Goal: Task Accomplishment & Management: Manage account settings

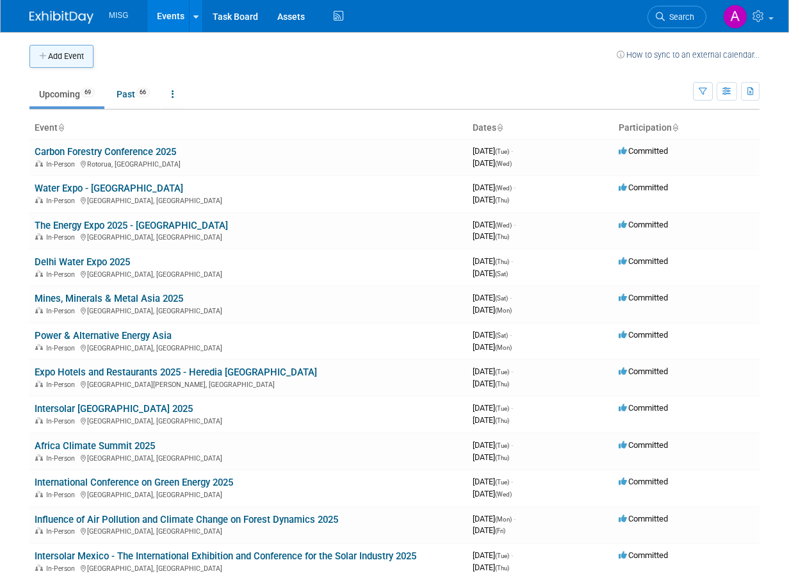
click at [84, 58] on button "Add Event" at bounding box center [61, 56] width 64 height 23
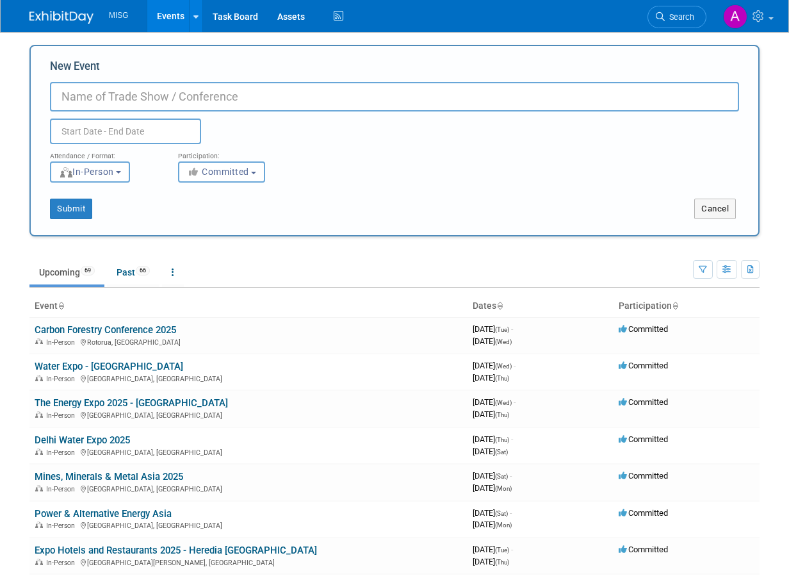
click at [249, 94] on input "New Event" at bounding box center [394, 96] width 689 height 29
paste input "WETEX 2025"
type input "WETEX 2025"
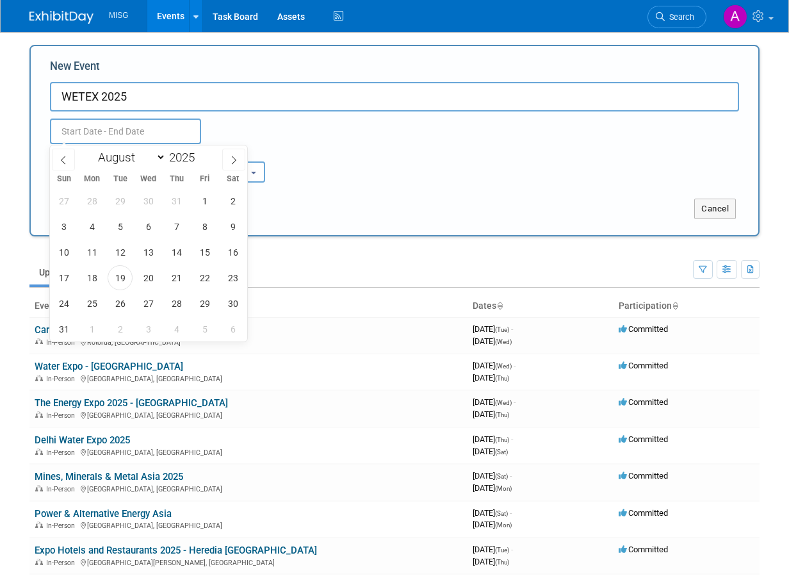
click at [167, 133] on input "text" at bounding box center [125, 132] width 151 height 26
click at [158, 156] on select "January February March April May June July August September October November De…" at bounding box center [129, 157] width 74 height 16
select select "8"
click at [92, 149] on select "January February March April May June July August September October November De…" at bounding box center [129, 157] width 74 height 16
click at [115, 296] on span "30" at bounding box center [120, 303] width 25 height 25
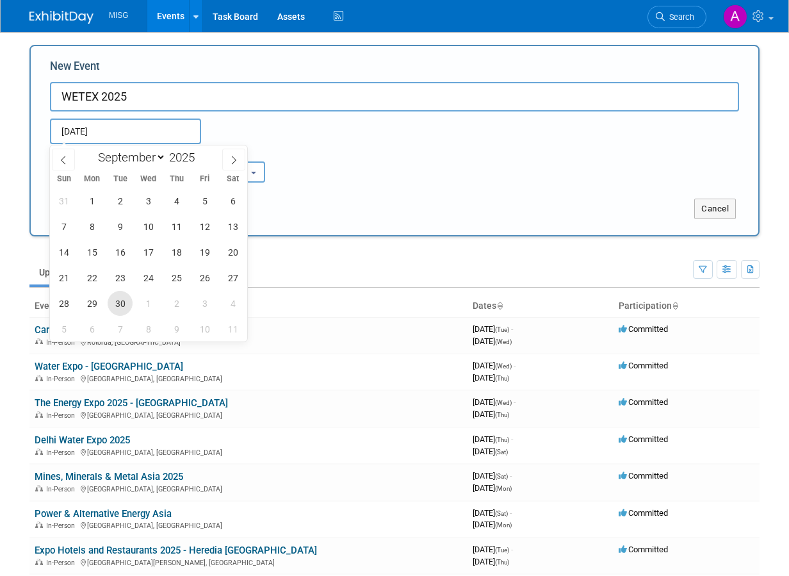
type input "Sep 30, 2025 to Sep 30, 2025"
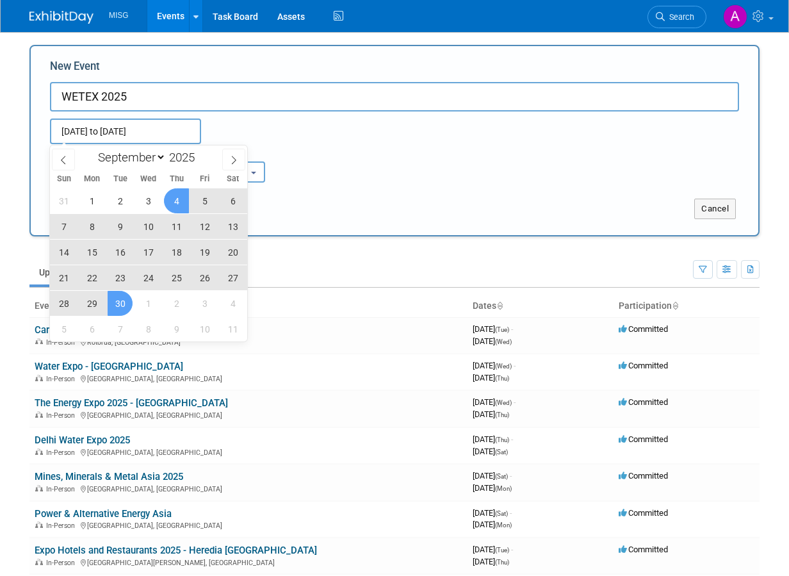
click at [167, 131] on input "Sep 30, 2025 to Sep 30, 2025" at bounding box center [125, 132] width 151 height 26
click at [238, 153] on span at bounding box center [233, 160] width 23 height 22
select select "9"
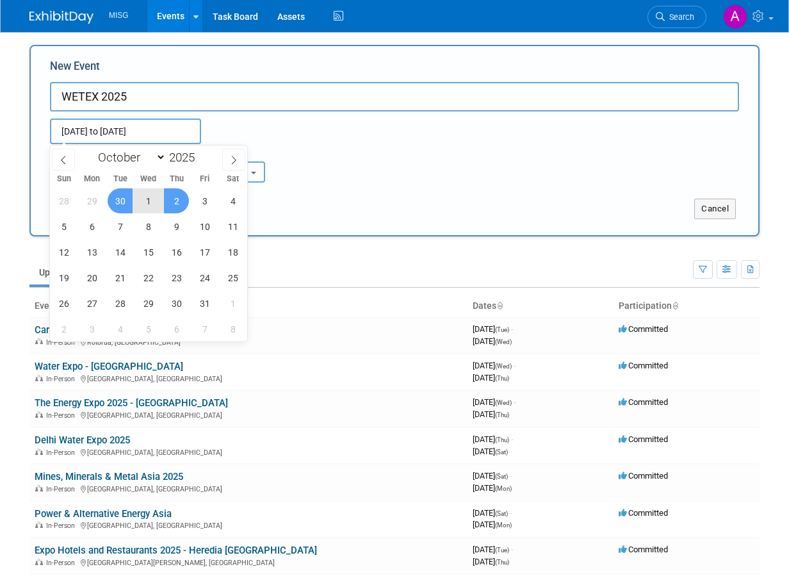
click at [170, 201] on span "2" at bounding box center [176, 200] width 25 height 25
type input "Sep 30, 2025 to Oct 2, 2025"
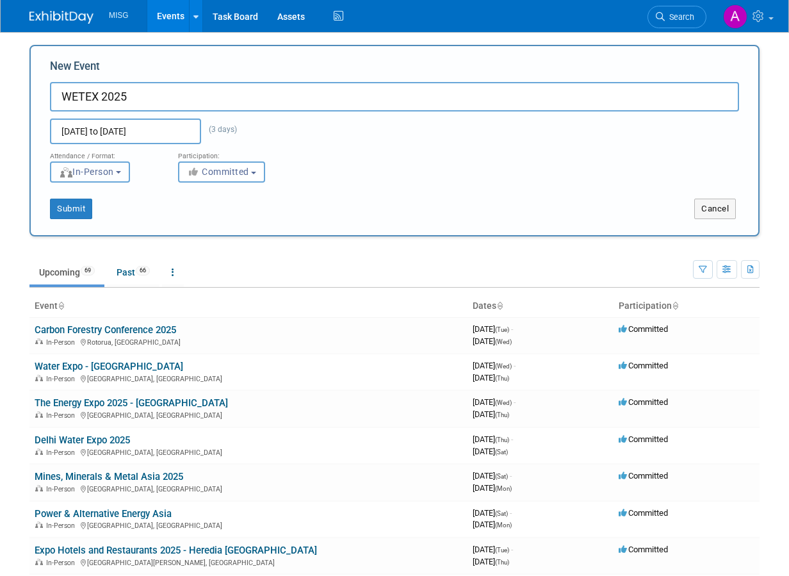
click at [122, 177] on button "In-Person" at bounding box center [90, 171] width 80 height 21
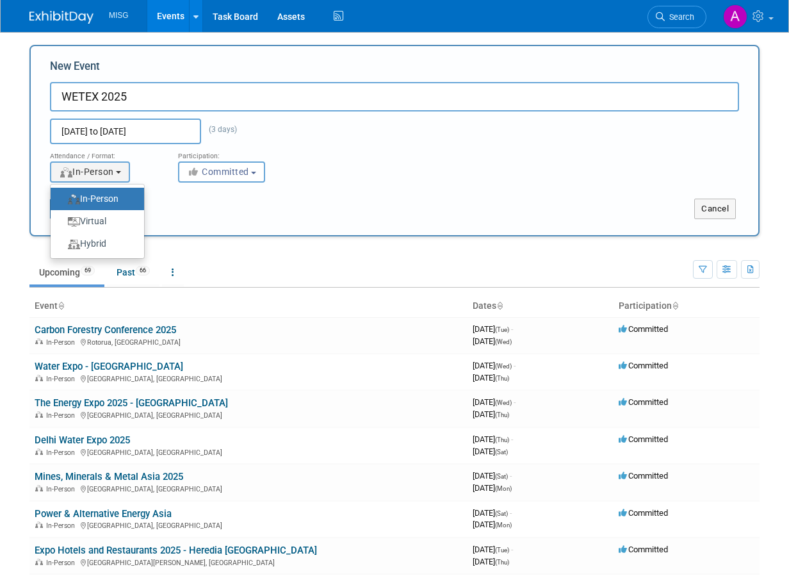
click at [119, 196] on label "In-Person" at bounding box center [94, 198] width 74 height 17
click at [62, 196] on input "In-Person" at bounding box center [58, 199] width 8 height 8
click at [181, 202] on div "Submit" at bounding box center [182, 209] width 303 height 20
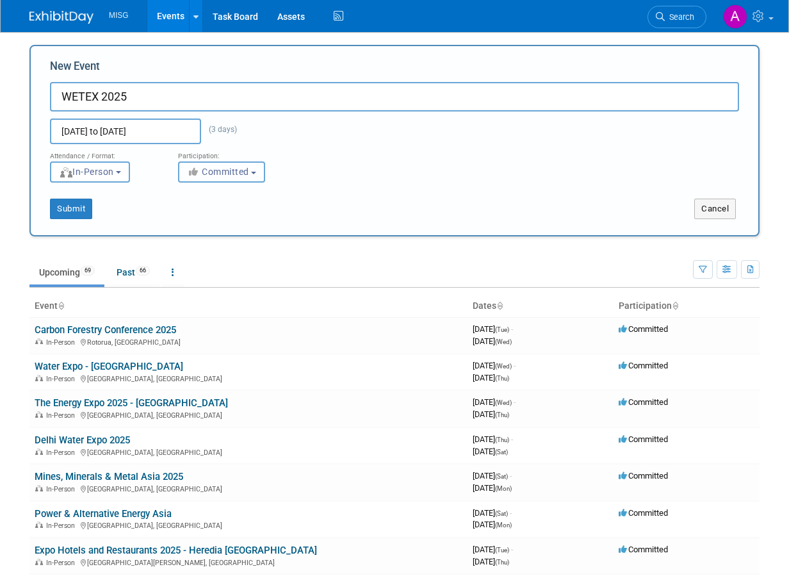
click at [222, 177] on button "Committed" at bounding box center [221, 171] width 87 height 21
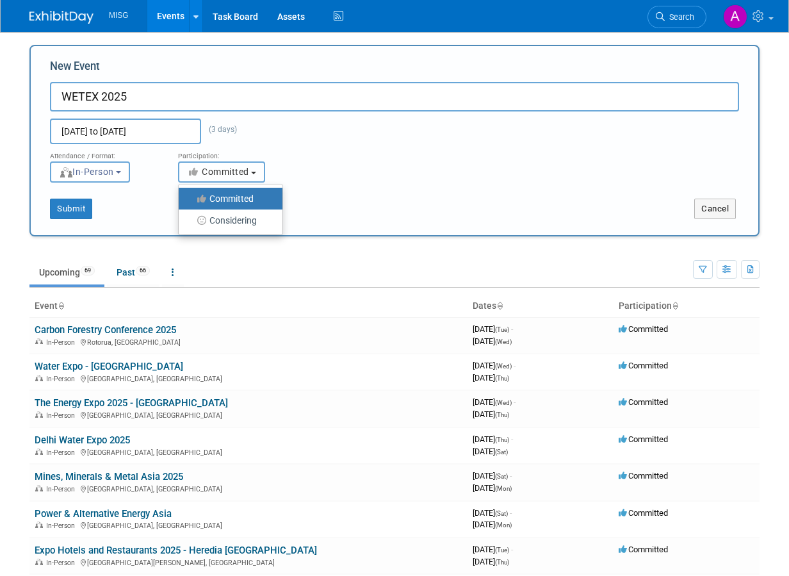
click at [220, 177] on button "Committed" at bounding box center [221, 171] width 87 height 21
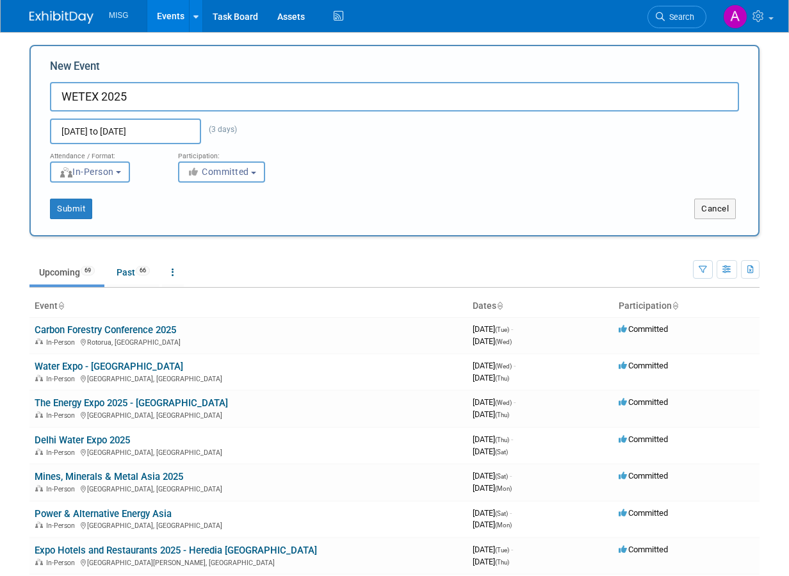
drag, startPoint x: 382, startPoint y: 158, endPoint x: 366, endPoint y: 160, distance: 15.4
click at [381, 160] on div "Attendance / Format: <img src="https://www.exhibitday.com/Images/Format-InPerso…" at bounding box center [394, 163] width 709 height 38
click at [352, 89] on input "WETEX 2025" at bounding box center [394, 96] width 689 height 29
click at [126, 174] on button "In-Person" at bounding box center [90, 171] width 80 height 21
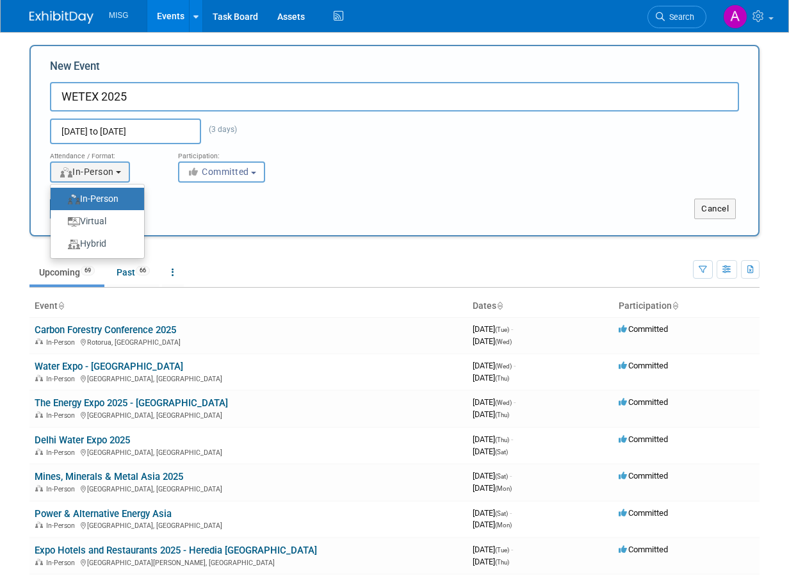
click at [110, 203] on label "In-Person" at bounding box center [94, 198] width 74 height 17
click at [62, 203] on input "In-Person" at bounding box center [58, 199] width 8 height 8
click at [184, 202] on div "Submit" at bounding box center [182, 209] width 303 height 20
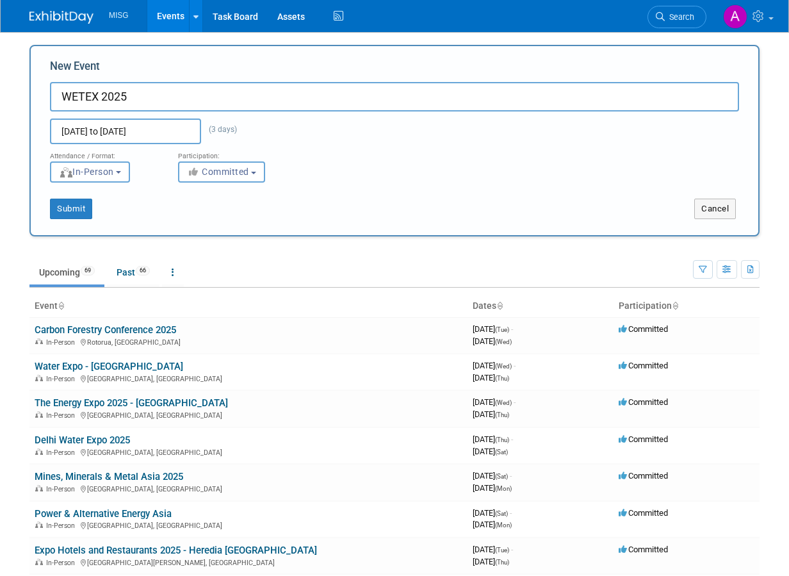
click at [223, 128] on span "(3 days)" at bounding box center [219, 129] width 36 height 9
click at [242, 106] on input "WETEX 2025" at bounding box center [394, 96] width 689 height 29
paste input "at Dubai World Trade Centre, Dubai, UAE"
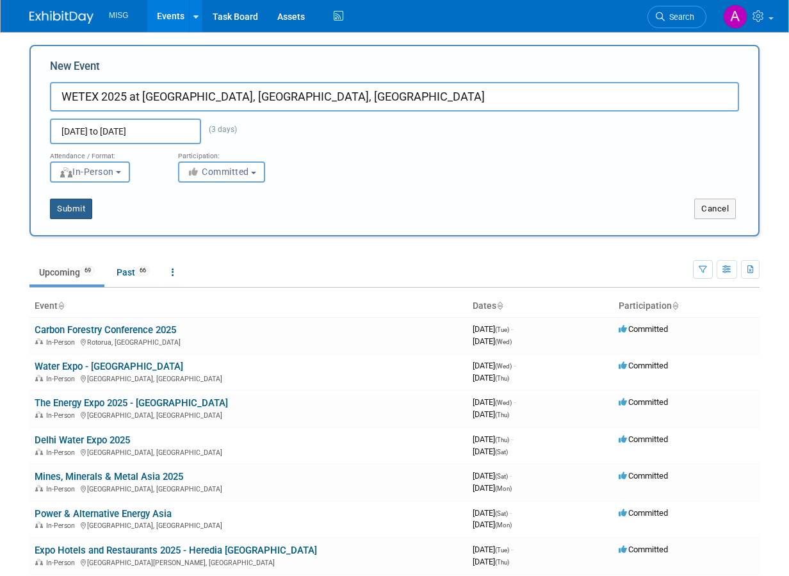
click at [71, 211] on button "Submit" at bounding box center [71, 209] width 42 height 20
type input "WETEX 2025 at Dubai World Trade Centre, Dubai, UAE"
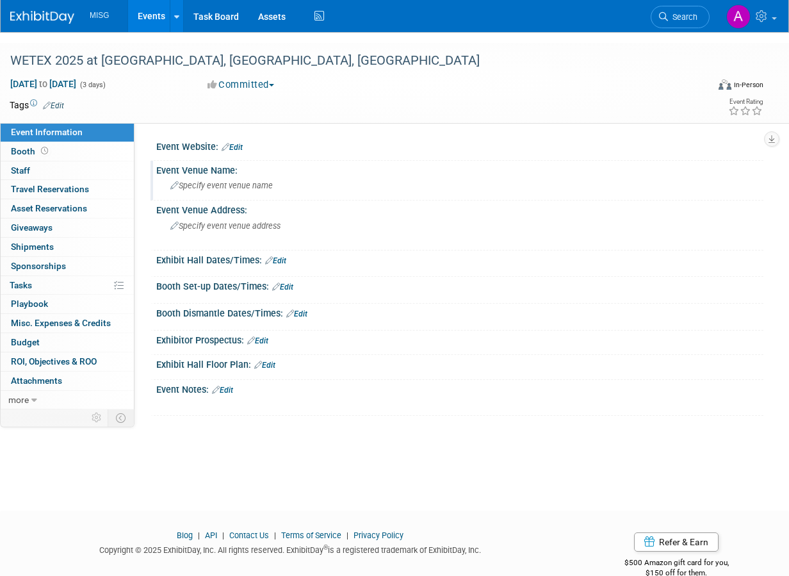
click at [200, 162] on div "Event Venue Name:" at bounding box center [459, 169] width 607 height 16
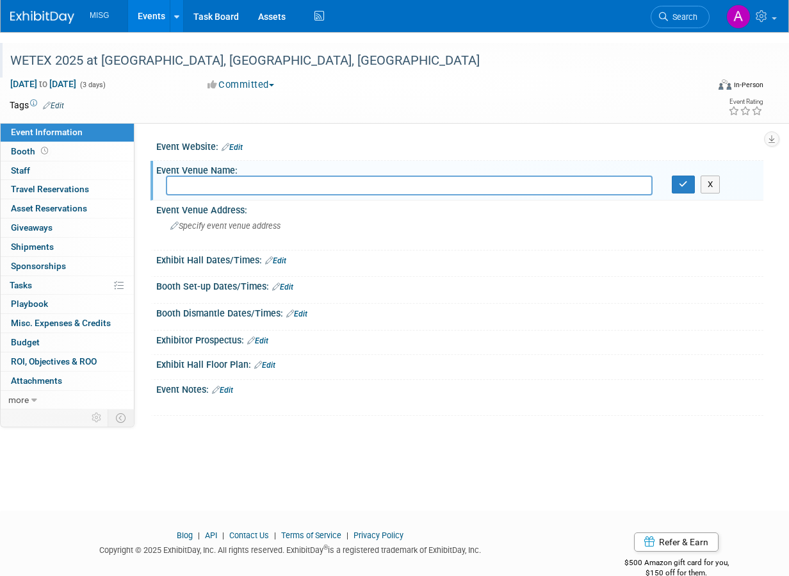
click at [277, 49] on div "WETEX 2025 at [GEOGRAPHIC_DATA], [GEOGRAPHIC_DATA], [GEOGRAPHIC_DATA]" at bounding box center [352, 60] width 693 height 23
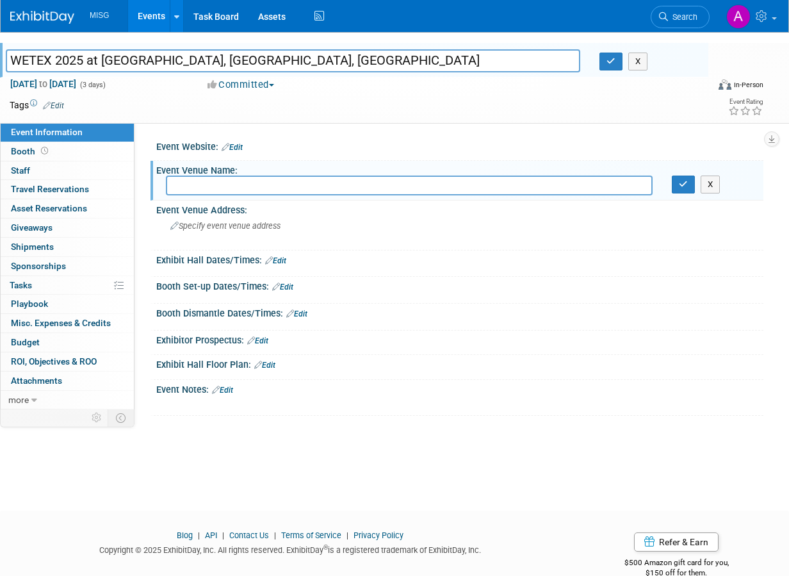
click at [277, 49] on input "WETEX 2025 at Dubai World Trade Centre, Dubai, UAE" at bounding box center [293, 60] width 575 height 22
drag, startPoint x: 342, startPoint y: 51, endPoint x: 99, endPoint y: 56, distance: 243.5
click at [99, 56] on input "WETEX 2025 at Dubai World Trade Centre, Dubai, UAE" at bounding box center [293, 60] width 575 height 22
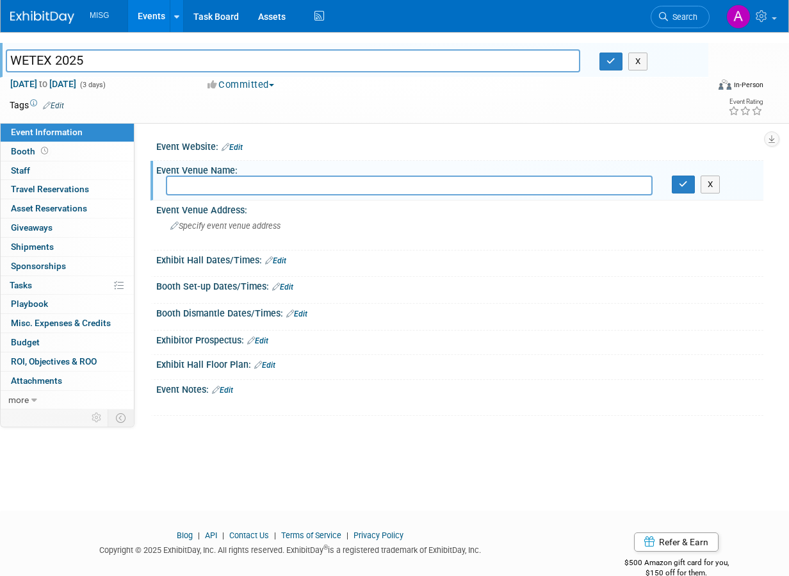
type input "WETEX 2025"
click at [242, 179] on input "text" at bounding box center [409, 186] width 487 height 20
paste input "Dubai World Trade Centre, Dubai, UAE"
drag, startPoint x: 338, startPoint y: 172, endPoint x: 281, endPoint y: 179, distance: 58.1
click at [281, 179] on input "Dubai World Trade Centre, Dubai, UAE" at bounding box center [409, 186] width 487 height 20
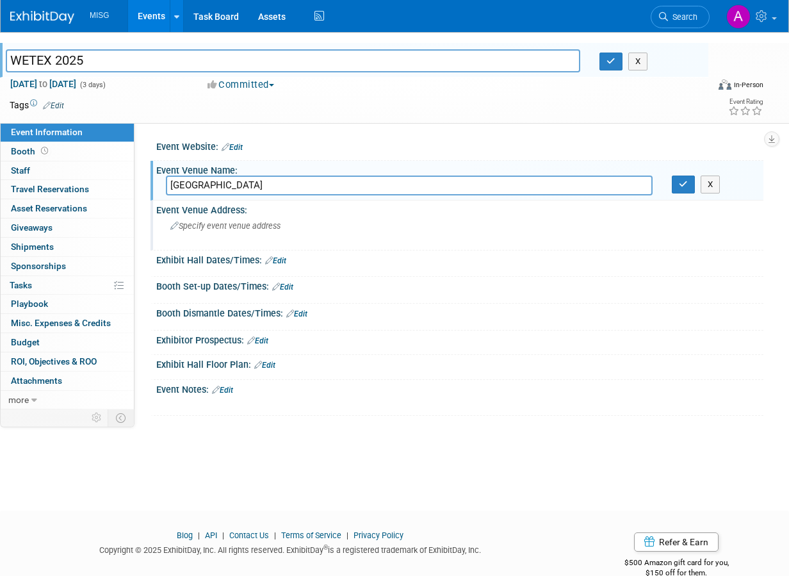
type input "Dubai World Trade Centre"
click at [276, 221] on span "Specify event venue address" at bounding box center [225, 226] width 110 height 10
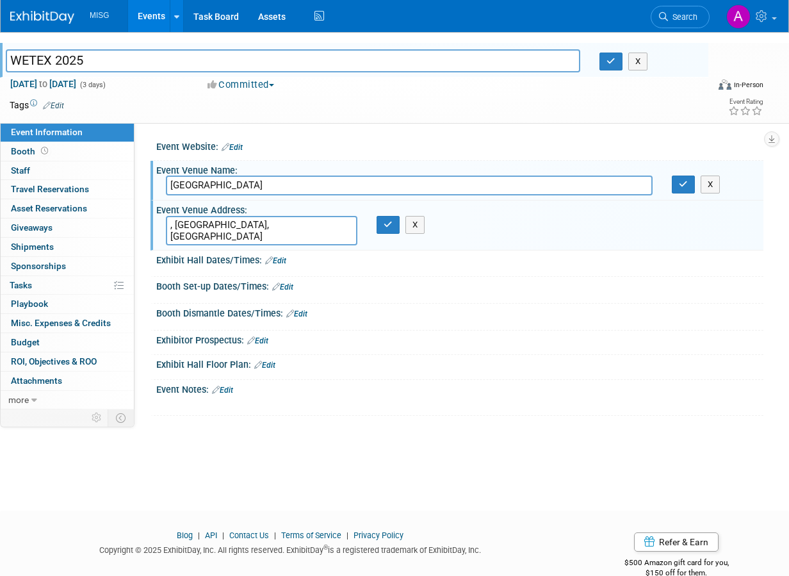
click at [177, 216] on textarea ", Dubai, UAE" at bounding box center [262, 230] width 192 height 29
type textarea "Dubai, UAE"
click at [390, 426] on div "WETEX 2025 at Dubai World Trade Centre, Dubai, UAE WETEX 2025 X Sep 30, 2025 to…" at bounding box center [394, 265] width 789 height 445
click at [359, 254] on div "Exhibit Hall Dates/Times: Edit" at bounding box center [459, 258] width 607 height 17
click at [316, 250] on div "Exhibit Hall Dates/Times: Edit" at bounding box center [459, 258] width 607 height 17
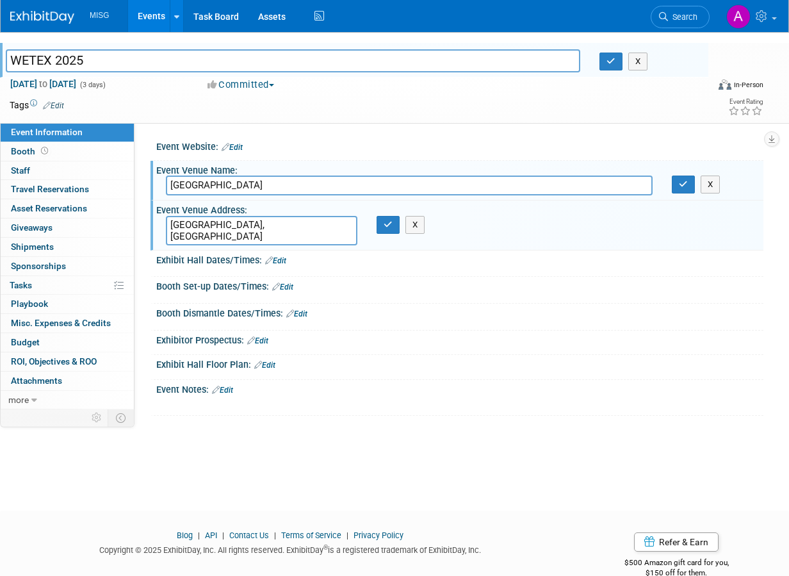
click at [281, 256] on link "Edit" at bounding box center [275, 260] width 21 height 9
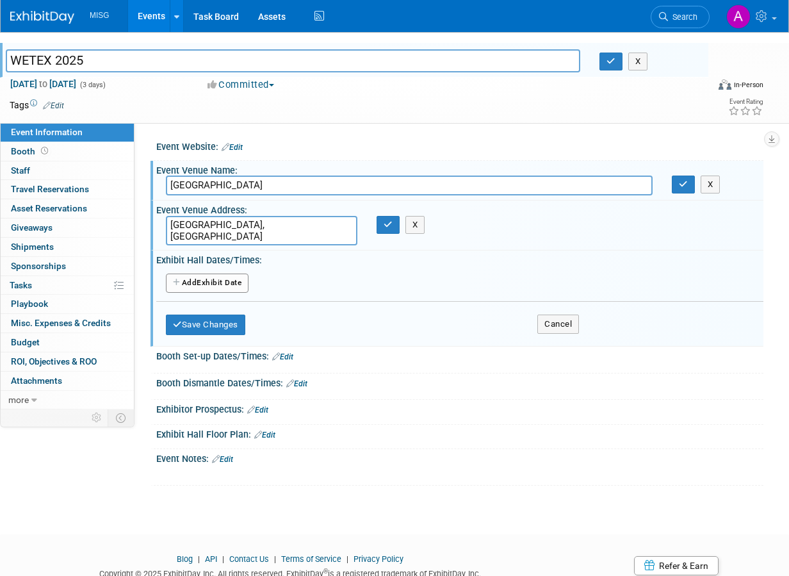
click at [237, 143] on link "Edit" at bounding box center [232, 147] width 21 height 9
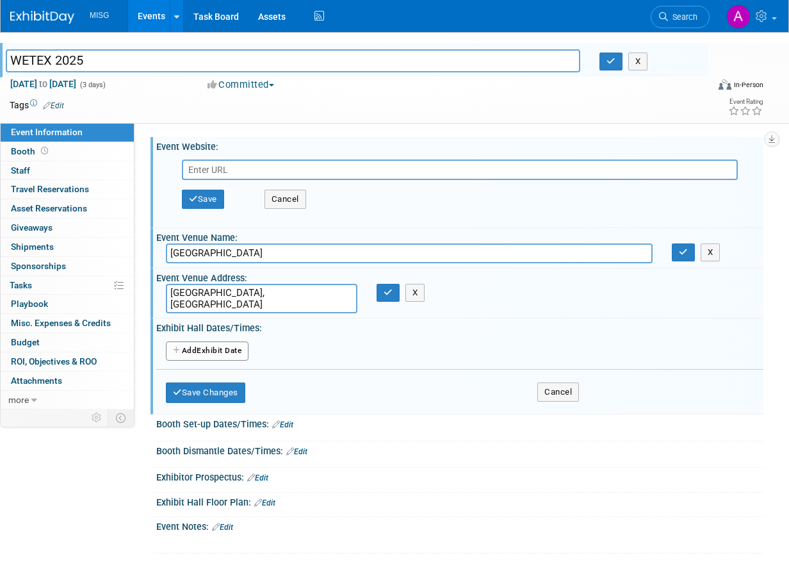
click at [226, 160] on input "text" at bounding box center [460, 170] width 556 height 20
type input "https://www.wetex.ae/"
click at [218, 192] on button "Save" at bounding box center [203, 199] width 42 height 19
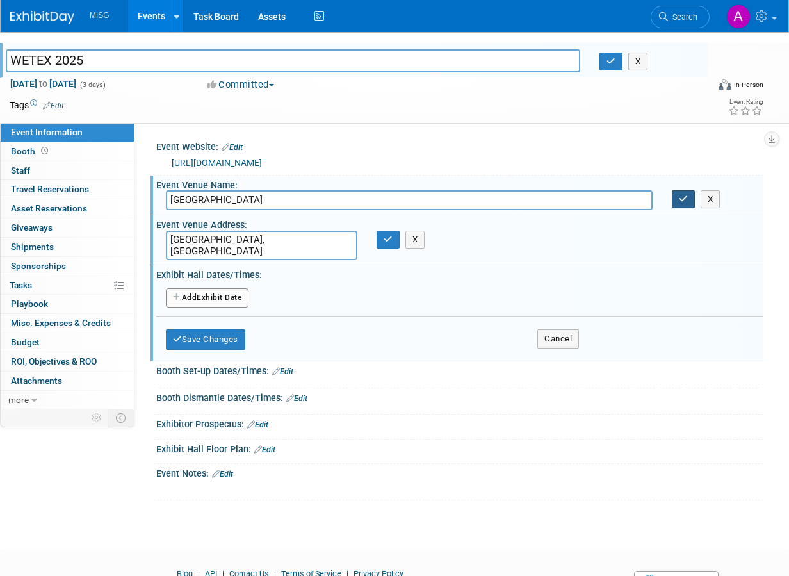
click at [675, 190] on button "button" at bounding box center [683, 199] width 23 height 18
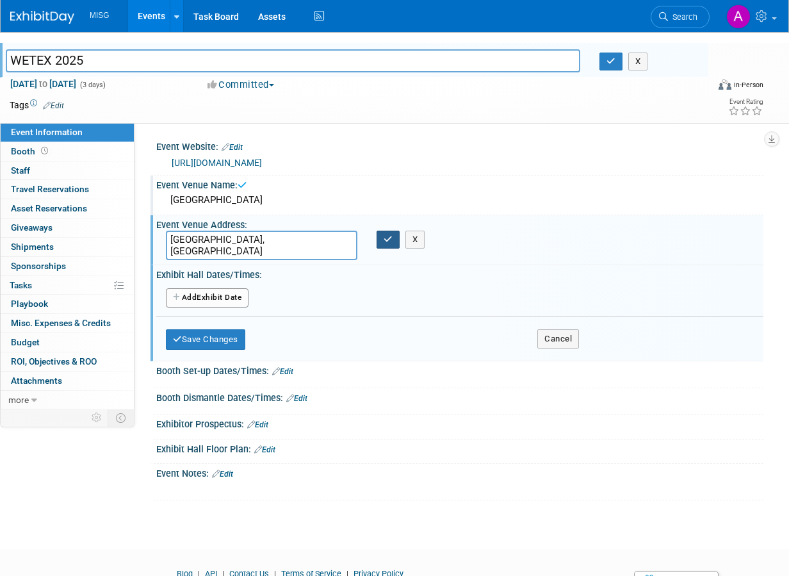
click at [388, 236] on button "button" at bounding box center [388, 240] width 23 height 18
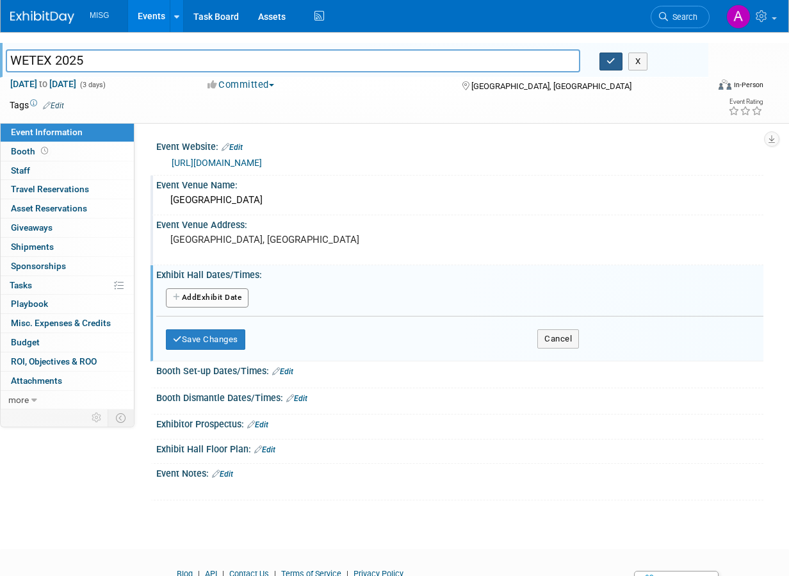
click at [609, 56] on button "button" at bounding box center [611, 62] width 23 height 18
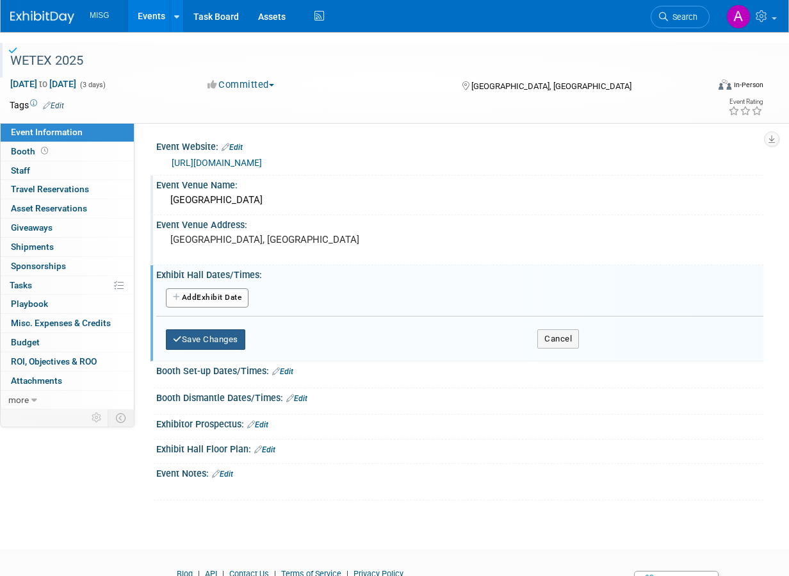
click at [241, 334] on button "Save Changes" at bounding box center [205, 339] width 79 height 20
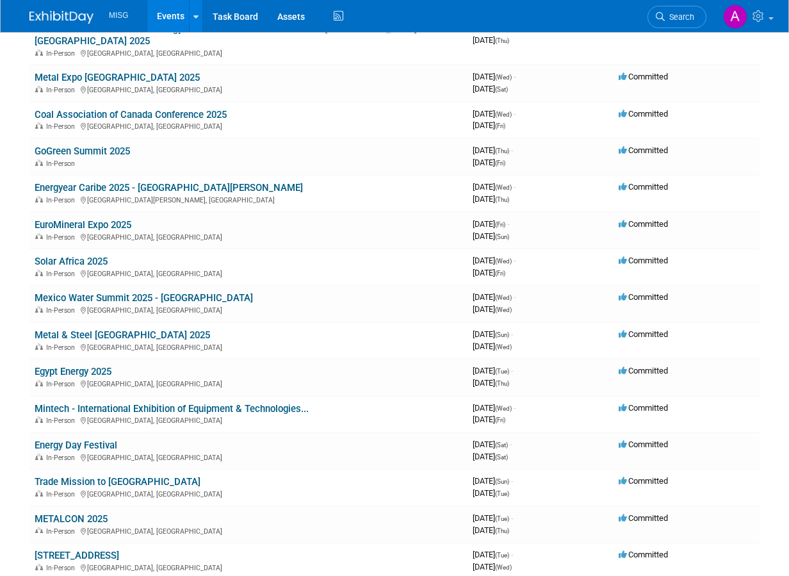
scroll to position [1281, 0]
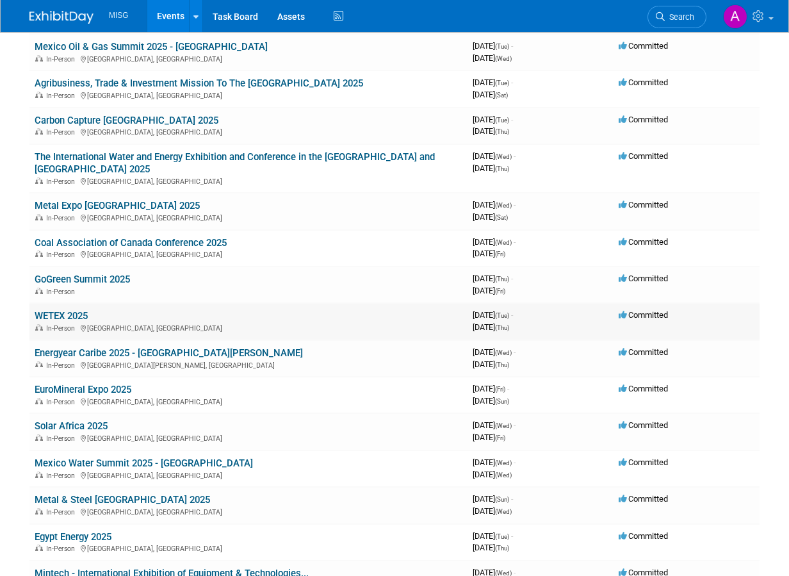
click at [424, 322] on div "In-Person [GEOGRAPHIC_DATA], [GEOGRAPHIC_DATA]" at bounding box center [249, 327] width 428 height 10
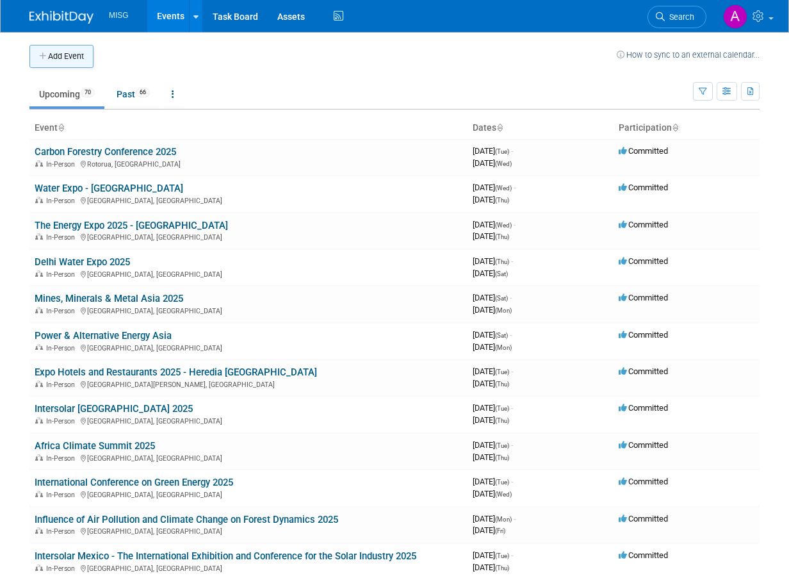
click at [76, 56] on button "Add Event" at bounding box center [61, 56] width 64 height 23
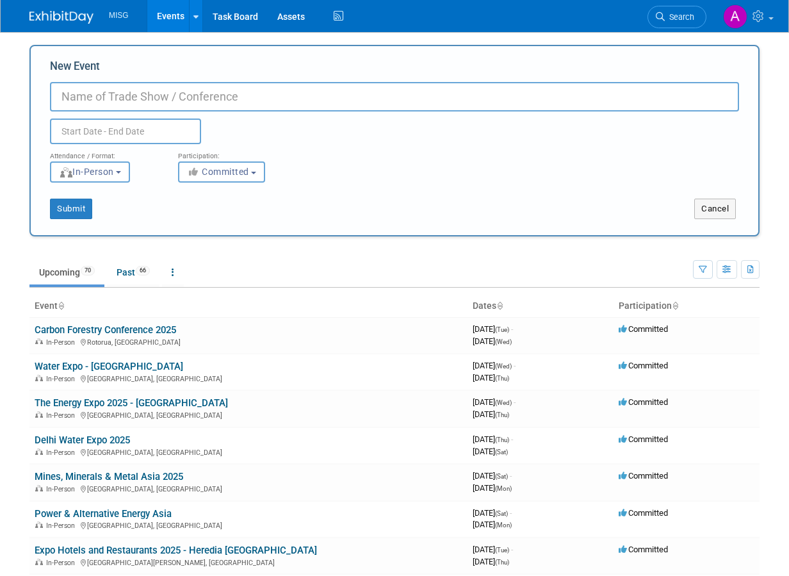
paste input "EP Shanghai 2025 at Shanghai New International Expo Centre(SNIEC), Shanghai, Ch…"
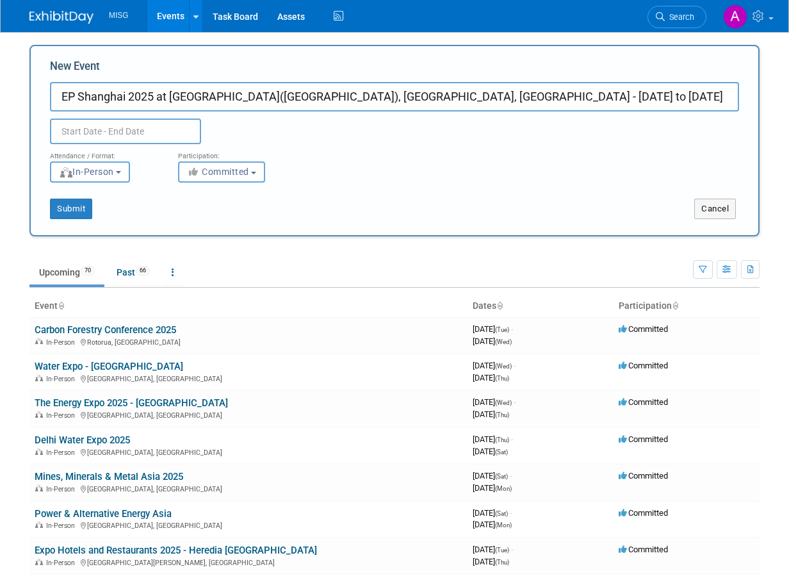
drag, startPoint x: 174, startPoint y: 98, endPoint x: 501, endPoint y: 99, distance: 327.4
click at [501, 99] on input "EP Shanghai 2025 at Shanghai New International Expo Centre(SNIEC), Shanghai, Ch…" at bounding box center [394, 96] width 689 height 29
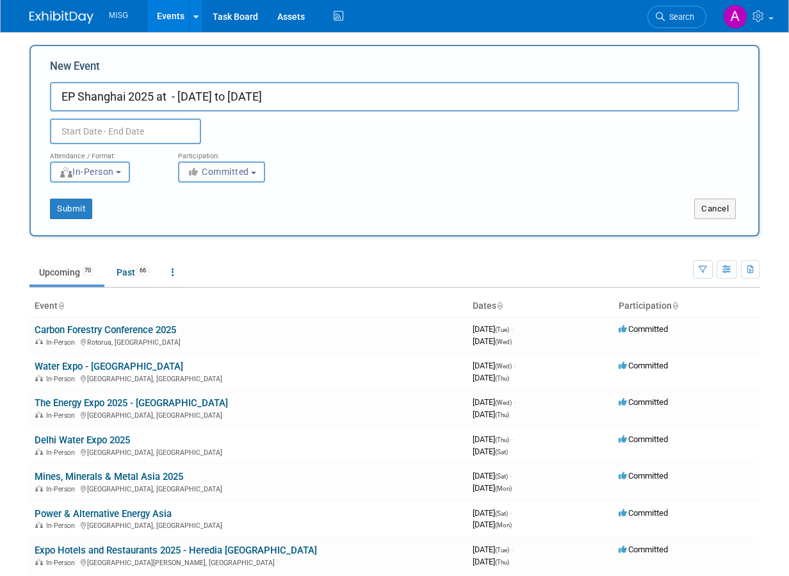
drag, startPoint x: 361, startPoint y: 95, endPoint x: 156, endPoint y: 99, distance: 205.7
click at [156, 99] on input "EP Shanghai 2025 at - 18 to 20 Nov 2025" at bounding box center [394, 96] width 689 height 29
type input "EP Shanghai 2025"
click at [138, 127] on input "text" at bounding box center [125, 132] width 151 height 26
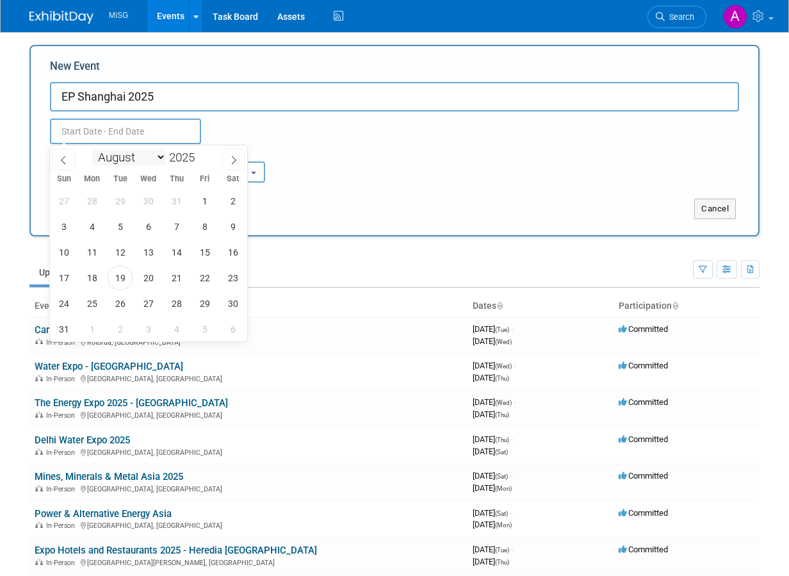
click at [160, 160] on select "January February March April May June July August September October November De…" at bounding box center [129, 157] width 74 height 16
select select "10"
click at [92, 149] on select "January February March April May June July August September October November De…" at bounding box center [129, 157] width 74 height 16
drag, startPoint x: 117, startPoint y: 277, endPoint x: 184, endPoint y: 286, distance: 67.9
click at [184, 286] on div "26 27 28 29 30 31 1 2 3 4 5 6 7 8 9 10 11 12 13 14 15 16 17 18 19 20 21 22 23 2…" at bounding box center [148, 265] width 197 height 154
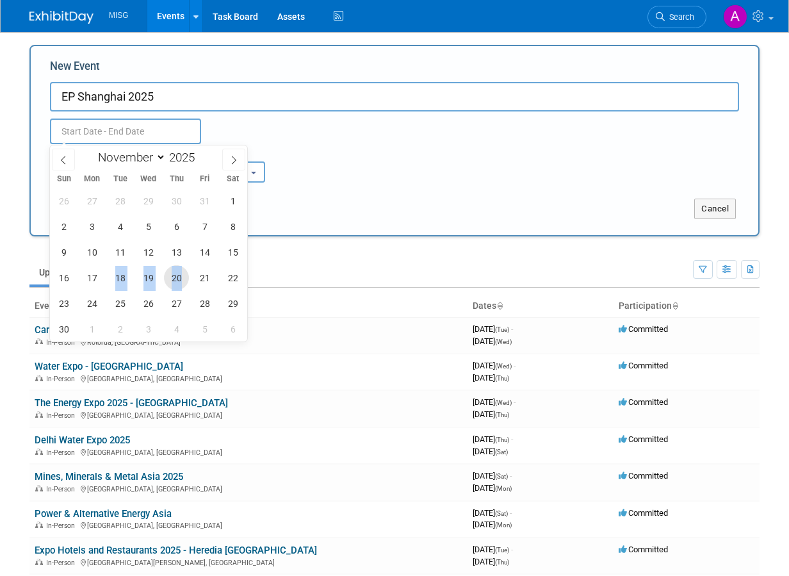
click at [176, 282] on span "20" at bounding box center [176, 277] width 25 height 25
click at [112, 275] on span "18" at bounding box center [120, 277] width 25 height 25
type input "Nov 18, 2025 to Nov 20, 2025"
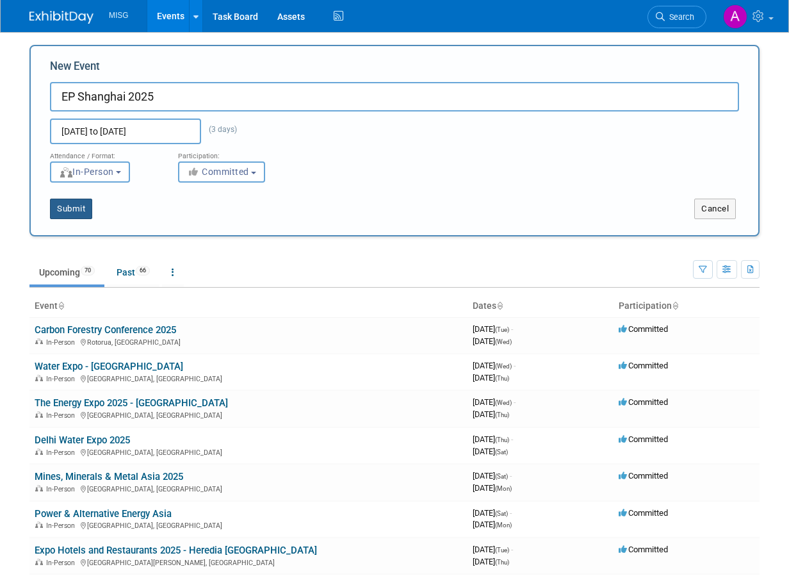
click at [70, 209] on button "Submit" at bounding box center [71, 209] width 42 height 20
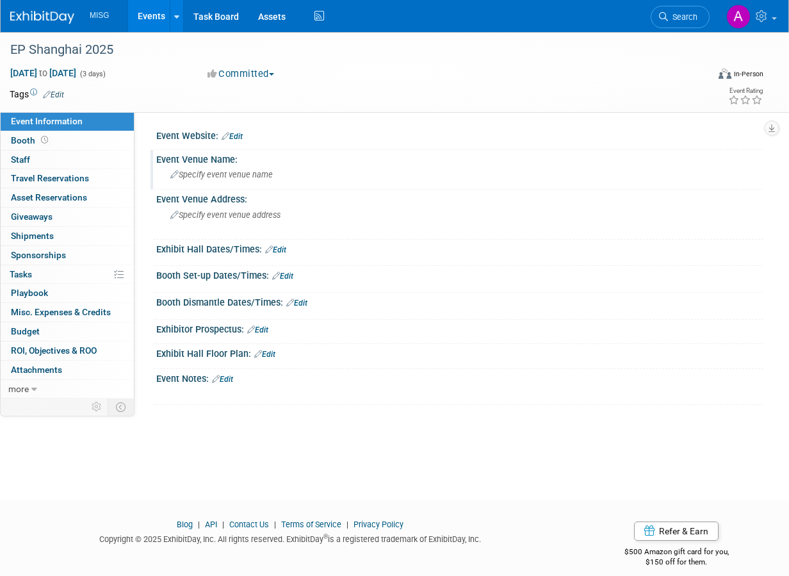
click at [214, 176] on span "Specify event venue name" at bounding box center [221, 175] width 102 height 10
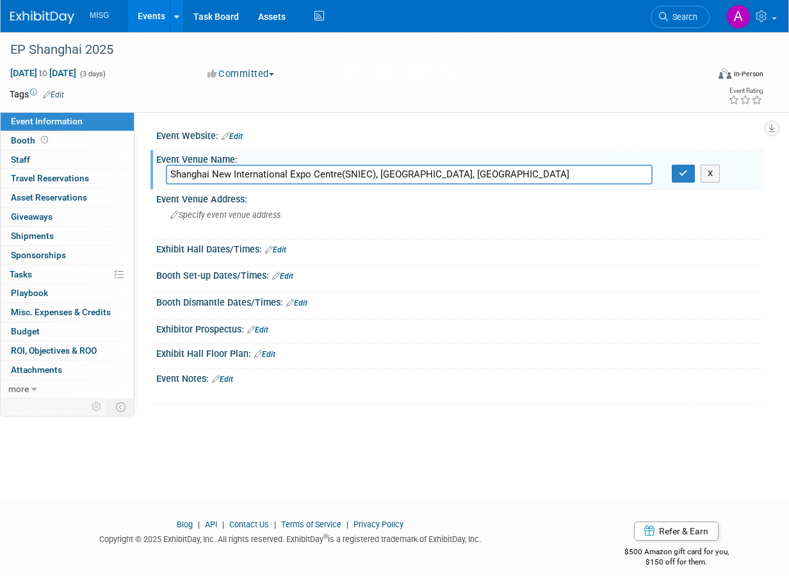
drag, startPoint x: 375, startPoint y: 176, endPoint x: 478, endPoint y: 186, distance: 103.6
click at [478, 186] on div "Event Venue Name: Shanghai New International Expo Centre(SNIEC), Shanghai, Chin…" at bounding box center [457, 170] width 613 height 40
type input "Shanghai New International Expo Centre(SNIEC)"
click at [248, 220] on div "Specify event venue address" at bounding box center [283, 219] width 234 height 29
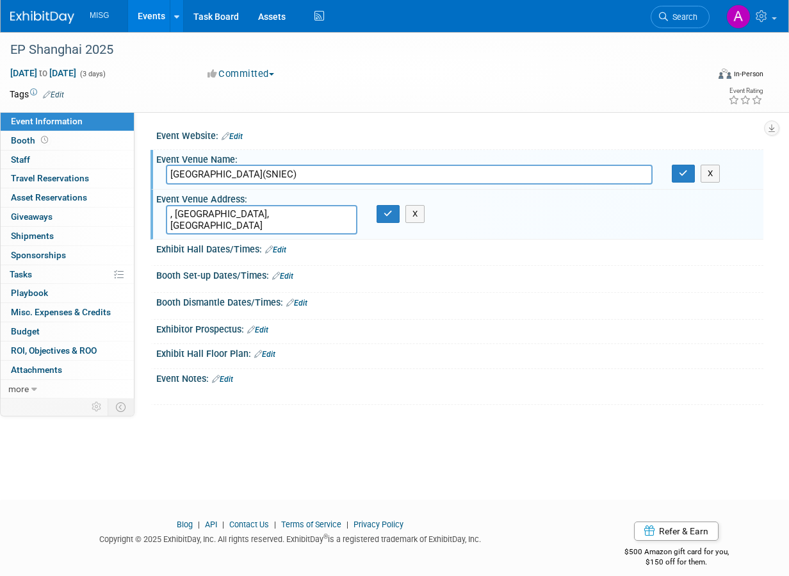
click at [178, 215] on textarea ", Shanghai, China" at bounding box center [262, 219] width 192 height 29
click at [177, 213] on textarea ", Shanghai, China" at bounding box center [262, 219] width 192 height 29
type textarea "Shanghai, China"
click at [84, 51] on div "EP Shanghai 2025" at bounding box center [352, 49] width 693 height 23
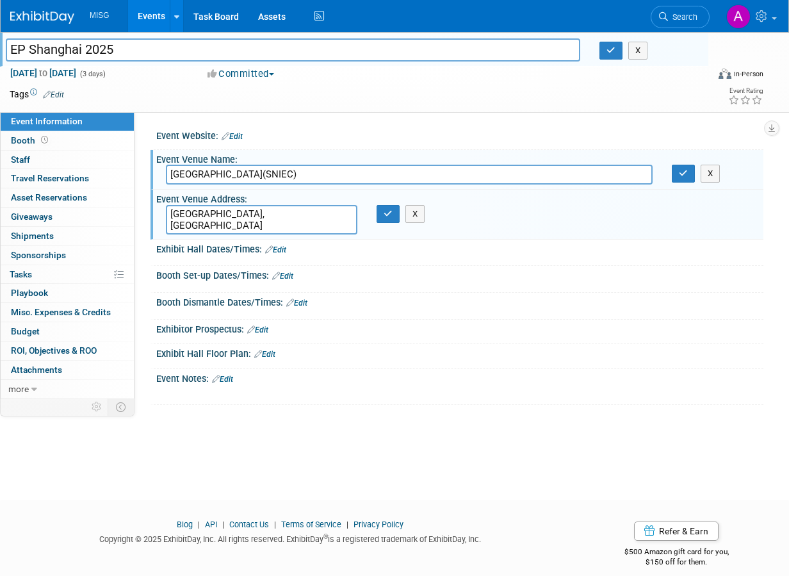
click at [85, 51] on input "EP Shanghai 2025" at bounding box center [293, 49] width 575 height 22
click at [238, 135] on link "Edit" at bounding box center [232, 136] width 21 height 9
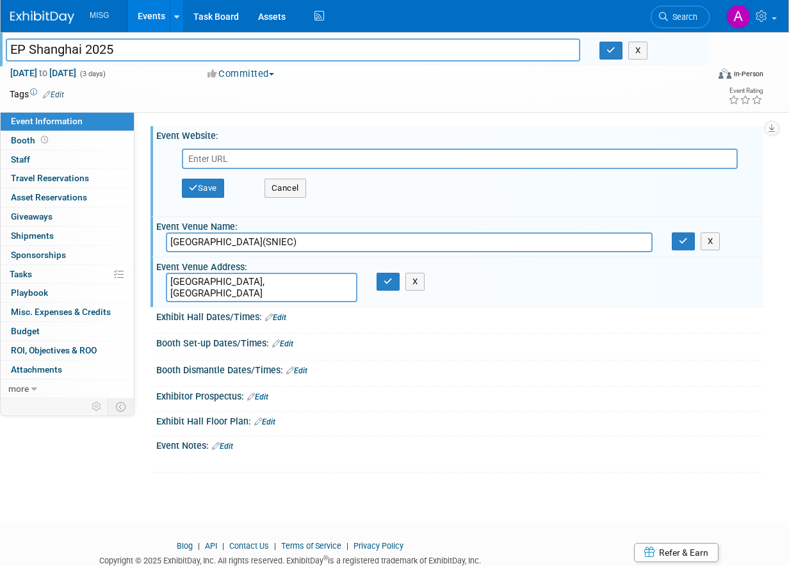
click at [225, 160] on input "text" at bounding box center [460, 159] width 556 height 20
type input "https://expopromoter.com/events/178813/?gad_source=1&gad_campaignid=22589676958…"
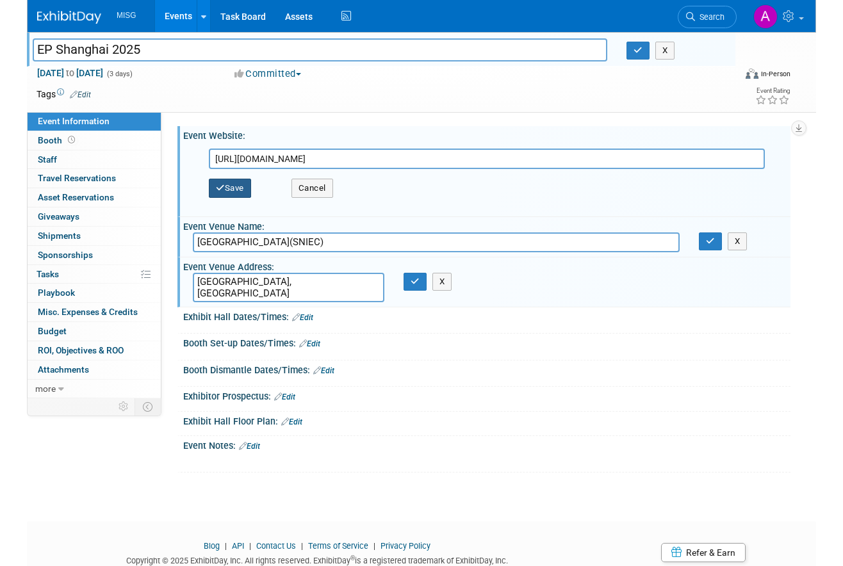
scroll to position [0, 0]
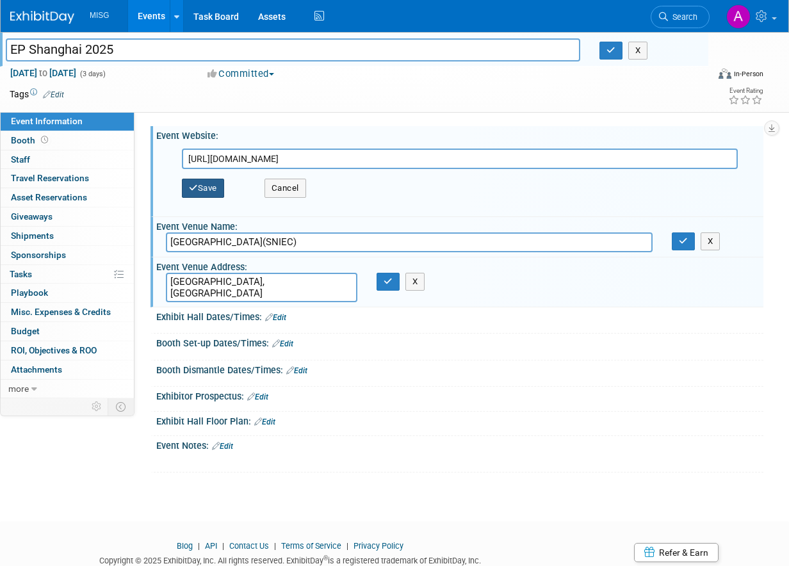
click at [220, 183] on button "Save" at bounding box center [203, 188] width 42 height 19
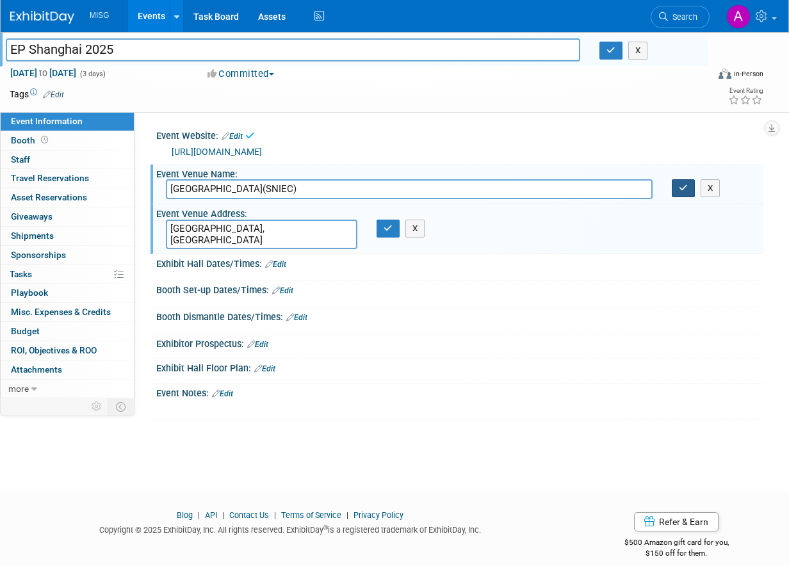
click at [680, 192] on icon "button" at bounding box center [683, 188] width 9 height 8
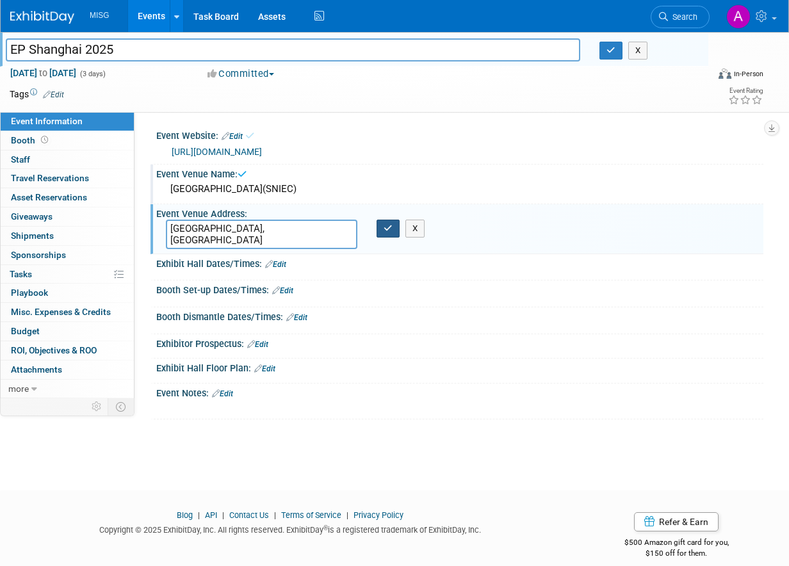
click at [386, 233] on icon "button" at bounding box center [388, 228] width 9 height 8
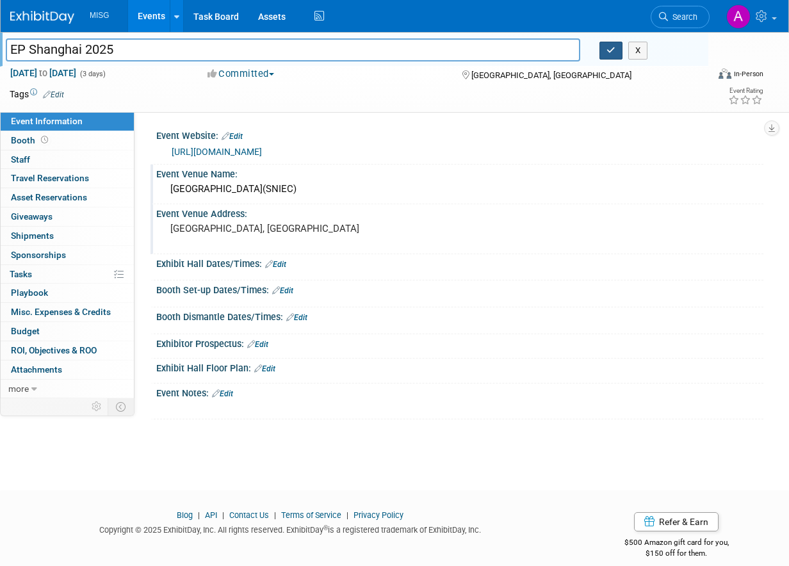
click at [611, 55] on button "button" at bounding box center [611, 51] width 23 height 18
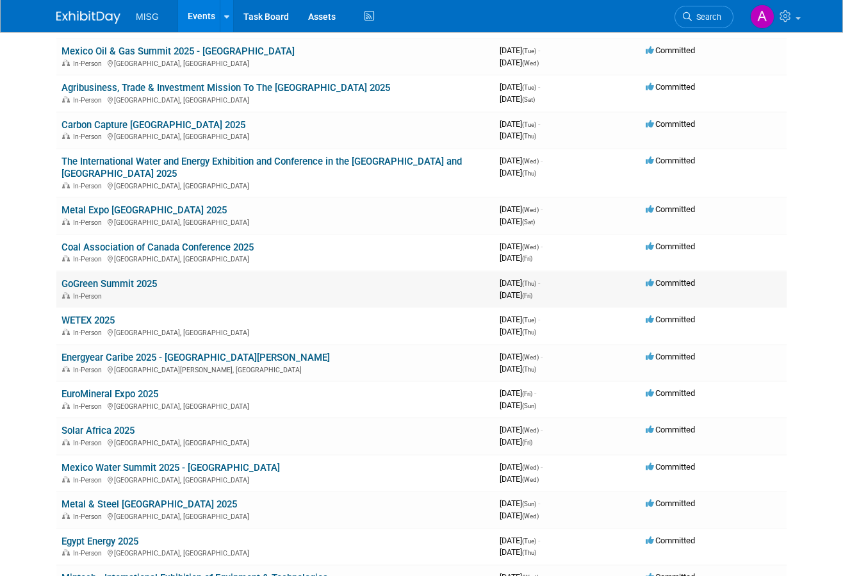
scroll to position [1281, 0]
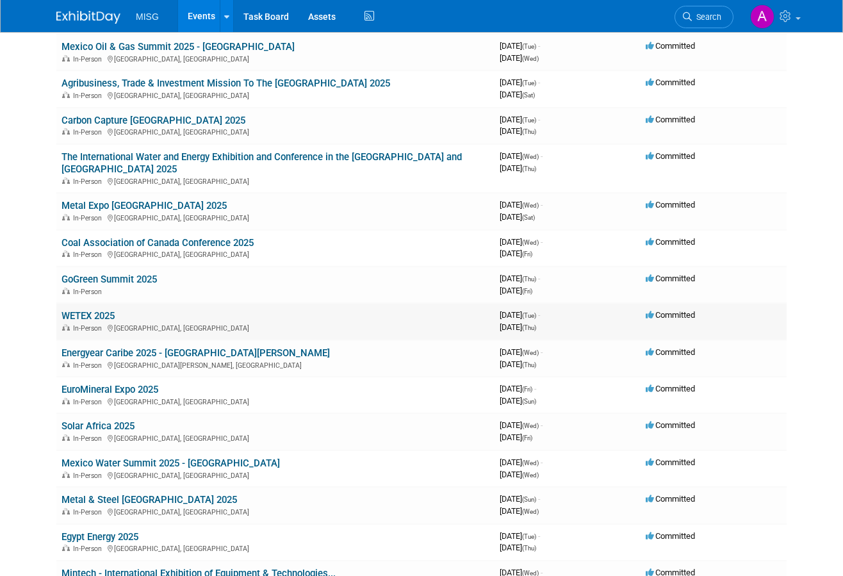
click at [95, 310] on link "WETEX 2025" at bounding box center [87, 316] width 53 height 12
click at [705, 13] on span "Search" at bounding box center [706, 17] width 29 height 10
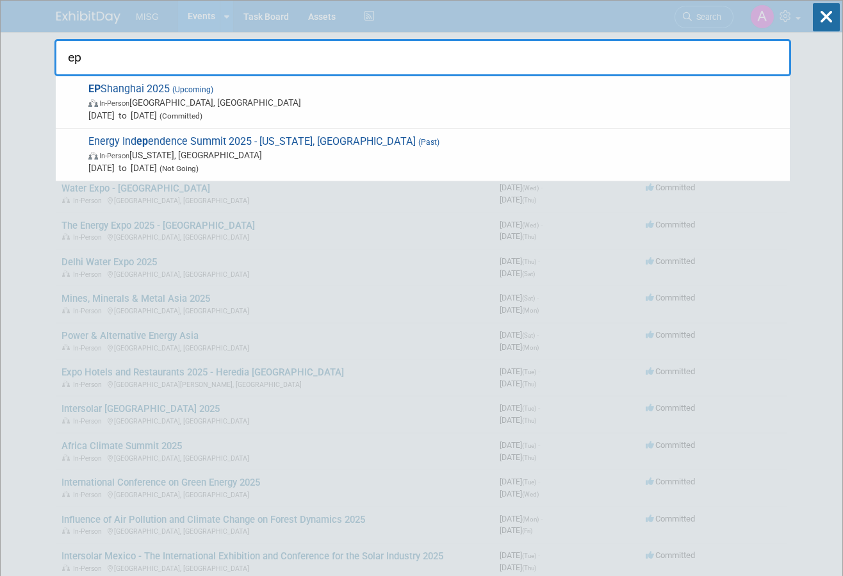
type input "ep"
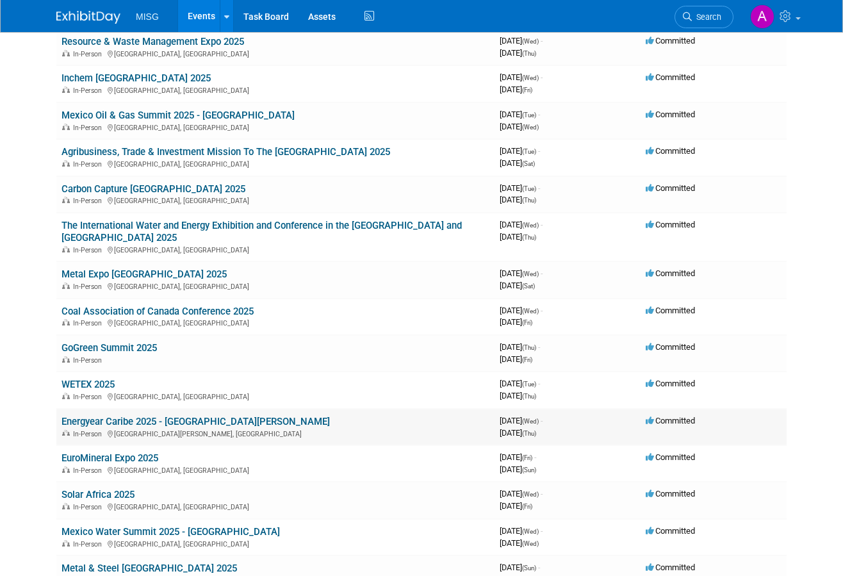
scroll to position [1217, 0]
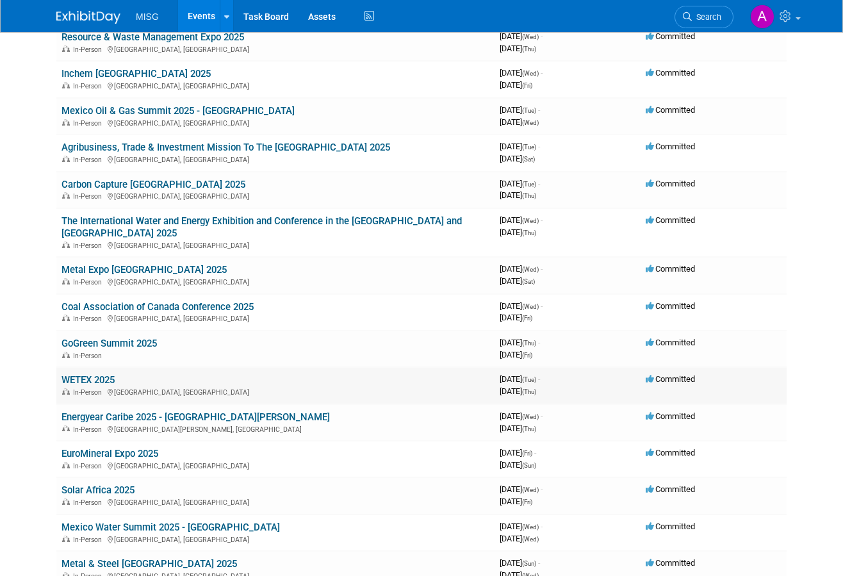
click at [94, 374] on link "WETEX 2025" at bounding box center [87, 380] width 53 height 12
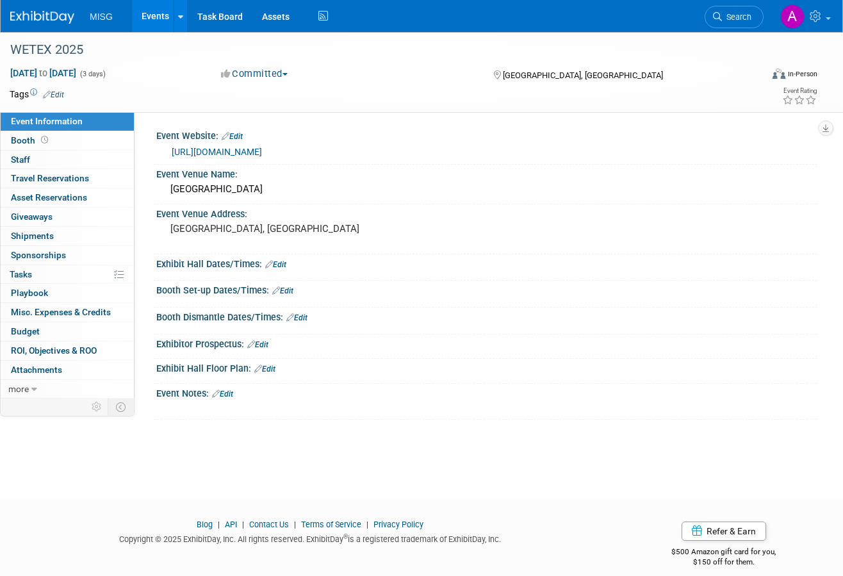
click at [220, 391] on icon at bounding box center [216, 393] width 8 height 8
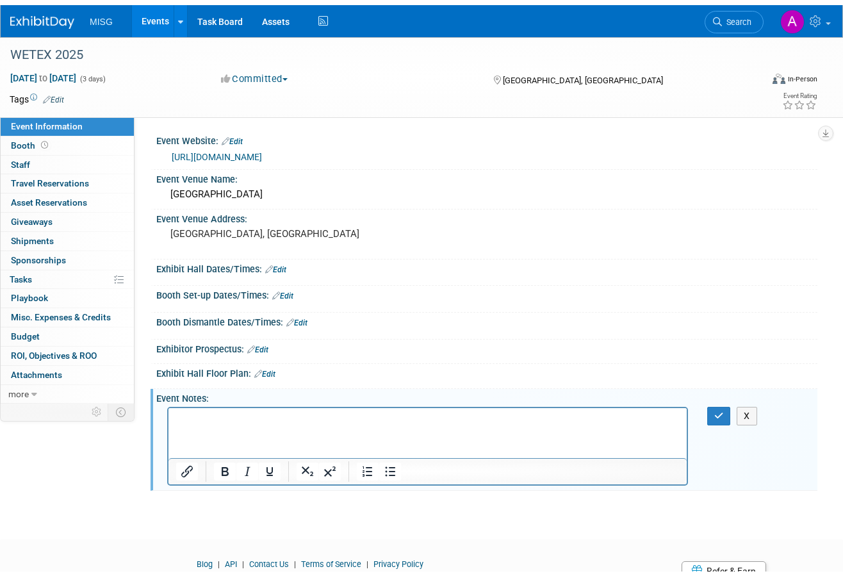
paste body "Rich Text Area. Press ALT-0 for help."
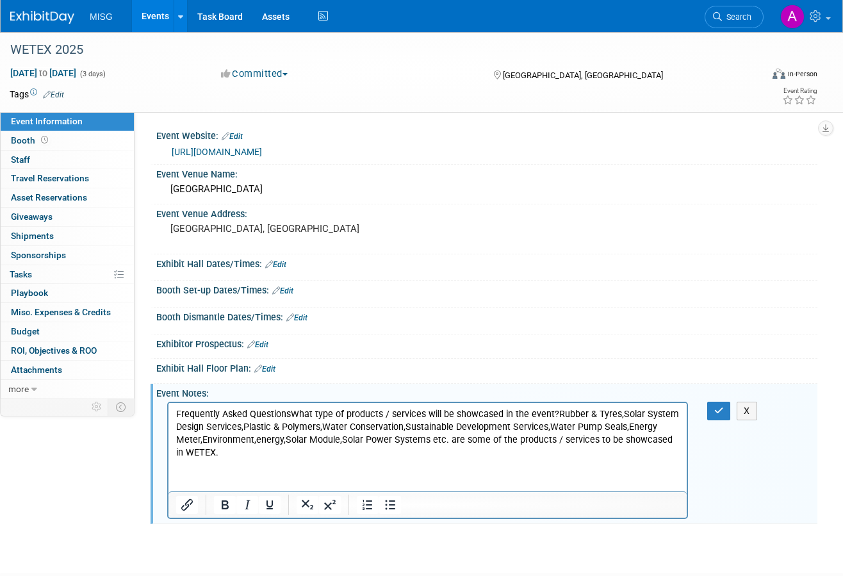
click at [291, 414] on p "Frequently Asked QuestionsWhat type of products / services will be showcased in…" at bounding box center [428, 433] width 504 height 51
drag, startPoint x: 258, startPoint y: 418, endPoint x: 149, endPoint y: 418, distance: 108.9
click at [168, 418] on html "Frequently Asked Questions What type of products / services will be showcased i…" at bounding box center [427, 431] width 518 height 56
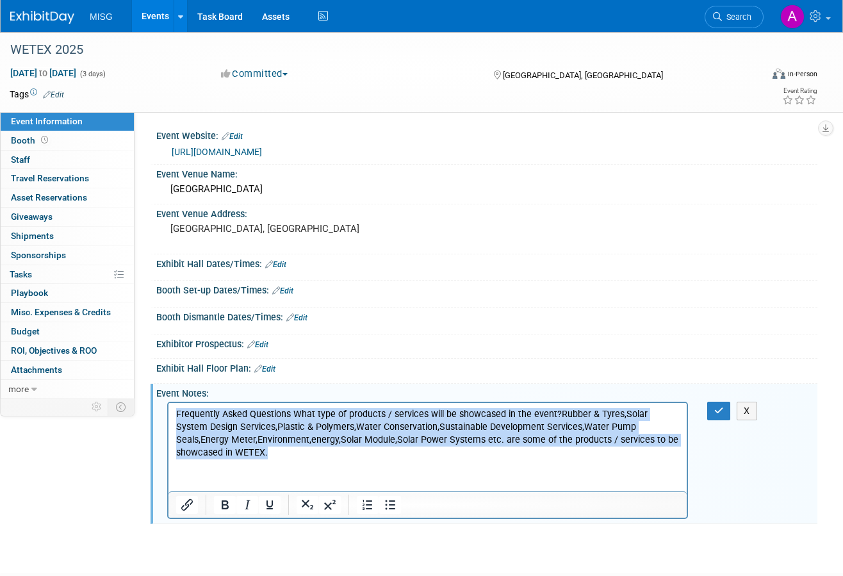
drag, startPoint x: 225, startPoint y: 453, endPoint x: 199, endPoint y: 403, distance: 56.2
click at [170, 413] on html "Frequently Asked Questions What type of products / services will be showcased i…" at bounding box center [427, 431] width 518 height 56
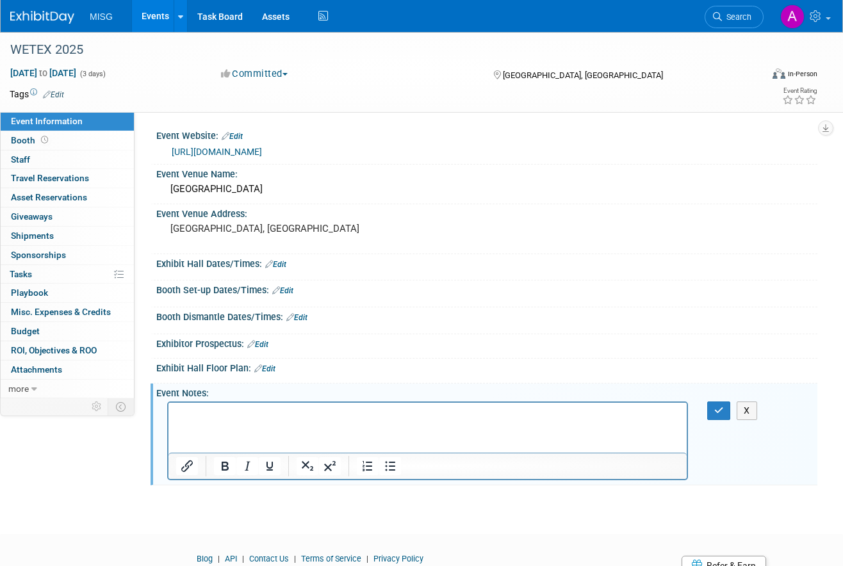
click at [463, 421] on html at bounding box center [427, 412] width 518 height 18
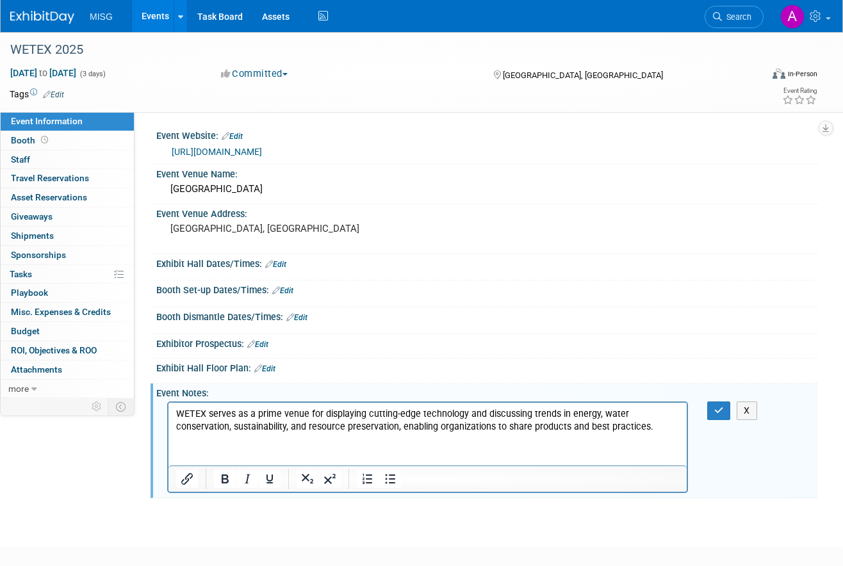
click at [725, 422] on div "X" at bounding box center [486, 446] width 661 height 96
click at [723, 419] on button "button" at bounding box center [719, 411] width 24 height 19
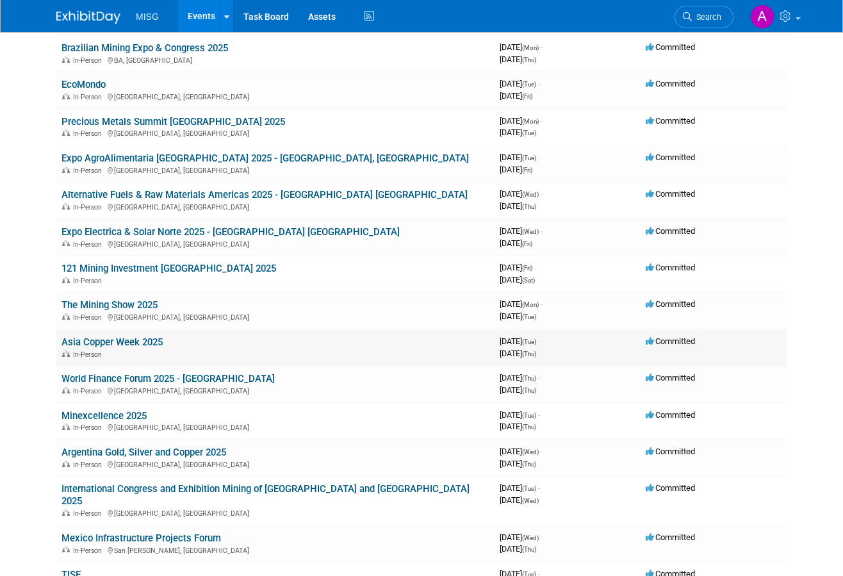
scroll to position [2050, 0]
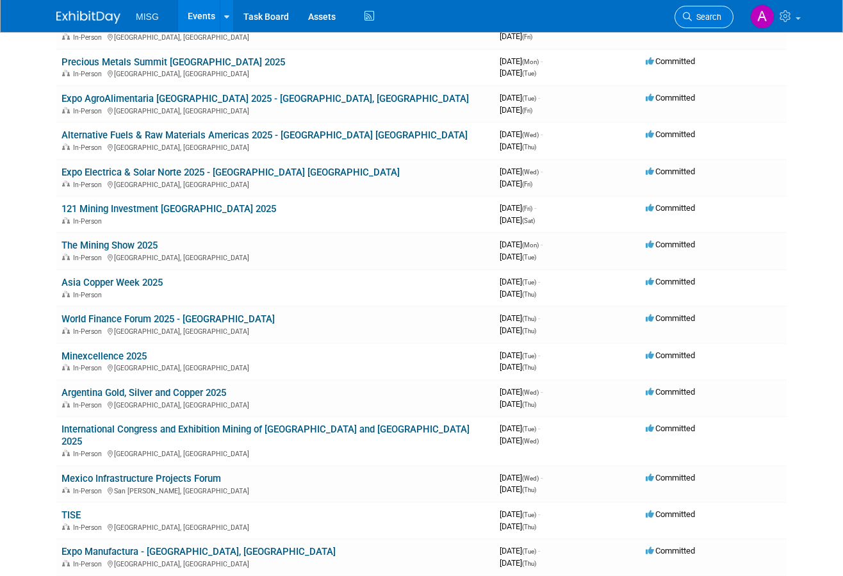
click at [699, 22] on link "Search" at bounding box center [704, 17] width 59 height 22
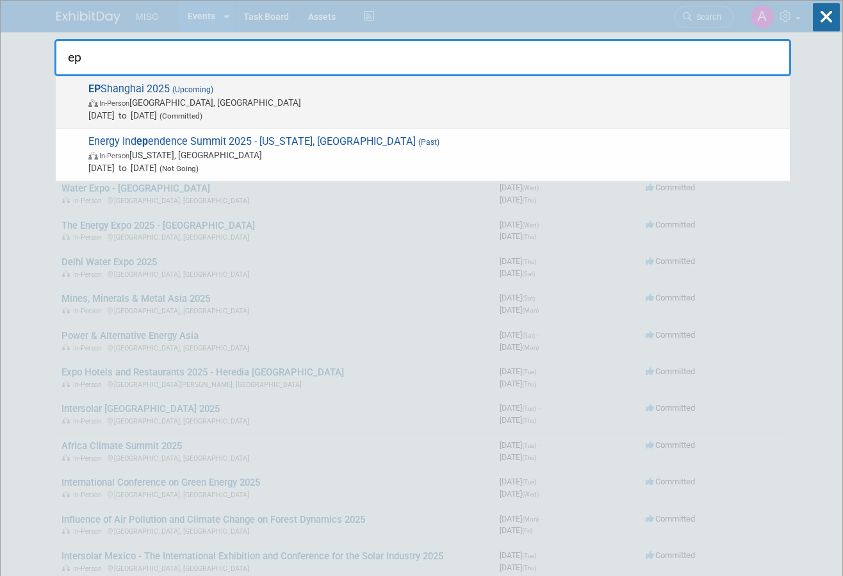
click at [429, 124] on div "EP Shanghai 2025 (Upcoming) In-Person [GEOGRAPHIC_DATA], [GEOGRAPHIC_DATA] [DAT…" at bounding box center [423, 102] width 734 height 53
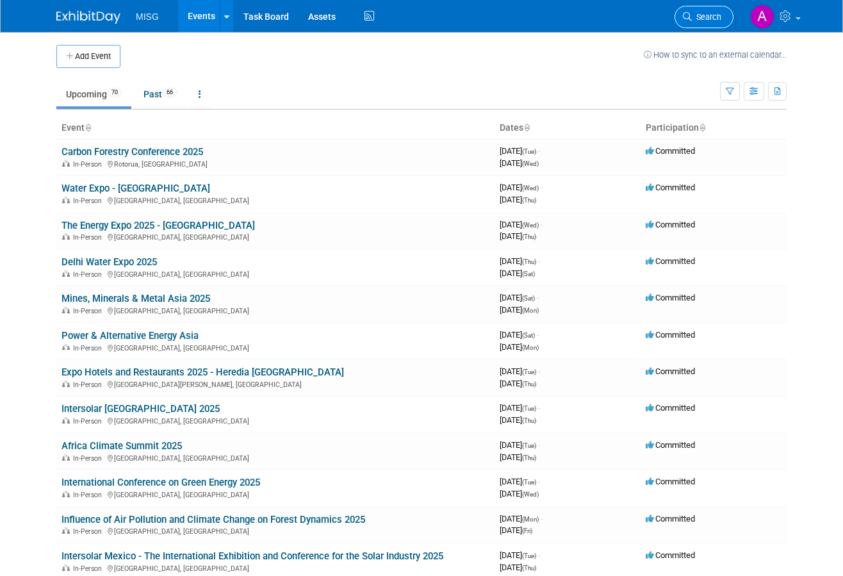
click at [719, 21] on span "Search" at bounding box center [706, 17] width 29 height 10
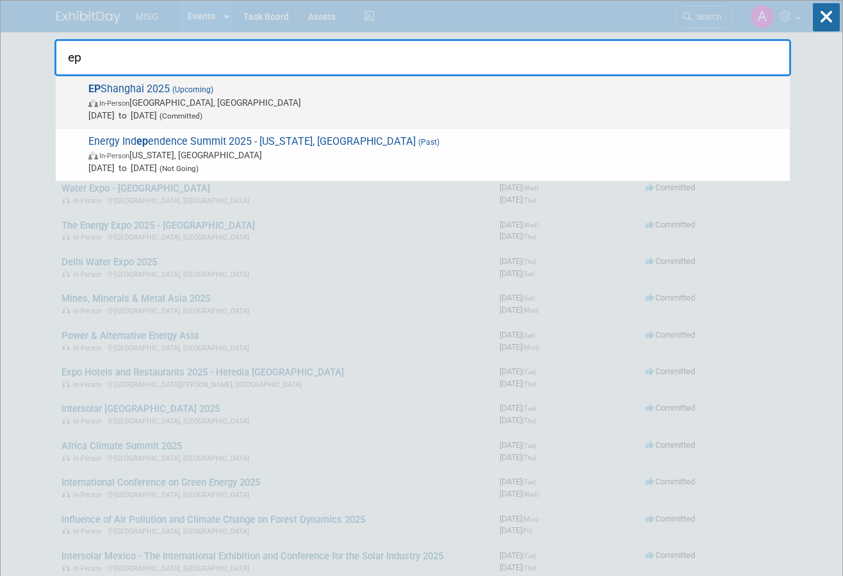
type input "ep"
click at [704, 113] on span "Nov 18, 2025 to Nov 20, 2025 (Committed)" at bounding box center [435, 115] width 695 height 13
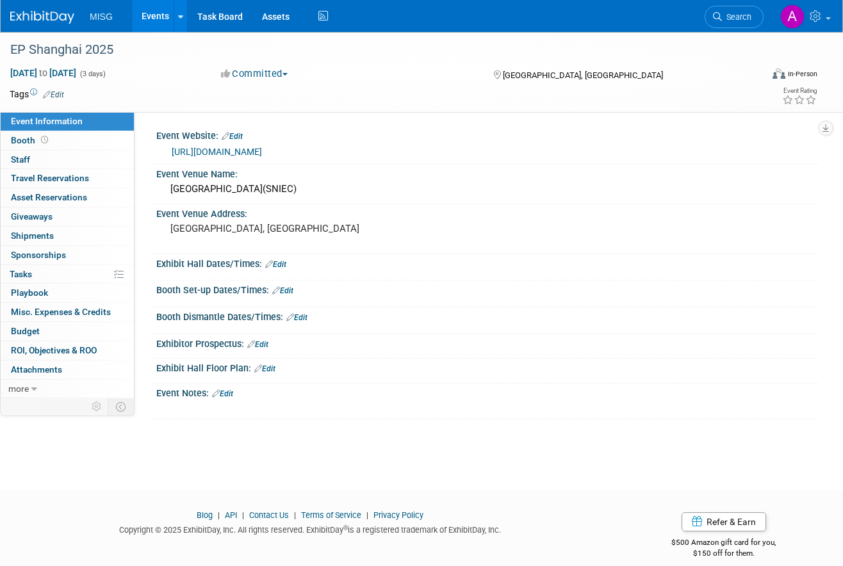
click at [228, 398] on link "Edit" at bounding box center [222, 393] width 21 height 9
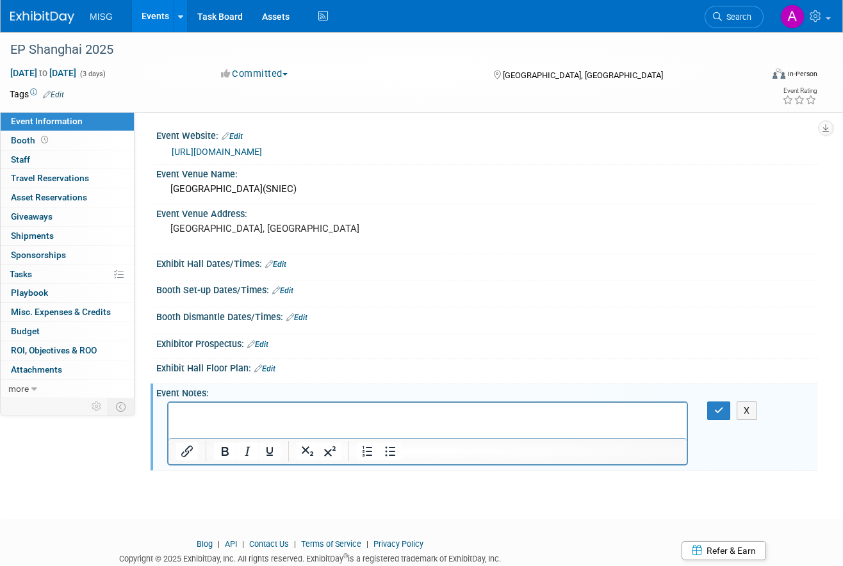
click at [550, 421] on html at bounding box center [427, 412] width 518 height 18
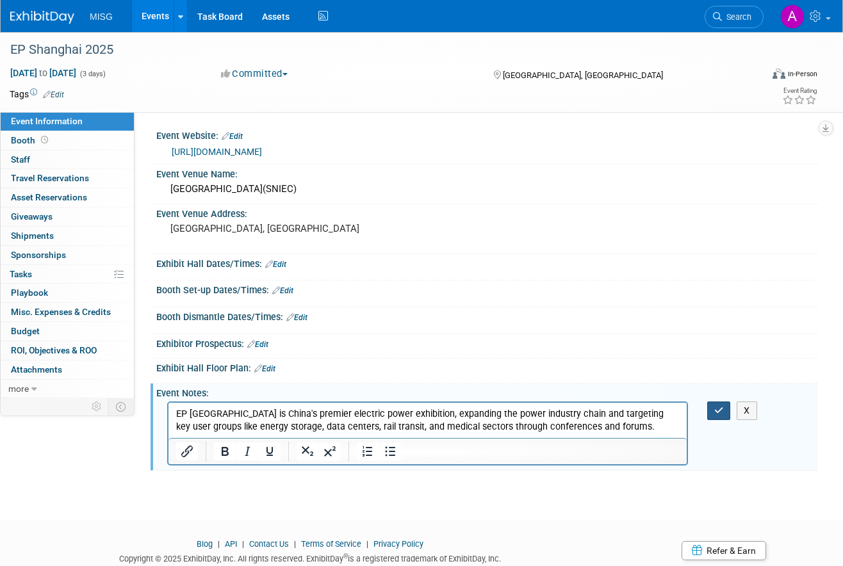
click at [717, 415] on icon "button" at bounding box center [719, 410] width 10 height 9
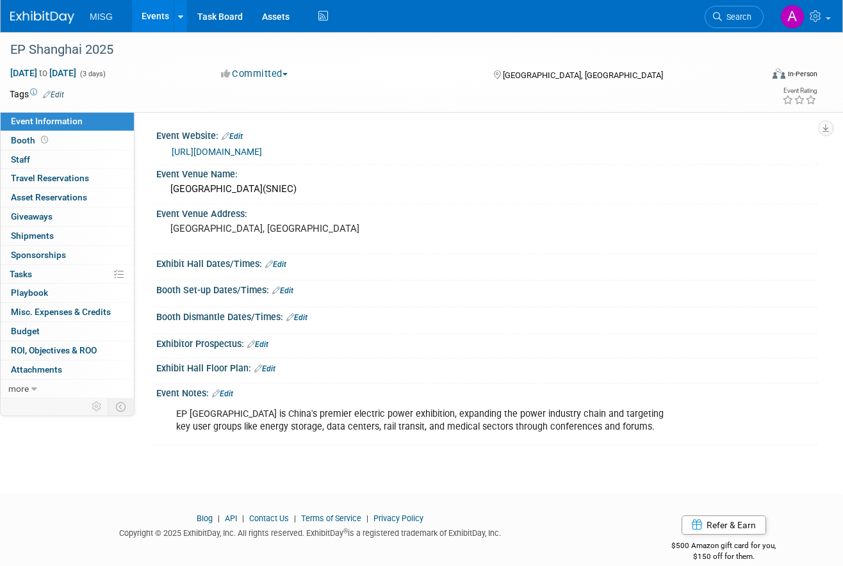
click at [262, 156] on link "[URL][DOMAIN_NAME]" at bounding box center [217, 152] width 90 height 10
click at [243, 138] on link "Edit" at bounding box center [232, 136] width 21 height 9
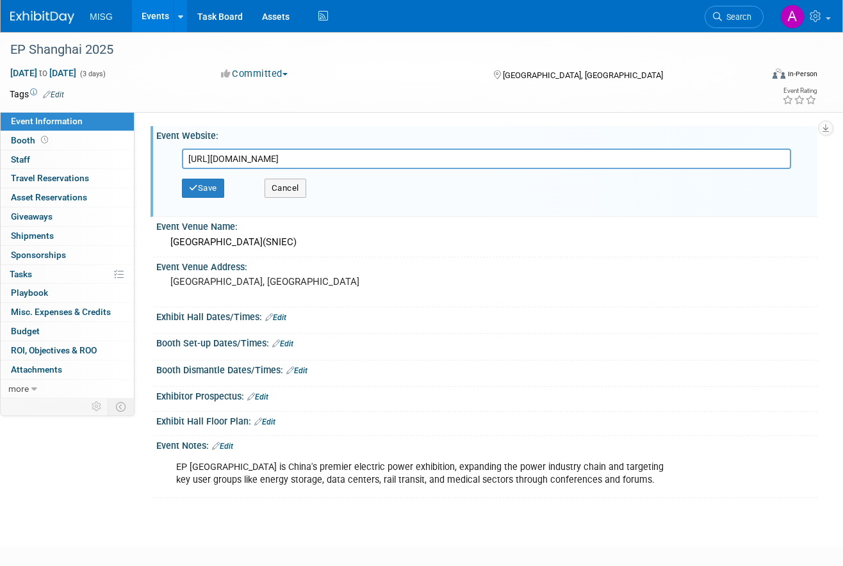
click at [306, 167] on input "[URL][DOMAIN_NAME]" at bounding box center [486, 159] width 609 height 20
type input "https://www.epchinashow.com/EP/idx/eng"
click at [196, 184] on icon "button" at bounding box center [193, 188] width 9 height 8
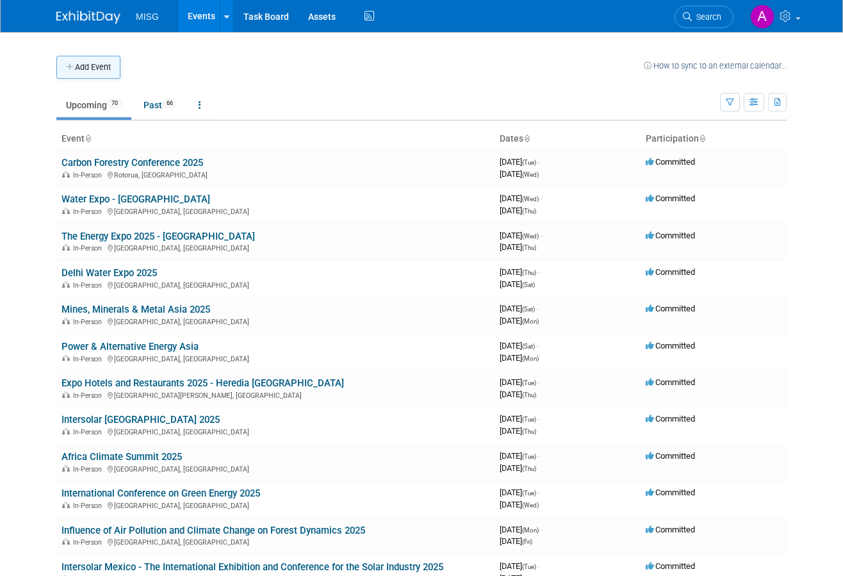
click at [94, 56] on button "Add Event" at bounding box center [88, 67] width 64 height 23
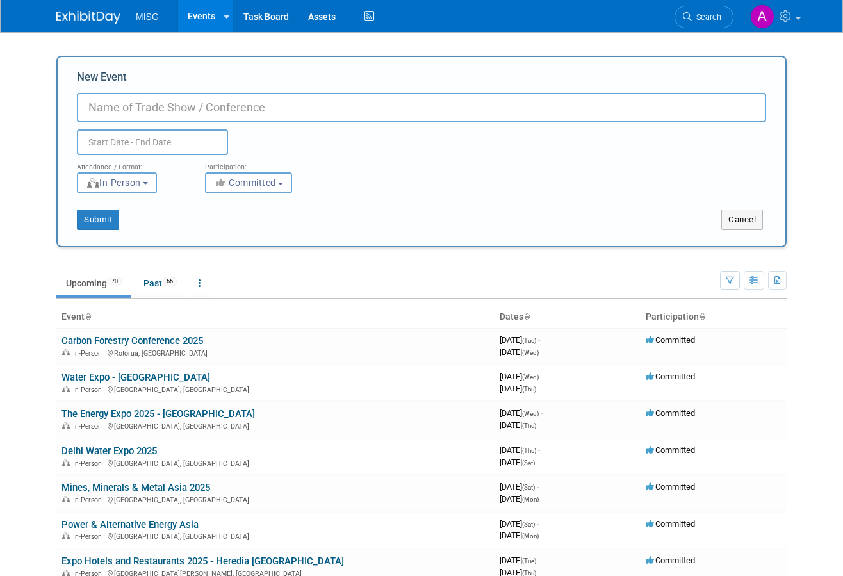
click at [233, 95] on input "New Event" at bounding box center [421, 107] width 689 height 29
paste input "Oil and Gas Asia 2025 (OGA)"
type input "Oil and Gas Asia 2025 (OGA)"
click at [212, 129] on input "text" at bounding box center [152, 142] width 151 height 26
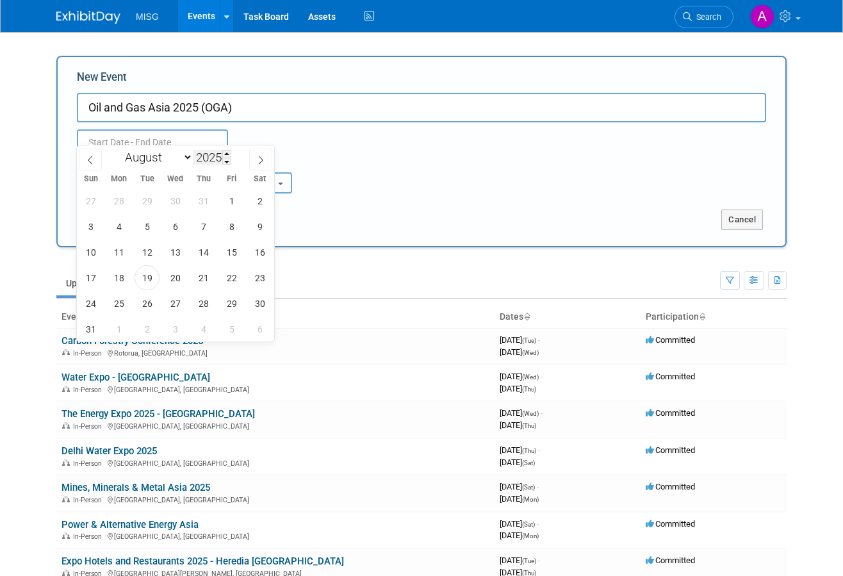
click at [197, 156] on input "2025" at bounding box center [212, 157] width 38 height 15
click at [186, 158] on select "January February March April May June July August September October November De…" at bounding box center [156, 157] width 74 height 16
select select "8"
click at [119, 149] on select "January February March April May June July August September October November De…" at bounding box center [156, 157] width 74 height 16
click at [148, 204] on span "2" at bounding box center [147, 200] width 25 height 25
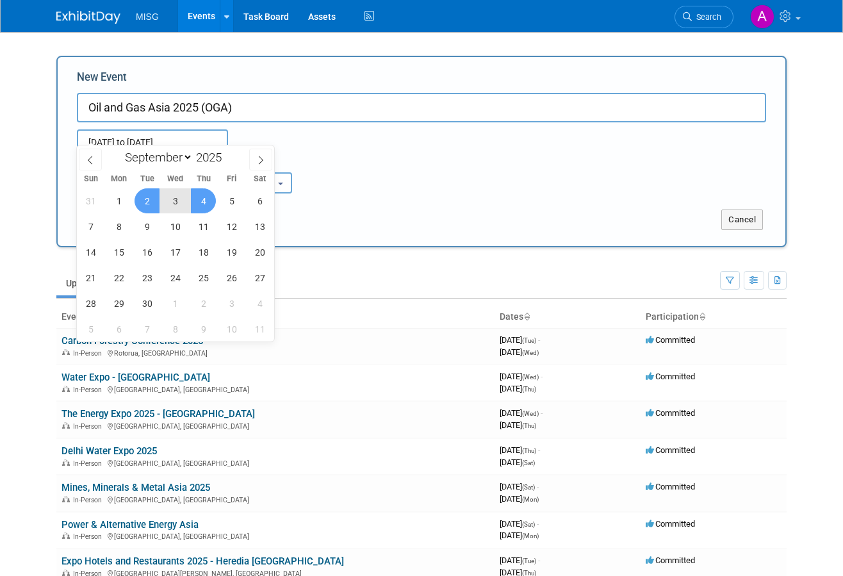
click at [200, 202] on span "4" at bounding box center [203, 200] width 25 height 25
type input "[DATE] to [DATE]"
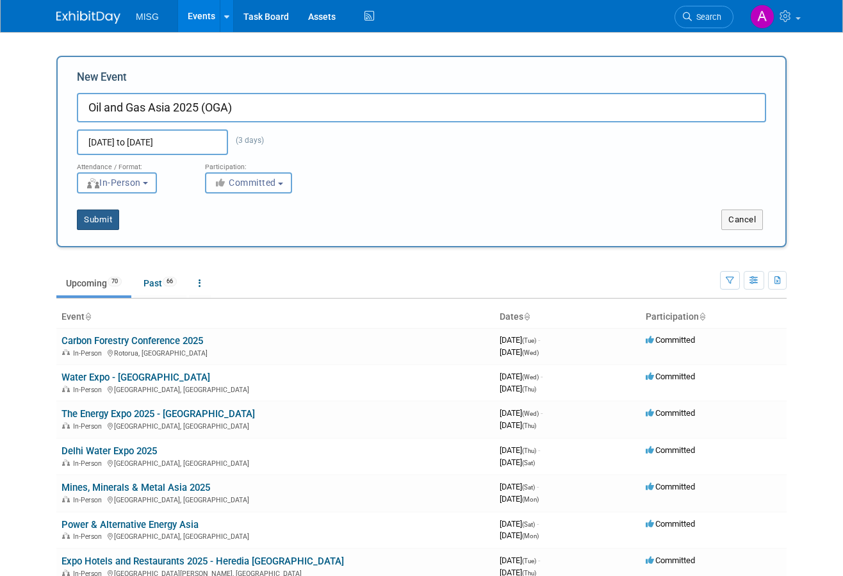
click at [88, 209] on button "Submit" at bounding box center [98, 219] width 42 height 20
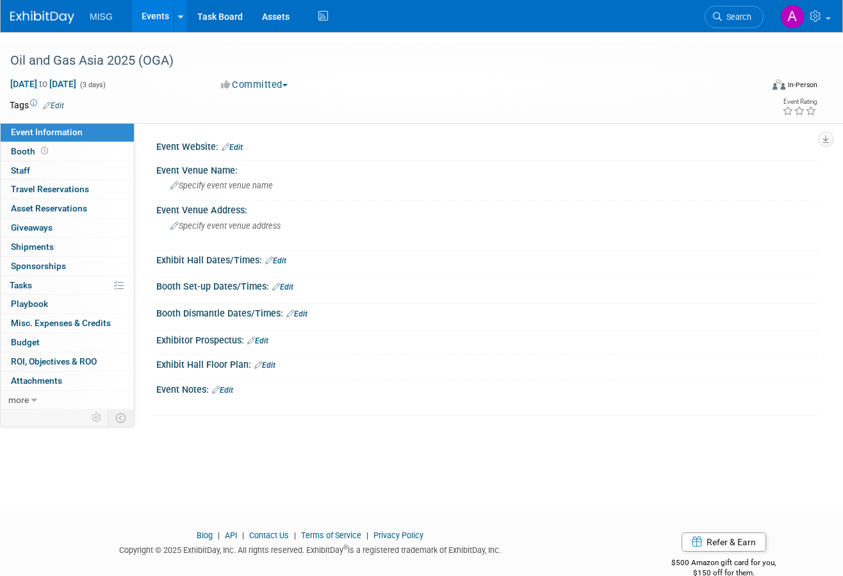
click at [233, 143] on link "Edit" at bounding box center [232, 147] width 21 height 9
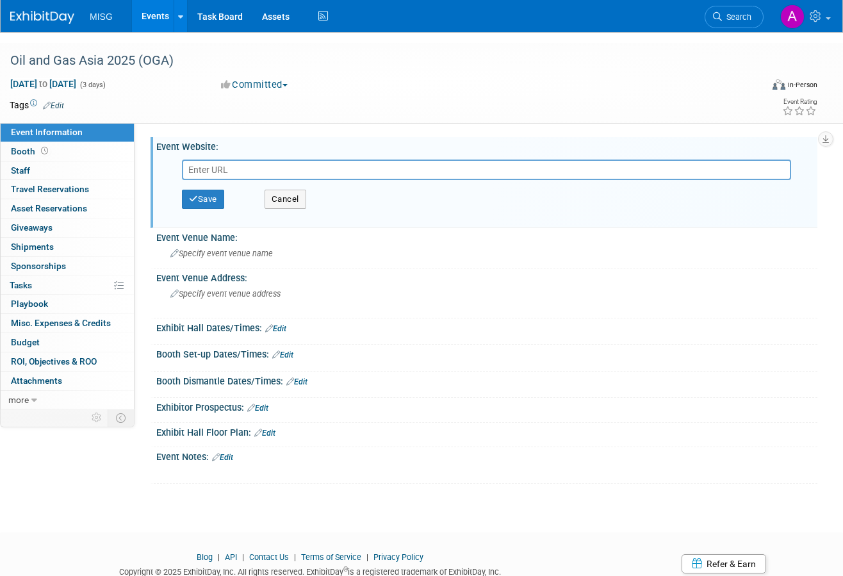
click at [437, 162] on input "text" at bounding box center [486, 170] width 609 height 20
paste input "[URL][DOMAIN_NAME]"
type input "[URL][DOMAIN_NAME]"
click at [221, 191] on button "Save" at bounding box center [203, 199] width 42 height 19
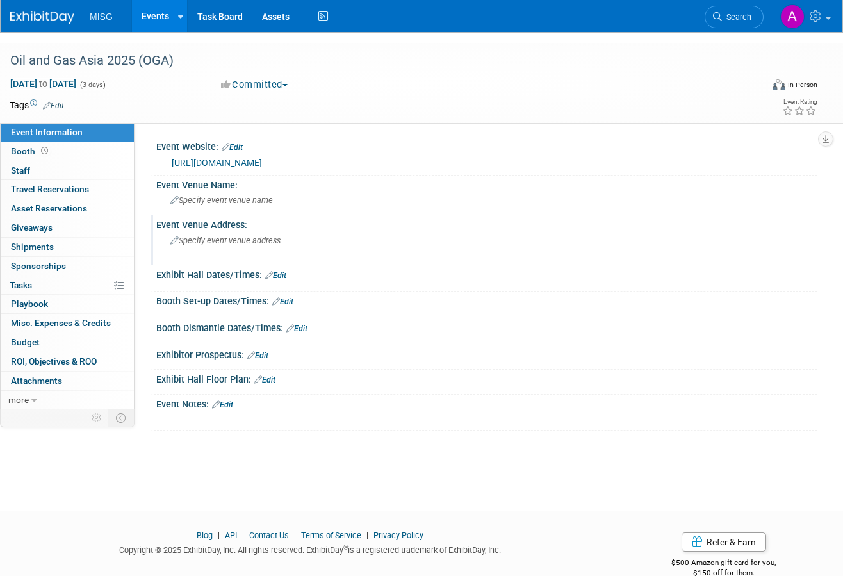
click at [206, 236] on span "Specify event venue address" at bounding box center [225, 241] width 110 height 10
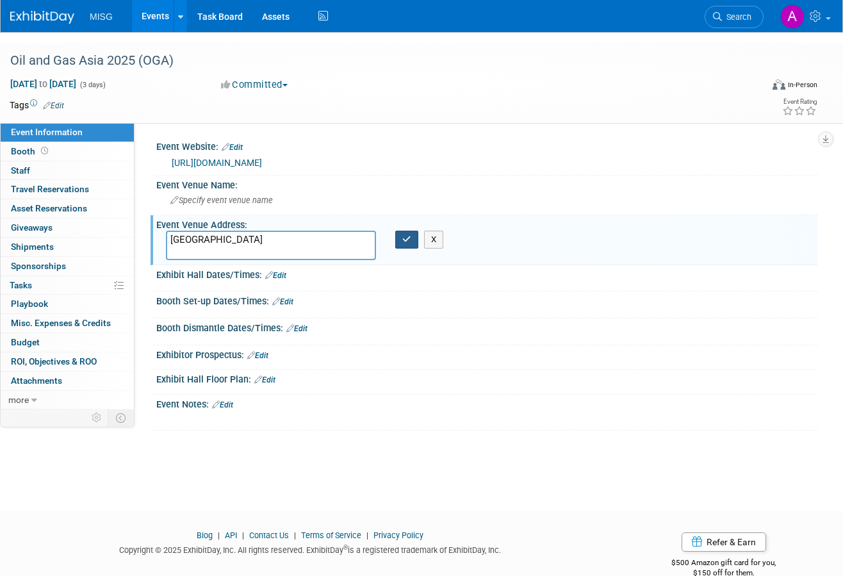
type textarea "[GEOGRAPHIC_DATA]"
click at [411, 235] on icon "button" at bounding box center [406, 239] width 9 height 8
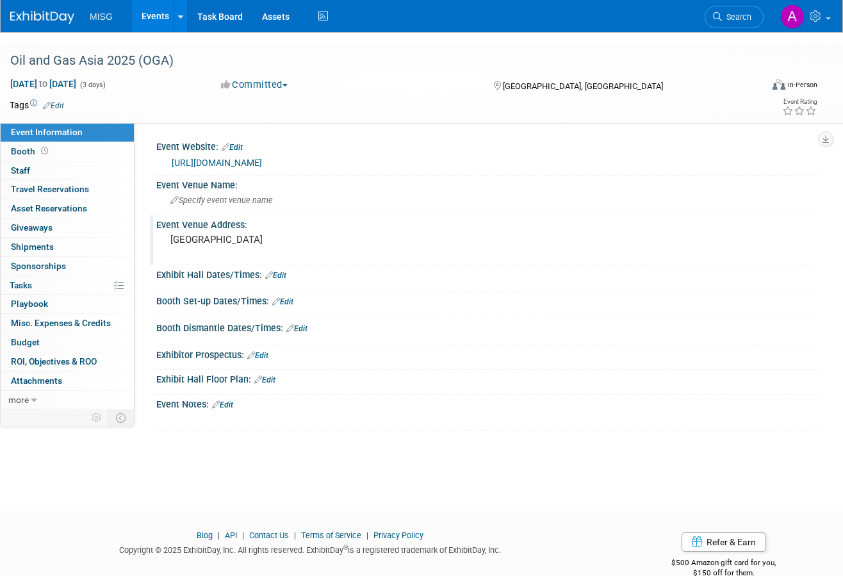
click at [279, 271] on link "Edit" at bounding box center [275, 275] width 21 height 9
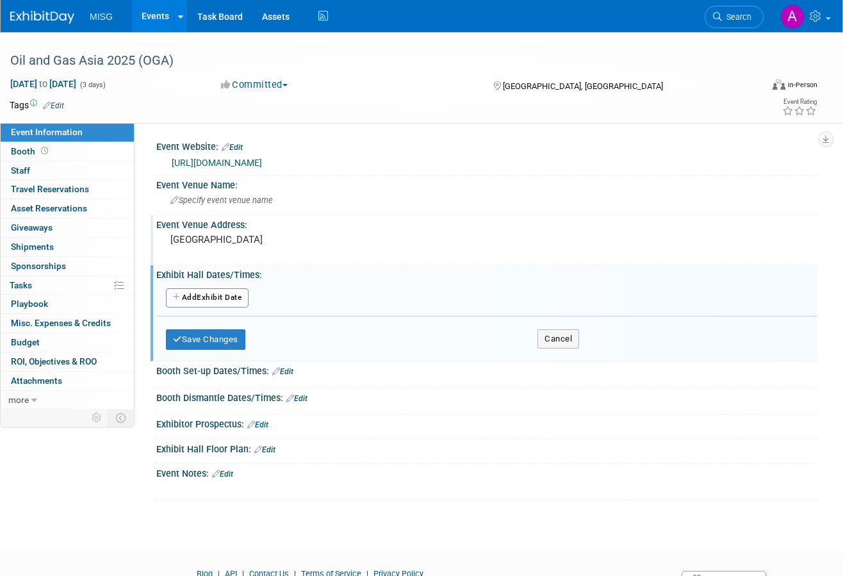
click at [282, 234] on pre "[GEOGRAPHIC_DATA]" at bounding box center [293, 240] width 247 height 12
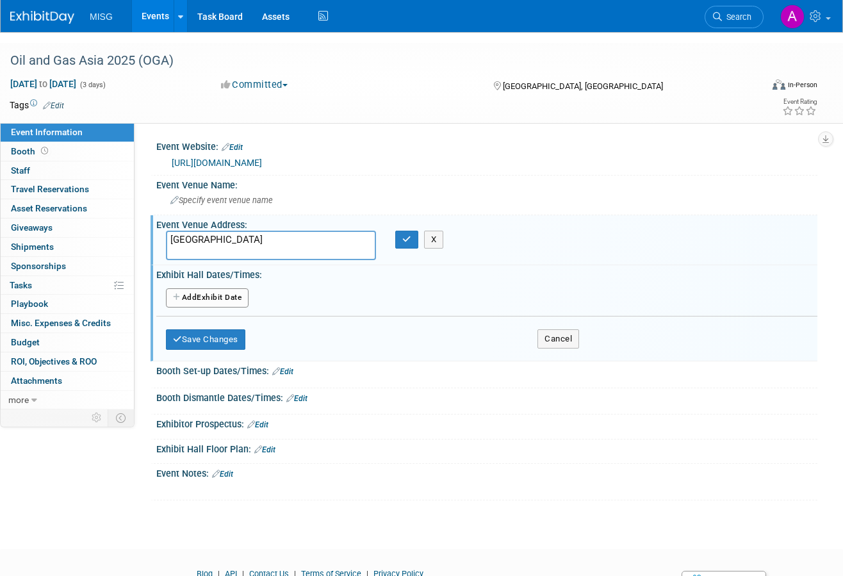
click at [282, 231] on textarea "[GEOGRAPHIC_DATA]" at bounding box center [271, 245] width 210 height 29
click at [252, 195] on span "Specify event venue name" at bounding box center [221, 200] width 102 height 10
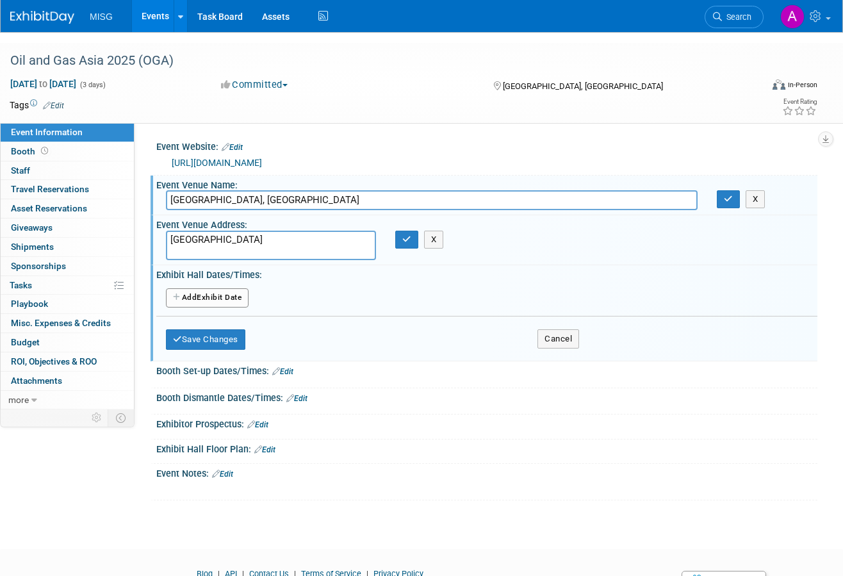
click at [315, 231] on textarea "[GEOGRAPHIC_DATA]" at bounding box center [271, 245] width 210 height 29
click at [302, 190] on input "[GEOGRAPHIC_DATA], [GEOGRAPHIC_DATA]" at bounding box center [432, 200] width 532 height 20
paste input "[GEOGRAPHIC_DATA]"
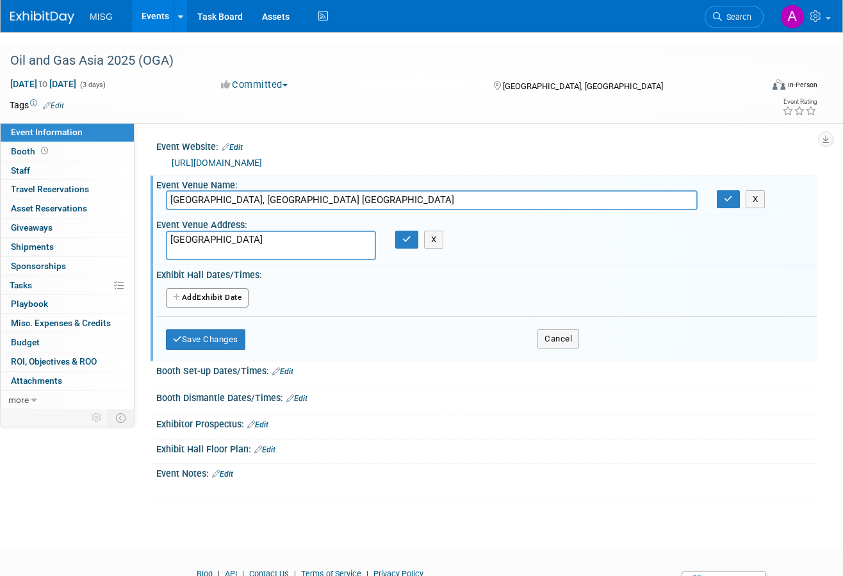
drag, startPoint x: 271, startPoint y: 187, endPoint x: 151, endPoint y: 196, distance: 120.1
click at [151, 196] on div "Event Venue Name: [GEOGRAPHIC_DATA], [GEOGRAPHIC_DATA] [GEOGRAPHIC_DATA] X" at bounding box center [484, 196] width 667 height 40
type input "[GEOGRAPHIC_DATA]"
click at [218, 231] on textarea "[GEOGRAPHIC_DATA]" at bounding box center [271, 245] width 210 height 29
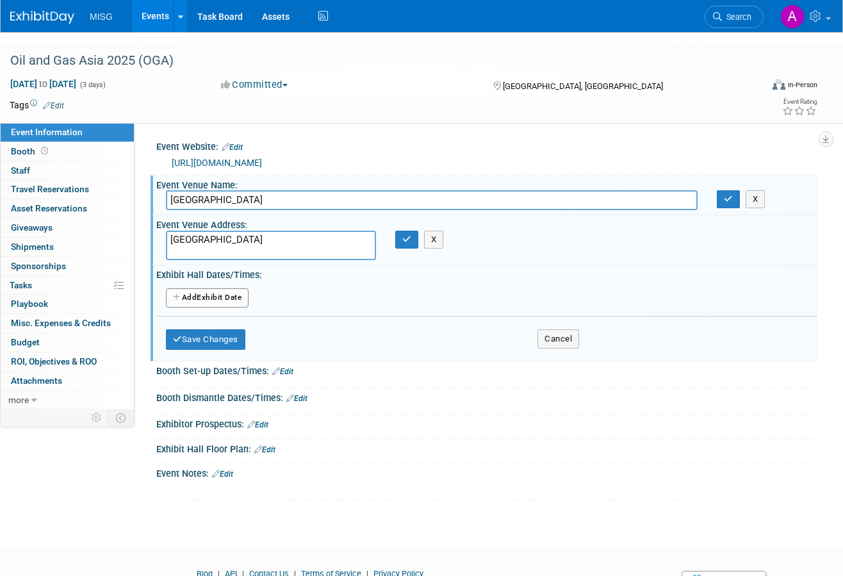
click at [218, 231] on textarea "[GEOGRAPHIC_DATA]" at bounding box center [271, 245] width 210 height 29
paste textarea ", [GEOGRAPHIC_DATA]"
type textarea "[GEOGRAPHIC_DATA], [GEOGRAPHIC_DATA]"
click at [400, 231] on button "button" at bounding box center [406, 240] width 23 height 18
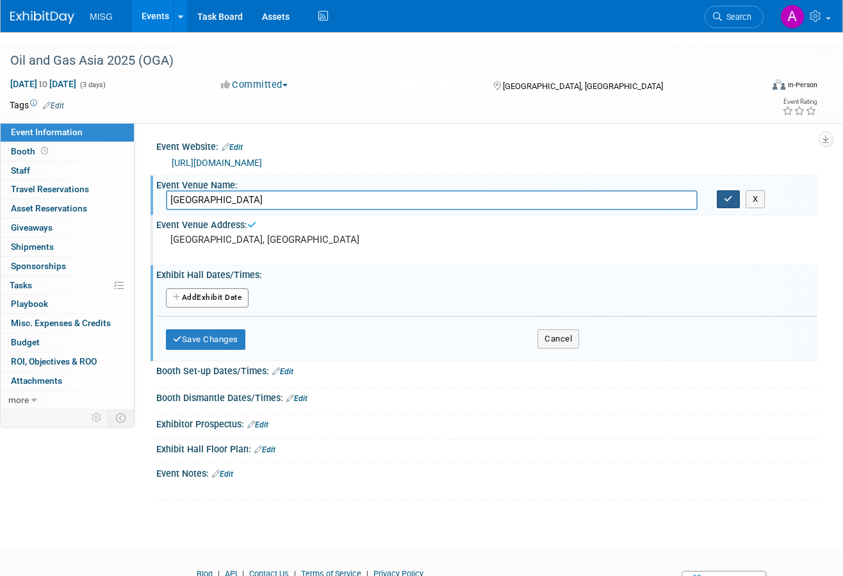
click at [723, 190] on button "button" at bounding box center [728, 199] width 23 height 18
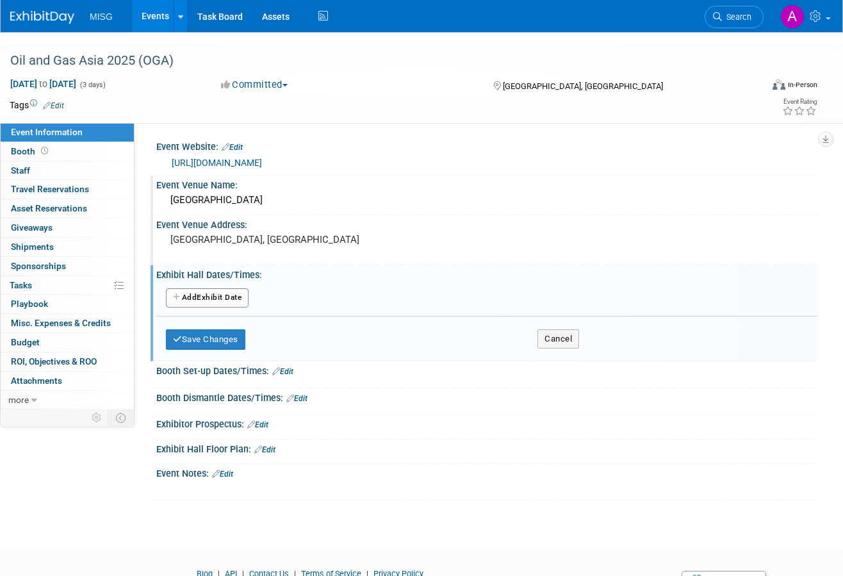
click at [233, 470] on link "Edit" at bounding box center [222, 474] width 21 height 9
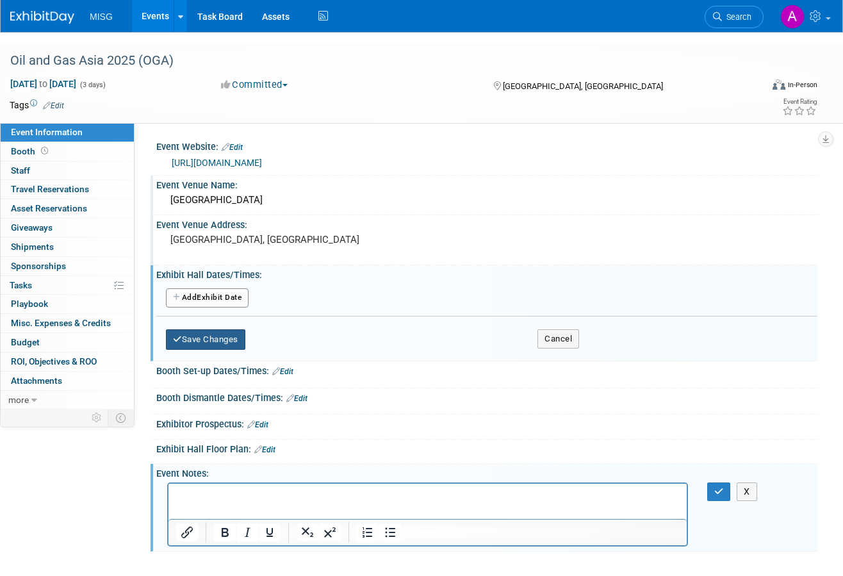
click at [224, 332] on button "Save Changes" at bounding box center [205, 339] width 79 height 20
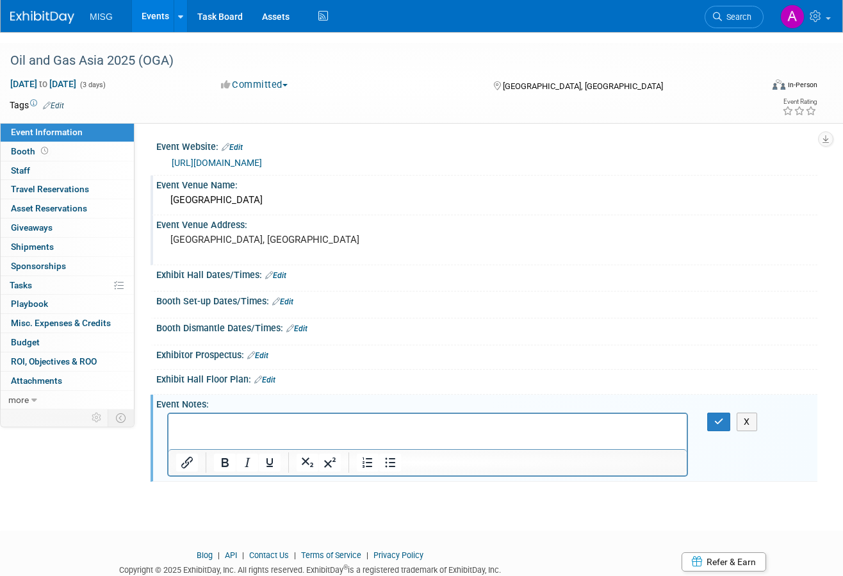
click at [322, 427] on p "Rich Text Area. Press ALT-0 for help." at bounding box center [428, 425] width 504 height 13
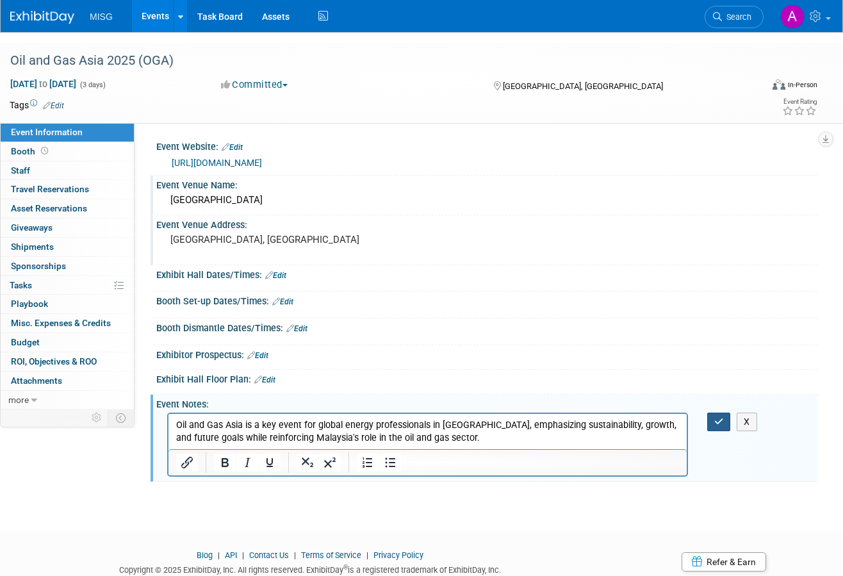
click at [723, 417] on icon "button" at bounding box center [719, 421] width 10 height 9
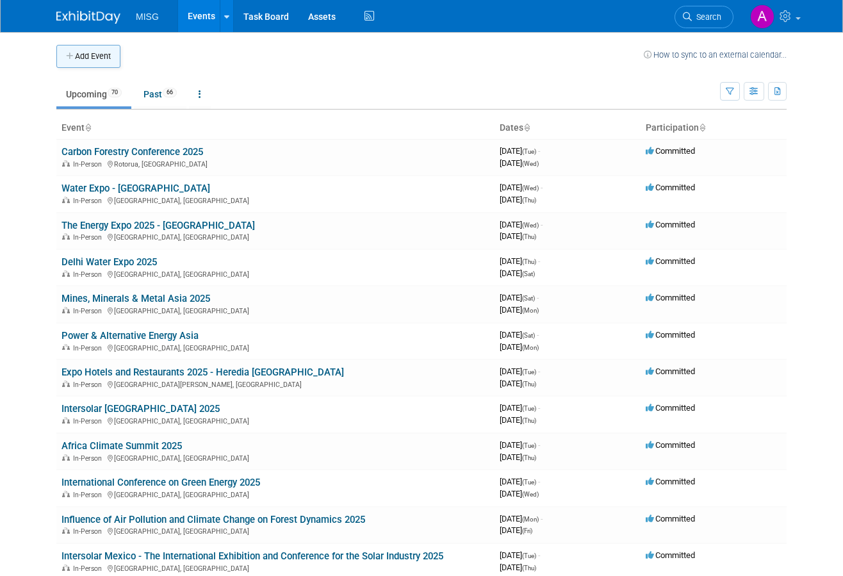
click at [112, 60] on button "Add Event" at bounding box center [88, 56] width 64 height 23
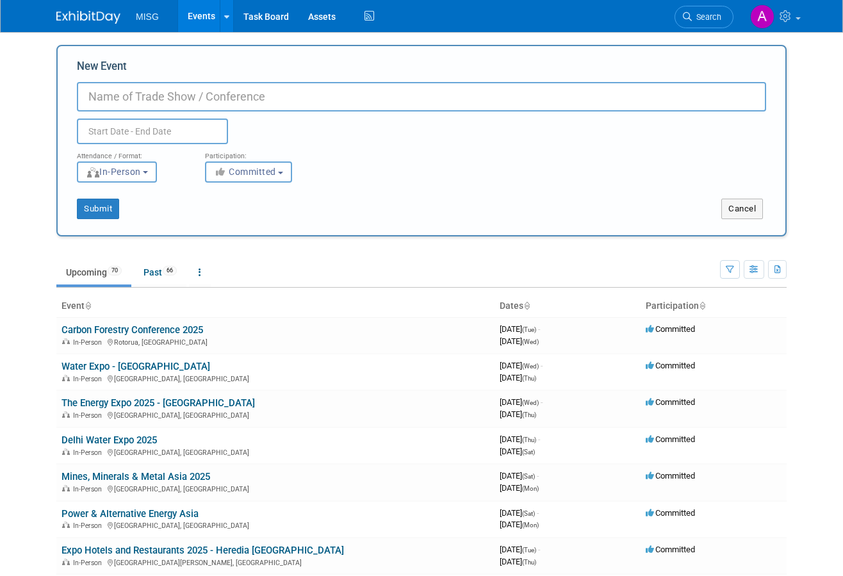
click at [315, 101] on input "New Event" at bounding box center [421, 96] width 689 height 29
paste input "Oil & Gas Thailand 2025 (OGET)"
type input "Oil & Gas Thailand 2025 (OGET)"
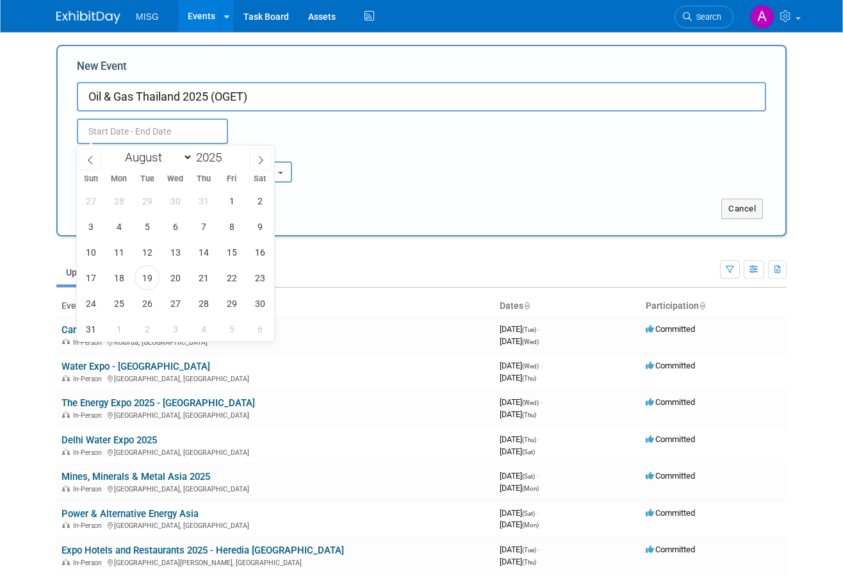
click at [218, 126] on input "text" at bounding box center [152, 132] width 151 height 26
click at [190, 163] on select "January February March April May June July August September October November De…" at bounding box center [156, 157] width 74 height 16
select select "10"
click at [119, 149] on select "January February March April May June July August September October November De…" at bounding box center [156, 157] width 74 height 16
click at [179, 253] on span "12" at bounding box center [175, 252] width 25 height 25
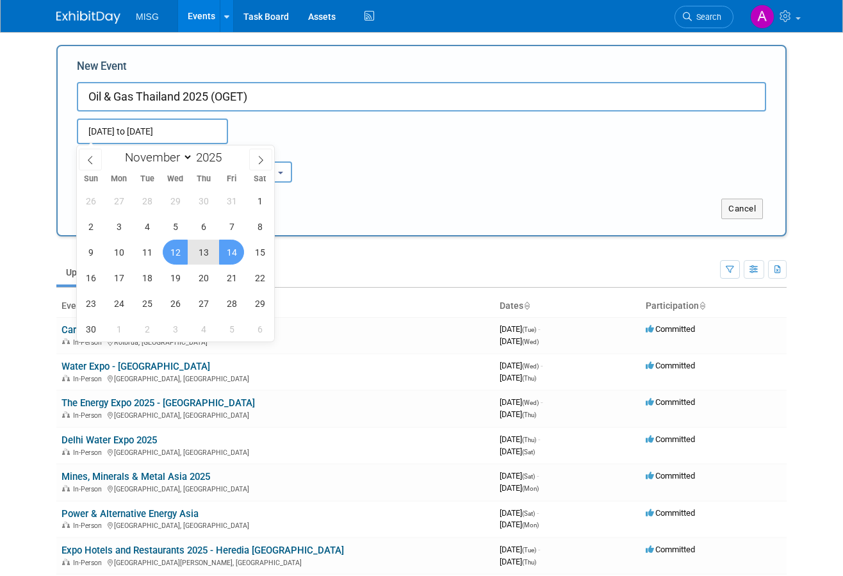
click at [221, 249] on span "14" at bounding box center [231, 252] width 25 height 25
type input "Nov 12, 2025 to Nov 14, 2025"
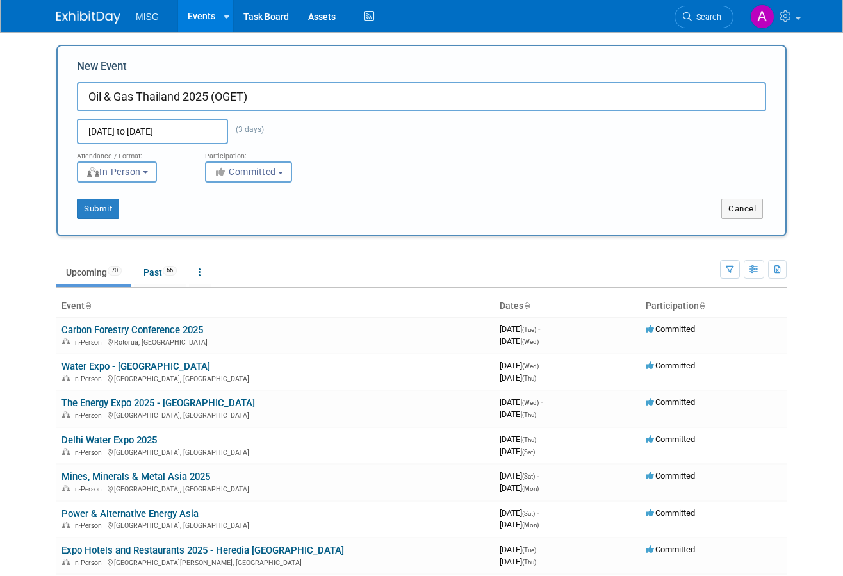
click at [0, 0] on div "26 27 28 29 30 31 1 2 3 4 5 6 7 8 9 10 11 12 13 14 15 16 17 18 19 20 21 22 23 2…" at bounding box center [0, 0] width 0 height 0
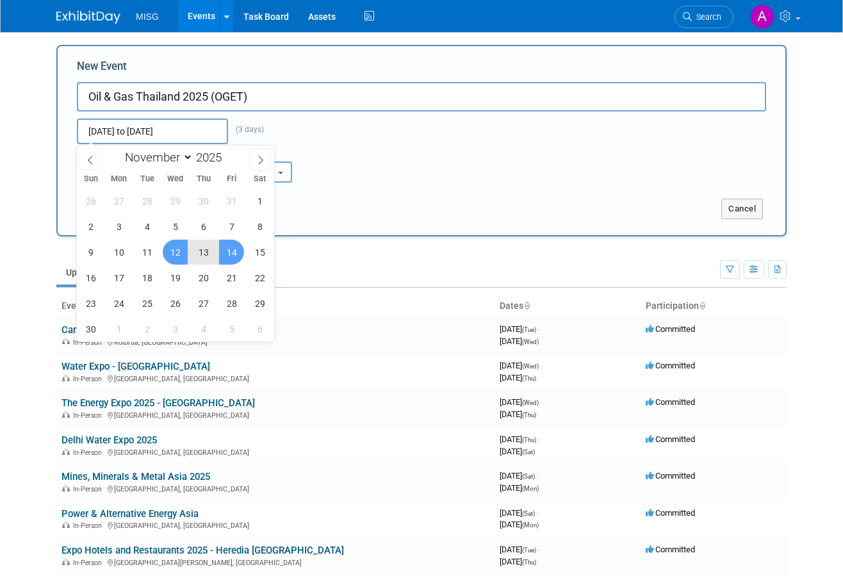
click at [355, 218] on div "Submit" at bounding box center [209, 209] width 303 height 20
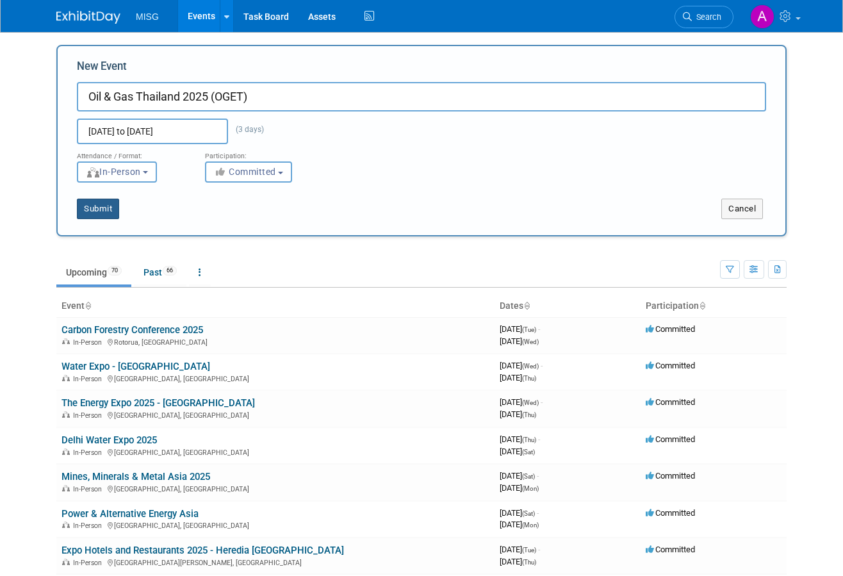
click at [92, 208] on button "Submit" at bounding box center [98, 209] width 42 height 20
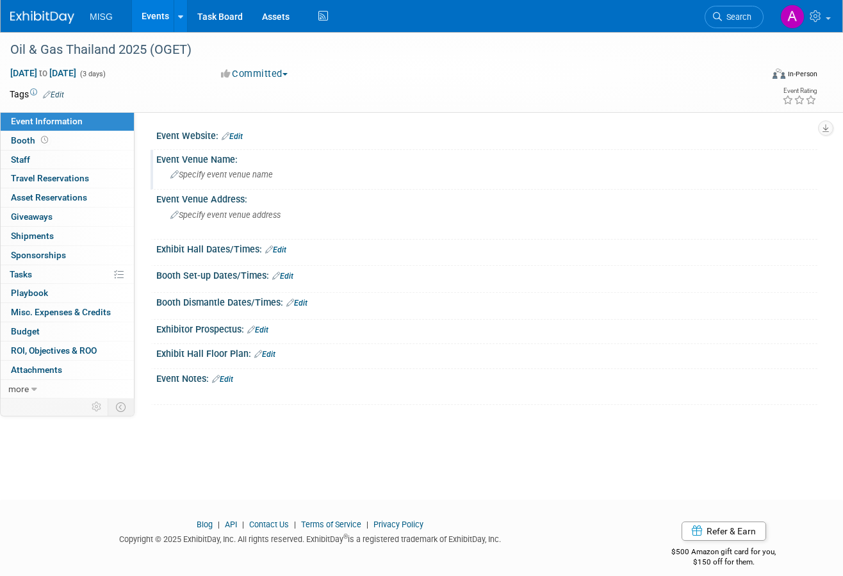
click at [278, 172] on div "Specify event venue name" at bounding box center [487, 175] width 642 height 20
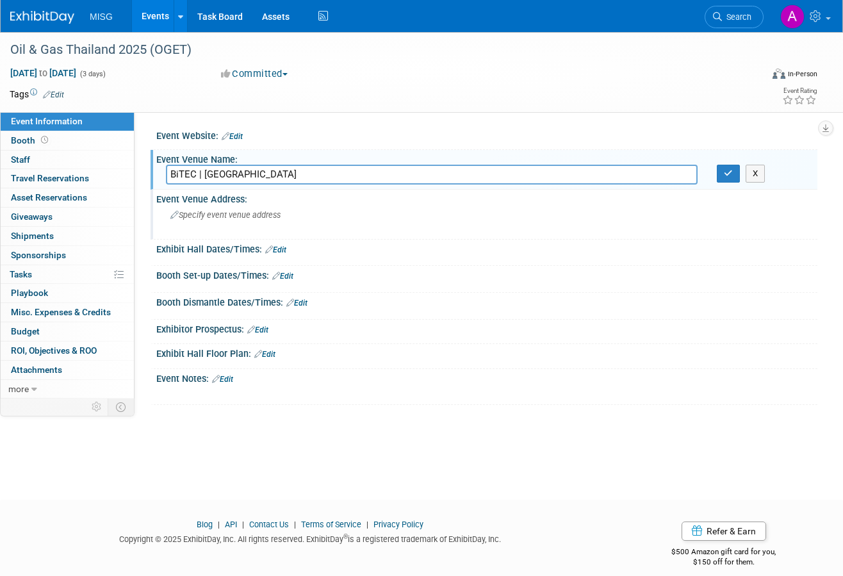
type input "BiTEC | [GEOGRAPHIC_DATA]"
click at [278, 214] on span "Specify event venue address" at bounding box center [225, 215] width 110 height 10
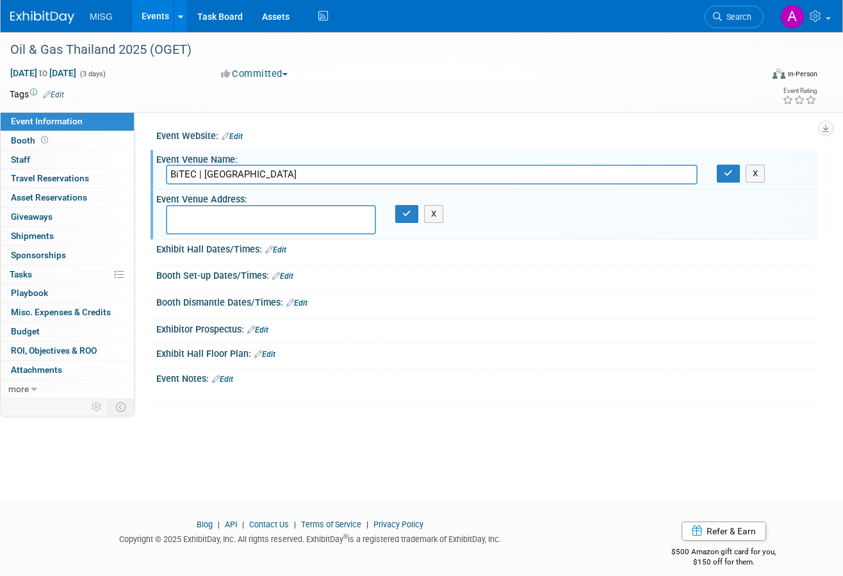
click at [266, 217] on textarea at bounding box center [271, 219] width 210 height 29
paste textarea "[GEOGRAPHIC_DATA], [GEOGRAPHIC_DATA]"
type textarea "[GEOGRAPHIC_DATA], [GEOGRAPHIC_DATA]"
click at [409, 216] on icon "button" at bounding box center [406, 213] width 9 height 8
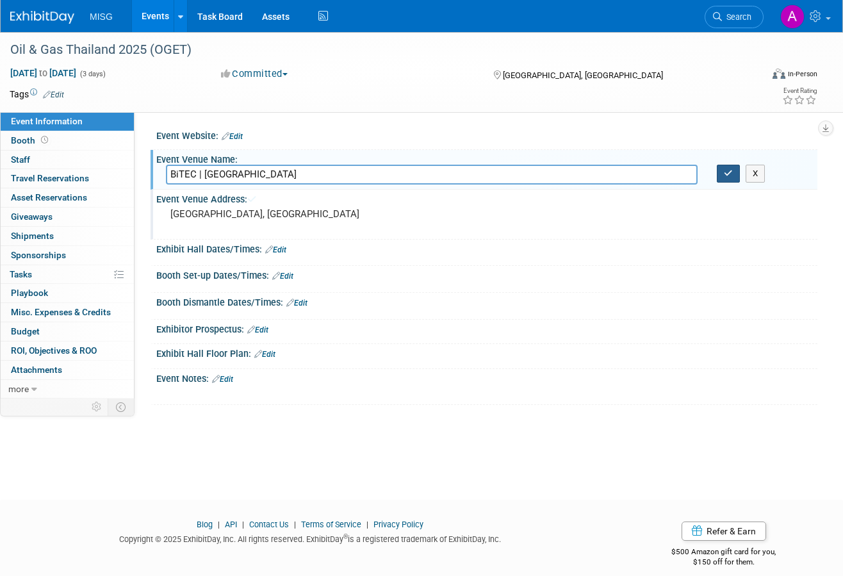
click at [730, 169] on icon "button" at bounding box center [728, 173] width 9 height 8
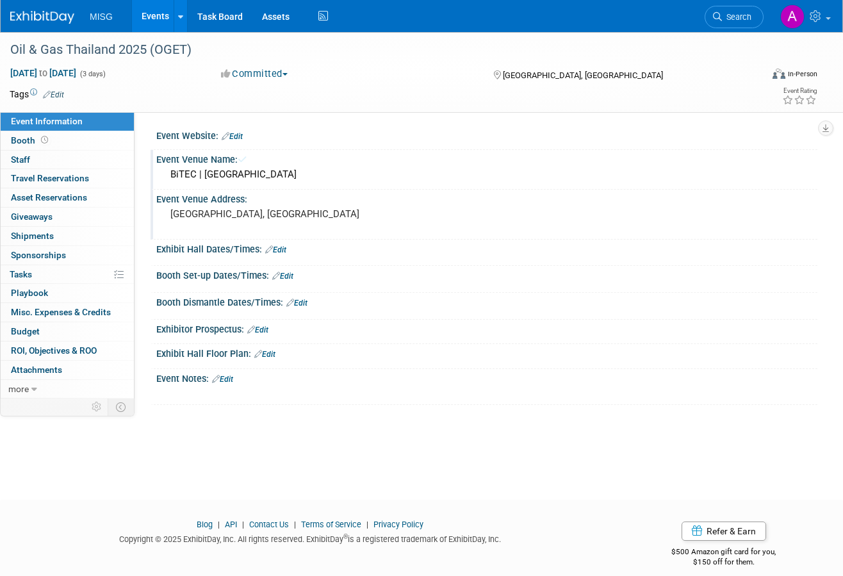
click at [230, 379] on link "Edit" at bounding box center [222, 379] width 21 height 9
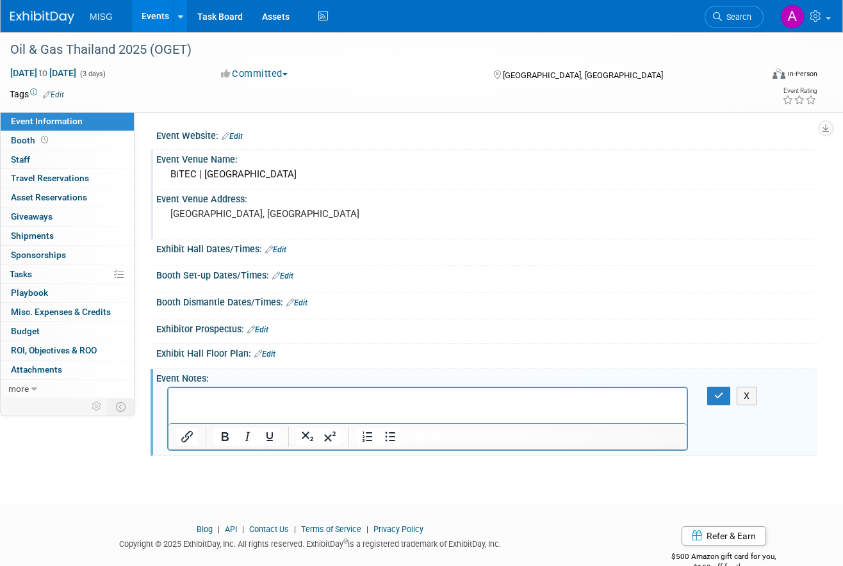
click at [427, 397] on p "Rich Text Area. Press ALT-0 for help." at bounding box center [428, 399] width 504 height 13
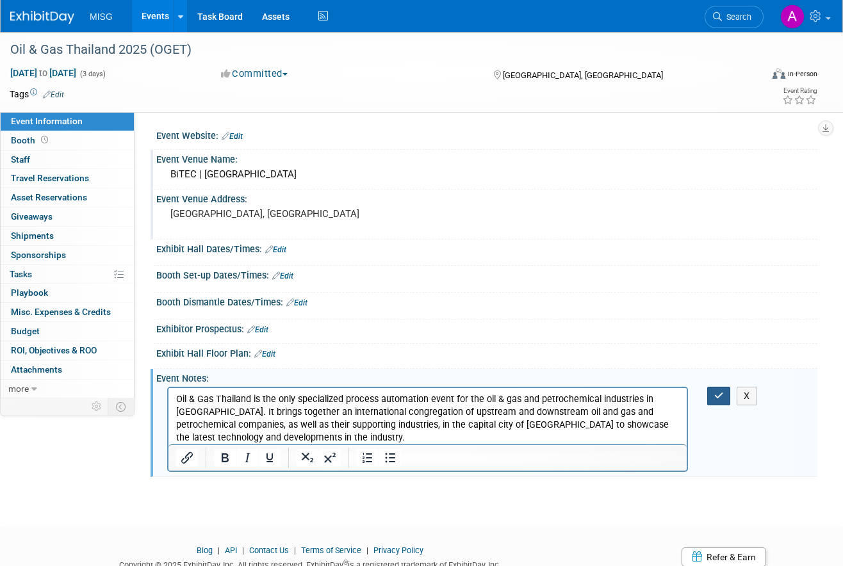
click at [716, 399] on icon "button" at bounding box center [719, 395] width 10 height 9
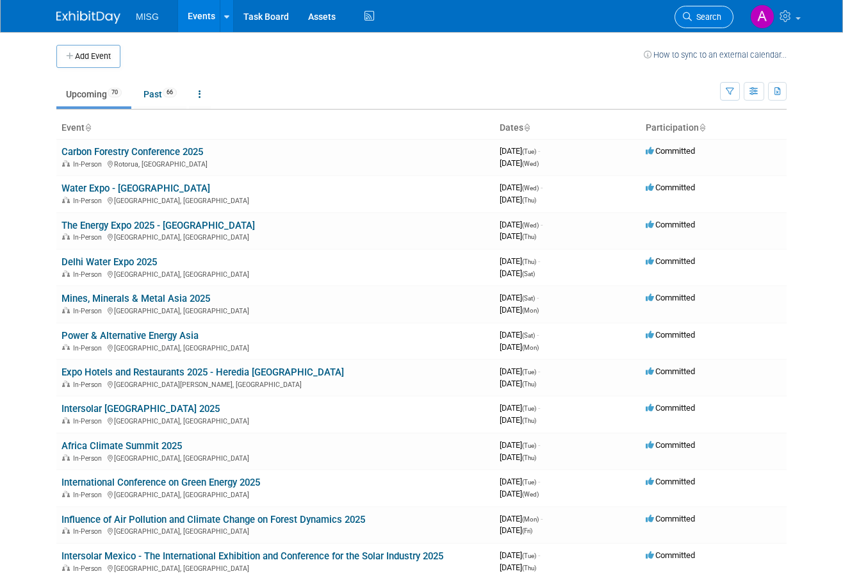
click at [709, 24] on link "Search" at bounding box center [704, 17] width 59 height 22
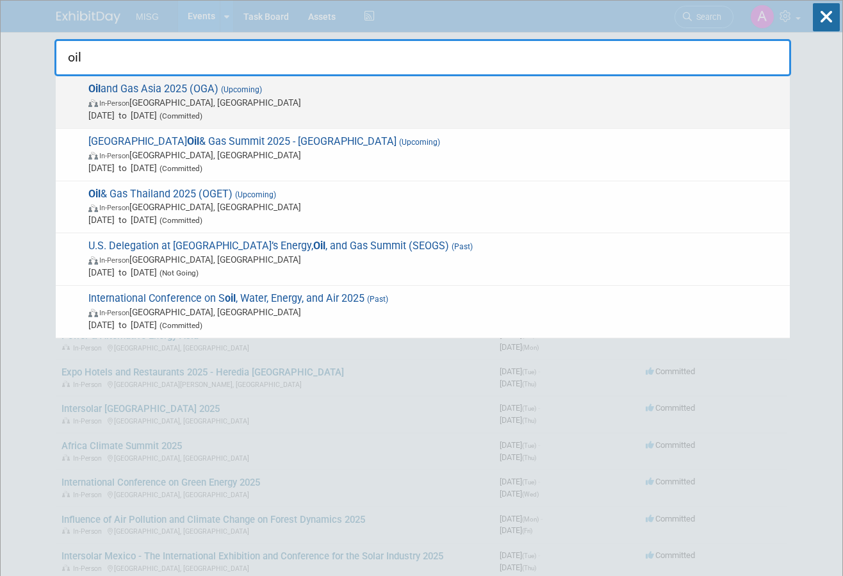
drag, startPoint x: 171, startPoint y: 79, endPoint x: 131, endPoint y: 94, distance: 43.0
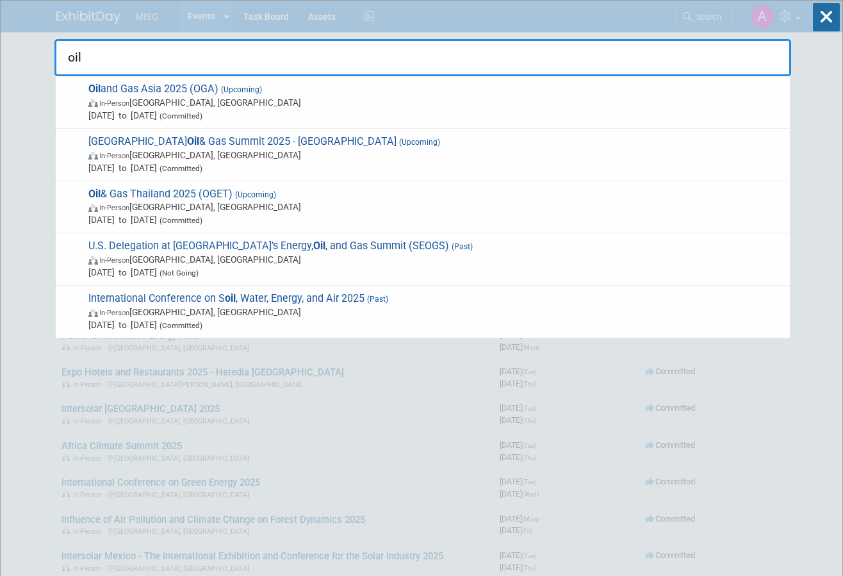
click at [130, 88] on span "Oil and Gas Asia 2025 (OGA) (Upcoming) In-Person Kuala Lumpur, Malaysia Sep 2, …" at bounding box center [434, 102] width 699 height 39
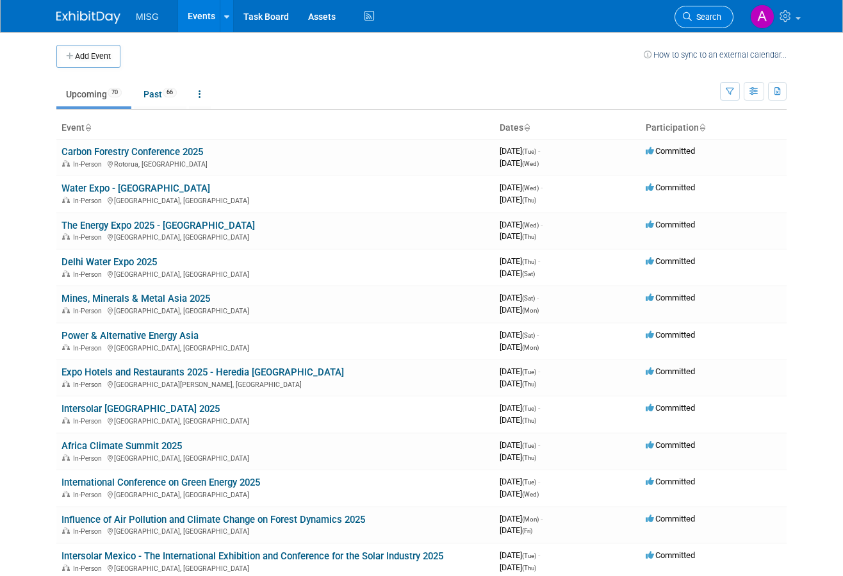
click at [692, 13] on span "Search" at bounding box center [706, 17] width 29 height 10
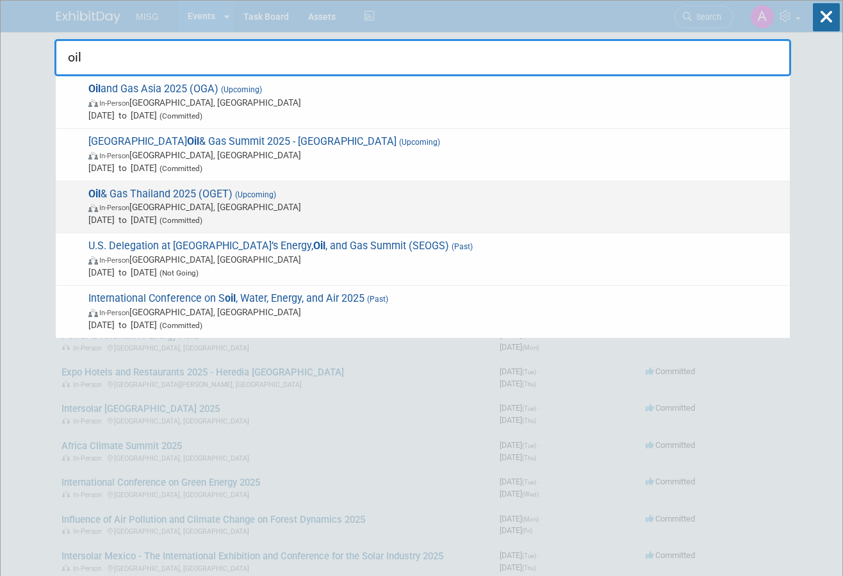
type input "oil"
click at [229, 197] on span "Oil & Gas Thailand 2025 (OGET) (Upcoming) In-Person Bangkok, Thailand Nov 12, 2…" at bounding box center [434, 207] width 699 height 39
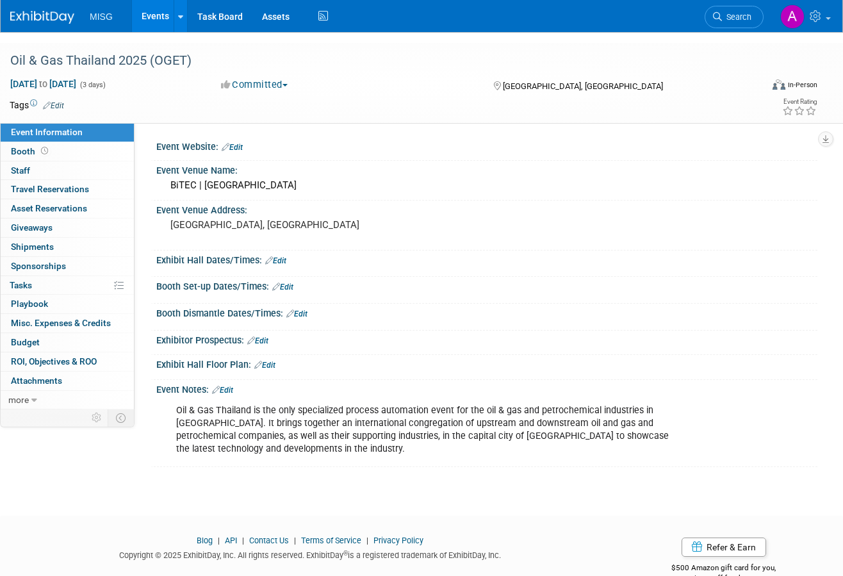
click at [242, 143] on link "Edit" at bounding box center [232, 147] width 21 height 9
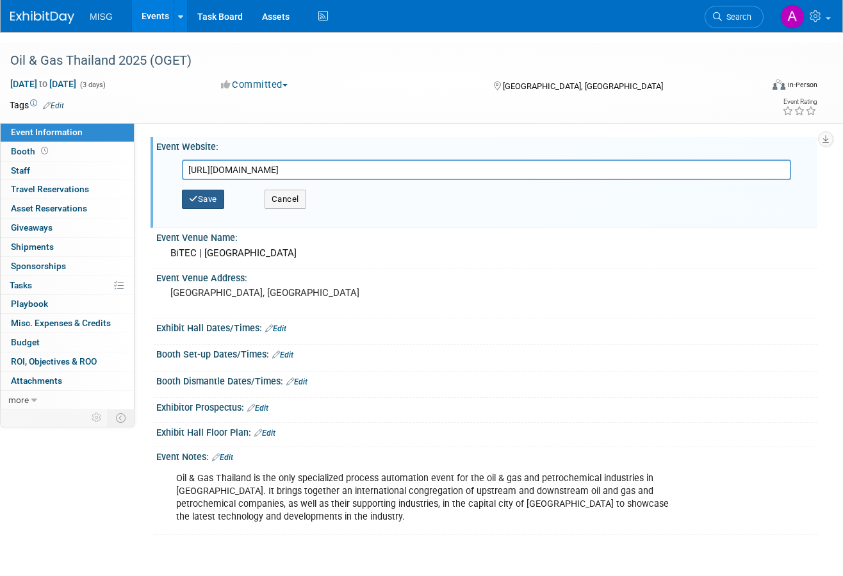
type input "https://oilgasthai.com/"
click at [224, 190] on button "Save" at bounding box center [203, 199] width 42 height 19
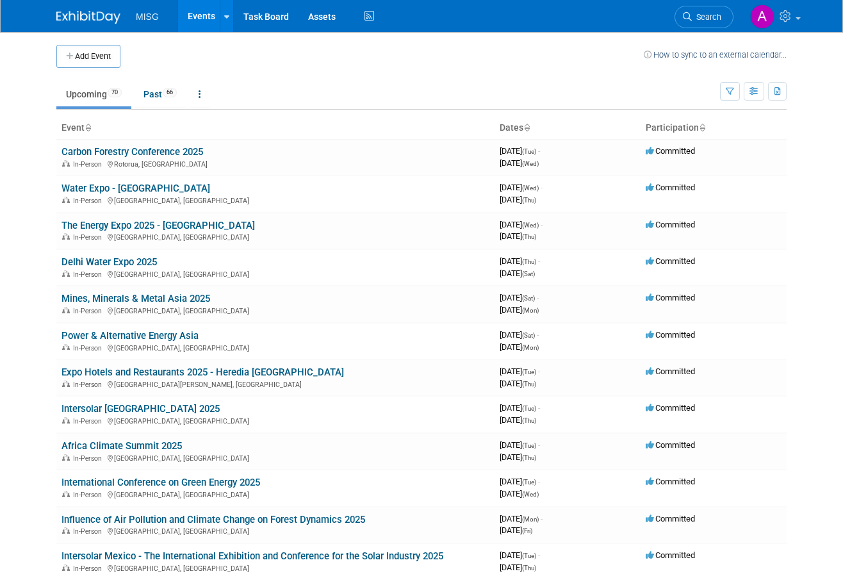
click at [101, 56] on button "Add Event" at bounding box center [88, 56] width 64 height 23
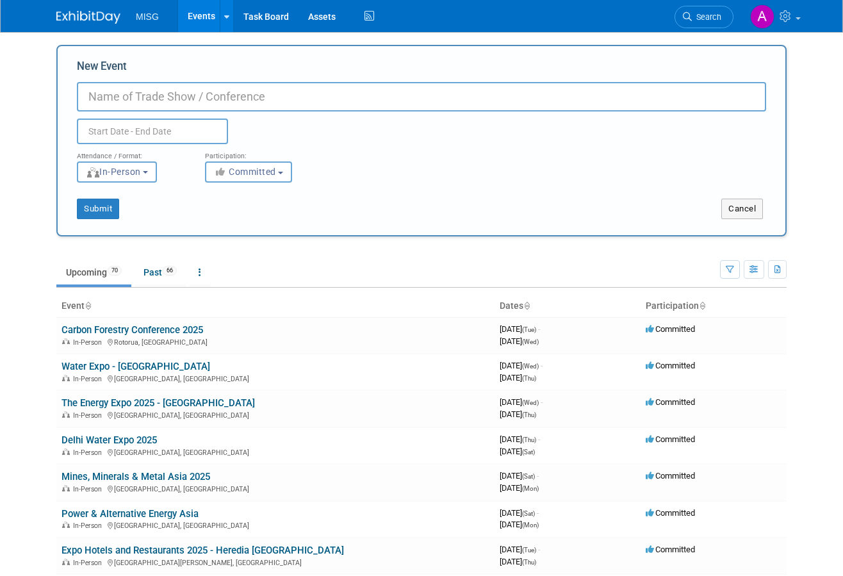
click at [341, 96] on input "New Event" at bounding box center [421, 96] width 689 height 29
paste input "[PERSON_NAME] Fuels Global Expo & Conference 2025 (Biggest Bitumen)"
type input "[PERSON_NAME] Fuels Global Expo & Conference 2025 (Biggest Bitumen)"
click at [205, 128] on input "text" at bounding box center [152, 132] width 151 height 26
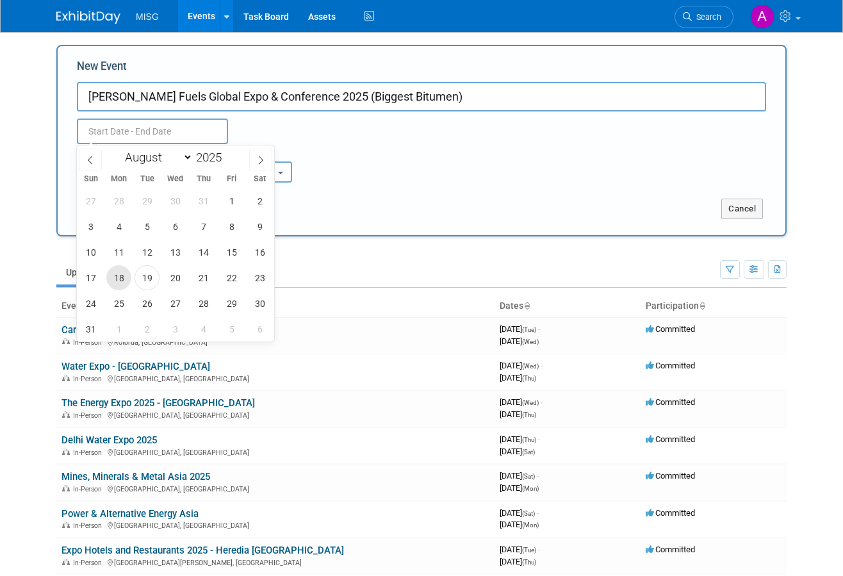
click at [117, 279] on span "18" at bounding box center [118, 277] width 25 height 25
click at [147, 277] on span "19" at bounding box center [147, 277] width 25 height 25
type input "[DATE] to [DATE]"
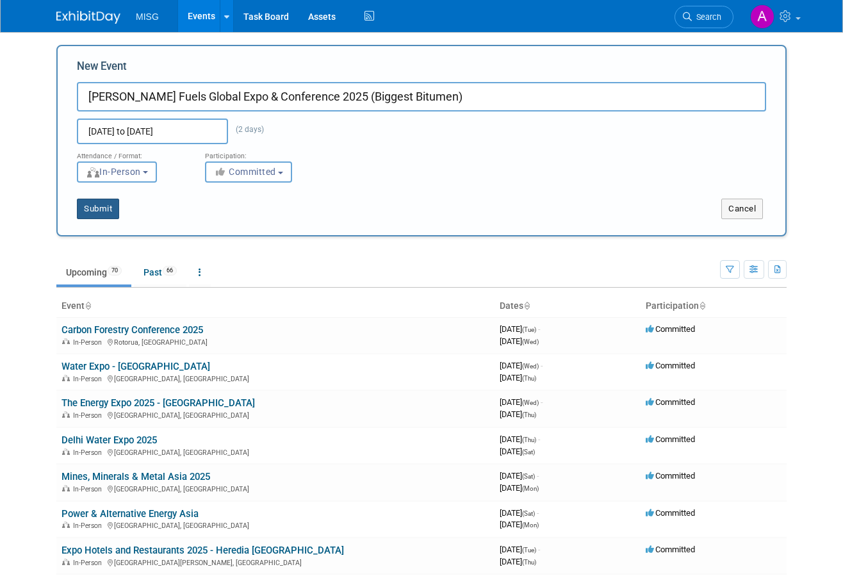
click at [100, 210] on button "Submit" at bounding box center [98, 209] width 42 height 20
type input "[PERSON_NAME] Fuels Global Expo & Conference 2025 (Biggest Bitumen)"
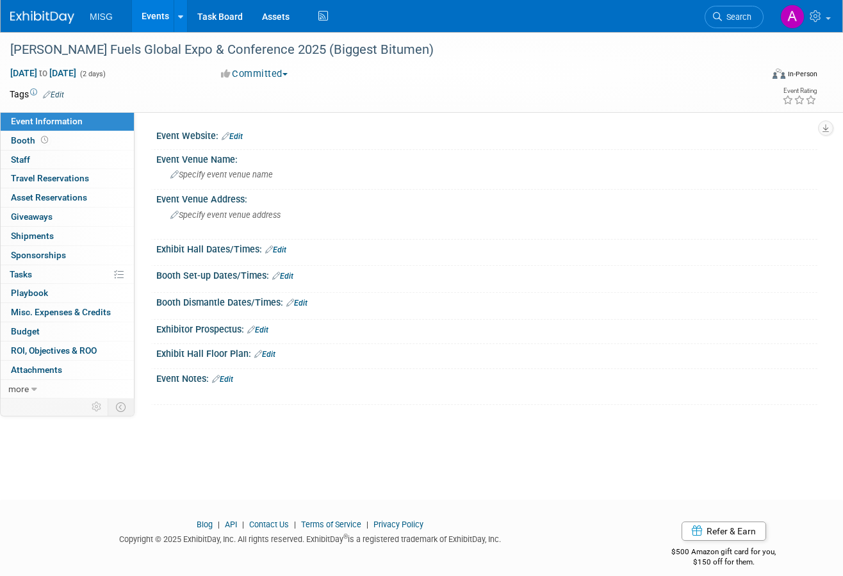
click at [242, 140] on link "Edit" at bounding box center [232, 136] width 21 height 9
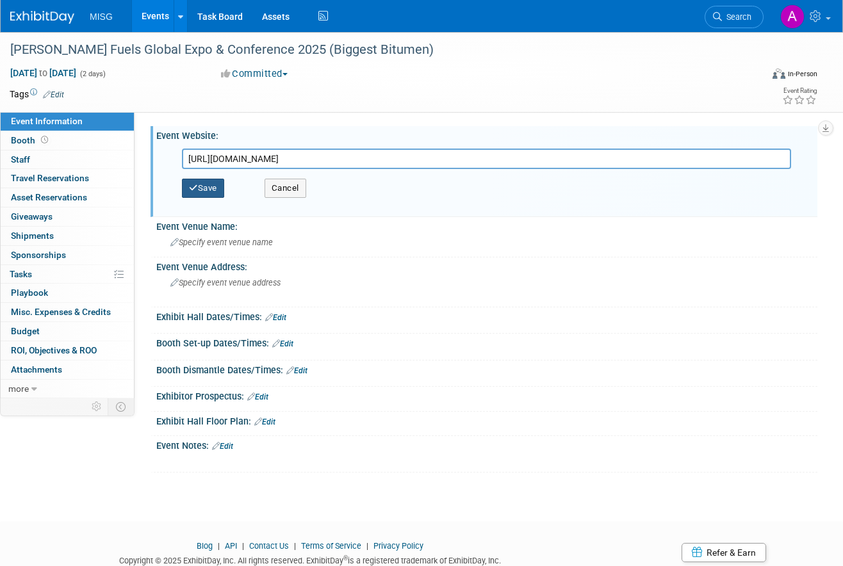
type input "https://rexconferences.com/"
click at [220, 180] on button "Save" at bounding box center [203, 188] width 42 height 19
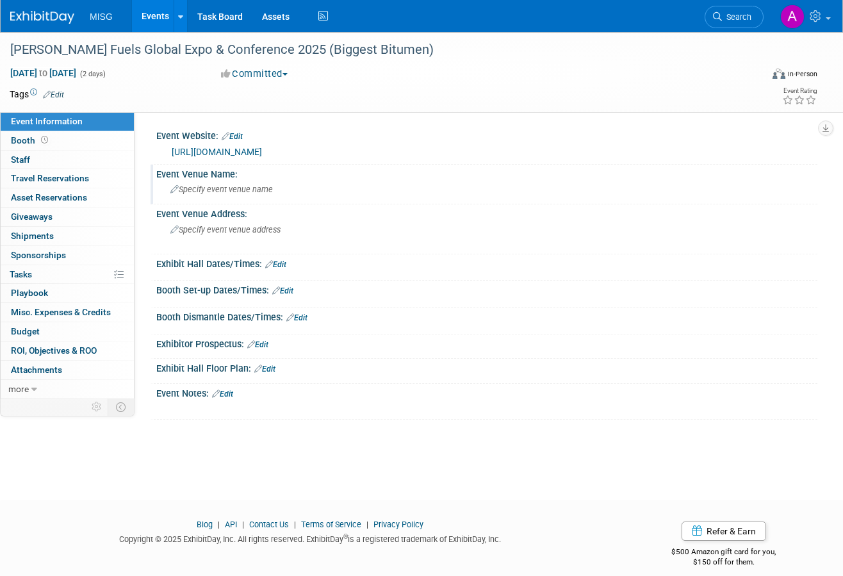
click at [193, 193] on span "Specify event venue name" at bounding box center [221, 189] width 102 height 10
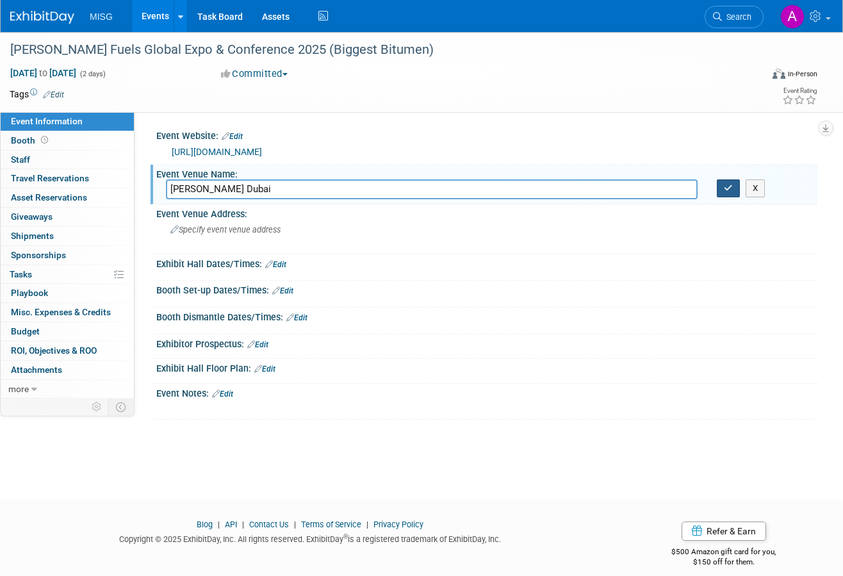
type input "Conrad Dubai"
click at [736, 192] on button "button" at bounding box center [728, 188] width 23 height 18
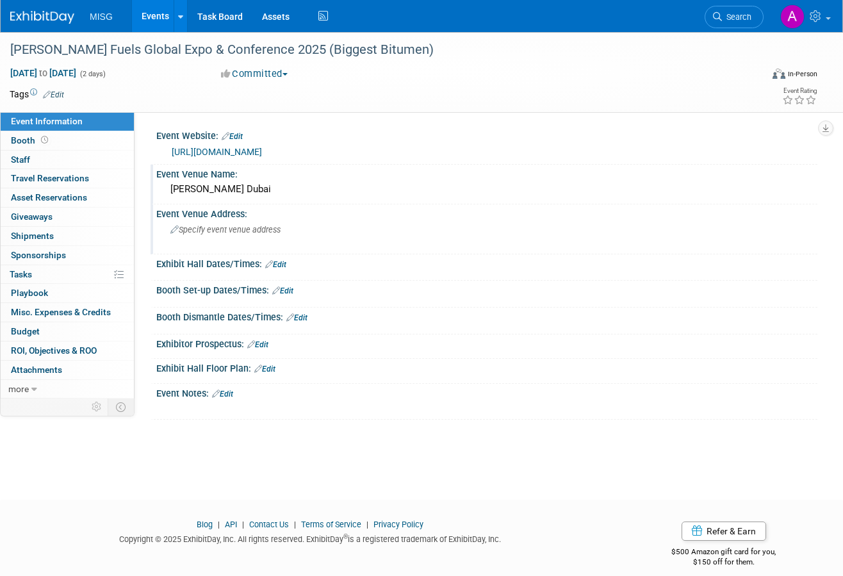
click at [349, 234] on div "Specify event venue address" at bounding box center [294, 234] width 256 height 29
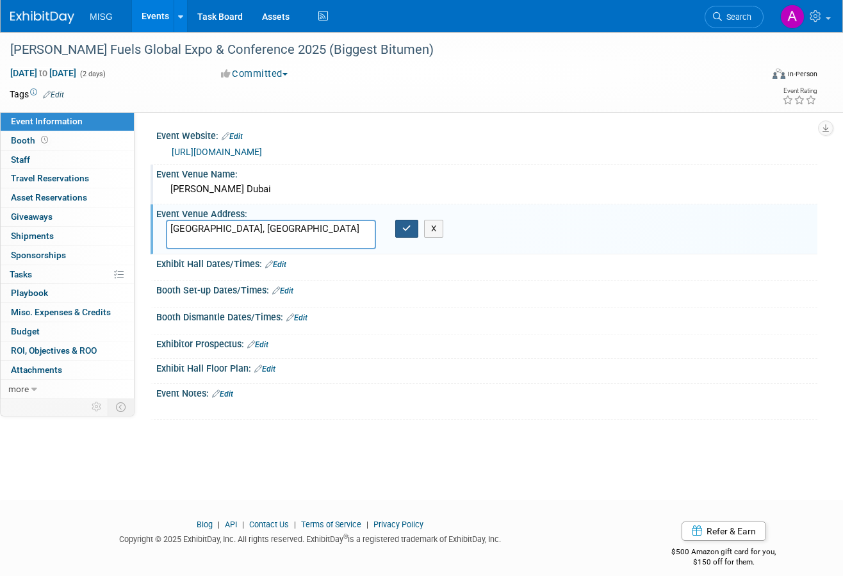
type textarea "Dubai, UAE"
click at [406, 228] on icon "button" at bounding box center [406, 228] width 9 height 8
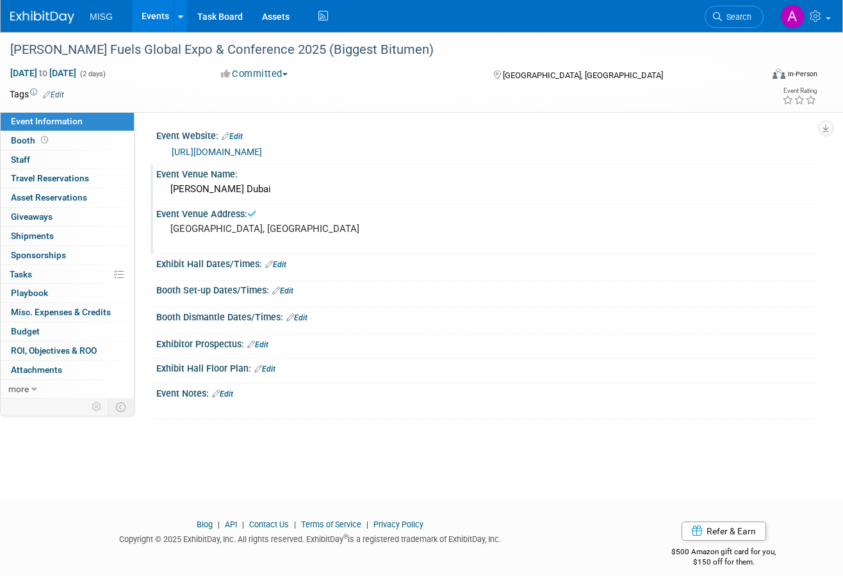
drag, startPoint x: 229, startPoint y: 393, endPoint x: 318, endPoint y: 378, distance: 89.7
click at [229, 393] on link "Edit" at bounding box center [222, 393] width 21 height 9
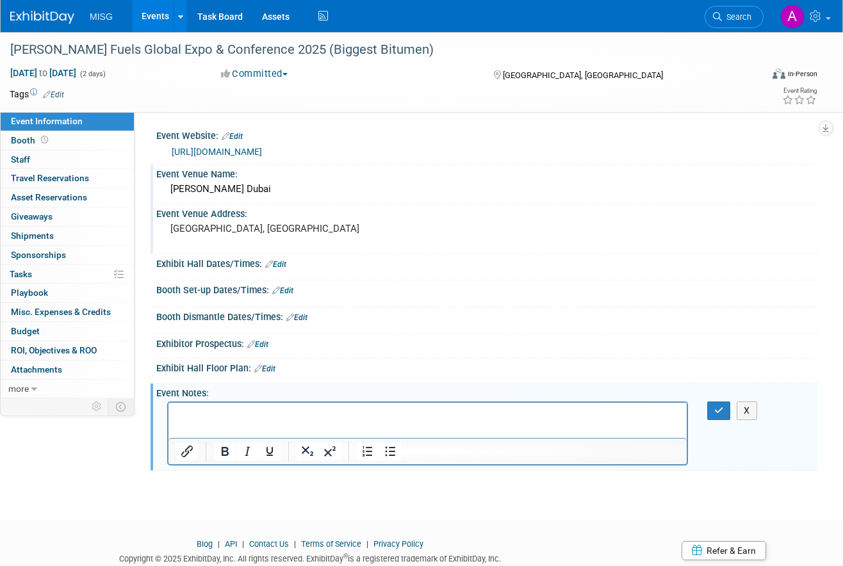
click at [408, 419] on p "Rich Text Area. Press ALT-0 for help." at bounding box center [428, 414] width 504 height 13
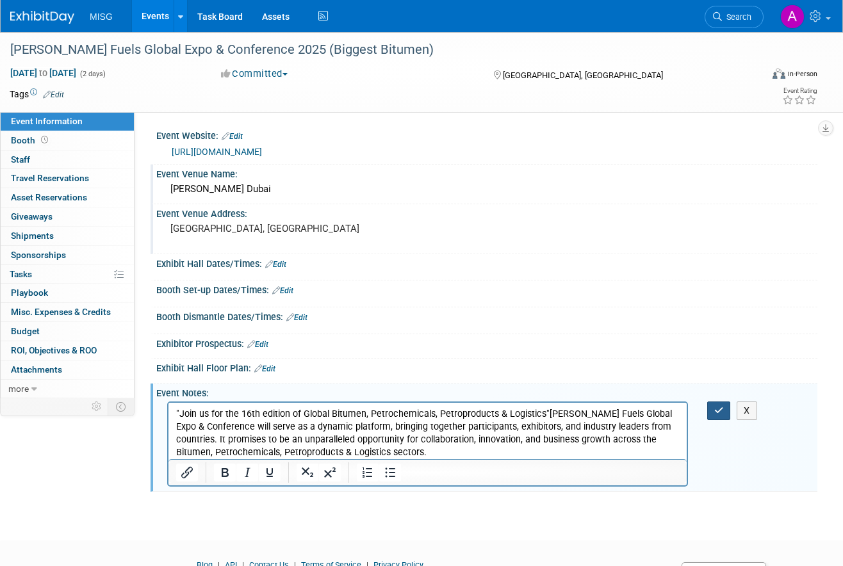
click at [724, 407] on button "button" at bounding box center [719, 411] width 24 height 19
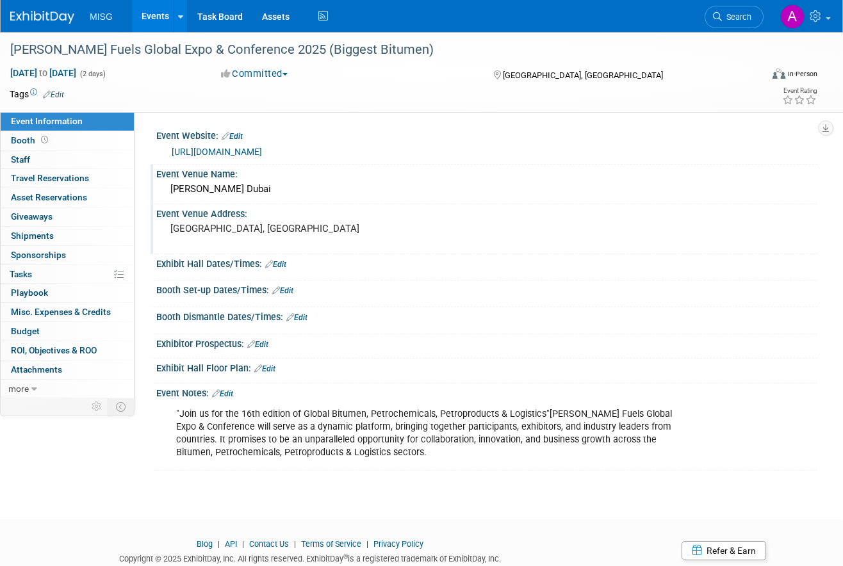
click at [59, 15] on img at bounding box center [42, 17] width 64 height 13
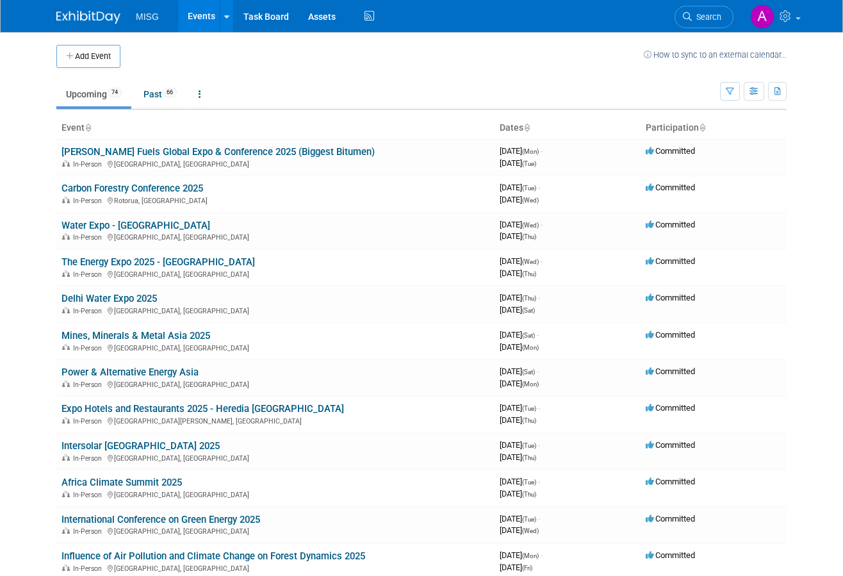
click at [93, 59] on button "Add Event" at bounding box center [88, 56] width 64 height 23
select select "7"
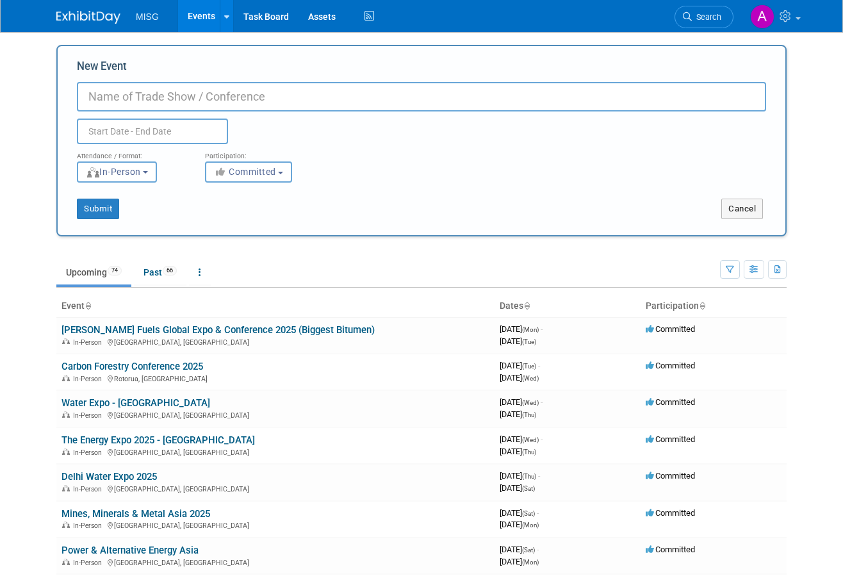
paste input "Green Life and Sustainable Taiwan Expo 2025"
type input "Green Life and Sustainable Taiwan Expo 2025"
click at [197, 131] on input "text" at bounding box center [152, 132] width 151 height 26
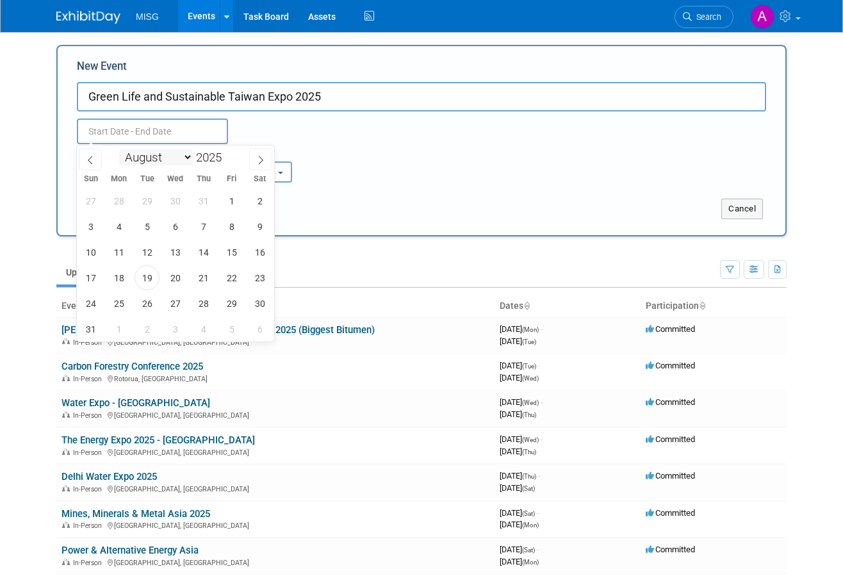
click at [183, 158] on select "January February March April May June July August September October November De…" at bounding box center [156, 157] width 74 height 16
select select "10"
click at [119, 149] on select "January February March April May June July August September October November De…" at bounding box center [156, 157] width 74 height 16
click at [170, 227] on span "5" at bounding box center [175, 226] width 25 height 25
click at [227, 228] on span "7" at bounding box center [231, 226] width 25 height 25
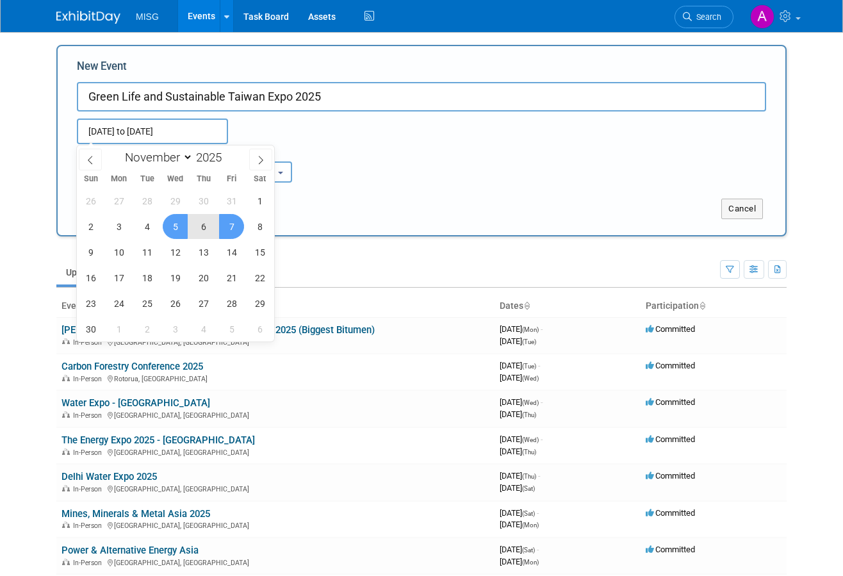
type input "[DATE] to [DATE]"
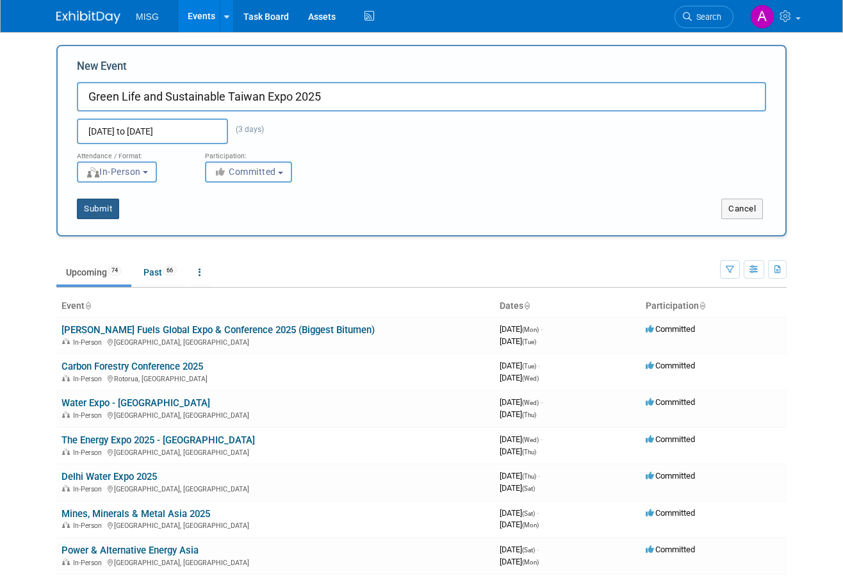
click at [108, 210] on button "Submit" at bounding box center [98, 209] width 42 height 20
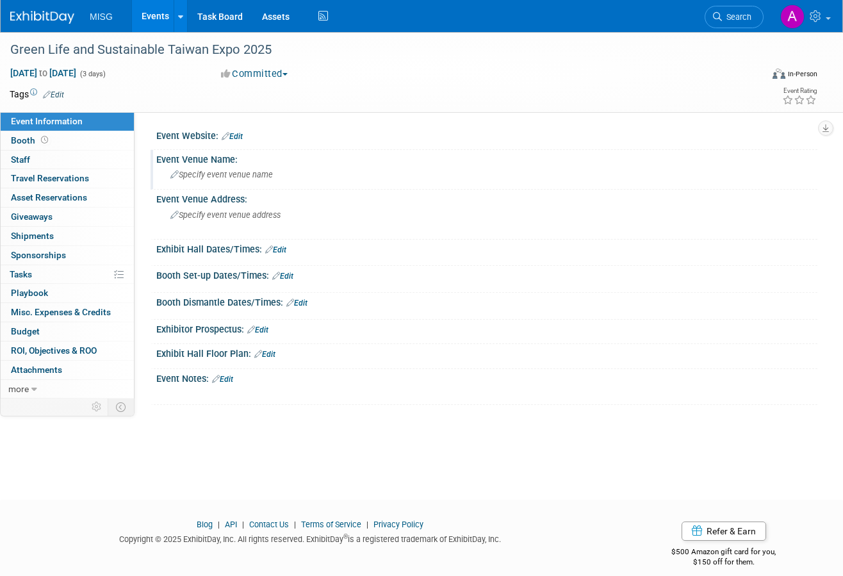
click at [322, 174] on div "Specify event venue name" at bounding box center [487, 175] width 642 height 20
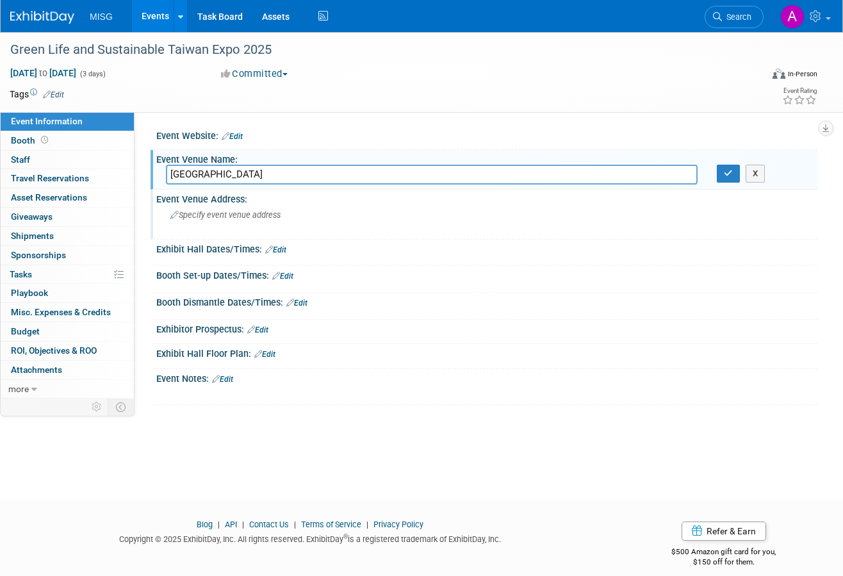
type input "[GEOGRAPHIC_DATA]"
click at [299, 211] on div "Specify event venue address" at bounding box center [294, 219] width 256 height 29
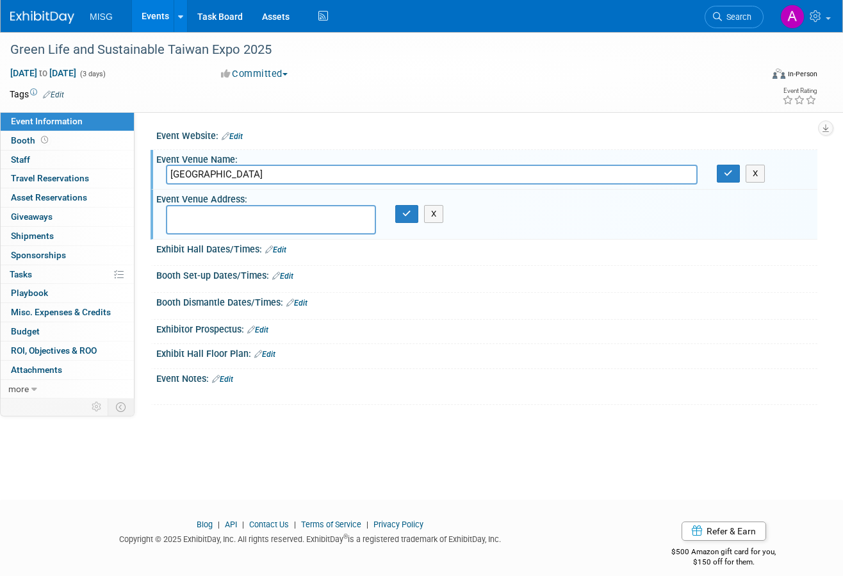
click at [213, 217] on textarea at bounding box center [271, 219] width 210 height 29
paste textarea "[GEOGRAPHIC_DATA], [GEOGRAPHIC_DATA]"
click at [174, 212] on textarea "[GEOGRAPHIC_DATA], [GEOGRAPHIC_DATA]" at bounding box center [271, 219] width 210 height 29
type textarea "[GEOGRAPHIC_DATA], [GEOGRAPHIC_DATA]"
click at [411, 209] on icon "button" at bounding box center [406, 213] width 9 height 8
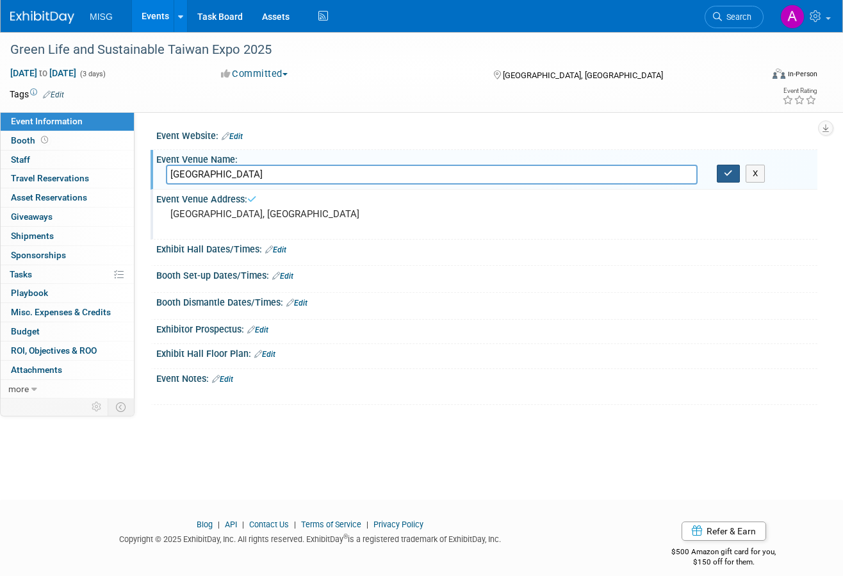
click at [729, 174] on icon "button" at bounding box center [728, 173] width 9 height 8
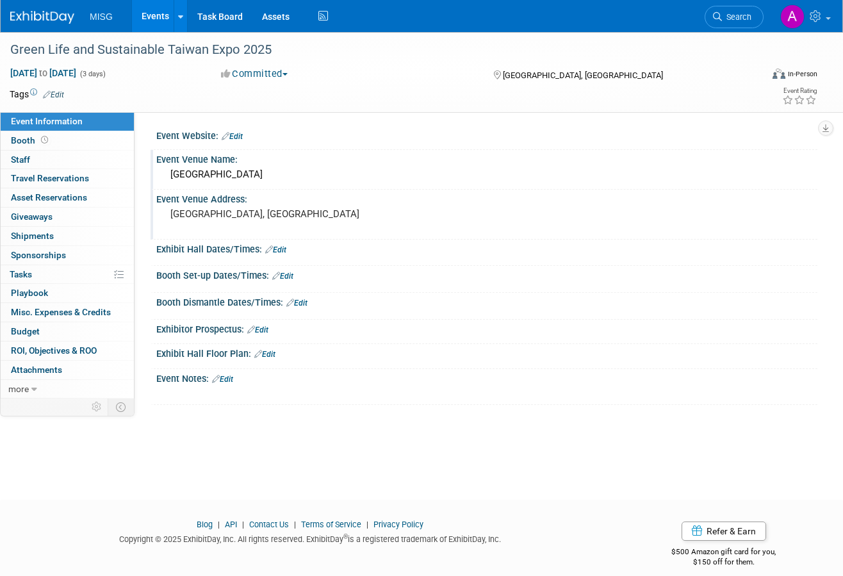
click at [229, 379] on link "Edit" at bounding box center [222, 379] width 21 height 9
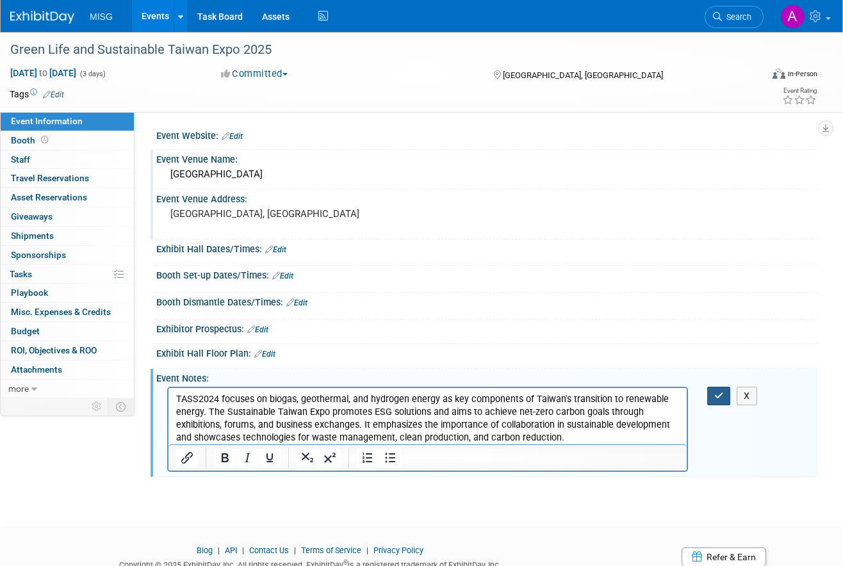
click at [718, 396] on icon "button" at bounding box center [719, 395] width 10 height 9
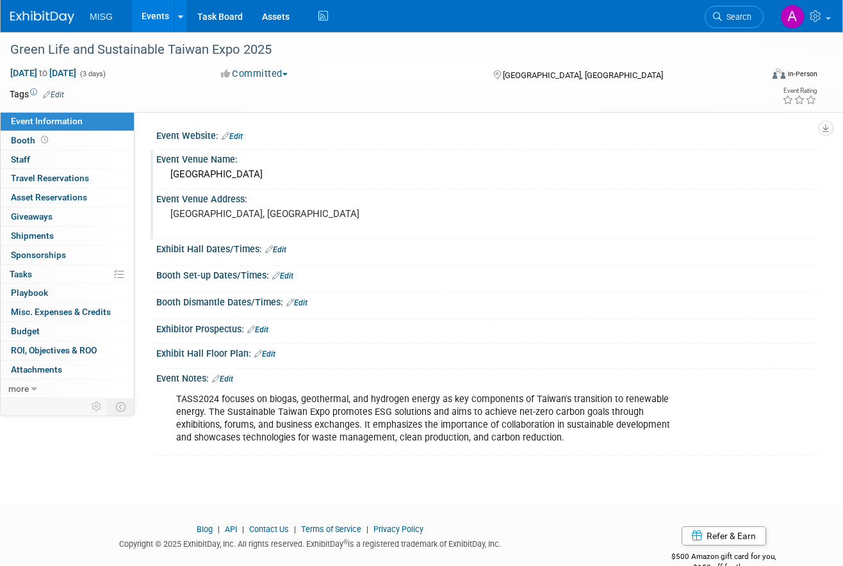
click at [236, 136] on link "Edit" at bounding box center [232, 136] width 21 height 9
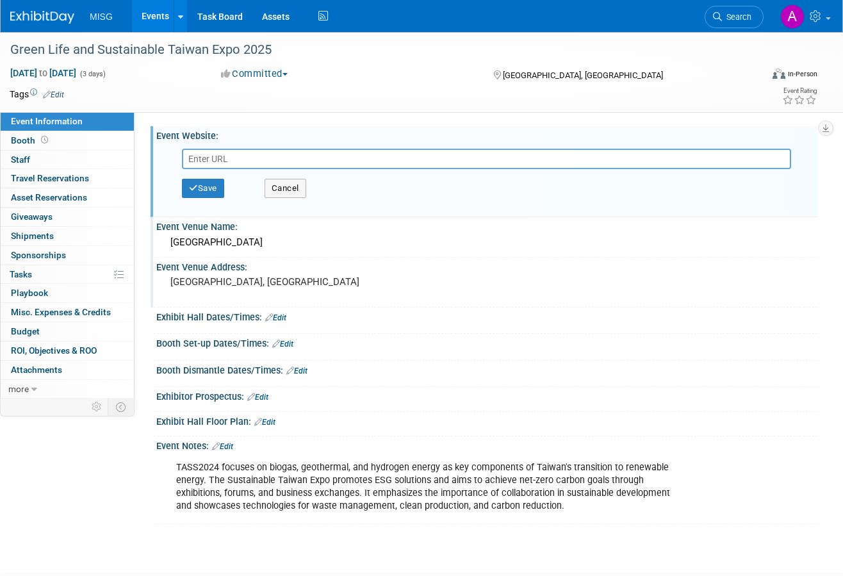
click at [381, 157] on input "text" at bounding box center [486, 159] width 609 height 20
paste input "[URL][DOMAIN_NAME]"
type input "[URL][DOMAIN_NAME]"
click at [206, 186] on button "Save" at bounding box center [203, 188] width 42 height 19
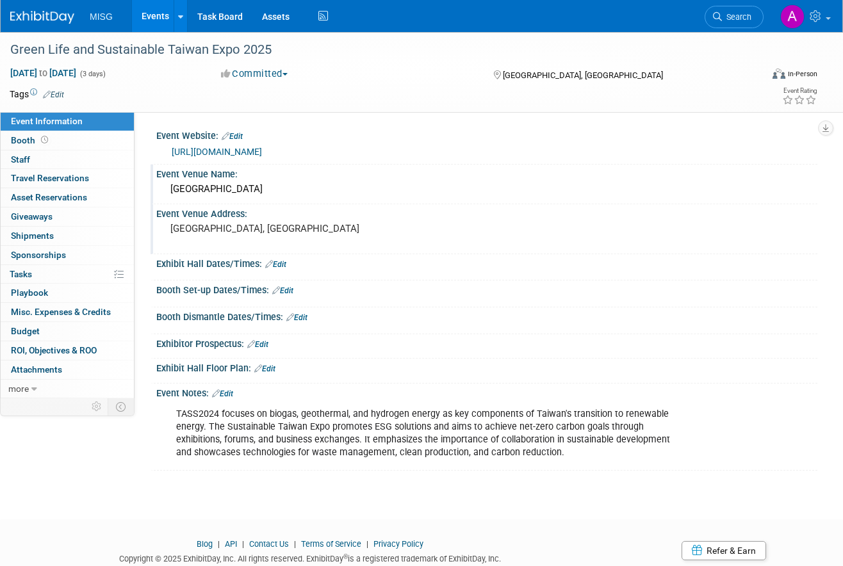
click at [54, 12] on img at bounding box center [42, 17] width 64 height 13
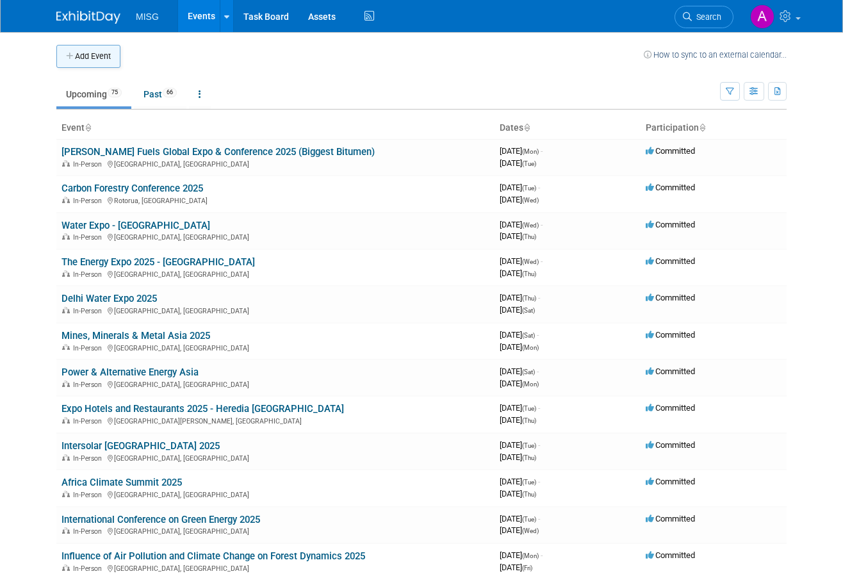
click at [104, 58] on button "Add Event" at bounding box center [88, 56] width 64 height 23
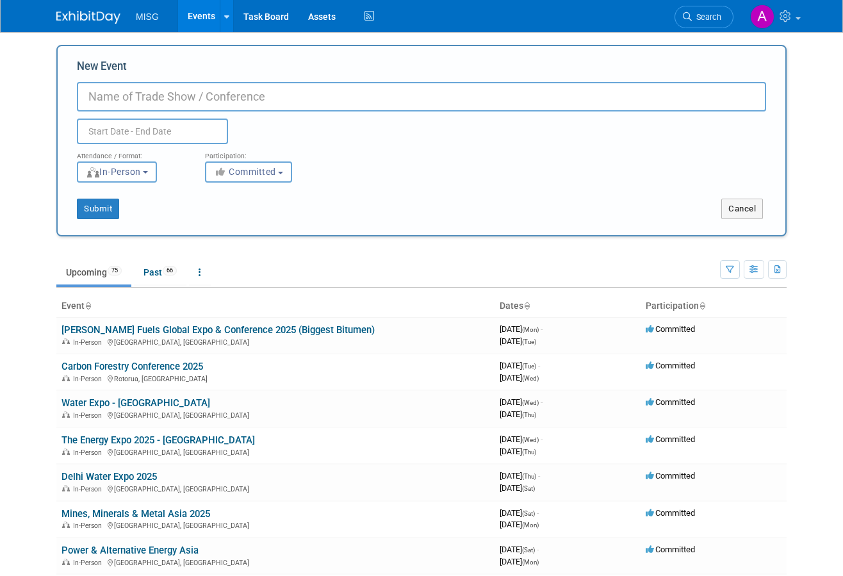
click at [401, 99] on input "New Event" at bounding box center [421, 96] width 689 height 29
paste input "Add a review [DATE] - [DATE] Shanghai International Energy Storage and Battery …"
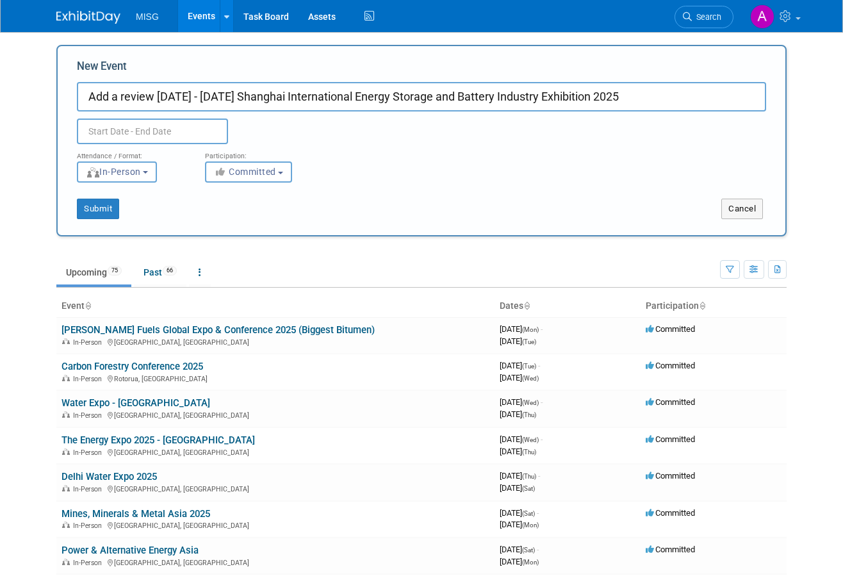
type input "Add a review [DATE] - [DATE] Shanghai International Energy Storage and Battery …"
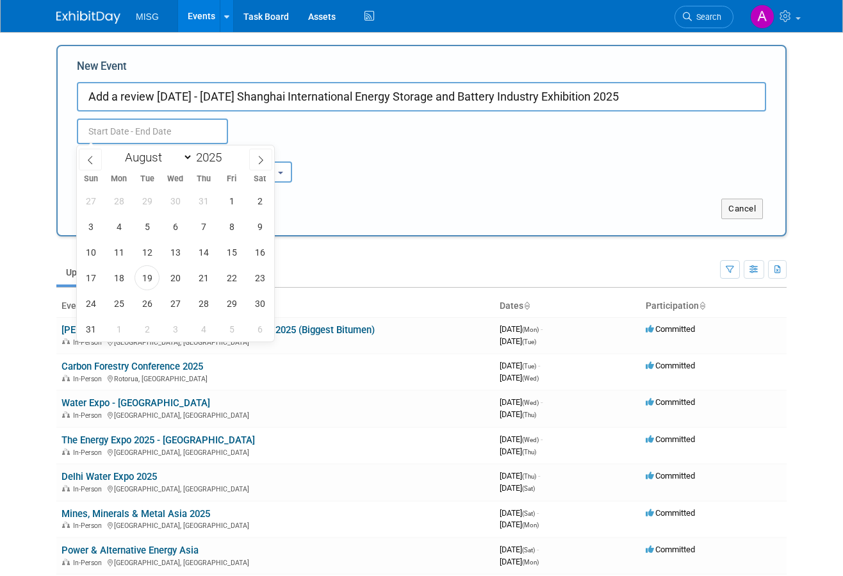
click at [194, 130] on input "text" at bounding box center [152, 132] width 151 height 26
click at [180, 154] on select "January February March April May June July August September October November De…" at bounding box center [156, 157] width 74 height 16
select select "11"
click at [119, 149] on select "January February March April May June July August September October November De…" at bounding box center [156, 157] width 74 height 16
click at [169, 249] on span "17" at bounding box center [175, 252] width 25 height 25
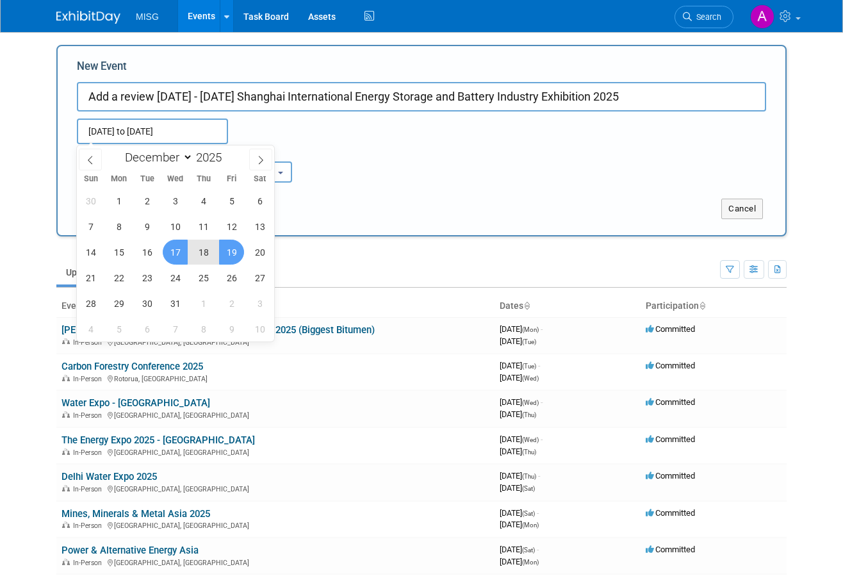
click at [238, 254] on span "19" at bounding box center [231, 252] width 25 height 25
type input "[DATE] to [DATE]"
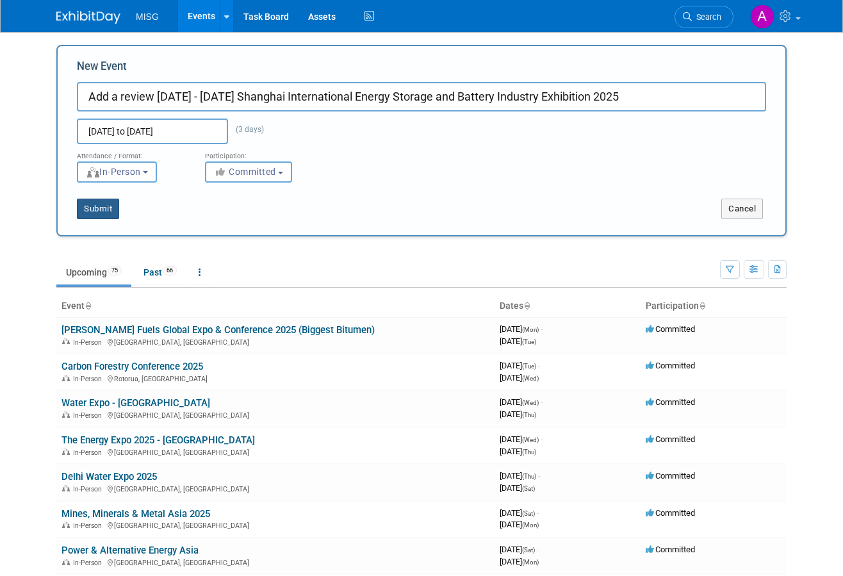
click at [112, 213] on button "Submit" at bounding box center [98, 209] width 42 height 20
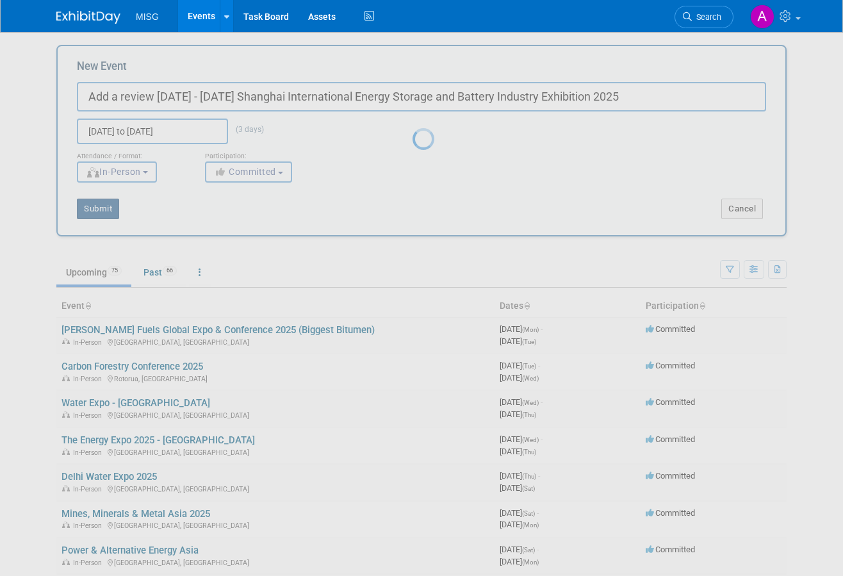
type input "Add a review [DATE] - [DATE] Shanghai International Energy Storage and Battery …"
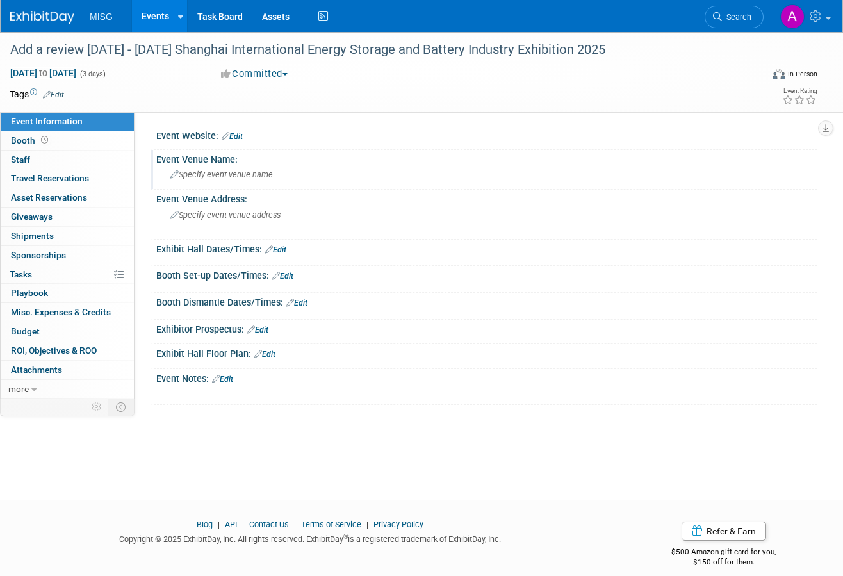
click at [223, 179] on div "Specify event venue name" at bounding box center [487, 175] width 642 height 20
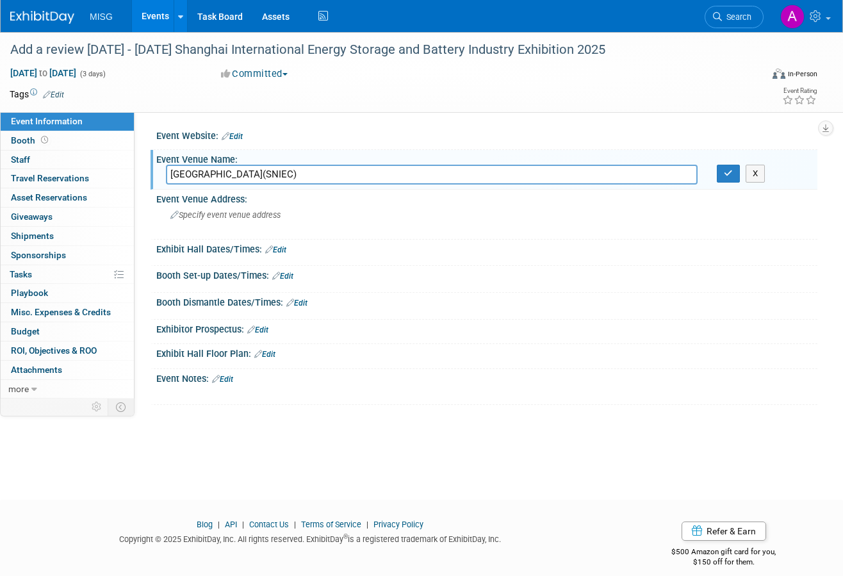
type input "Shanghai New International Expo Centre(SNIEC)"
click at [270, 224] on div "Specify event venue address" at bounding box center [294, 219] width 256 height 29
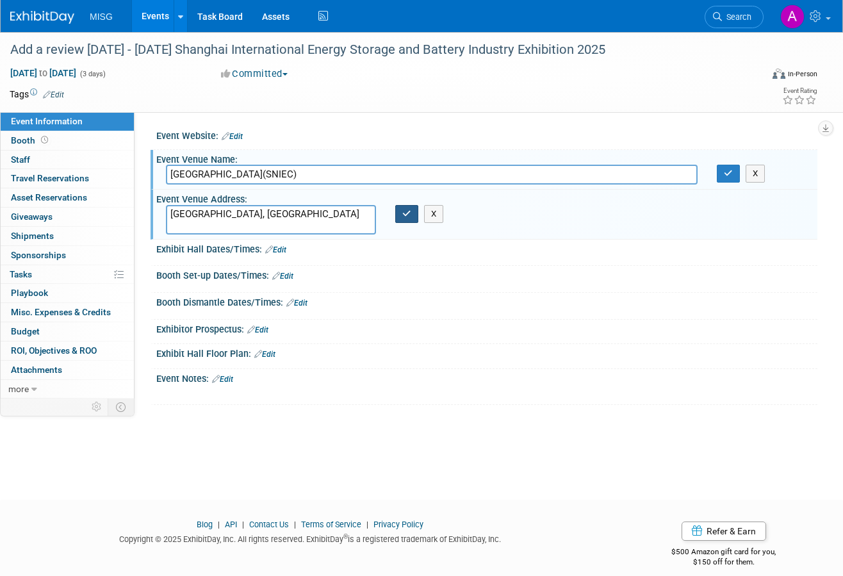
type textarea "[GEOGRAPHIC_DATA], [GEOGRAPHIC_DATA]"
click at [412, 218] on button "button" at bounding box center [406, 214] width 23 height 18
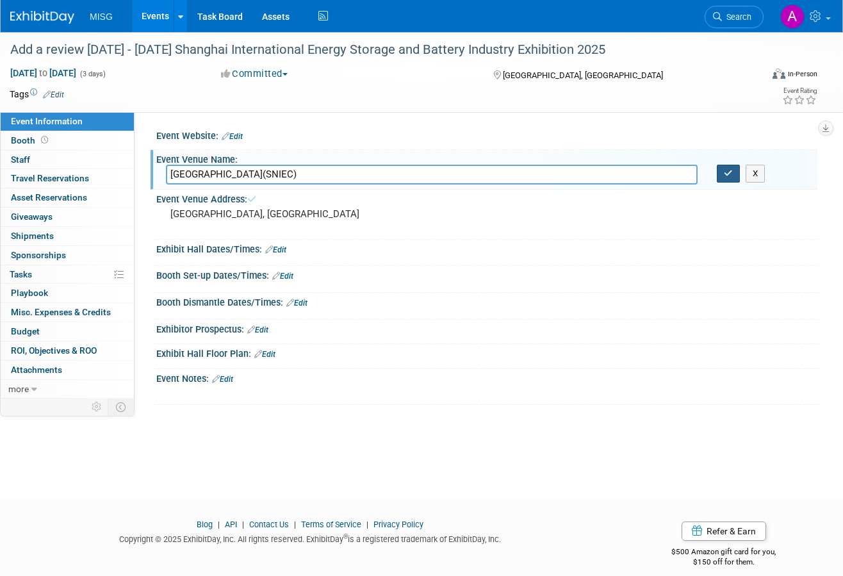
click at [726, 176] on icon "button" at bounding box center [728, 173] width 9 height 8
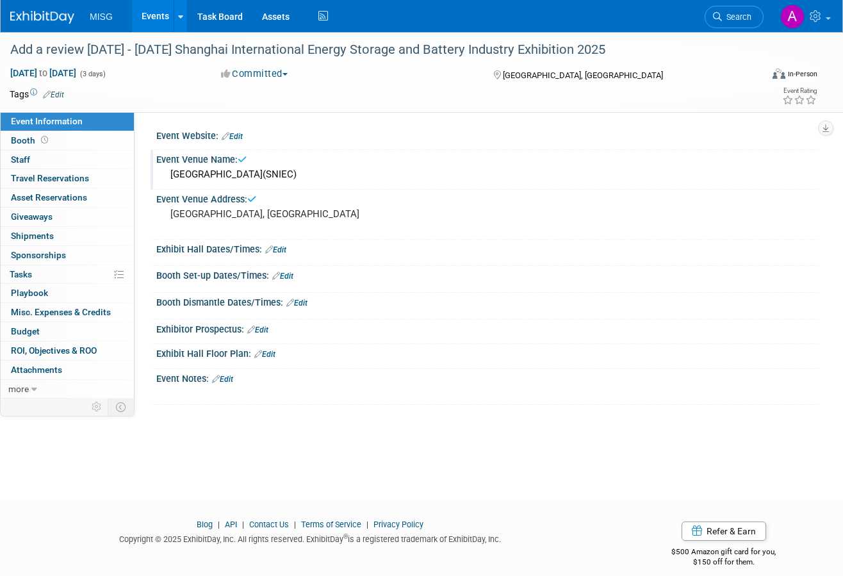
click at [236, 138] on link "Edit" at bounding box center [232, 136] width 21 height 9
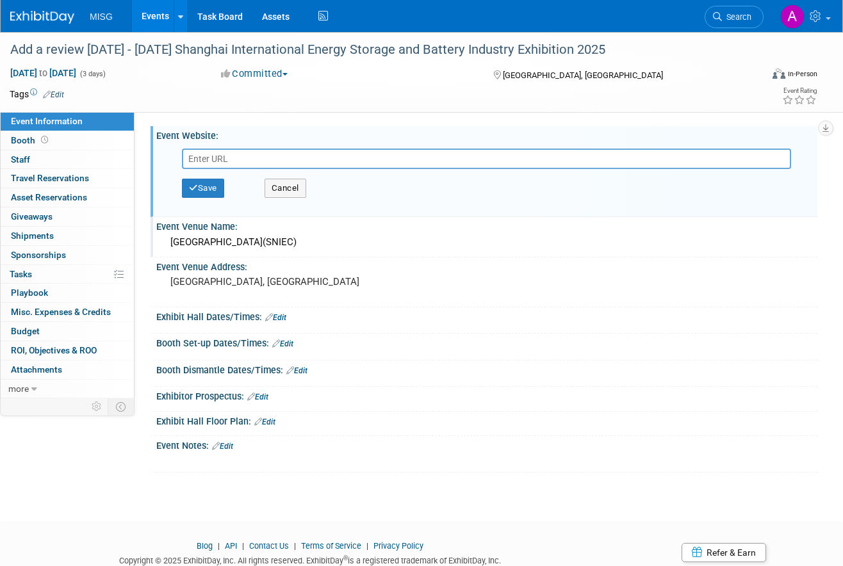
click at [356, 163] on input "text" at bounding box center [486, 159] width 609 height 20
paste input "http://www.zhswcsgw.com/"
type input "http://www.zhswcsgw.com/"
click at [219, 183] on button "Save" at bounding box center [203, 188] width 42 height 19
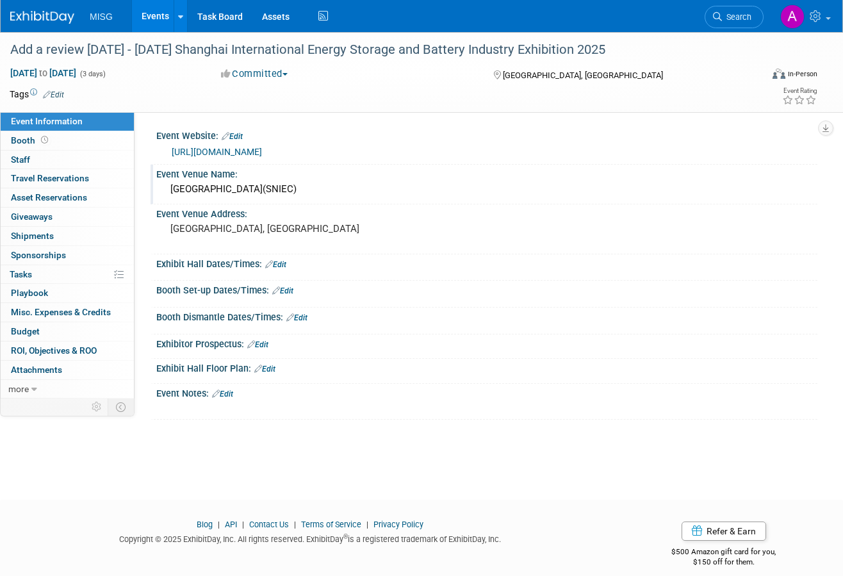
click at [233, 394] on link "Edit" at bounding box center [222, 393] width 21 height 9
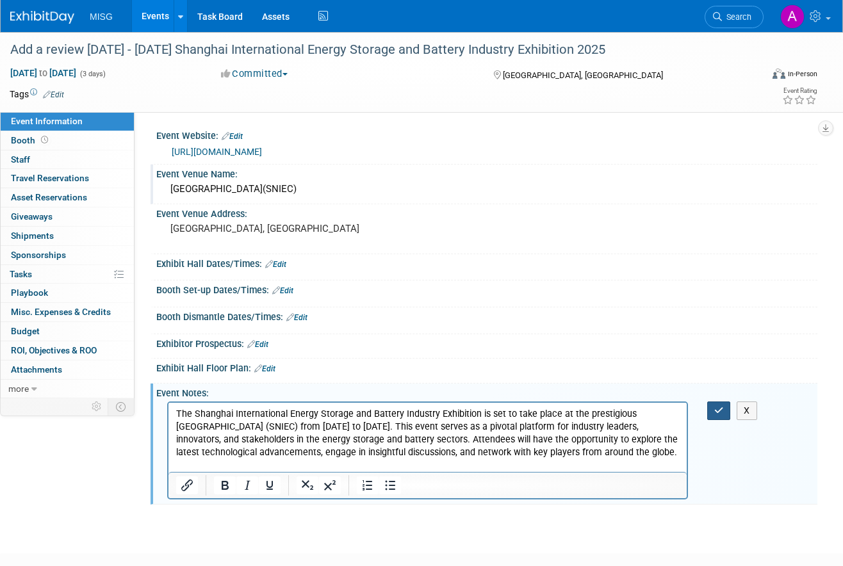
click at [714, 421] on div "X" at bounding box center [486, 449] width 661 height 102
click at [721, 416] on button "button" at bounding box center [719, 411] width 24 height 19
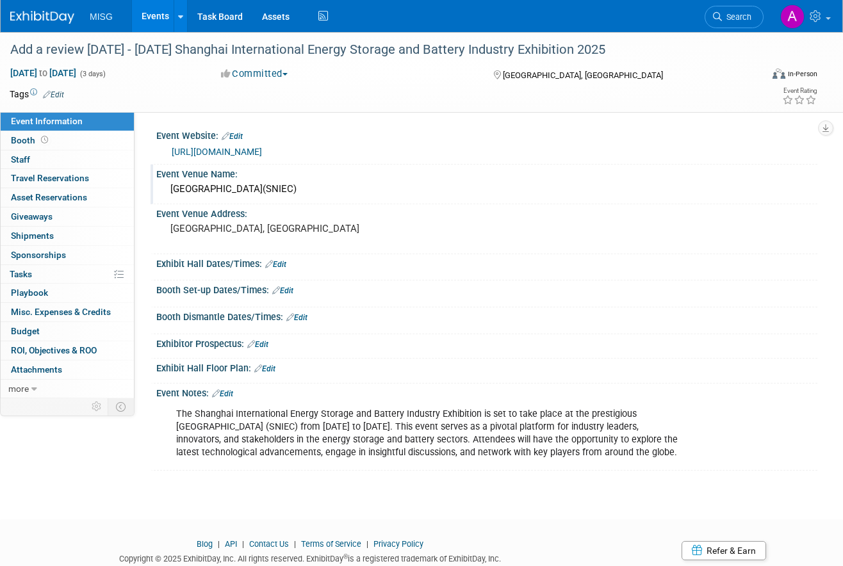
click at [31, 20] on img at bounding box center [42, 17] width 64 height 13
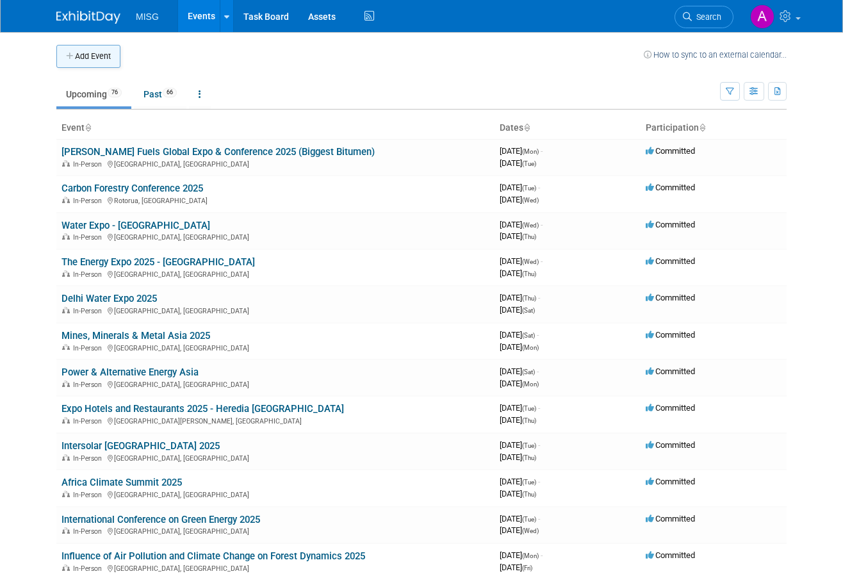
click at [73, 52] on button "Add Event" at bounding box center [88, 56] width 64 height 23
select select "7"
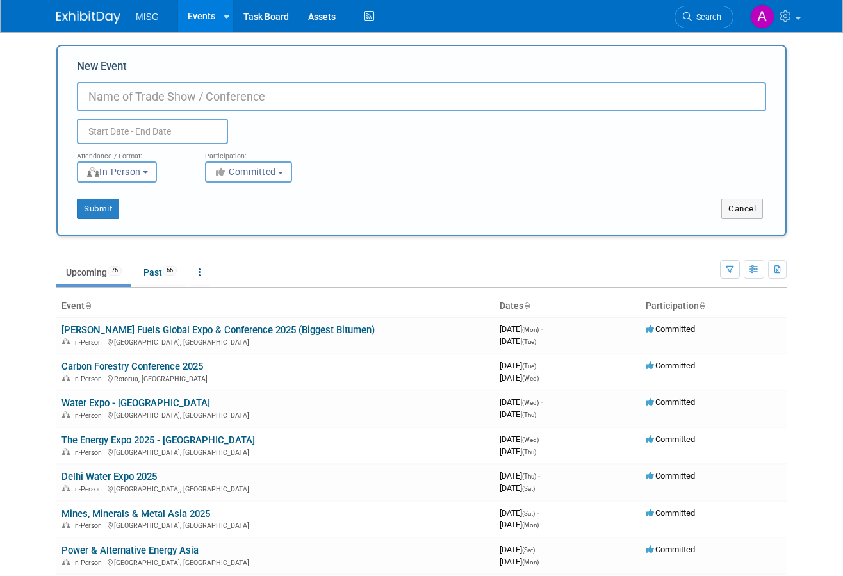
click at [371, 102] on input "New Event" at bounding box center [421, 96] width 689 height 29
paste input "Fastmarkets Middle East Iron & Steel 2025"
type input "Fastmarkets Middle East Iron & Steel 2025"
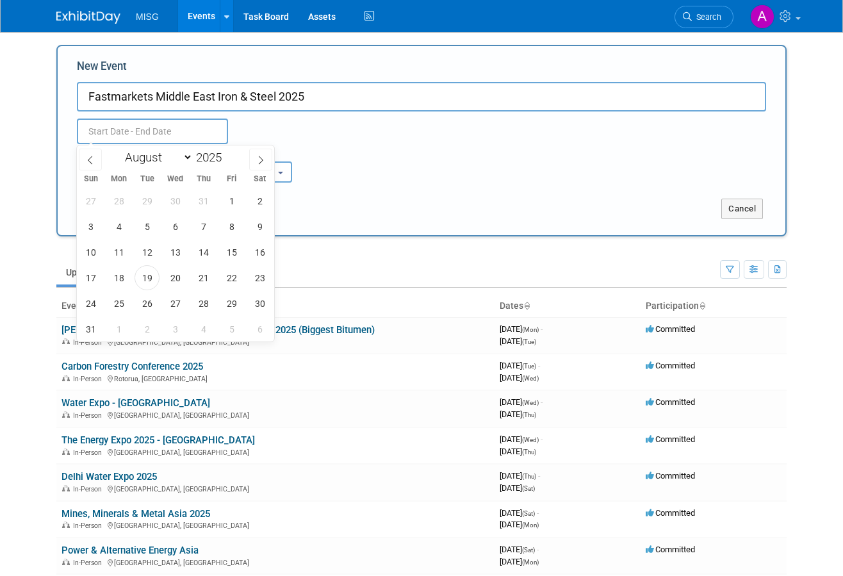
click at [178, 135] on input "text" at bounding box center [152, 132] width 151 height 26
click at [178, 160] on select "January February March April May June July August September October November De…" at bounding box center [156, 157] width 74 height 16
select select "11"
click at [119, 149] on select "January February March April May June July August September October November De…" at bounding box center [156, 157] width 74 height 16
click at [85, 231] on span "7" at bounding box center [90, 226] width 25 height 25
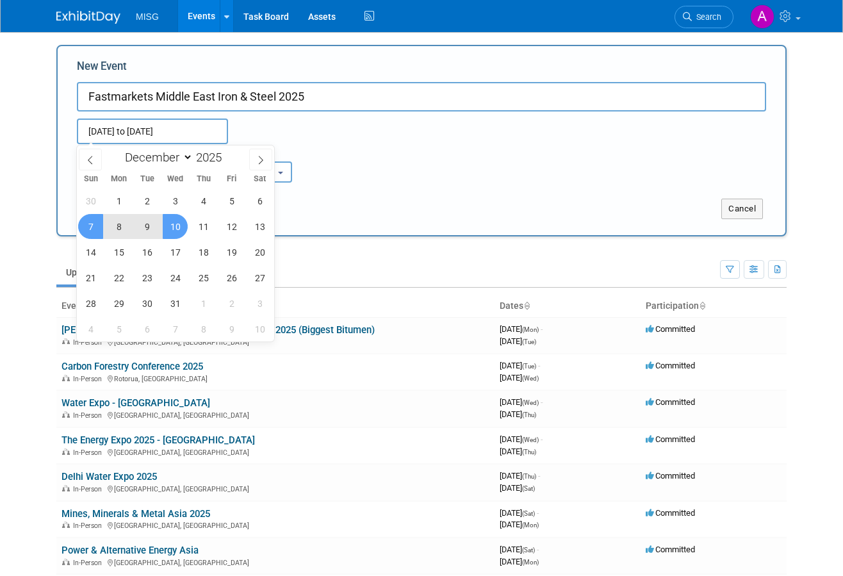
click at [171, 229] on span "10" at bounding box center [175, 226] width 25 height 25
type input "[DATE] to [DATE]"
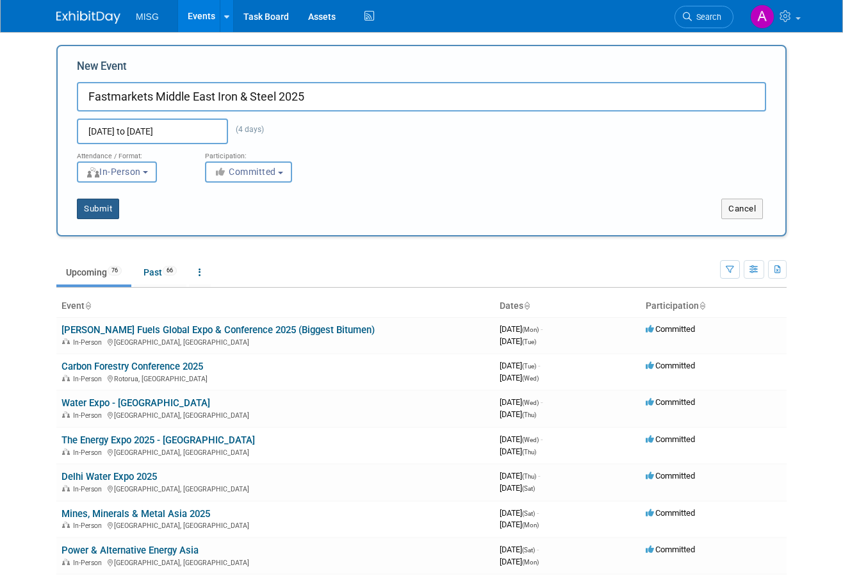
drag, startPoint x: 86, startPoint y: 207, endPoint x: 162, endPoint y: 205, distance: 75.6
click at [87, 207] on button "Submit" at bounding box center [98, 209] width 42 height 20
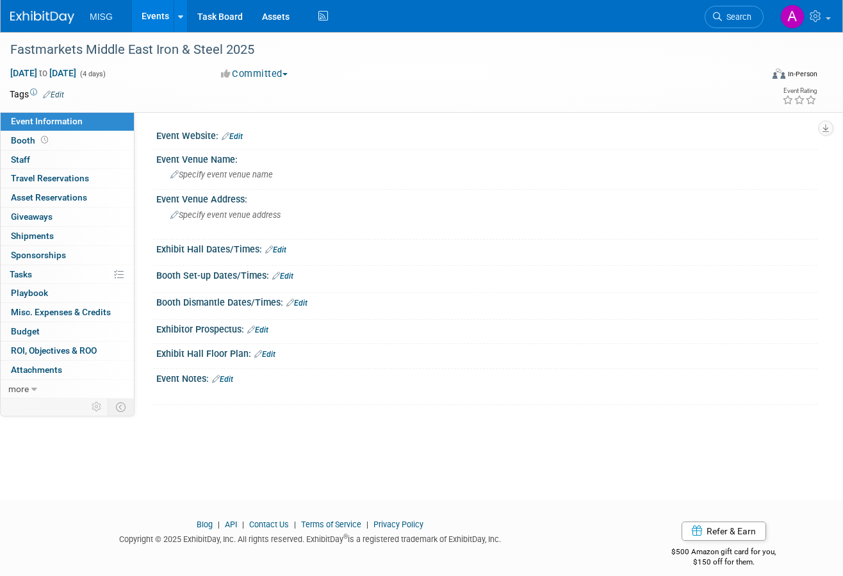
click at [241, 137] on link "Edit" at bounding box center [232, 136] width 21 height 9
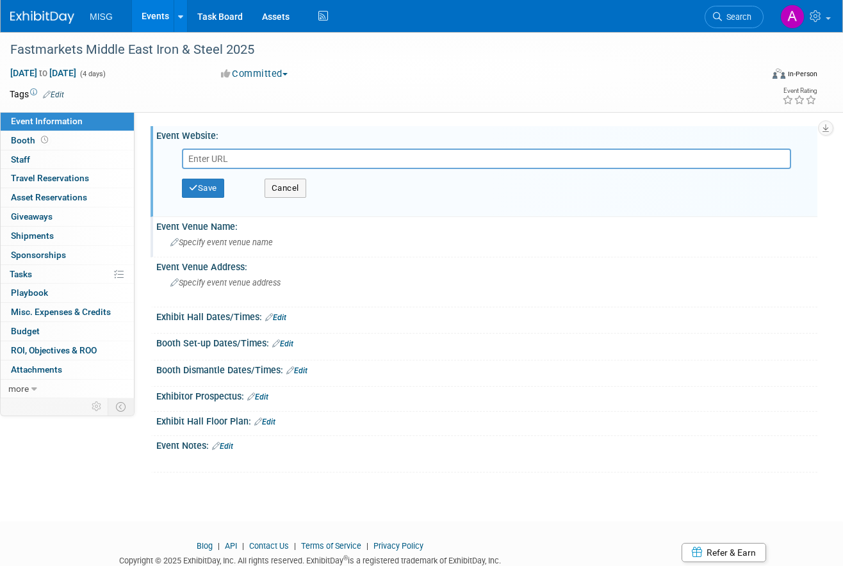
click at [222, 247] on span "Specify event venue name" at bounding box center [221, 243] width 102 height 10
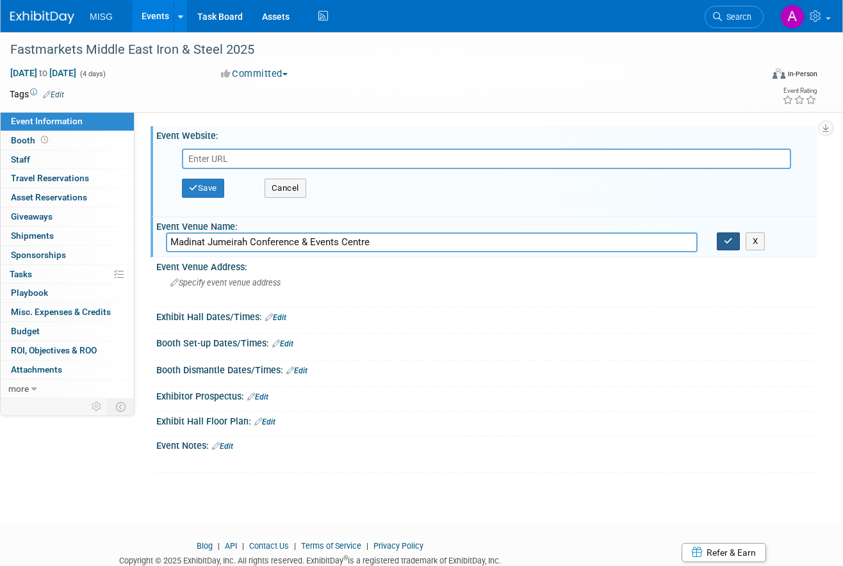
type input "Madinat Jumeirah Conference & Events Centre"
click at [734, 247] on button "button" at bounding box center [728, 242] width 23 height 18
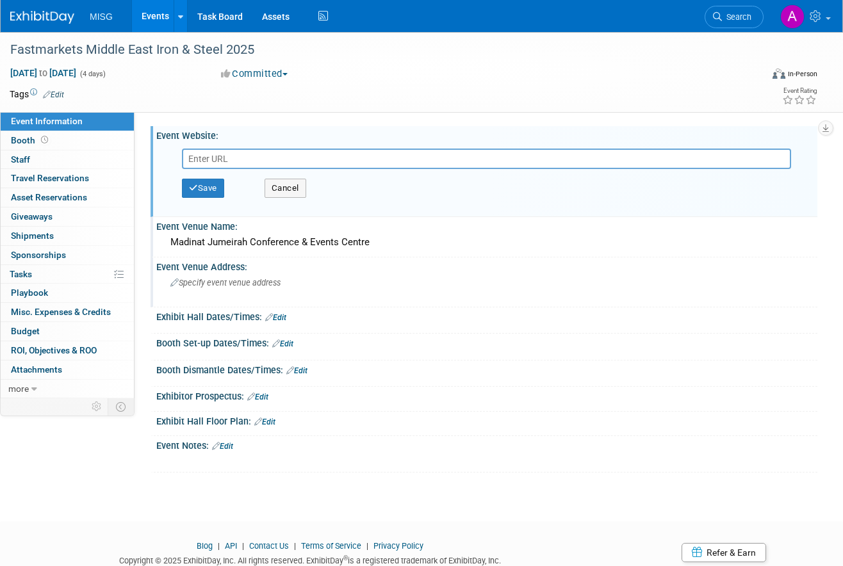
click at [242, 289] on div "Specify event venue address" at bounding box center [294, 287] width 256 height 29
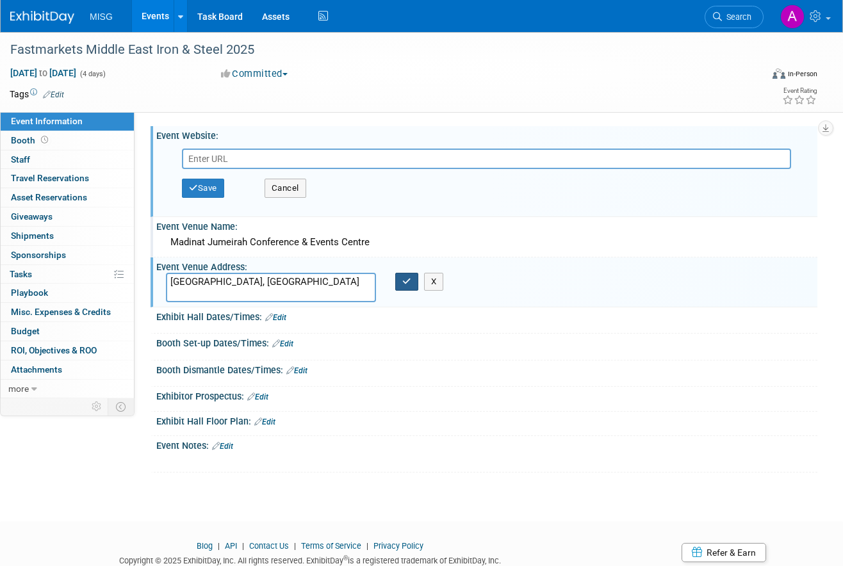
type textarea "[GEOGRAPHIC_DATA], [GEOGRAPHIC_DATA]"
click at [407, 283] on icon "button" at bounding box center [406, 281] width 9 height 8
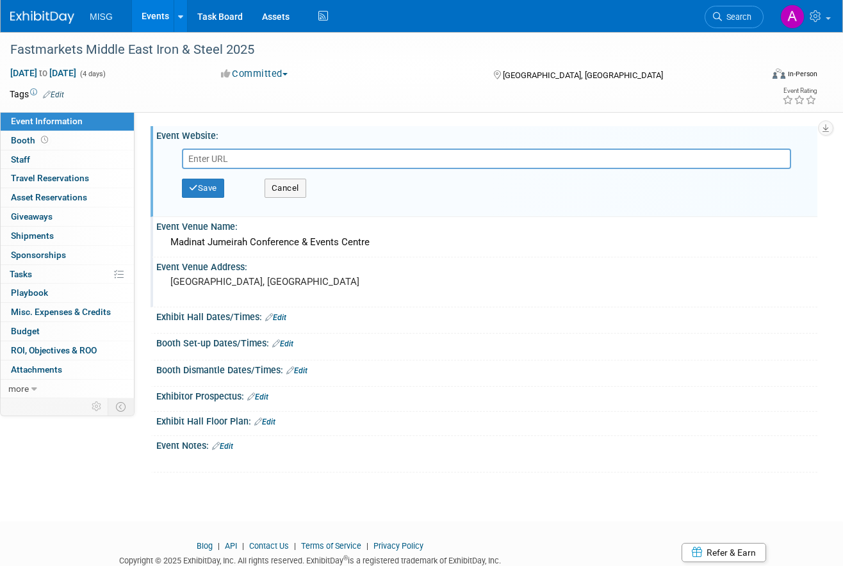
click at [224, 450] on link "Edit" at bounding box center [222, 446] width 21 height 9
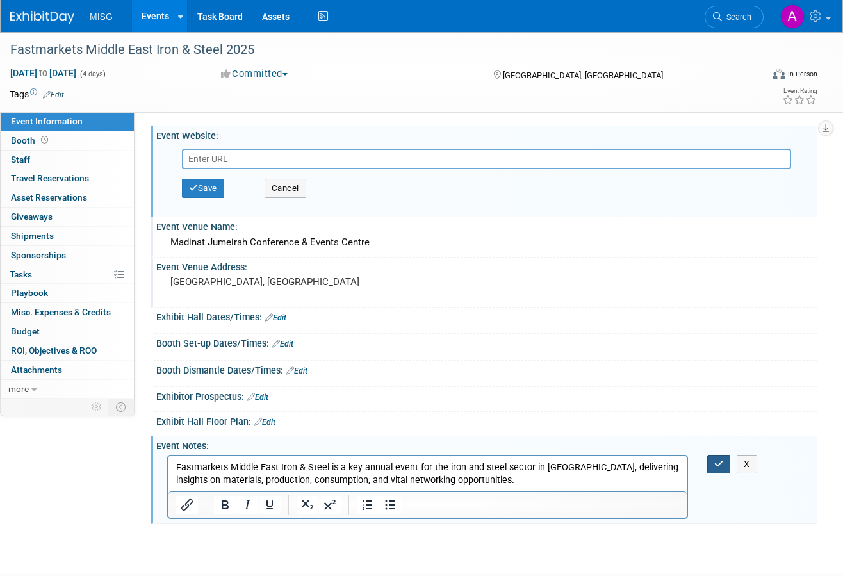
click at [716, 462] on icon "button" at bounding box center [719, 463] width 10 height 9
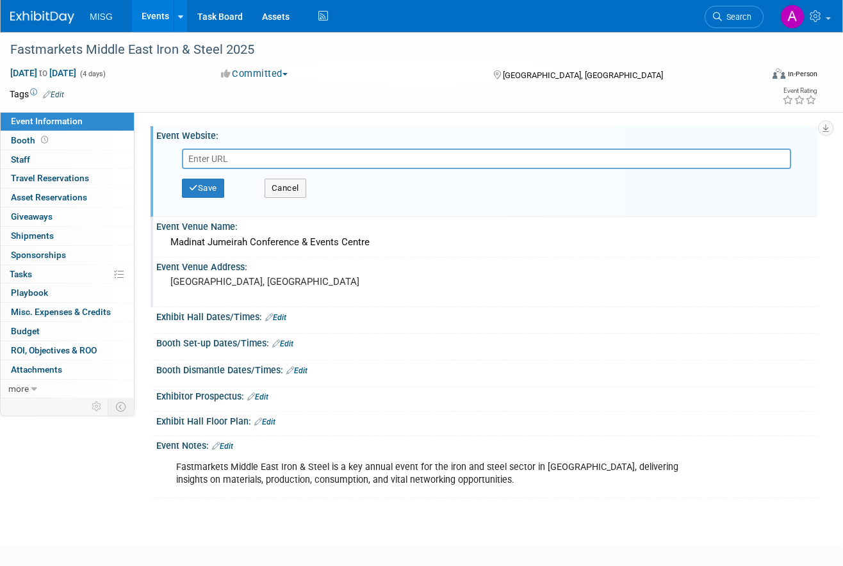
click at [331, 157] on input "text" at bounding box center [486, 159] width 609 height 20
paste input "[URL][DOMAIN_NAME]"
type input "[URL][DOMAIN_NAME]"
click at [221, 195] on button "Save" at bounding box center [203, 188] width 42 height 19
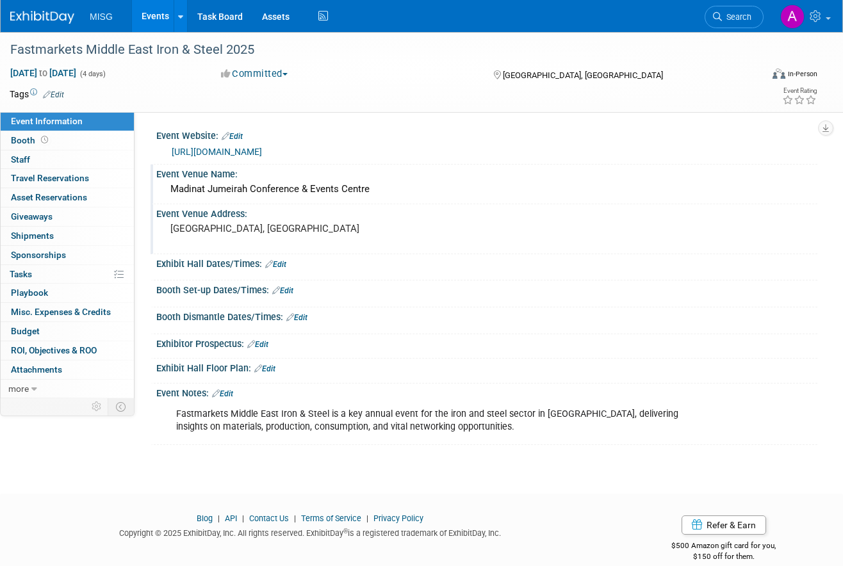
click at [24, 19] on img at bounding box center [42, 17] width 64 height 13
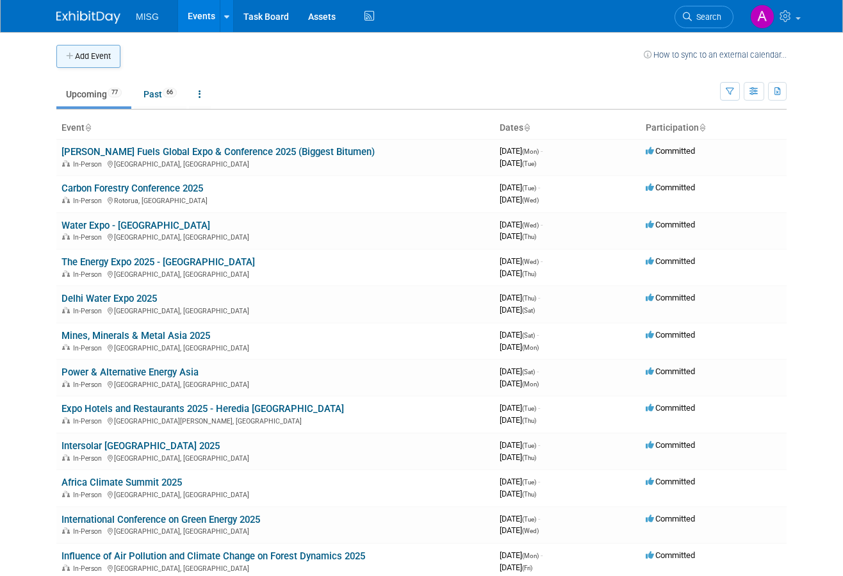
click at [79, 47] on button "Add Event" at bounding box center [88, 56] width 64 height 23
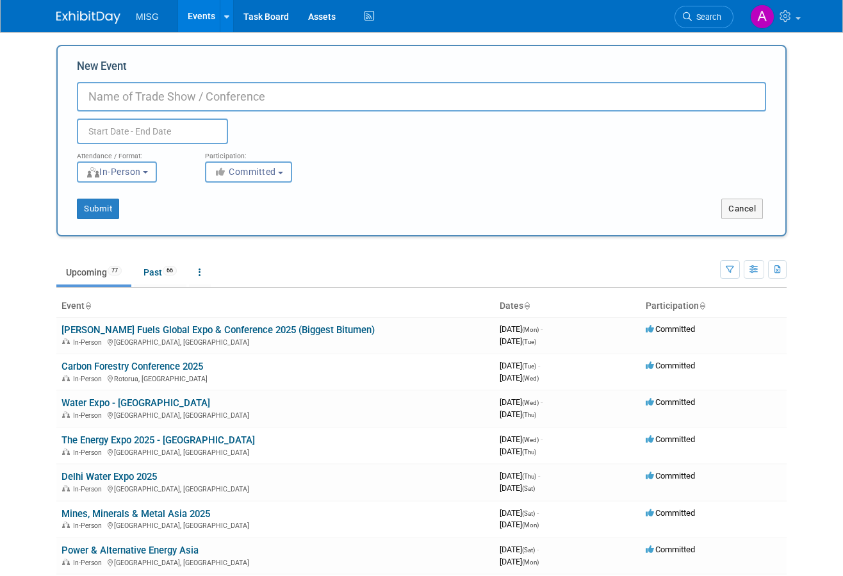
click at [267, 108] on input "New Event" at bounding box center [421, 96] width 689 height 29
paste input "VietWater 2025"
type input "VietWater 2025"
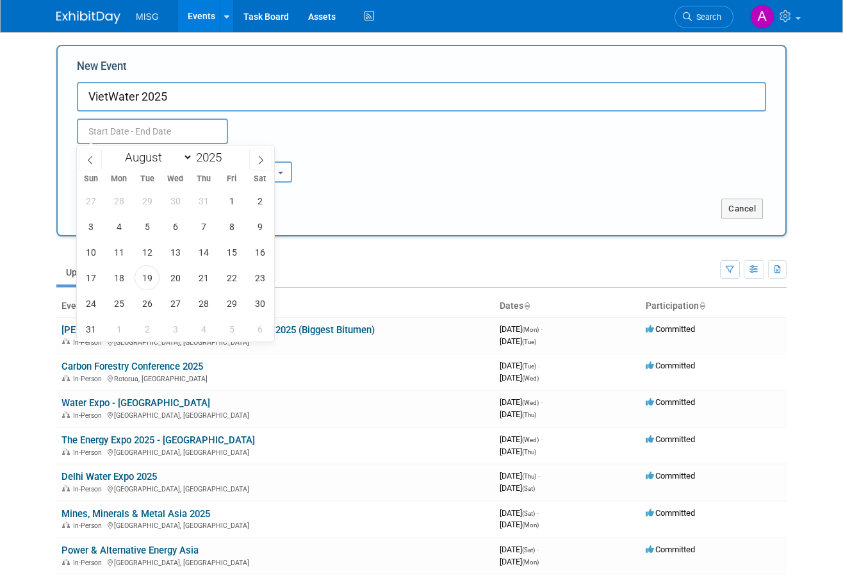
click at [179, 127] on input "text" at bounding box center [152, 132] width 151 height 26
click at [170, 160] on select "January February March April May June July August September October November De…" at bounding box center [156, 157] width 74 height 16
select select "9"
click at [119, 149] on select "January February March April May June July August September October November De…" at bounding box center [156, 157] width 74 height 16
click at [172, 279] on span "22" at bounding box center [175, 277] width 25 height 25
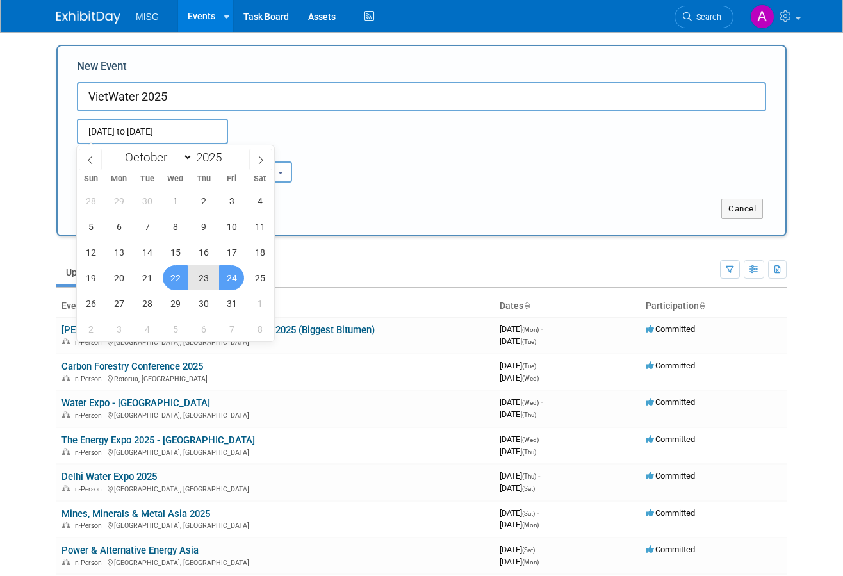
click at [228, 276] on span "24" at bounding box center [231, 277] width 25 height 25
type input "[DATE] to [DATE]"
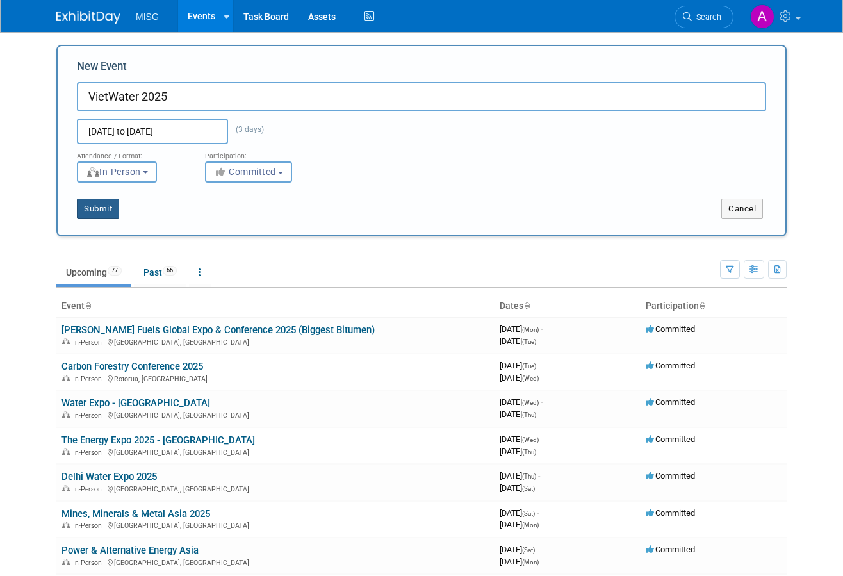
click at [107, 208] on button "Submit" at bounding box center [98, 209] width 42 height 20
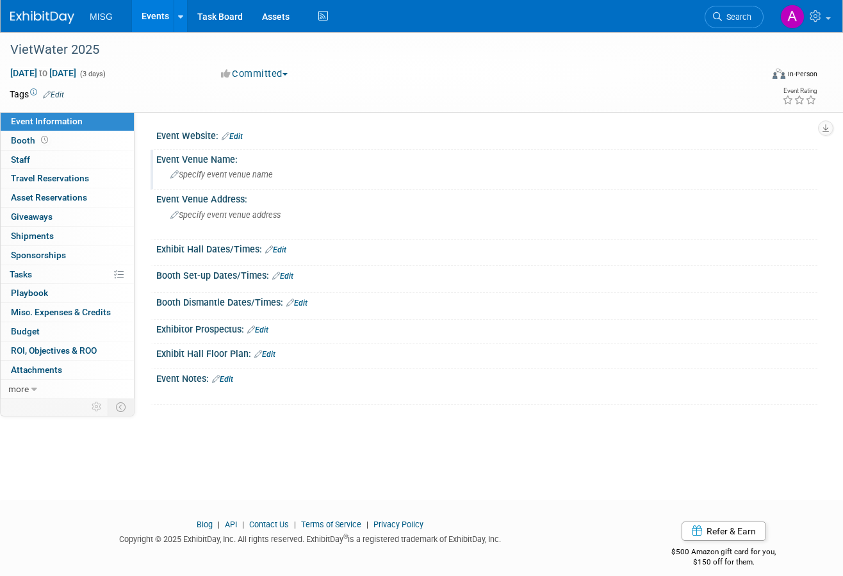
click at [348, 169] on div "Specify event venue name" at bounding box center [487, 175] width 642 height 20
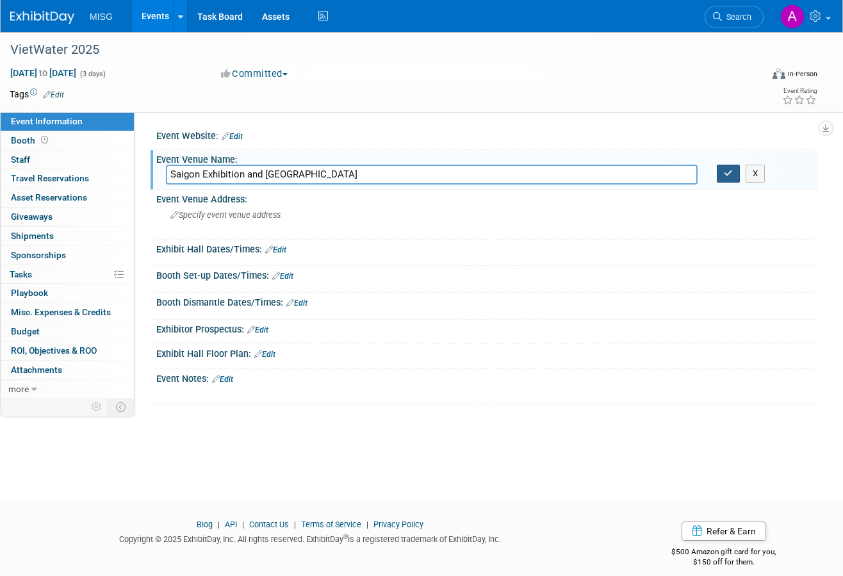
type input "Saigon Exhibition and Convention Center"
click at [720, 176] on button "button" at bounding box center [728, 174] width 23 height 18
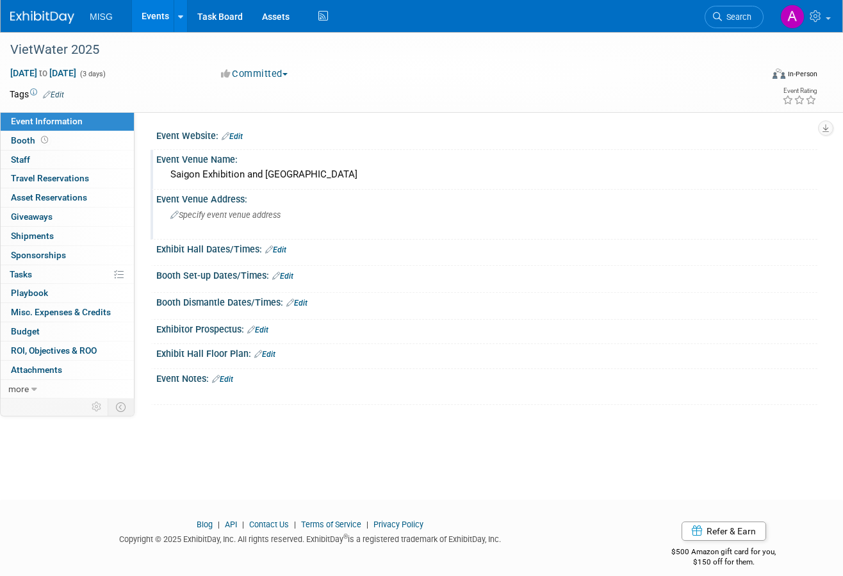
click at [322, 222] on div "Specify event venue address" at bounding box center [294, 219] width 256 height 29
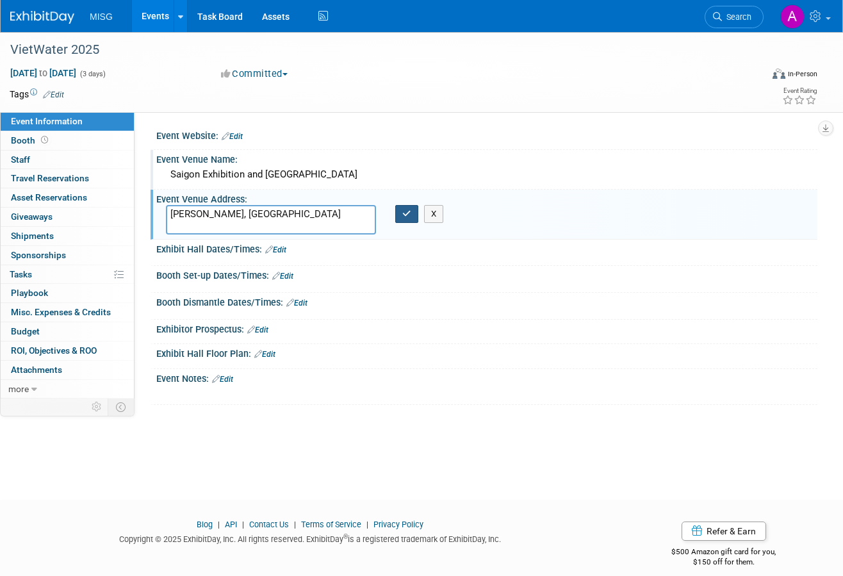
type textarea "Ho Chi Minh, Vietnam"
click at [413, 214] on button "button" at bounding box center [406, 214] width 23 height 18
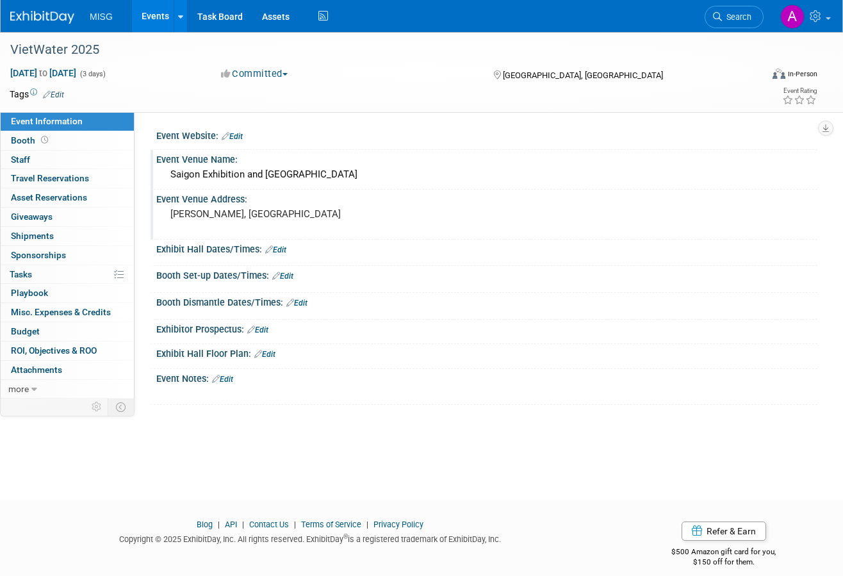
click at [233, 377] on link "Edit" at bounding box center [222, 379] width 21 height 9
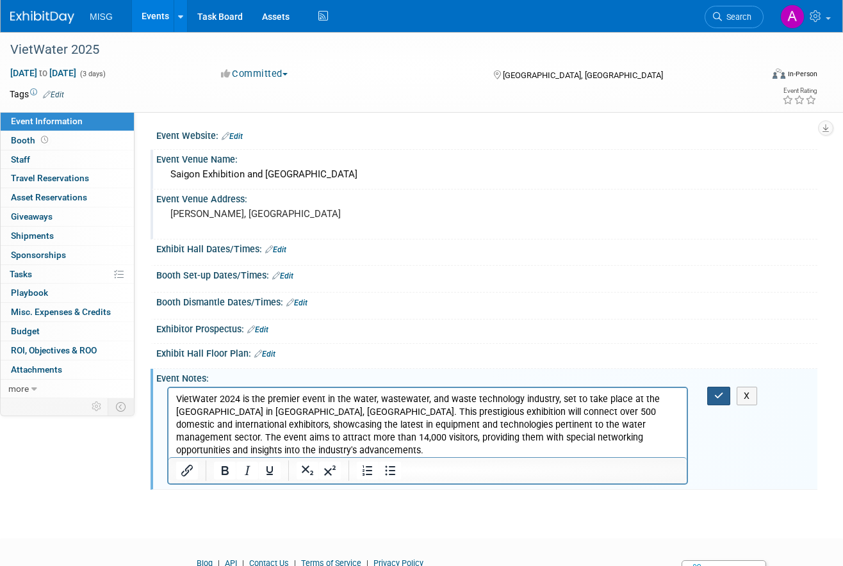
click at [719, 391] on icon "button" at bounding box center [719, 395] width 10 height 9
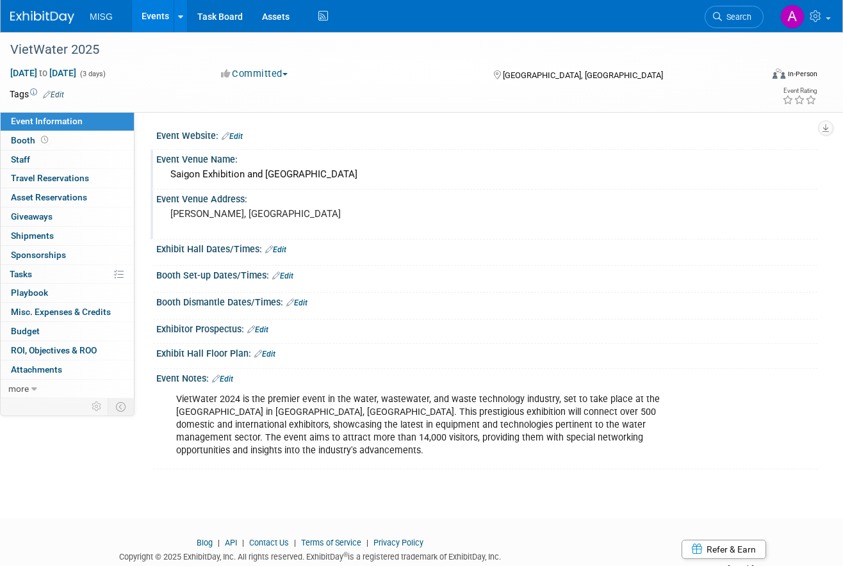
click at [240, 137] on link "Edit" at bounding box center [232, 136] width 21 height 9
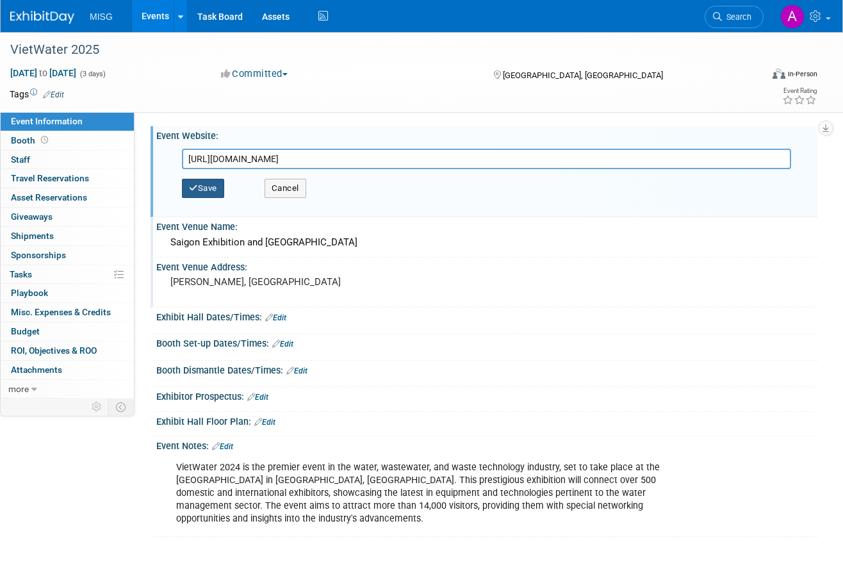
type input "https://www.vietwater.com/en/why-visit-at-vietwater/"
click at [215, 185] on button "Save" at bounding box center [203, 188] width 42 height 19
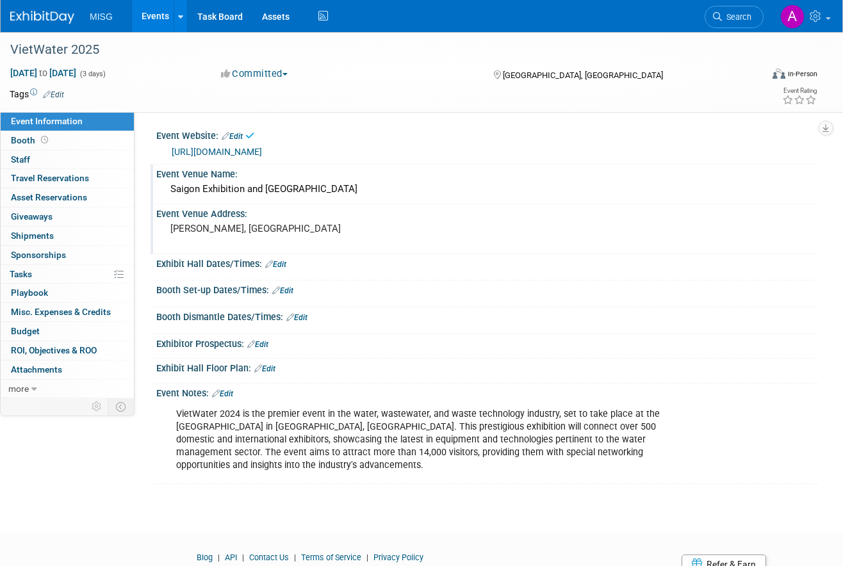
click at [53, 20] on img at bounding box center [42, 17] width 64 height 13
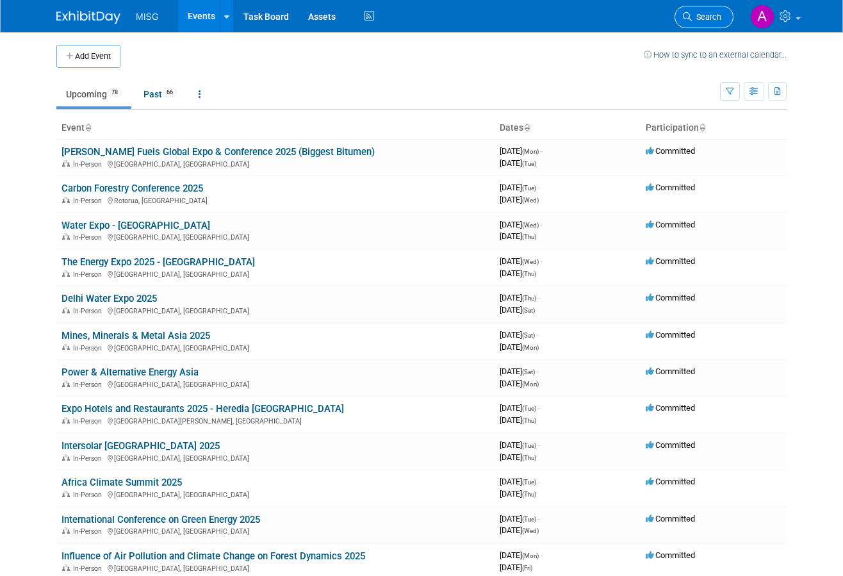
click at [705, 19] on span "Search" at bounding box center [706, 17] width 29 height 10
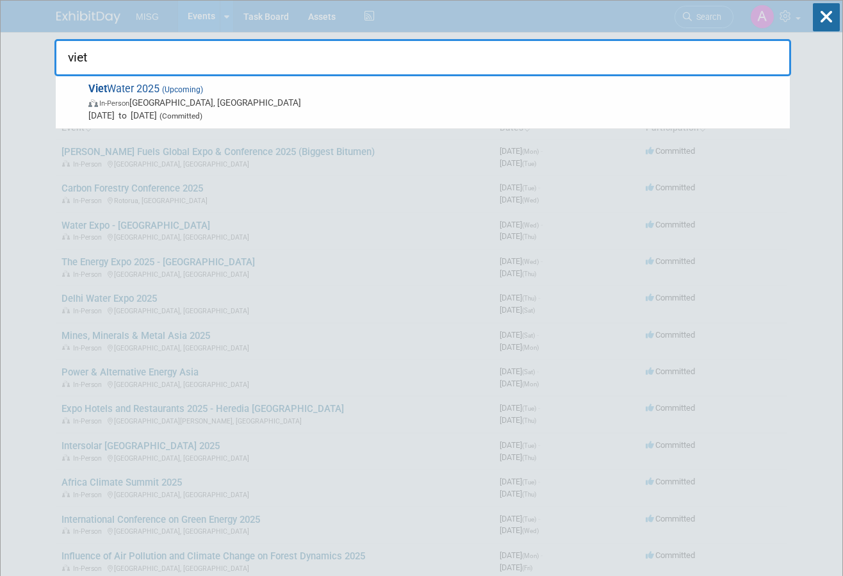
type input "viet"
click at [152, 21] on div "viet Viet Water 2025 (Upcoming) In-Person [GEOGRAPHIC_DATA], [GEOGRAPHIC_DATA] …" at bounding box center [422, 39] width 737 height 76
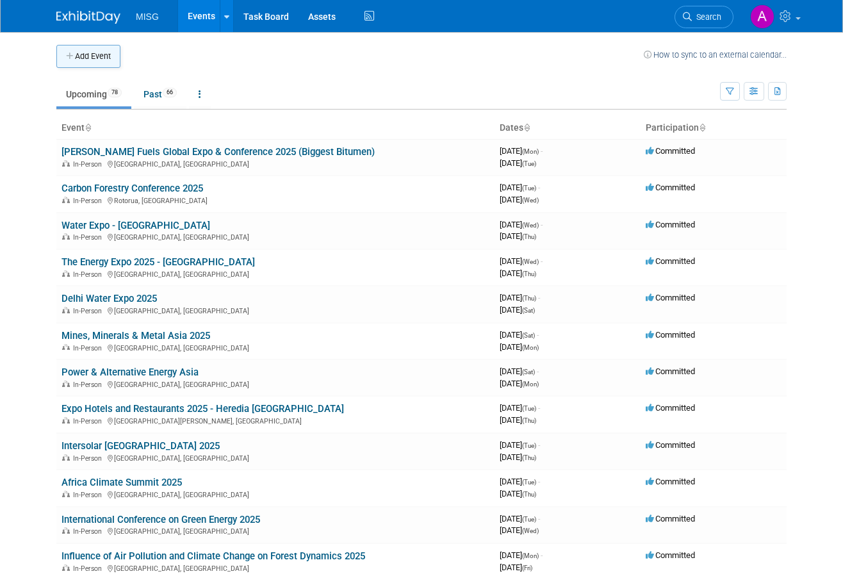
click at [94, 53] on button "Add Event" at bounding box center [88, 56] width 64 height 23
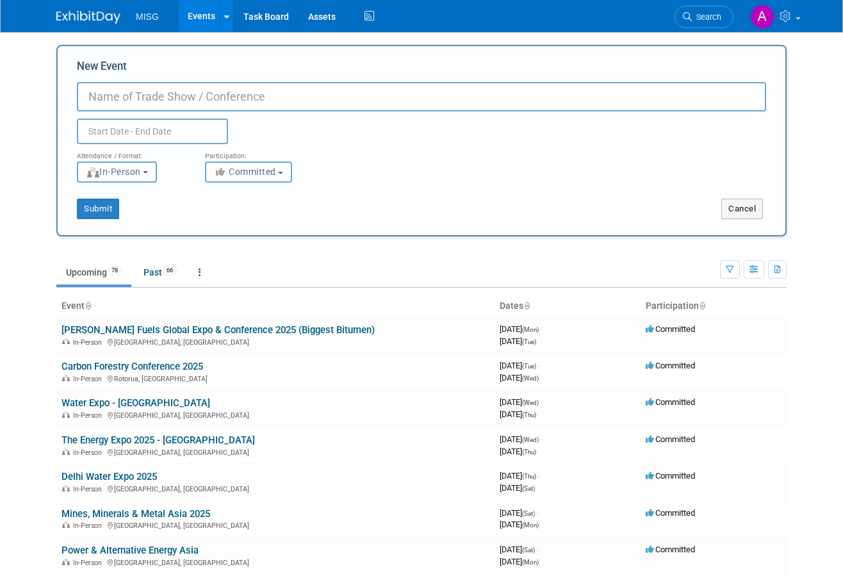
paste input "Blockchain Life 2025"
type input "Blockchain Life 2025"
click at [126, 134] on input "text" at bounding box center [152, 132] width 151 height 26
click at [769, 268] on button "button" at bounding box center [777, 269] width 19 height 19
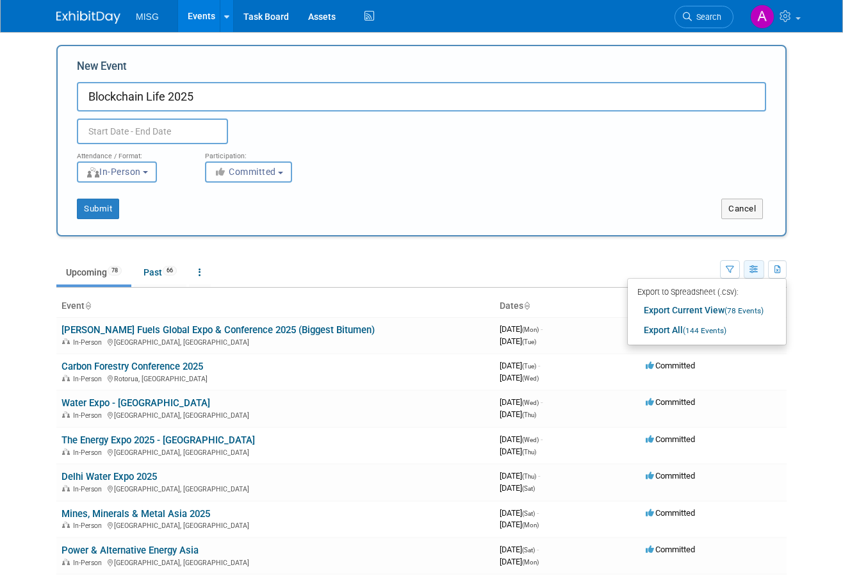
click at [754, 270] on icon "button" at bounding box center [755, 270] width 10 height 8
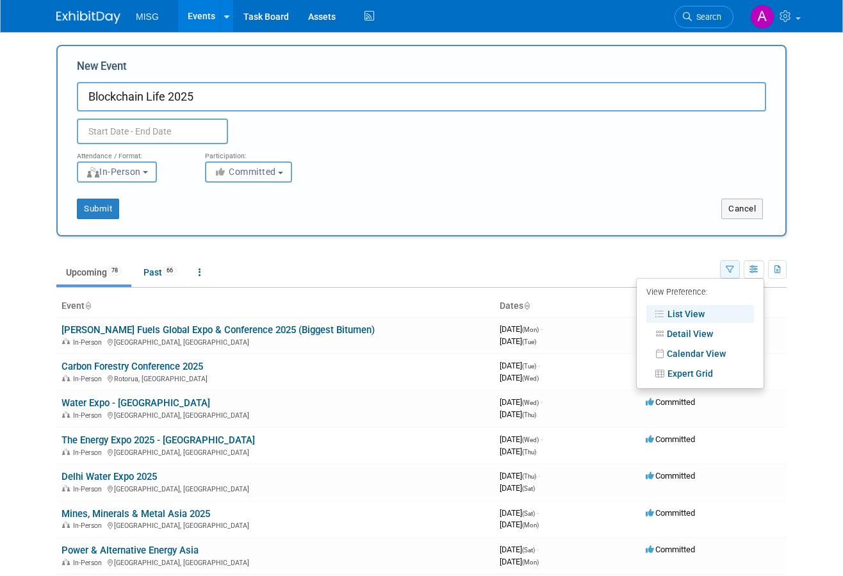
click at [721, 273] on button "button" at bounding box center [730, 269] width 20 height 19
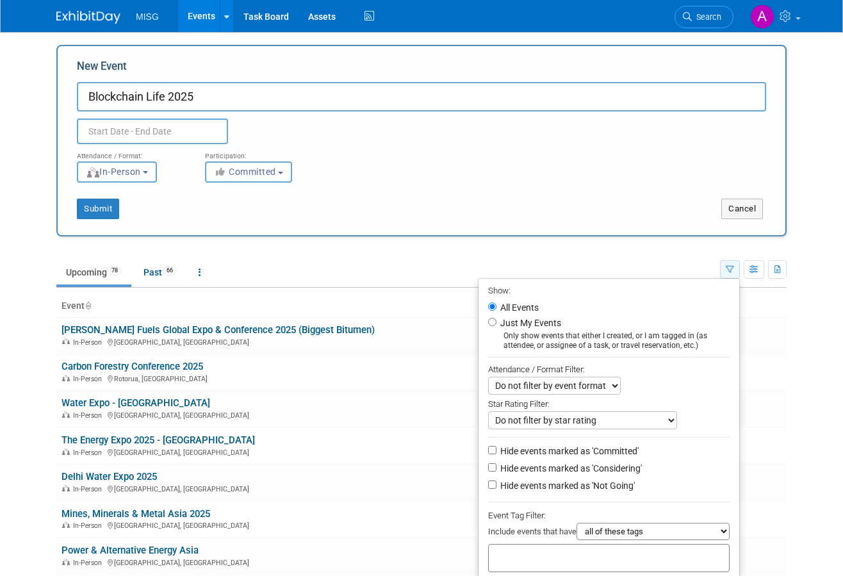
click at [721, 273] on button "button" at bounding box center [730, 269] width 20 height 19
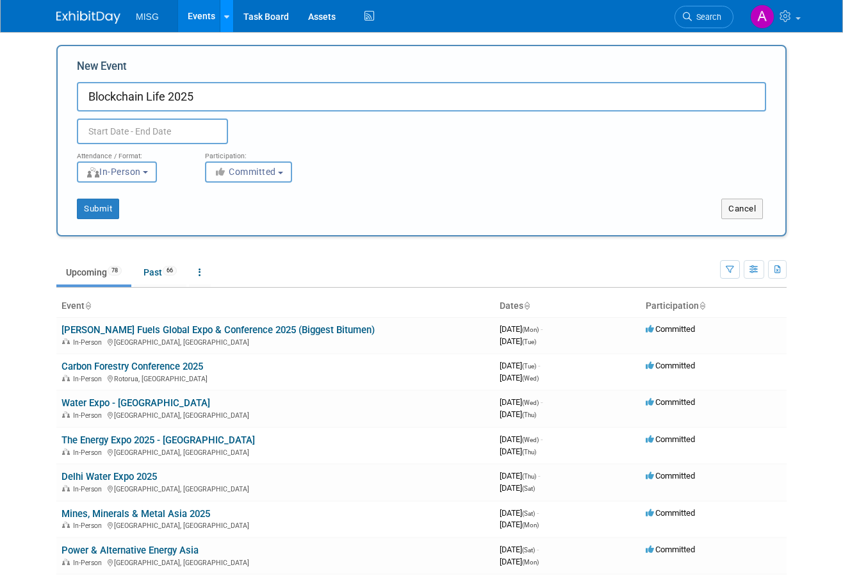
click at [225, 16] on icon at bounding box center [226, 17] width 5 height 8
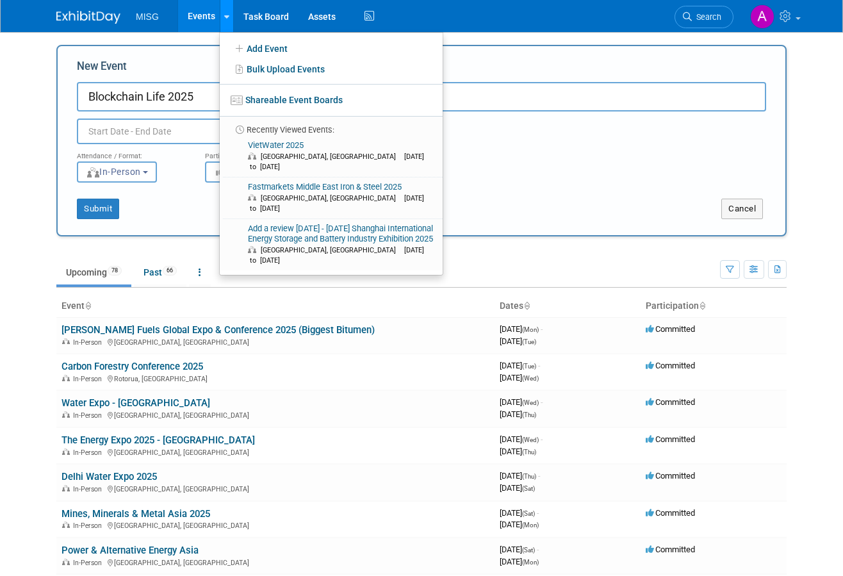
click at [225, 16] on icon at bounding box center [226, 17] width 5 height 8
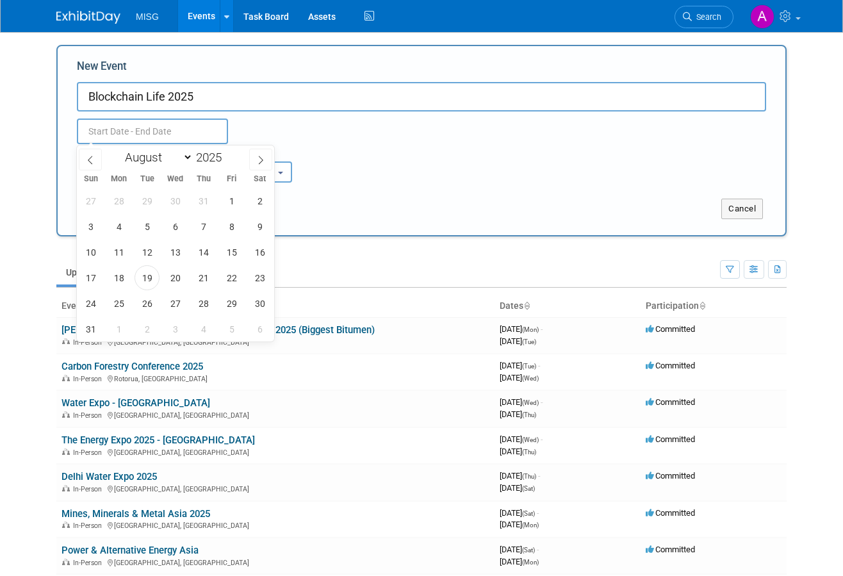
click at [181, 134] on input "text" at bounding box center [152, 132] width 151 height 26
click at [188, 156] on select "January February March April May June July August September October November De…" at bounding box center [156, 157] width 74 height 16
select select "9"
click at [119, 149] on select "January February March April May June July August September October November De…" at bounding box center [156, 157] width 74 height 16
click at [149, 306] on span "28" at bounding box center [147, 303] width 25 height 25
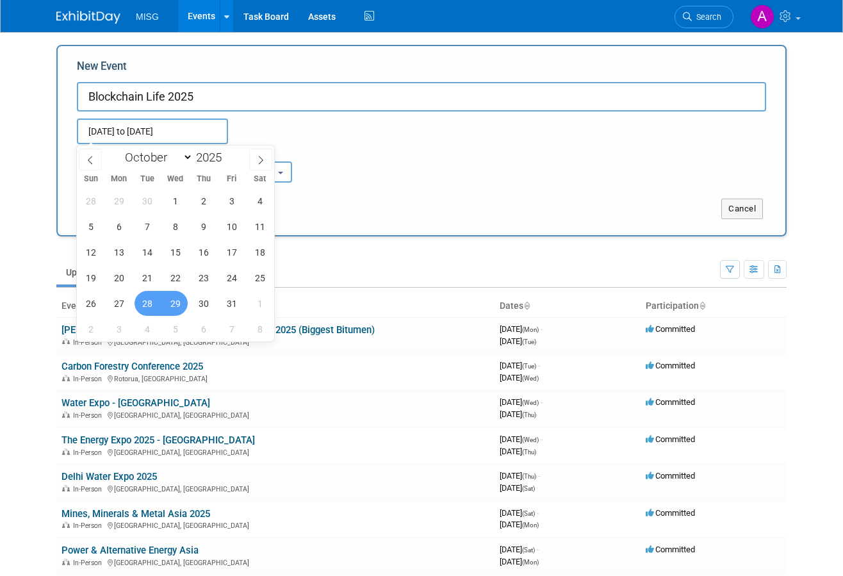
click at [172, 304] on span "29" at bounding box center [175, 303] width 25 height 25
type input "[DATE] to [DATE]"
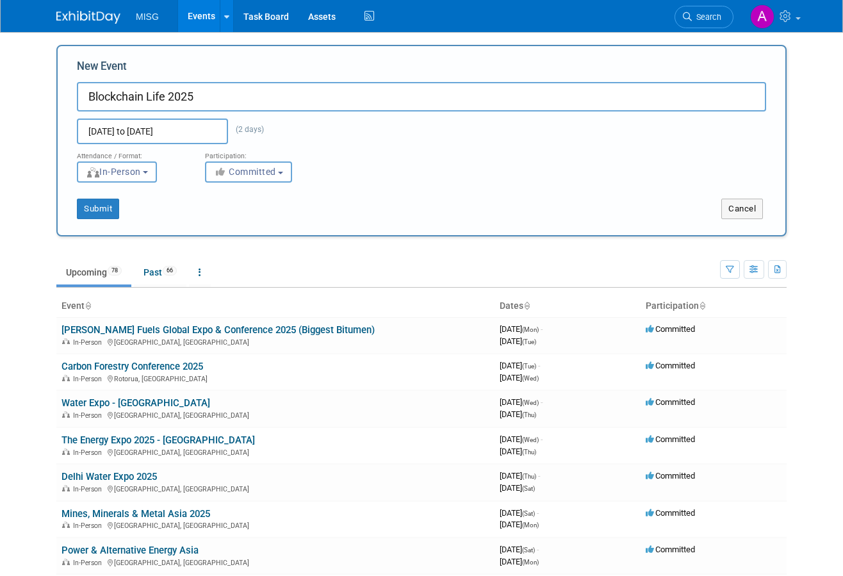
click at [536, 98] on input "Blockchain Life 2025" at bounding box center [421, 96] width 689 height 29
click at [357, 95] on input "New Event" at bounding box center [421, 96] width 689 height 29
paste input "Blockchain Life 2025"
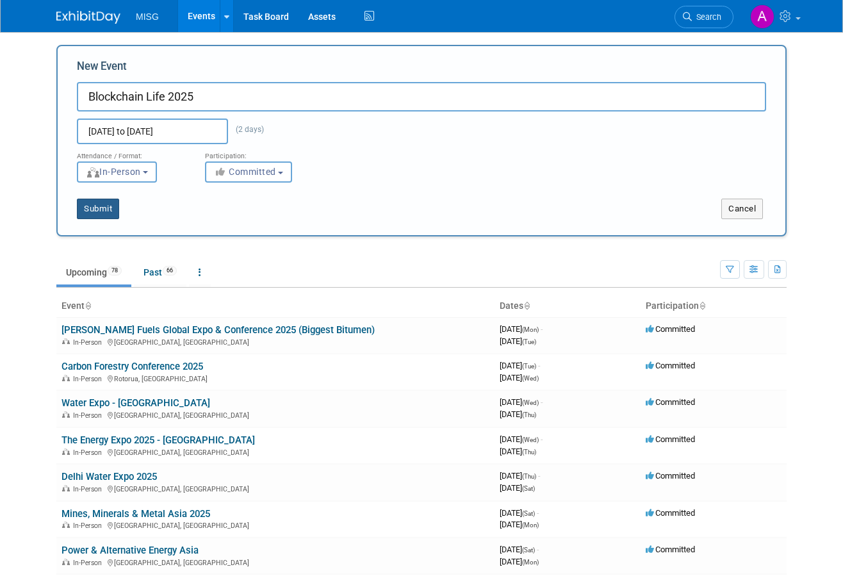
type input "Blockchain Life 2025"
click at [106, 206] on button "Submit" at bounding box center [98, 209] width 42 height 20
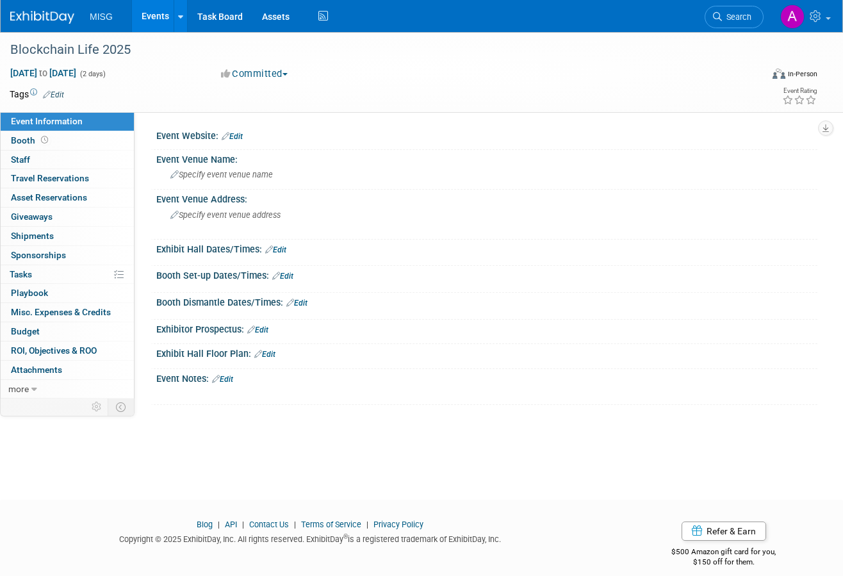
drag, startPoint x: 156, startPoint y: 135, endPoint x: 218, endPoint y: 140, distance: 61.7
click at [218, 140] on div "Event Website: Edit" at bounding box center [484, 138] width 667 height 24
copy div "Event Website:"
click at [227, 161] on div "Event Venue Name:" at bounding box center [486, 158] width 661 height 16
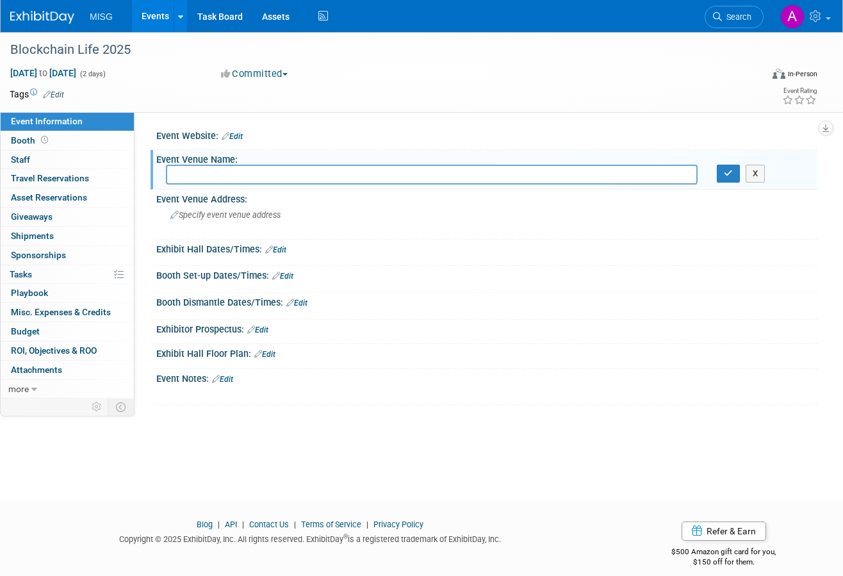
click at [227, 161] on div "Event Venue Name:" at bounding box center [486, 158] width 661 height 16
click at [225, 160] on div "Event Venue Name:" at bounding box center [486, 158] width 661 height 16
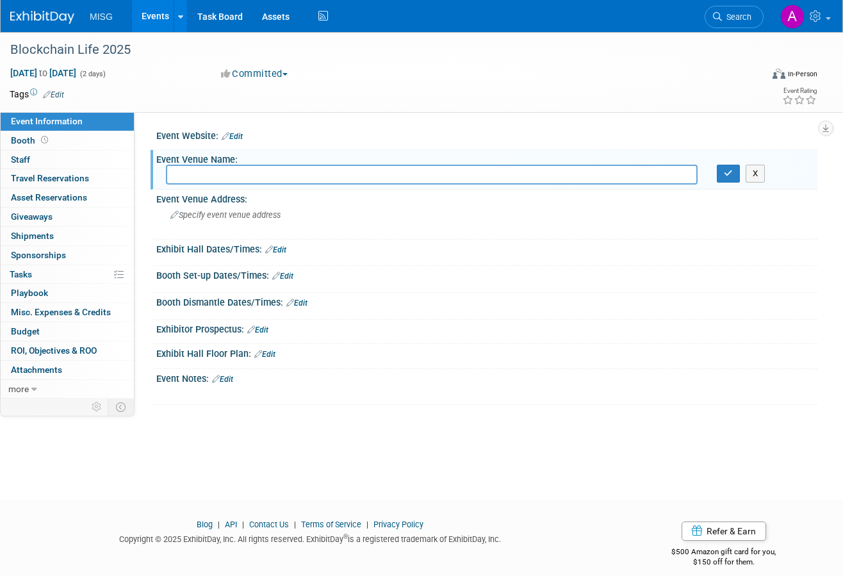
drag, startPoint x: 242, startPoint y: 159, endPoint x: 142, endPoint y: 154, distance: 100.1
click at [141, 153] on div "Event Website: Edit Event Venue Name: X Event Venue Address: Specify event venu…" at bounding box center [476, 255] width 683 height 286
click at [350, 104] on div "Tags Edit Event Rating" at bounding box center [413, 97] width 827 height 22
click at [262, 135] on div "Event Website: Edit" at bounding box center [486, 134] width 661 height 17
click at [203, 135] on div "Event Website: Edit" at bounding box center [486, 134] width 661 height 17
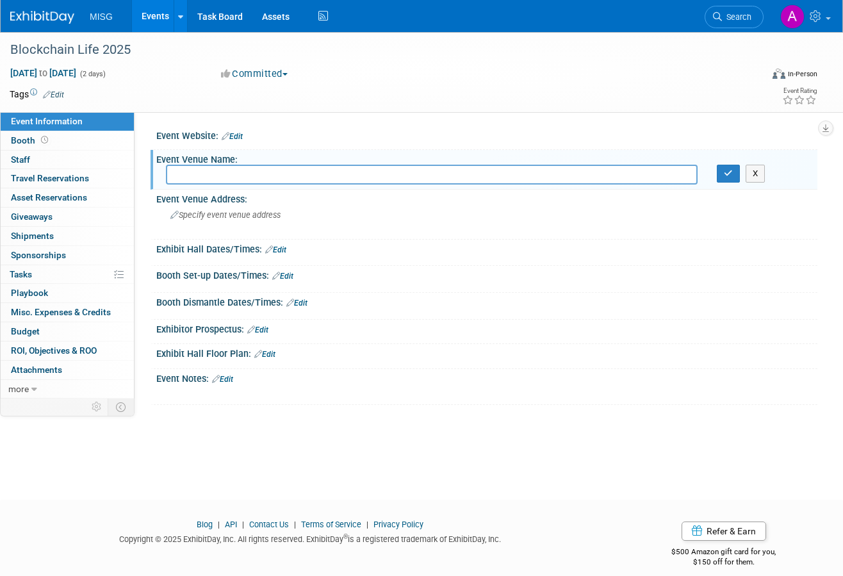
drag, startPoint x: 161, startPoint y: 156, endPoint x: 261, endPoint y: 160, distance: 99.4
click at [254, 160] on div "Event Venue Name:" at bounding box center [486, 158] width 661 height 16
click at [350, 174] on input "text" at bounding box center [432, 175] width 532 height 20
paste input "Festival Arena"
type input "Festival Arena"
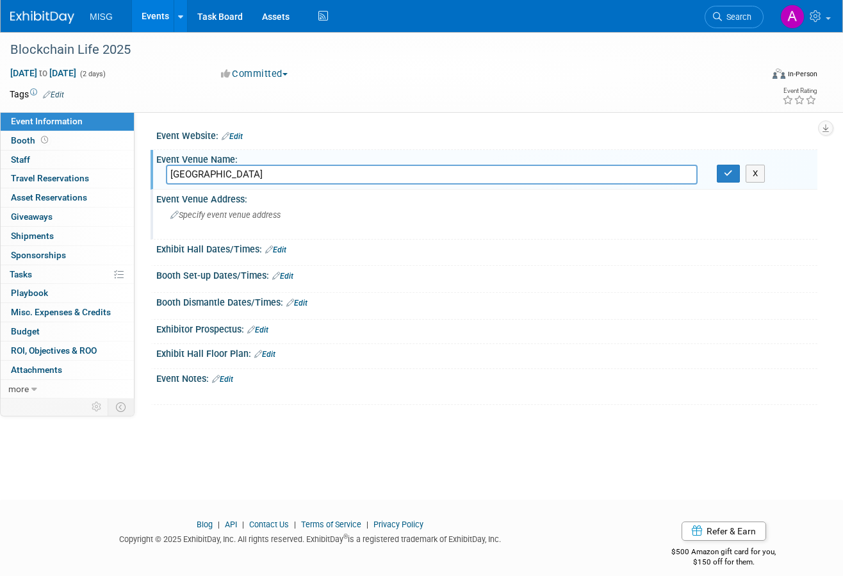
click at [234, 218] on span "Specify event venue address" at bounding box center [225, 215] width 110 height 10
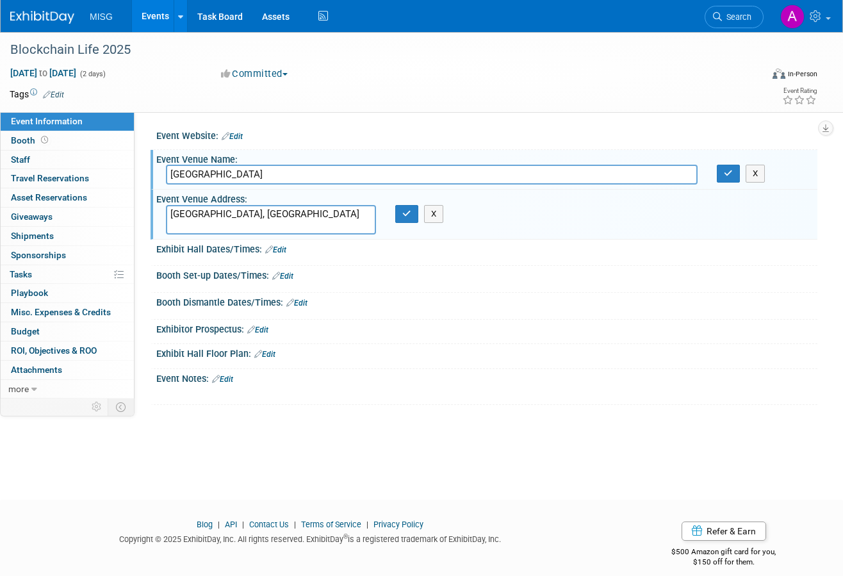
type textarea "Dubai, UAE"
click at [406, 223] on div "Dubai, UAE X" at bounding box center [293, 219] width 275 height 29
click at [406, 218] on button "button" at bounding box center [406, 214] width 23 height 18
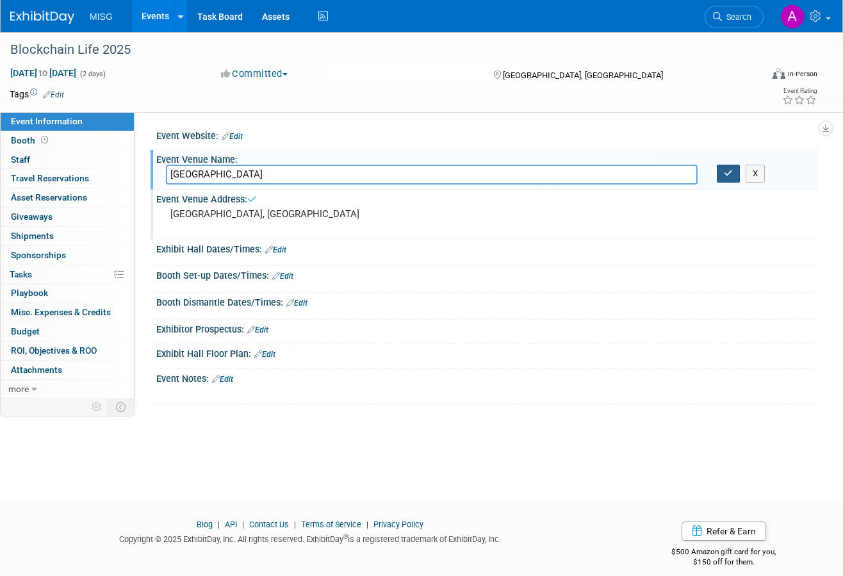
click at [730, 174] on icon "button" at bounding box center [728, 173] width 9 height 8
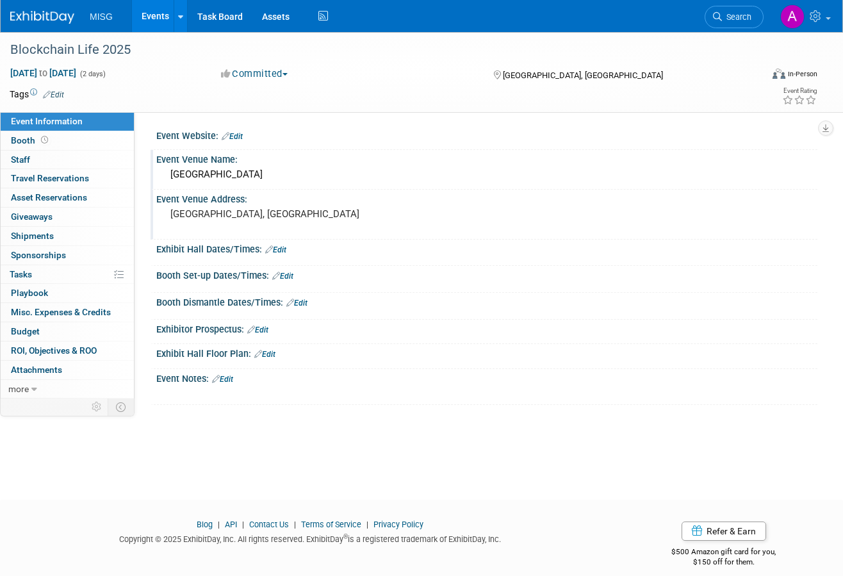
click at [230, 379] on link "Edit" at bounding box center [222, 379] width 21 height 9
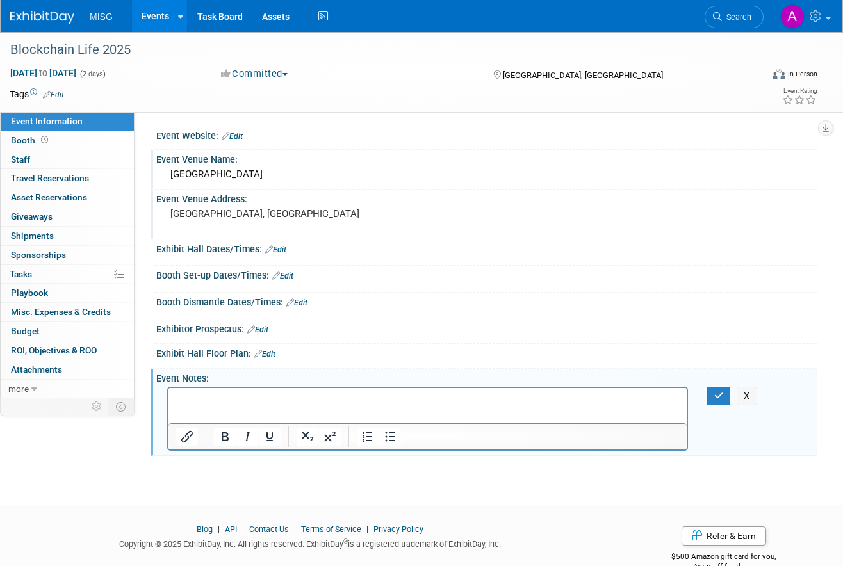
click at [413, 400] on p "Rich Text Area. Press ALT-0 for help." at bounding box center [428, 399] width 504 height 13
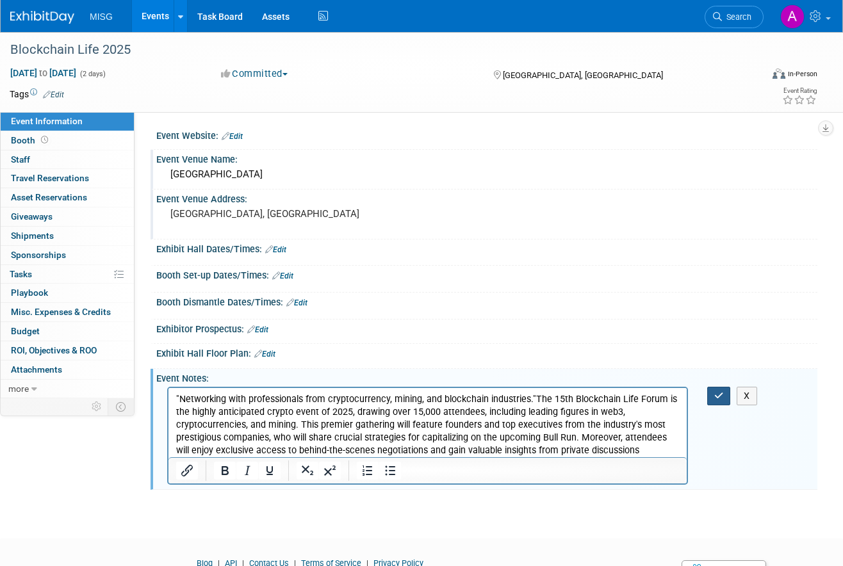
click at [724, 392] on button "button" at bounding box center [719, 396] width 24 height 19
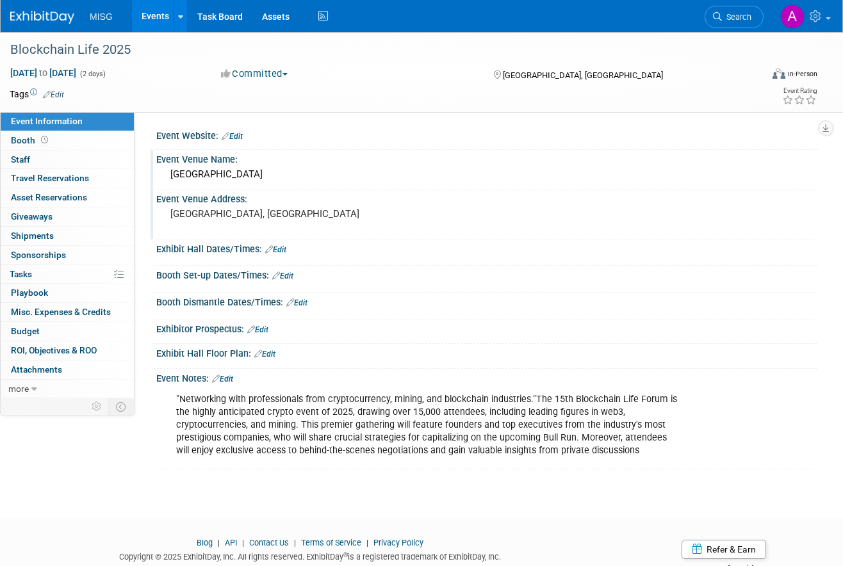
click at [242, 134] on link "Edit" at bounding box center [232, 136] width 21 height 9
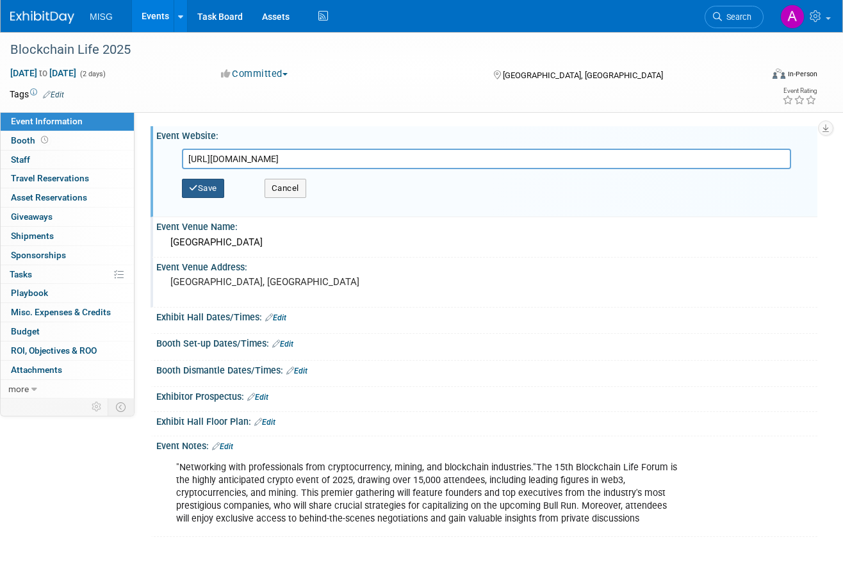
type input "https://blockchain-life.com/?utm_source=google&utm_medium=organic"
click at [208, 186] on button "Save" at bounding box center [203, 188] width 42 height 19
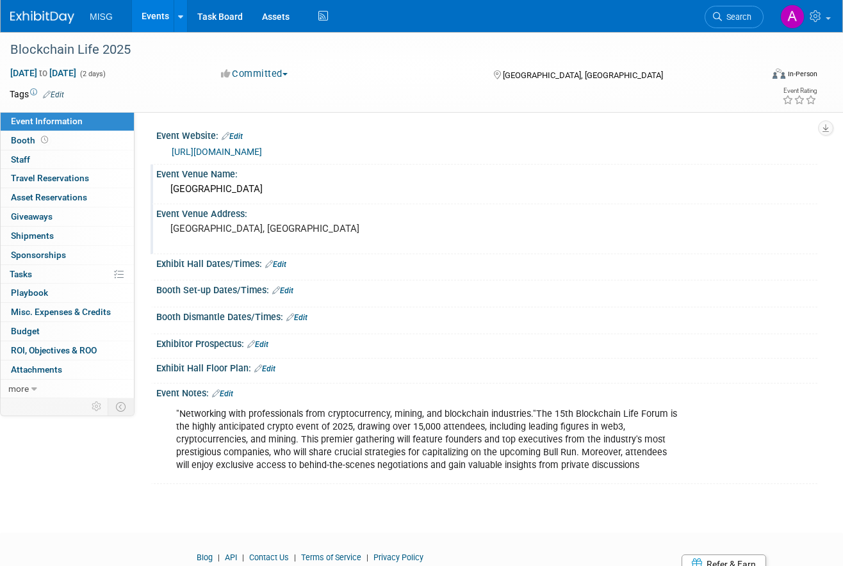
click at [43, 15] on img at bounding box center [42, 17] width 64 height 13
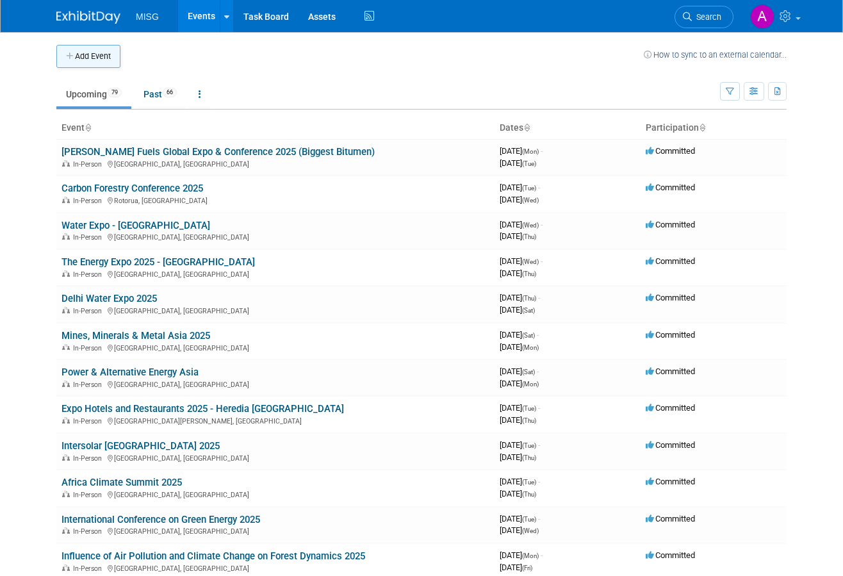
click at [94, 61] on button "Add Event" at bounding box center [88, 56] width 64 height 23
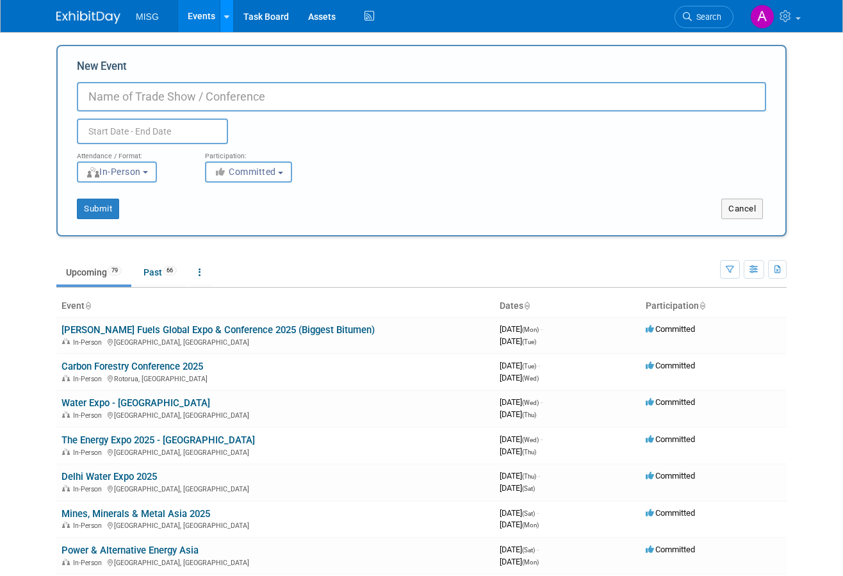
click at [231, 19] on link at bounding box center [226, 16] width 13 height 32
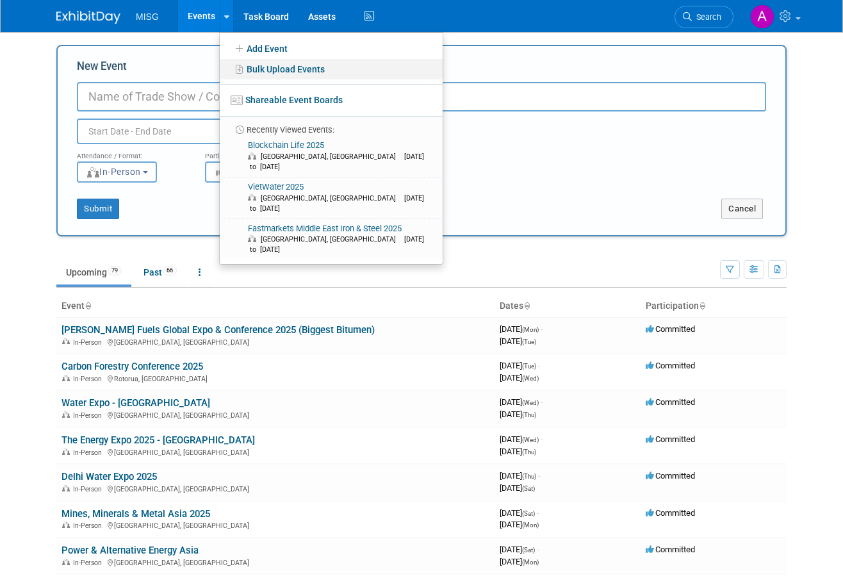
click at [286, 63] on link "Bulk Upload Events" at bounding box center [331, 69] width 223 height 20
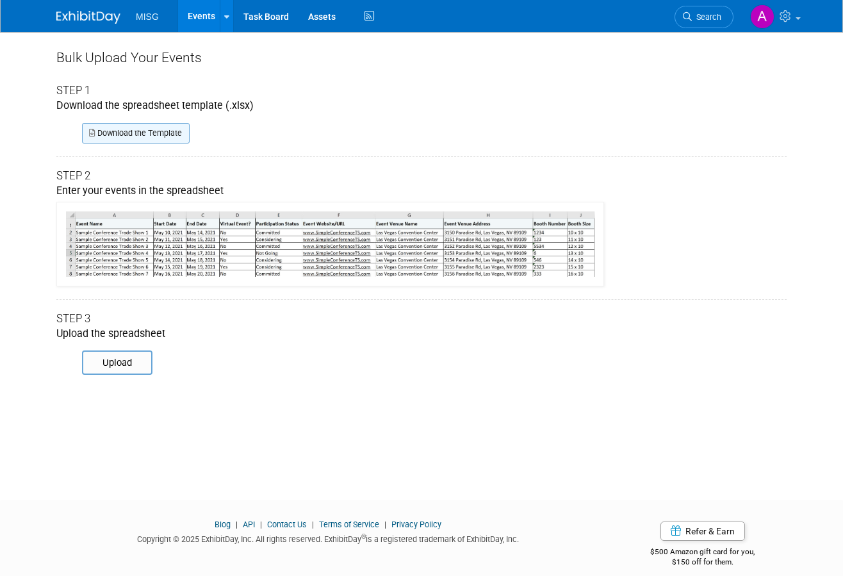
click at [183, 134] on link "Download the Template" at bounding box center [136, 133] width 108 height 20
click at [137, 134] on link "Download the Template" at bounding box center [136, 133] width 108 height 20
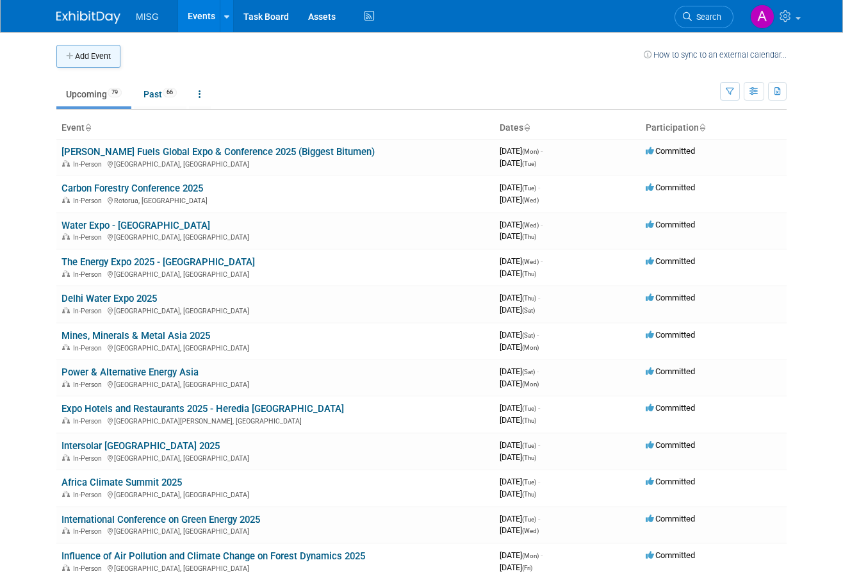
click at [100, 58] on button "Add Event" at bounding box center [88, 56] width 64 height 23
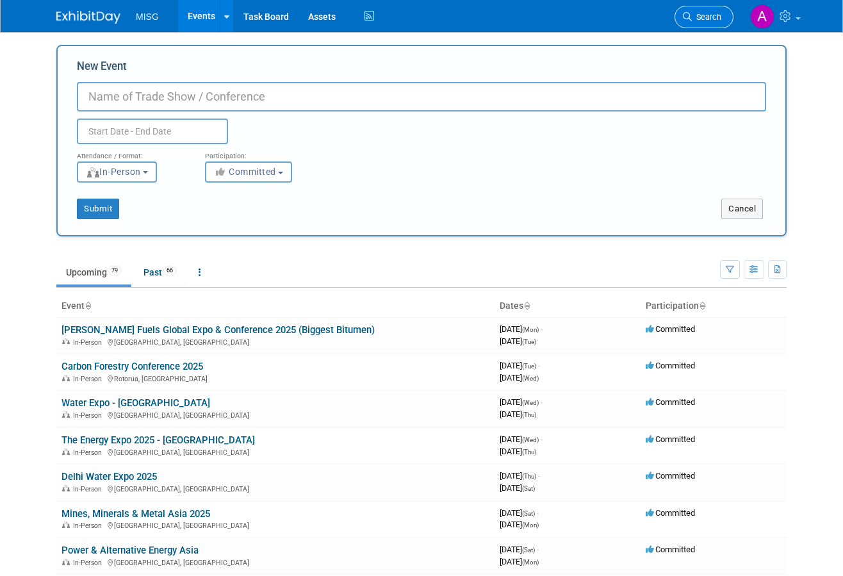
click at [700, 24] on link "Search" at bounding box center [704, 17] width 59 height 22
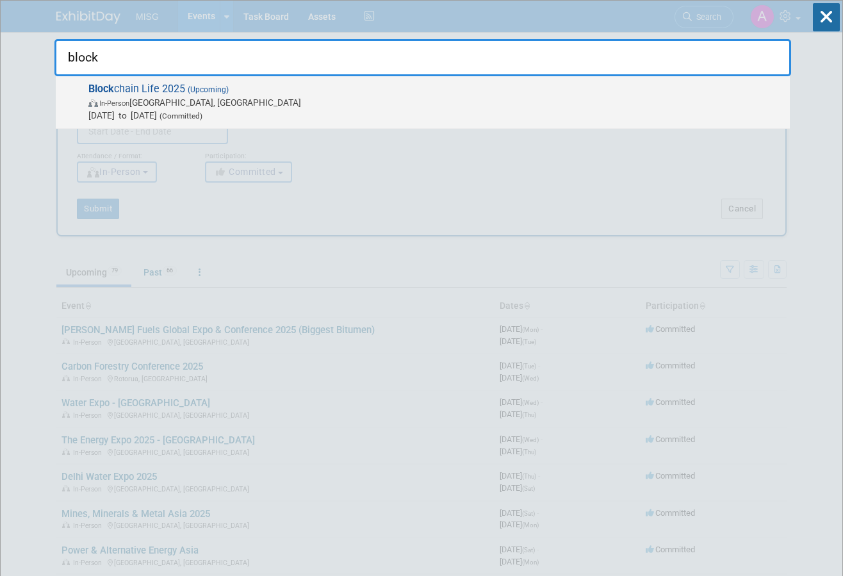
type input "block"
click at [427, 115] on span "Oct 28, 2025 to Oct 29, 2025 (Committed)" at bounding box center [435, 115] width 695 height 13
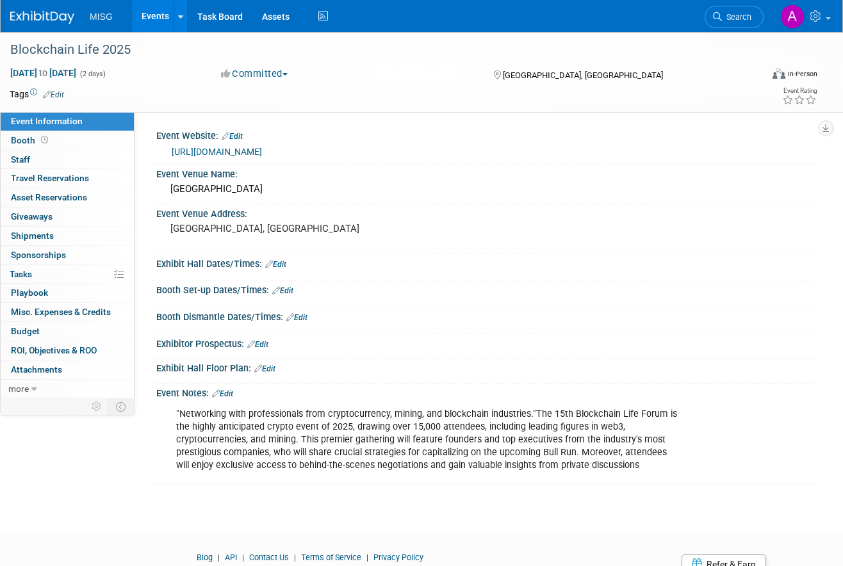
click at [58, 13] on img at bounding box center [42, 17] width 64 height 13
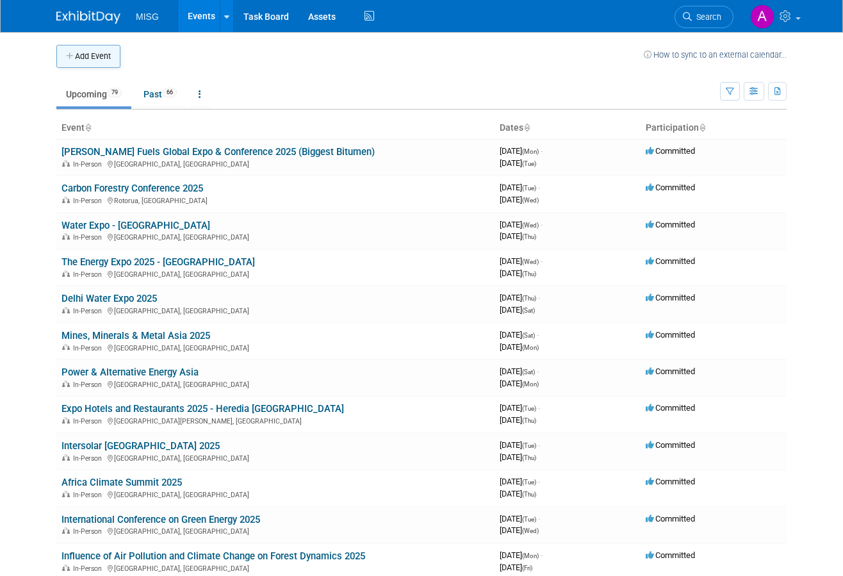
click at [109, 52] on button "Add Event" at bounding box center [88, 56] width 64 height 23
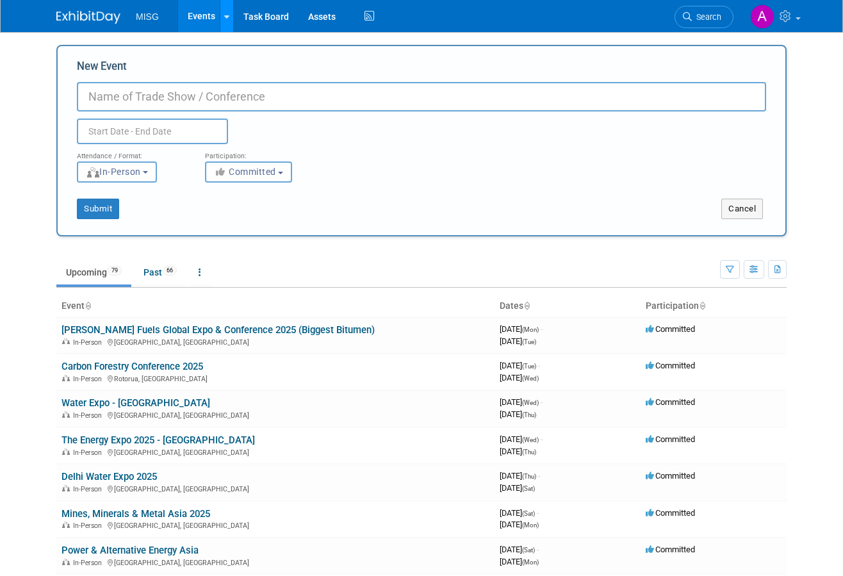
click at [231, 25] on link at bounding box center [226, 16] width 13 height 32
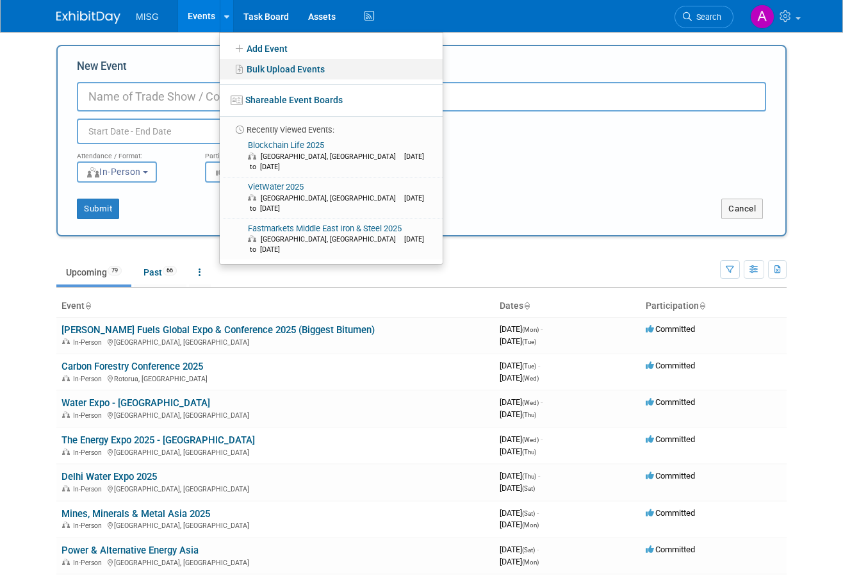
click at [270, 62] on link "Bulk Upload Events" at bounding box center [331, 69] width 223 height 20
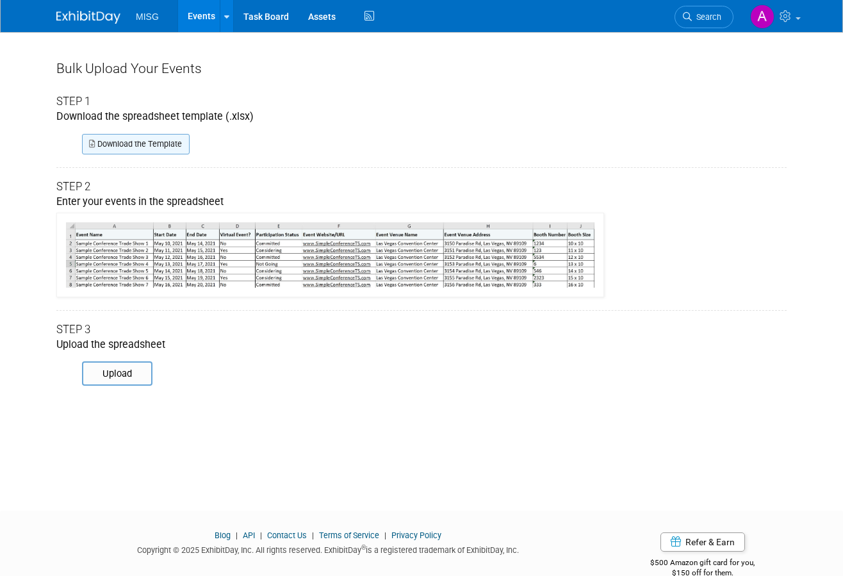
click at [141, 135] on link "Download the Template" at bounding box center [136, 144] width 108 height 20
click at [110, 367] on input "file" at bounding box center [64, 374] width 174 height 22
type input "C:\fakepath\Asia_TradeShows_Approved.xlsx"
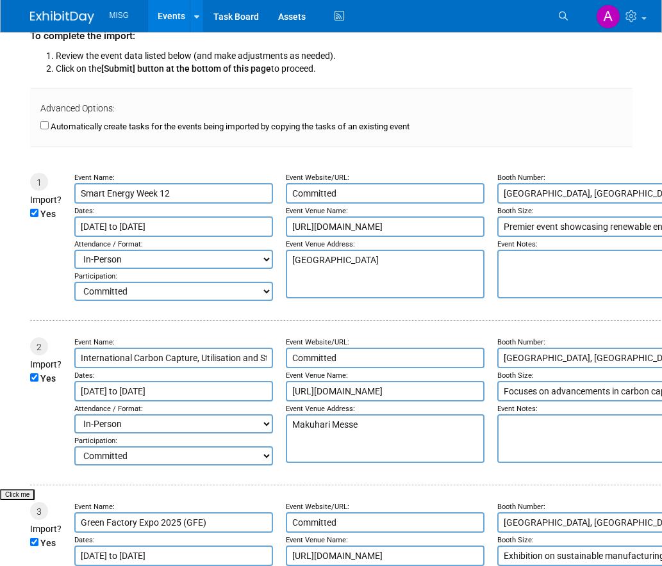
scroll to position [15, 0]
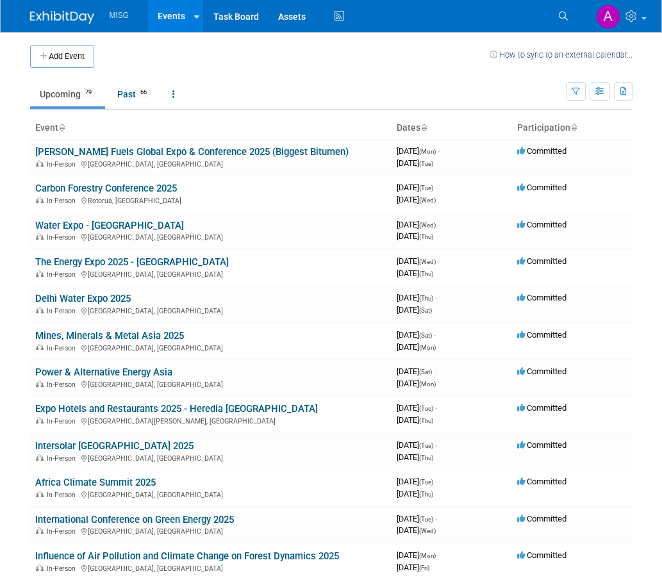
click at [192, 100] on ul "Upcoming 79 Past 66 All Events 145 Past and Upcoming Grouped Annually Events gr…" at bounding box center [298, 95] width 536 height 29
click at [184, 101] on link at bounding box center [174, 94] width 22 height 24
drag, startPoint x: 186, startPoint y: 101, endPoint x: 409, endPoint y: 120, distance: 223.8
click at [184, 101] on link at bounding box center [174, 94] width 22 height 24
click at [607, 92] on button "button" at bounding box center [599, 91] width 20 height 19
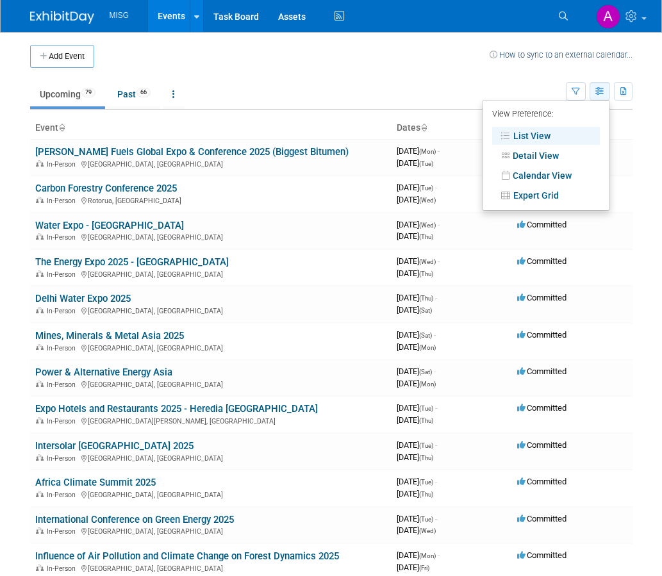
click at [607, 92] on button "button" at bounding box center [599, 91] width 20 height 19
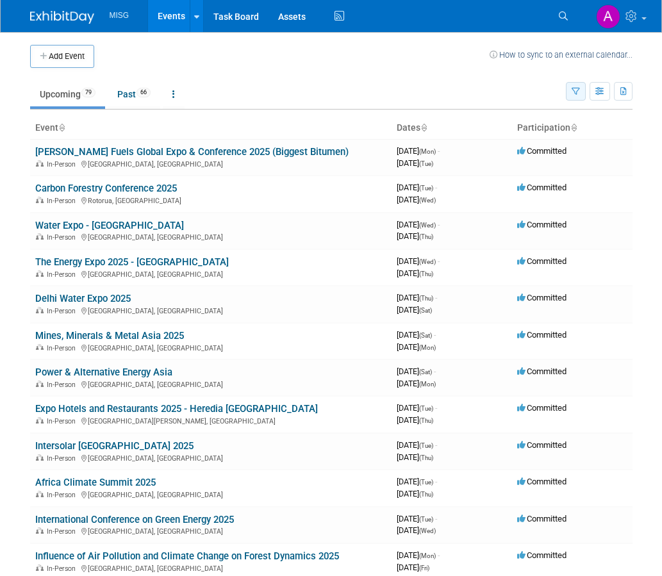
click at [573, 88] on icon "button" at bounding box center [575, 92] width 8 height 8
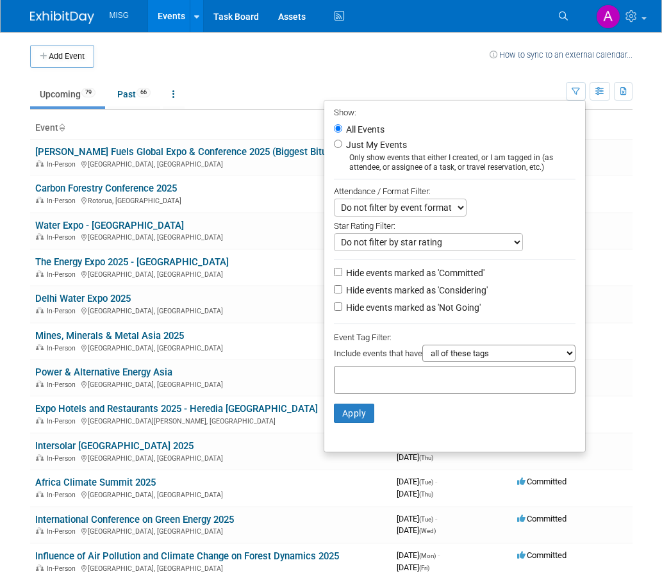
click at [490, 163] on div "Only show events that either I created, or I am tagged in (as attendee, or assi…" at bounding box center [455, 162] width 242 height 19
click at [334, 144] on input "Just My Events" at bounding box center [338, 144] width 8 height 8
radio input "true"
click at [438, 211] on select "Do not filter by event format Only show In-Person events Only show Virtual even…" at bounding box center [400, 208] width 133 height 18
select select "1"
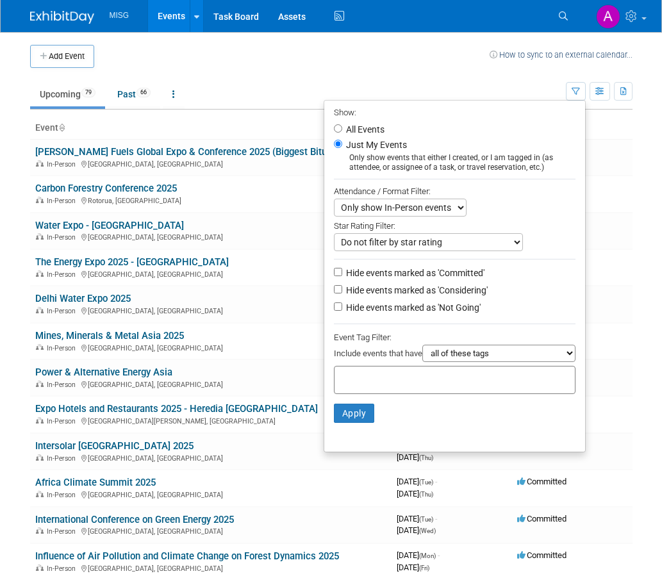
click at [334, 200] on select "Do not filter by event format Only show In-Person events Only show Virtual even…" at bounding box center [400, 208] width 133 height 18
click at [436, 245] on select "Do not filter by star rating Only show events with no ratings (0 stars) Only sh…" at bounding box center [428, 242] width 189 height 18
click at [381, 295] on label "Hide events marked as 'Considering'" at bounding box center [415, 290] width 144 height 13
click at [342, 293] on input "Hide events marked as 'Considering'" at bounding box center [338, 289] width 8 height 8
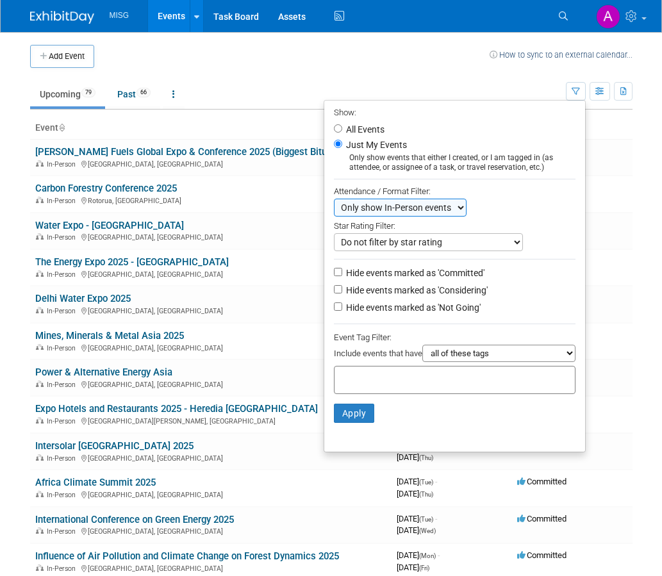
checkbox input "true"
click at [357, 311] on label "Hide events marked as 'Not Going'" at bounding box center [411, 307] width 137 height 13
click at [342, 311] on input "Hide events marked as 'Not Going'" at bounding box center [338, 306] width 8 height 8
checkbox input "true"
click at [466, 352] on select "all of these tags any one of these tags only and exactly these specific tags" at bounding box center [498, 353] width 153 height 17
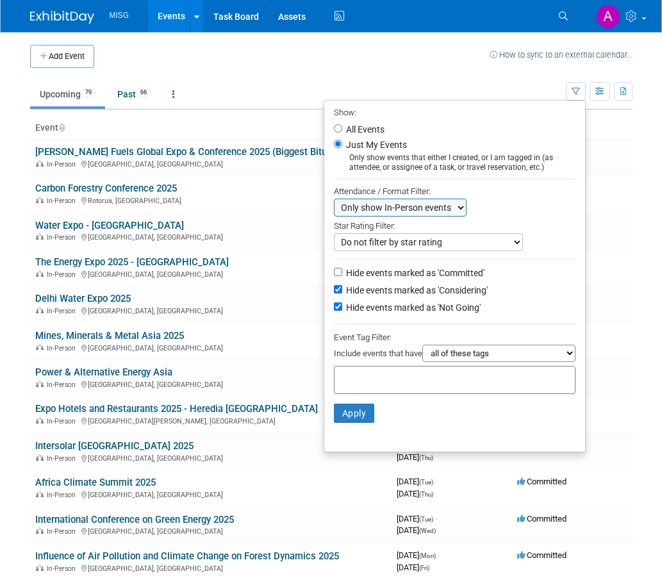
click at [466, 352] on select "all of these tags any one of these tags only and exactly these specific tags" at bounding box center [498, 353] width 153 height 17
click at [603, 99] on button "button" at bounding box center [599, 91] width 20 height 19
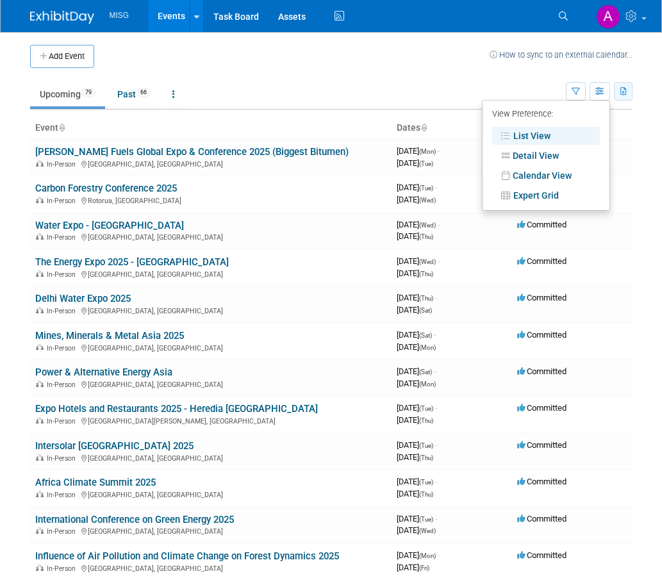
click at [620, 94] on icon "button" at bounding box center [623, 92] width 7 height 8
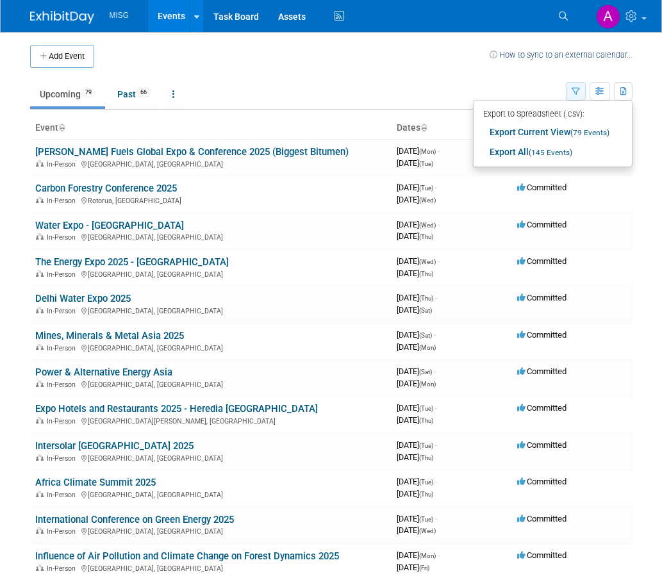
click at [573, 94] on icon "button" at bounding box center [575, 92] width 8 height 8
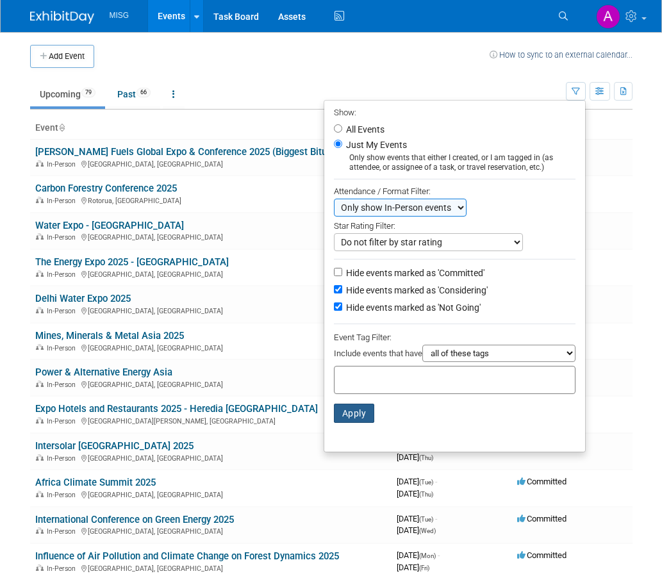
click at [348, 419] on button "Apply" at bounding box center [354, 413] width 41 height 19
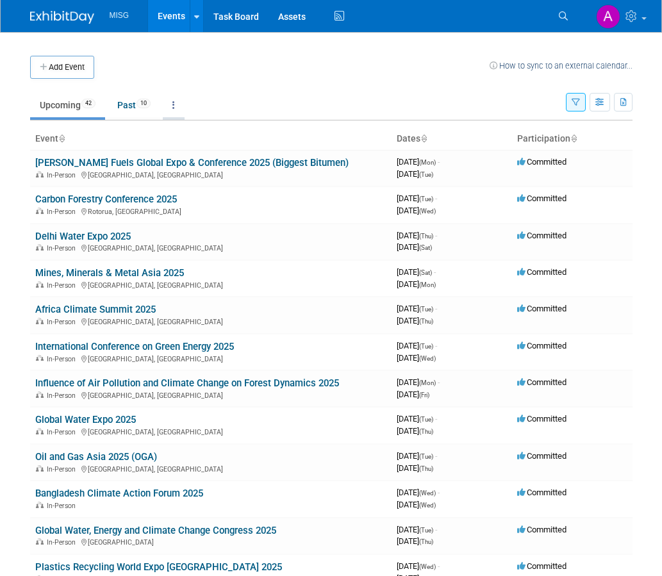
click at [179, 93] on link at bounding box center [174, 105] width 22 height 24
click at [63, 135] on icon at bounding box center [61, 139] width 6 height 8
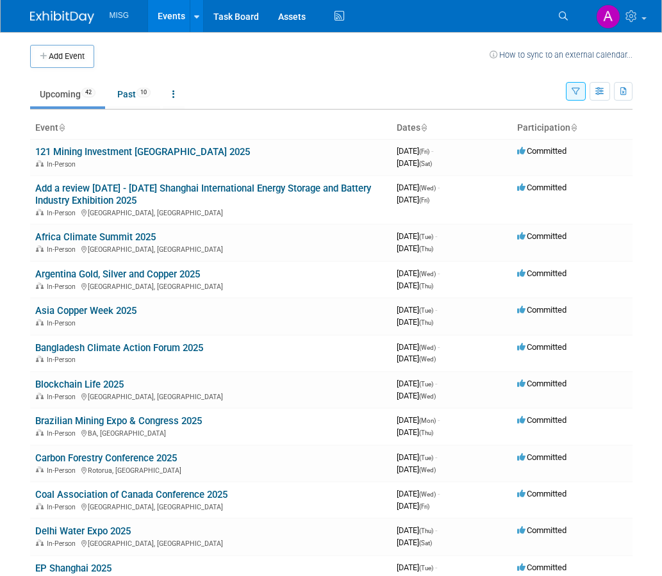
click at [63, 126] on icon at bounding box center [61, 128] width 6 height 8
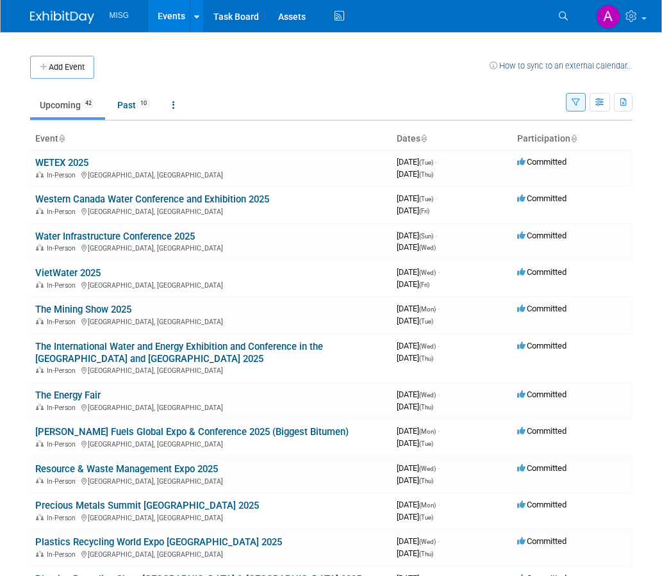
click at [553, 11] on link "Search" at bounding box center [565, 16] width 28 height 20
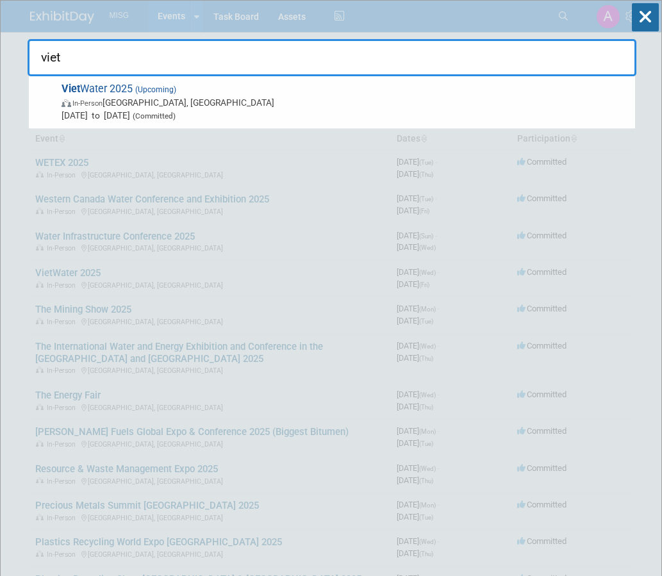
click at [356, 60] on input "viet" at bounding box center [332, 57] width 609 height 37
type input "block"
click at [646, 19] on icon at bounding box center [645, 17] width 27 height 28
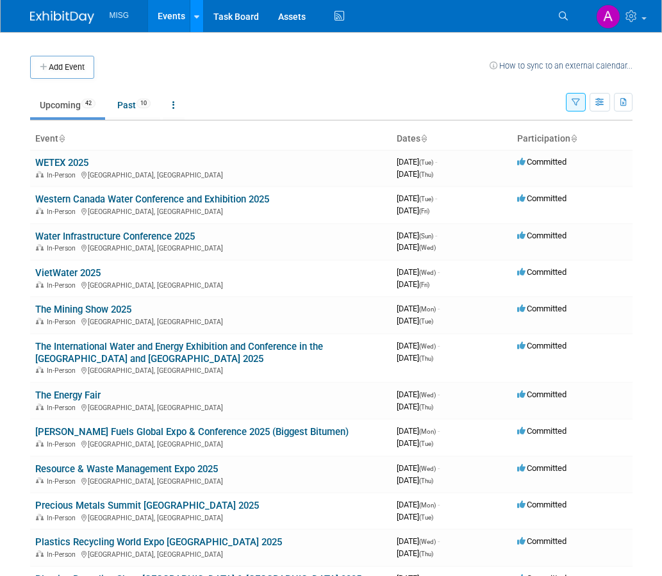
click at [200, 16] on link at bounding box center [196, 16] width 13 height 32
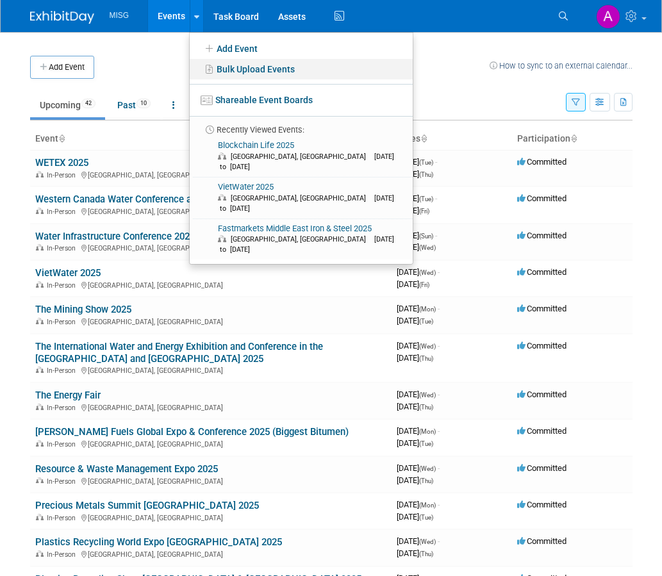
click at [246, 68] on link "Bulk Upload Events" at bounding box center [301, 69] width 223 height 20
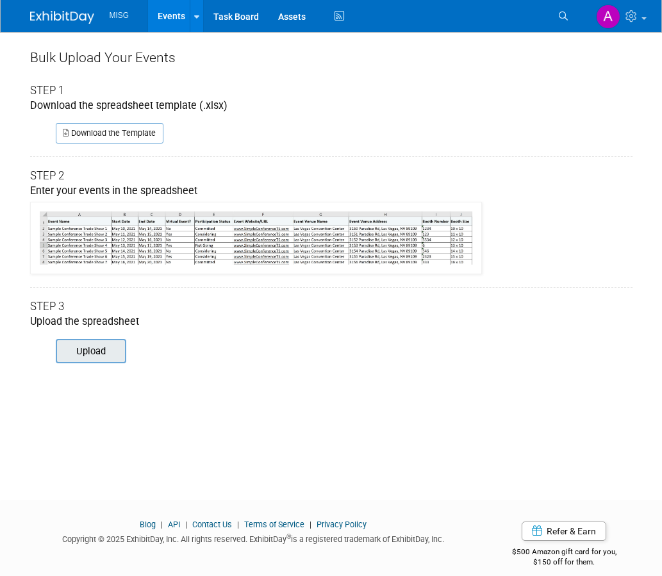
click at [105, 363] on div "Upload" at bounding box center [91, 351] width 70 height 24
click at [106, 354] on input "file" at bounding box center [38, 351] width 174 height 22
type input "C:\fakepath\final.xlsx"
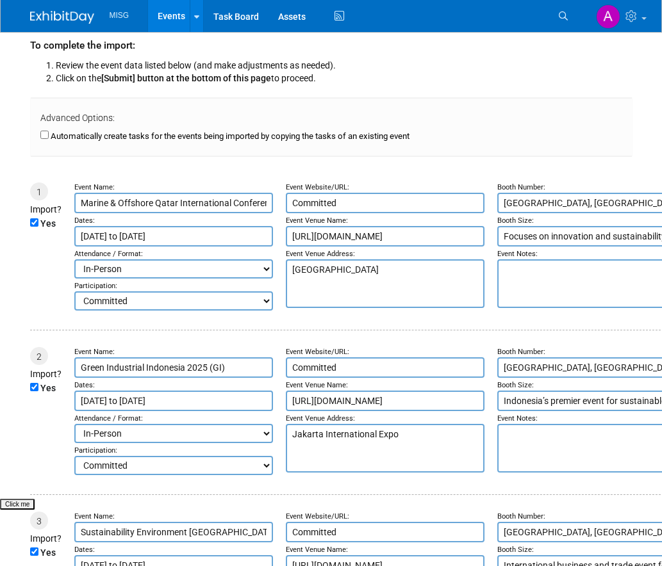
scroll to position [128, 0]
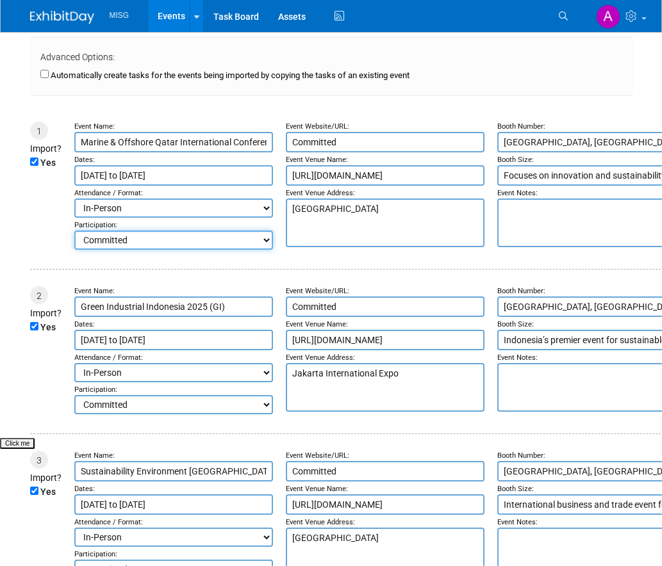
click at [258, 239] on select "Committed Considering Not Going" at bounding box center [173, 240] width 199 height 19
click at [74, 231] on select "Committed Considering Not Going" at bounding box center [173, 240] width 199 height 19
click at [255, 240] on select "Committed Considering Not Going" at bounding box center [173, 240] width 199 height 19
select select "1"
click at [74, 231] on select "Committed Considering Not Going" at bounding box center [173, 240] width 199 height 19
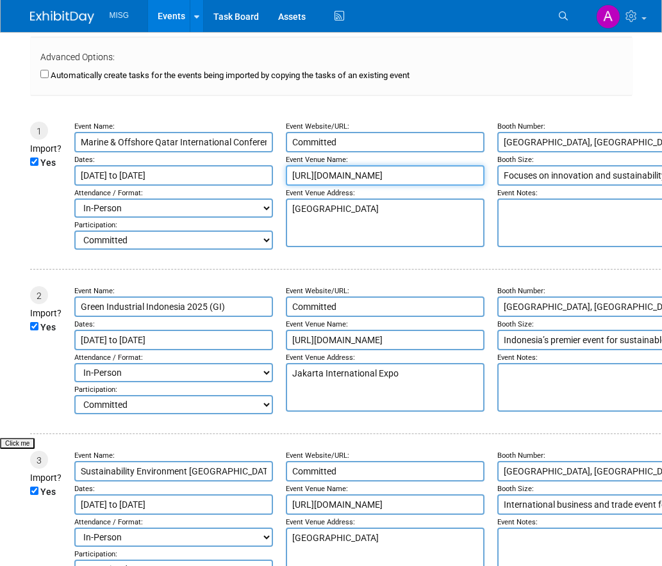
click at [323, 177] on input "[URL][DOMAIN_NAME]" at bounding box center [385, 175] width 199 height 20
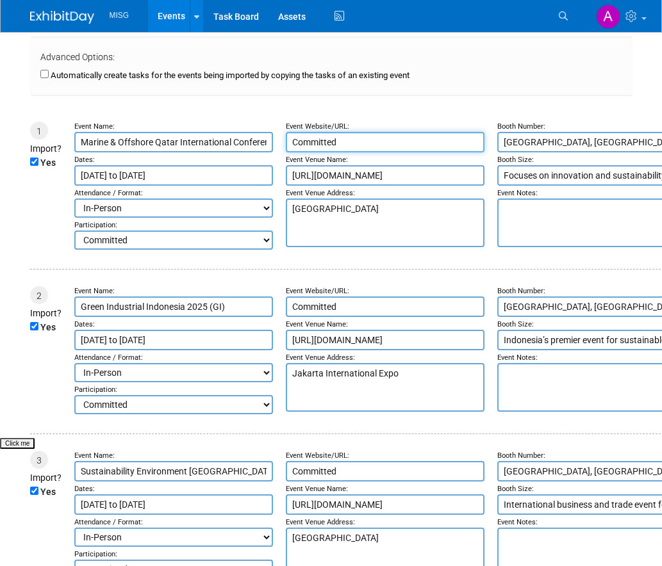
click at [330, 138] on input "Committed" at bounding box center [385, 142] width 199 height 20
paste input "[URL][DOMAIN_NAME]"
type input "[URL][DOMAIN_NAME]"
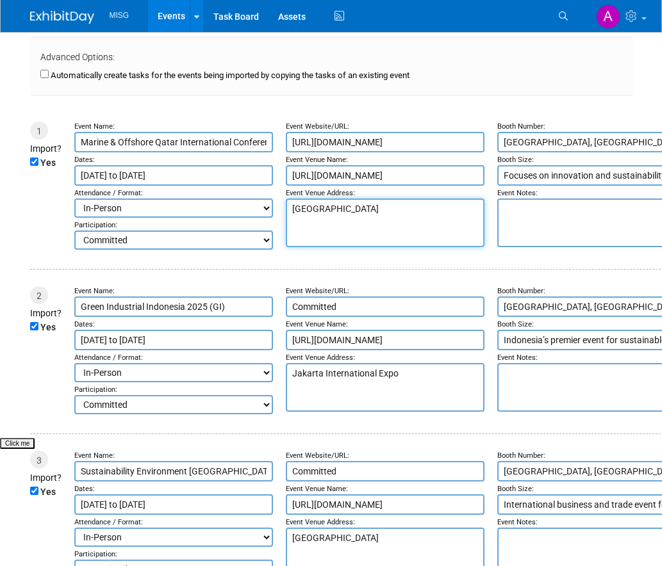
drag, startPoint x: 335, startPoint y: 230, endPoint x: 279, endPoint y: 207, distance: 60.3
click at [279, 207] on td "Event Website/URL: [URL][DOMAIN_NAME] Event Venue Name: [URL][DOMAIN_NAME] Even…" at bounding box center [378, 186] width 211 height 128
click at [330, 168] on input "[URL][DOMAIN_NAME]" at bounding box center [385, 175] width 199 height 20
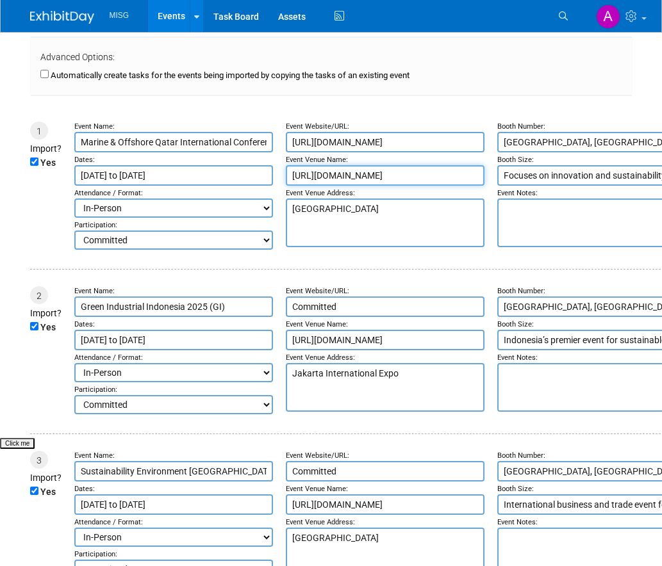
paste input "[GEOGRAPHIC_DATA]"
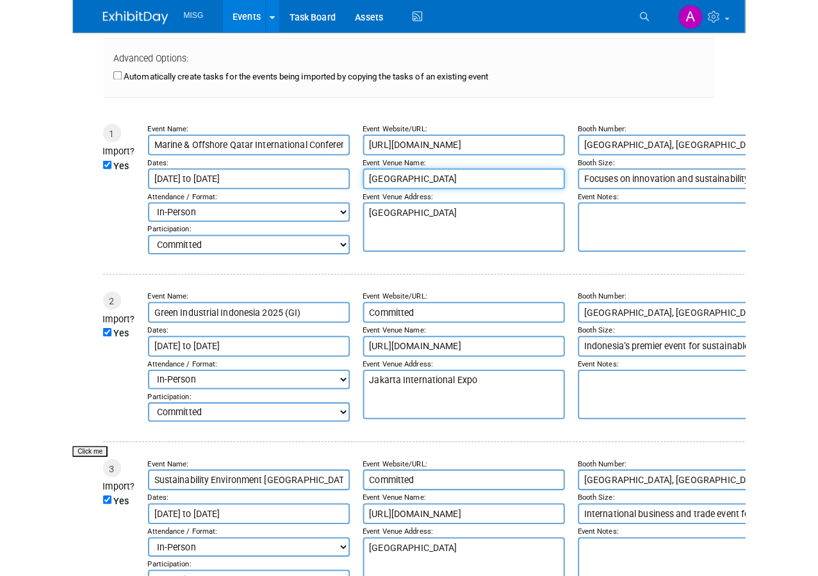
scroll to position [0, 6]
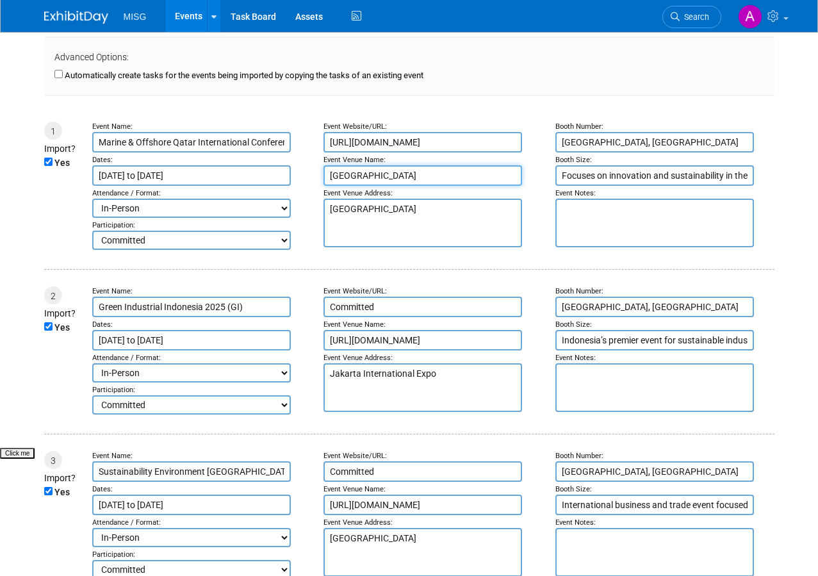
type input "Sheraton Grand Doha Resort & Convention Hotel"
click at [480, 172] on input "Sheraton Grand Doha Resort & Convention Hotel" at bounding box center [423, 175] width 199 height 20
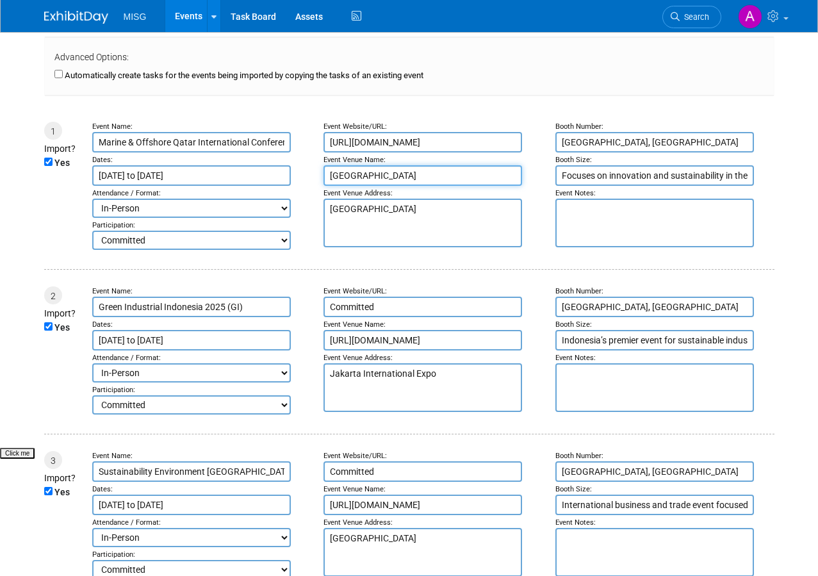
click at [479, 172] on input "Sheraton Grand Doha Resort & Convention Hotel" at bounding box center [423, 175] width 199 height 20
click at [436, 174] on input "Sheraton Grand Doha Resort & Convention Hotel" at bounding box center [423, 175] width 199 height 20
click at [596, 142] on input "Doha, Qatar" at bounding box center [654, 142] width 199 height 20
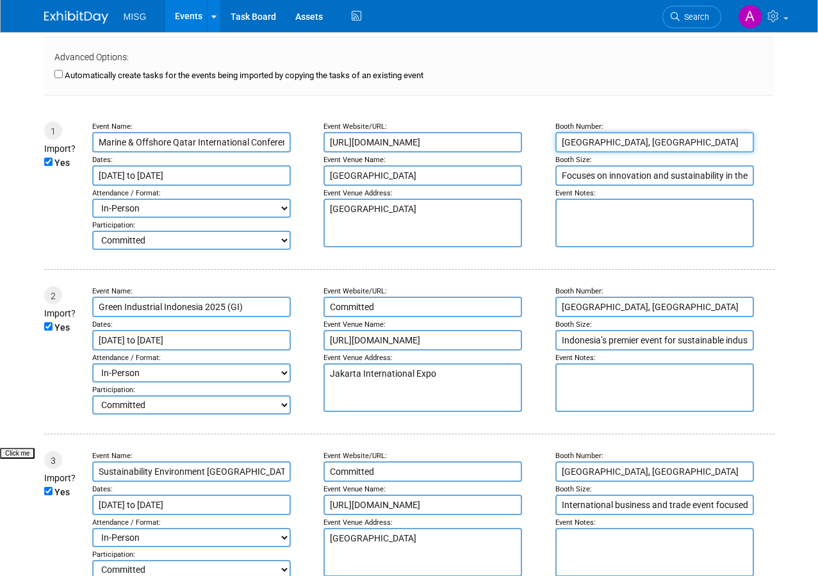
click at [596, 142] on input "Doha, Qatar" at bounding box center [654, 142] width 199 height 20
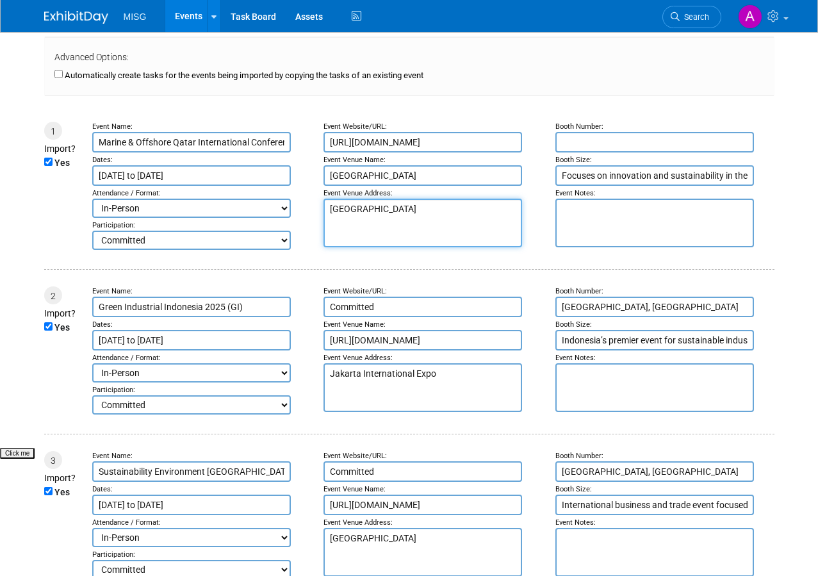
click at [413, 204] on textarea "Sheraton Grand Doha Resort & Convention Hotel" at bounding box center [423, 223] width 199 height 49
paste textarea "[GEOGRAPHIC_DATA], [GEOGRAPHIC_DATA]"
type textarea "[GEOGRAPHIC_DATA], [GEOGRAPHIC_DATA]"
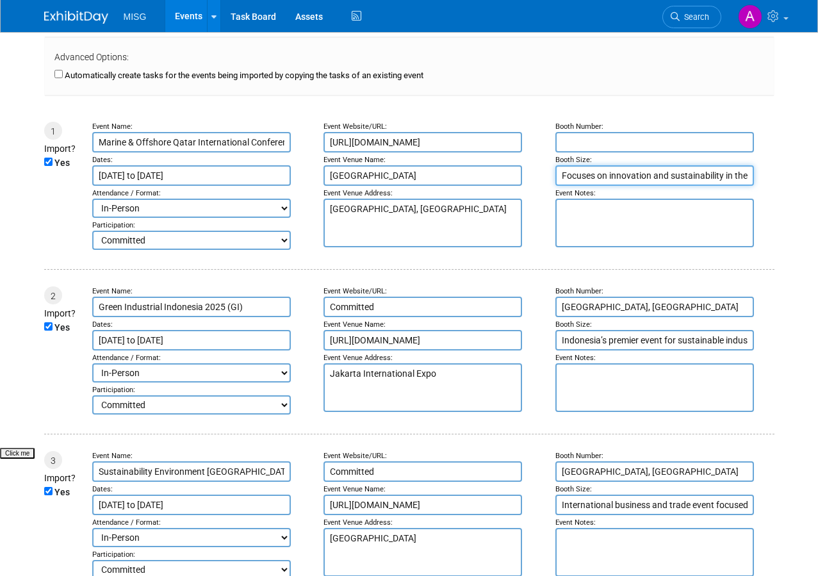
click at [589, 170] on input "Focuses on innovation and sustainability in the marine, offshore, and oil & gas…" at bounding box center [654, 175] width 199 height 20
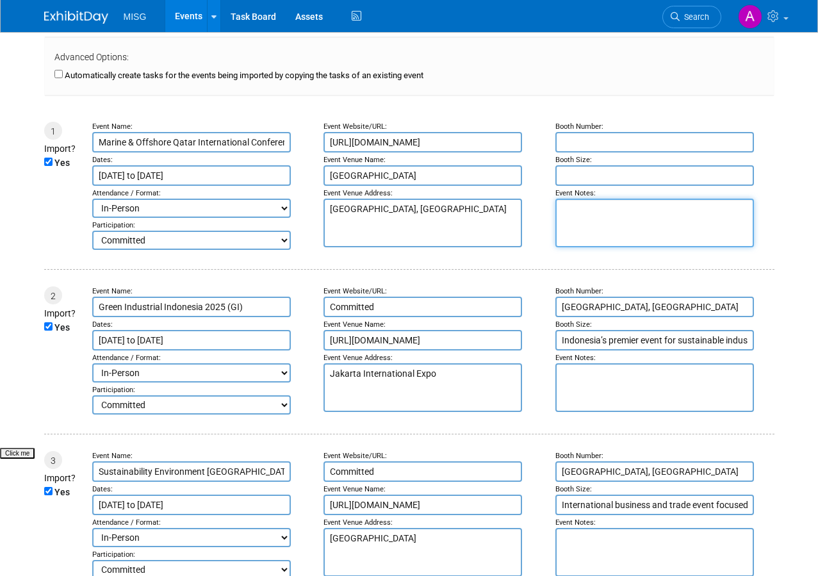
click at [585, 238] on textarea at bounding box center [654, 223] width 199 height 49
paste textarea "Focuses on innovation and sustainability in the marine, offshore, and oil & gas…"
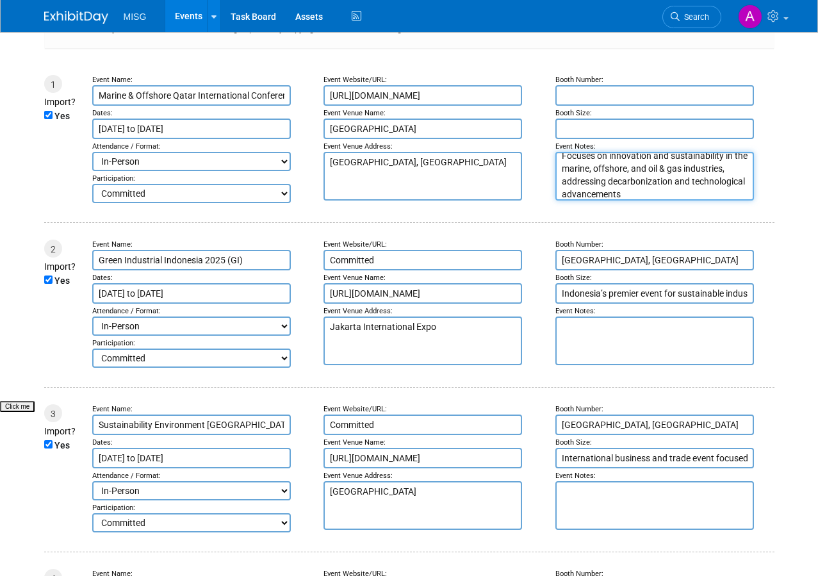
scroll to position [192, 0]
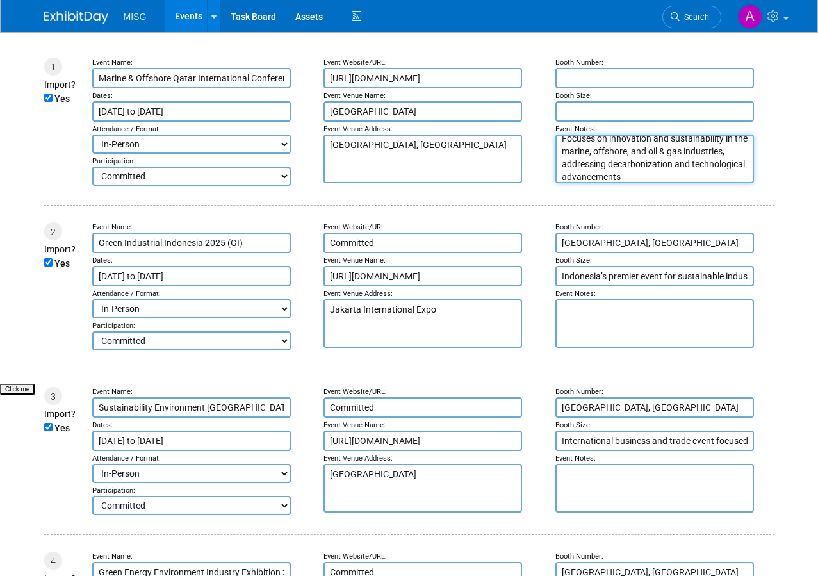
type textarea "Focuses on innovation and sustainability in the marine, offshore, and oil & gas…"
click at [452, 236] on input "Committed" at bounding box center [423, 243] width 199 height 20
click at [452, 234] on input "Committed" at bounding box center [423, 243] width 199 height 20
click at [452, 233] on div "Event Website/URL:" at bounding box center [433, 227] width 219 height 10
click at [430, 275] on input "https://www.greenindustrialindonesia.com" at bounding box center [423, 276] width 199 height 20
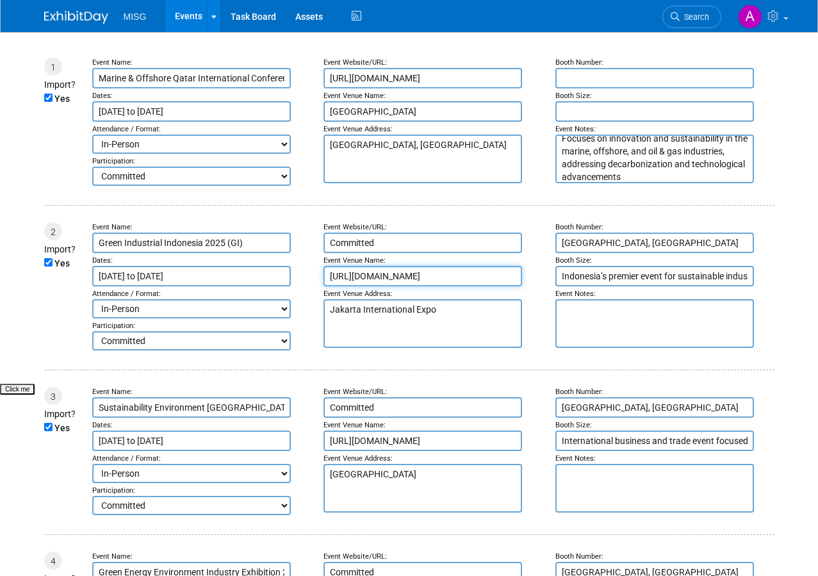
click at [430, 275] on input "https://www.greenindustrialindonesia.com" at bounding box center [423, 276] width 199 height 20
click at [356, 240] on input "Committed" at bounding box center [423, 243] width 199 height 20
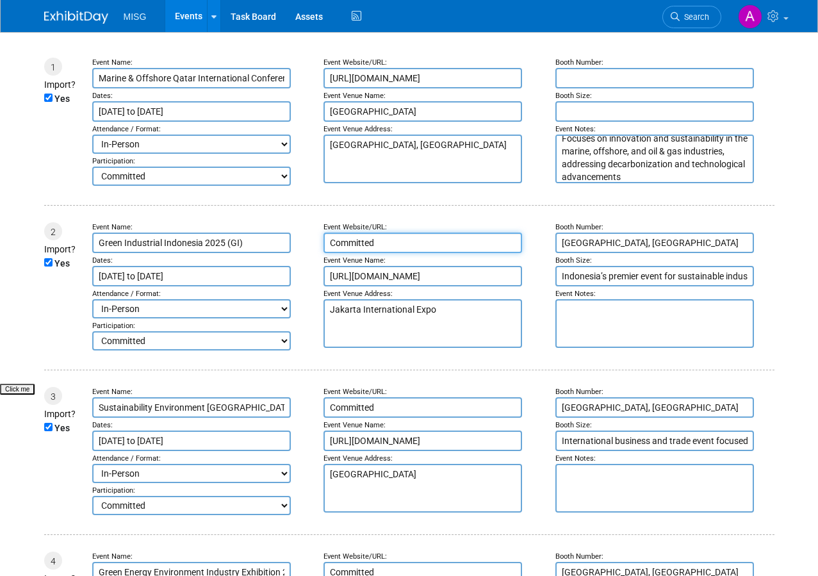
paste input "https://www.greenindustrialindonesia.com"
type input "https://www.greenindustrialindonesia.com"
click at [414, 307] on textarea "Jakarta International Expo" at bounding box center [423, 323] width 199 height 49
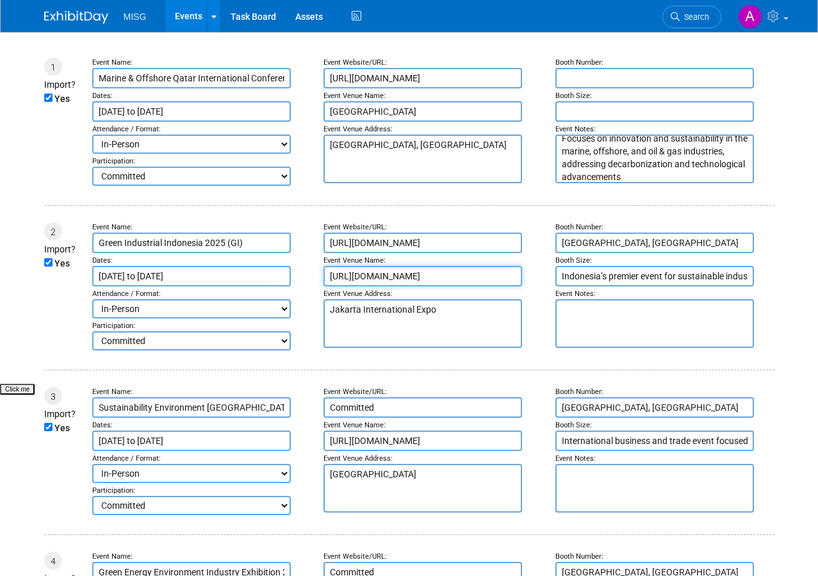
click at [429, 279] on input "https://www.greenindustrialindonesia.com" at bounding box center [423, 276] width 199 height 20
paste input "Jakarta International Expo"
type input "Jakarta International Expo"
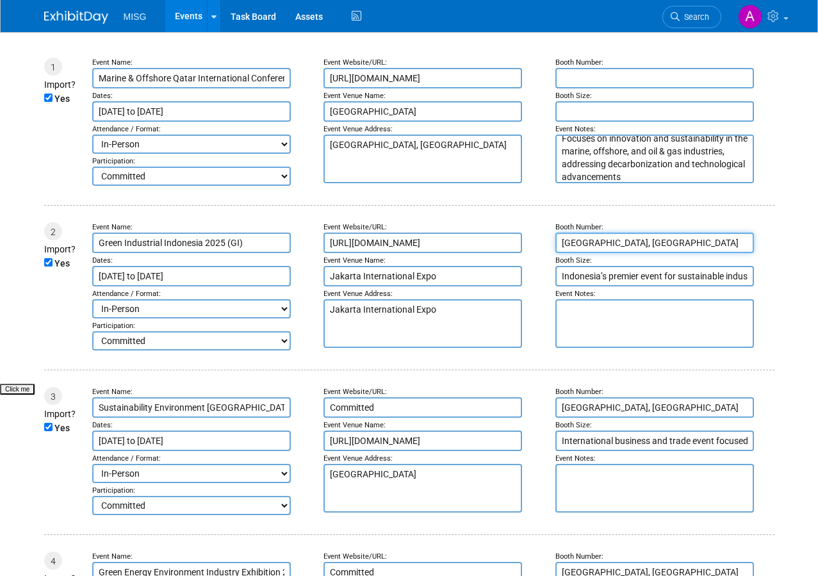
click at [572, 241] on input "[GEOGRAPHIC_DATA], [GEOGRAPHIC_DATA]" at bounding box center [654, 243] width 199 height 20
click at [363, 315] on textarea "Jakarta International Expo" at bounding box center [423, 323] width 199 height 49
click at [366, 315] on textarea "Jakarta International Expo" at bounding box center [423, 323] width 199 height 49
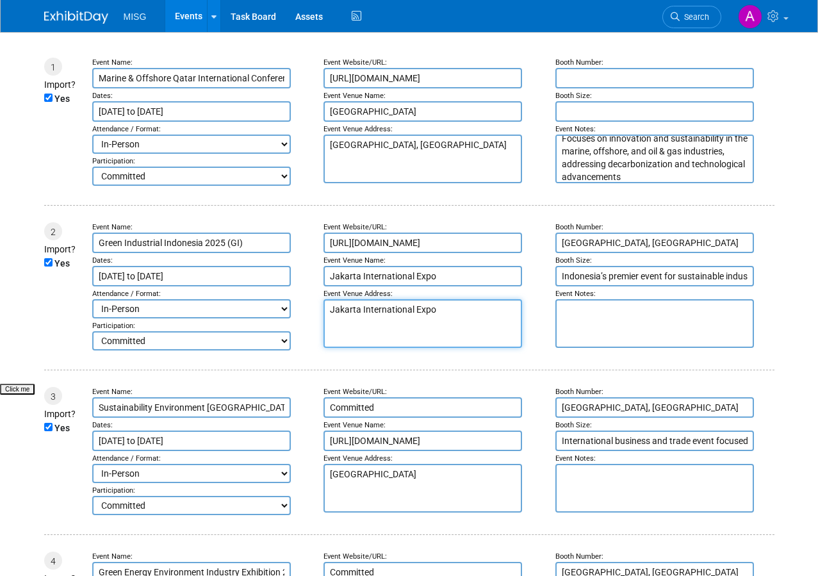
click at [366, 315] on textarea "Jakarta International Expo" at bounding box center [423, 323] width 199 height 49
paste textarea ", Indonesia"
type textarea "[GEOGRAPHIC_DATA], [GEOGRAPHIC_DATA]"
click at [601, 276] on input "Indonesia’s premier event for sustainable industrial solutions, eco-friendly te…" at bounding box center [654, 276] width 199 height 20
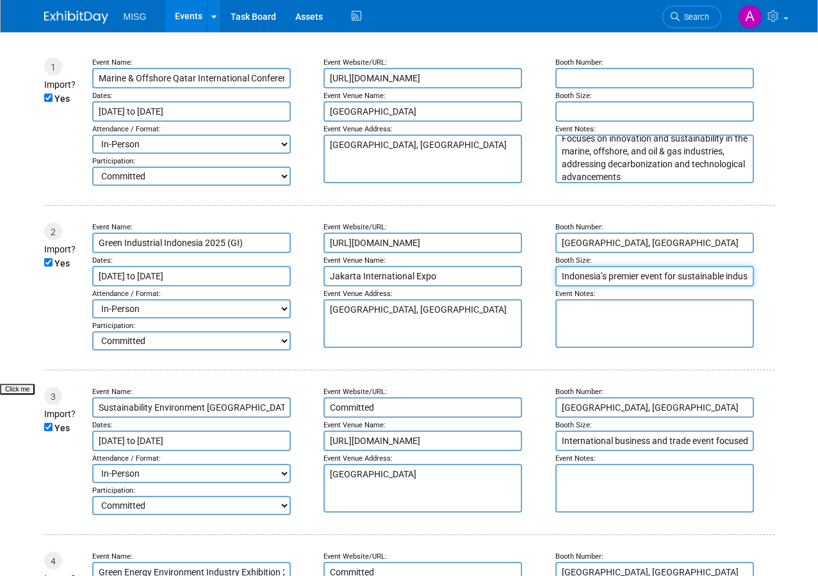
click at [601, 276] on input "Indonesia’s premier event for sustainable industrial solutions, eco-friendly te…" at bounding box center [654, 276] width 199 height 20
click at [593, 313] on textarea at bounding box center [654, 323] width 199 height 49
paste textarea "Indonesia’s premier event for sustainable industrial solutions, eco-friendly te…"
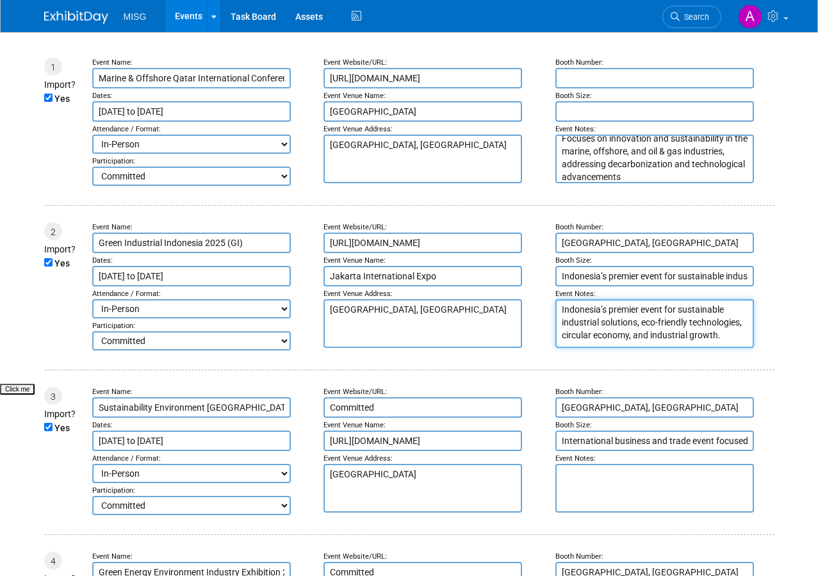
type textarea "Indonesia’s premier event for sustainable industrial solutions, eco-friendly te…"
click at [598, 276] on input "Indonesia’s premier event for sustainable industrial solutions, eco-friendly te…" at bounding box center [654, 276] width 199 height 20
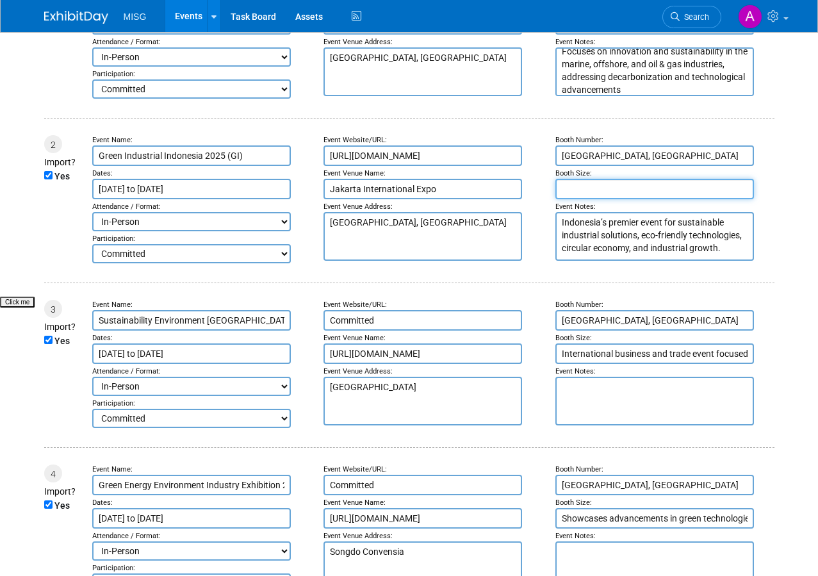
scroll to position [320, 0]
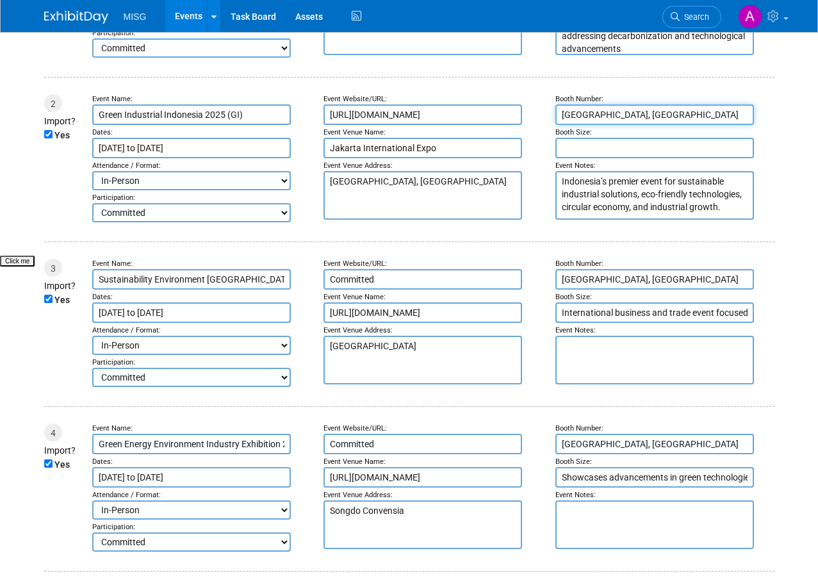
click at [602, 118] on input "[GEOGRAPHIC_DATA], [GEOGRAPHIC_DATA]" at bounding box center [654, 114] width 199 height 20
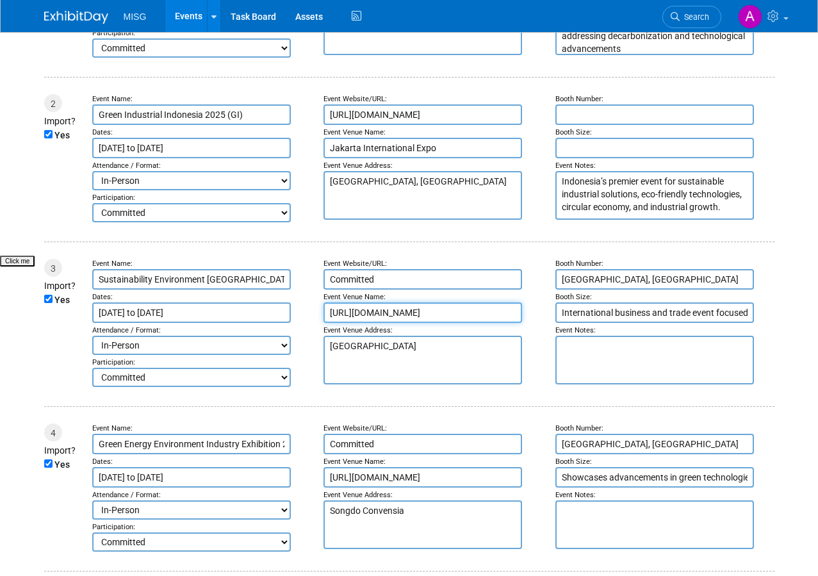
click at [362, 320] on input "https://www.seaexpo.com.my" at bounding box center [423, 312] width 199 height 20
click at [357, 277] on input "Committed" at bounding box center [423, 279] width 199 height 20
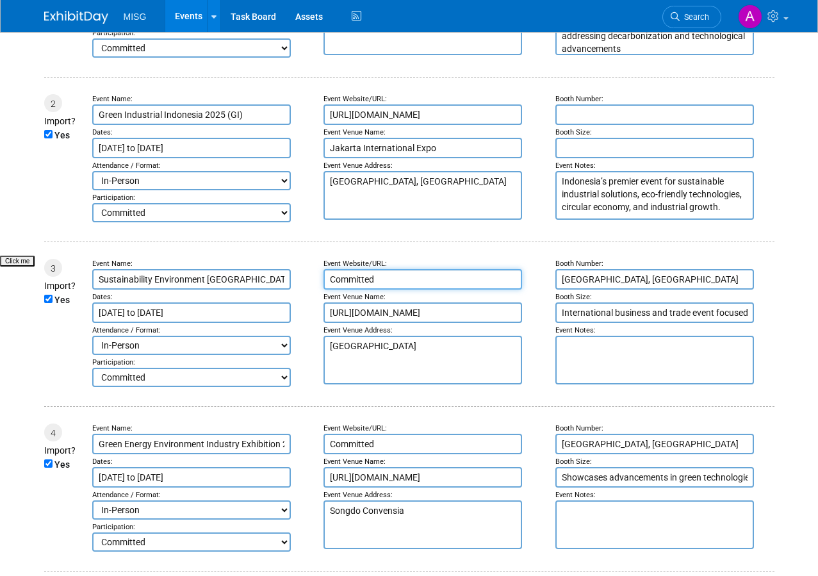
paste input "https://www.seaexpo.com.my"
type input "https://www.seaexpo.com.my"
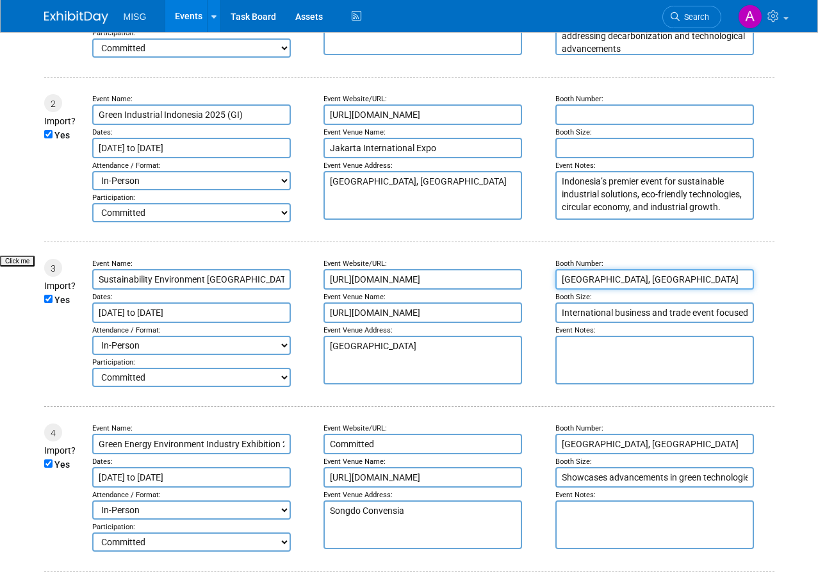
click at [592, 281] on input "[GEOGRAPHIC_DATA], [GEOGRAPHIC_DATA]" at bounding box center [654, 279] width 199 height 20
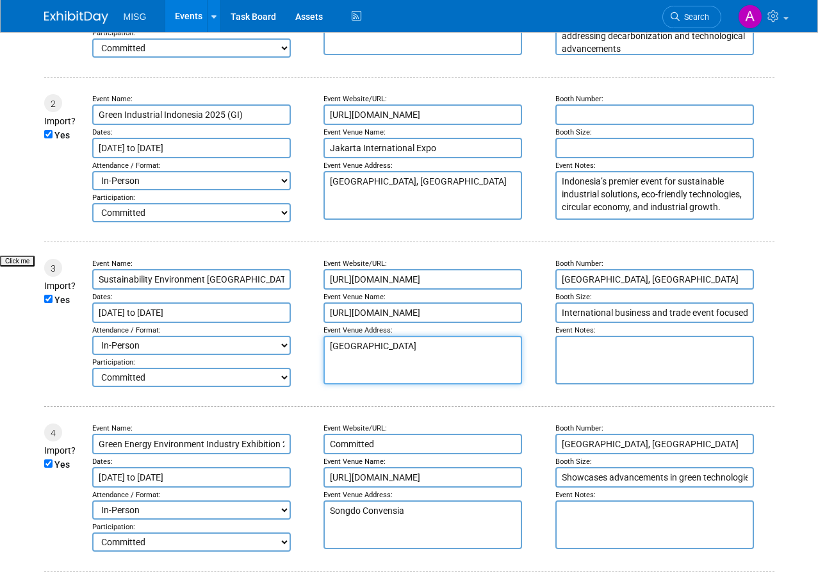
click at [387, 377] on textarea "Kuala Lumpur Convention Centre" at bounding box center [423, 360] width 199 height 49
click at [408, 346] on textarea "Kuala Lumpur Convention Centre" at bounding box center [423, 360] width 199 height 49
click at [405, 309] on input "https://www.seaexpo.com.my" at bounding box center [423, 312] width 199 height 20
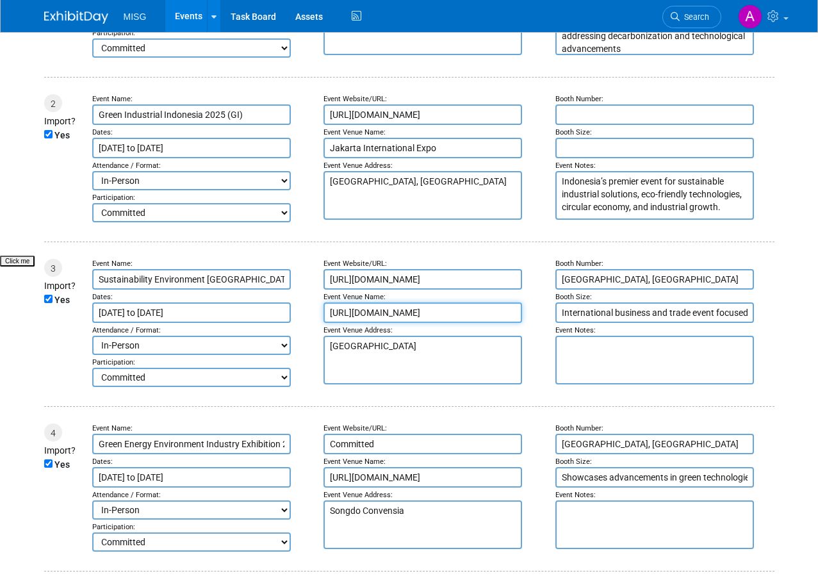
click at [405, 309] on input "https://www.seaexpo.com.my" at bounding box center [423, 312] width 199 height 20
paste input "Kuala Lumpur Convention Centre"
type input "Kuala Lumpur Convention Centre"
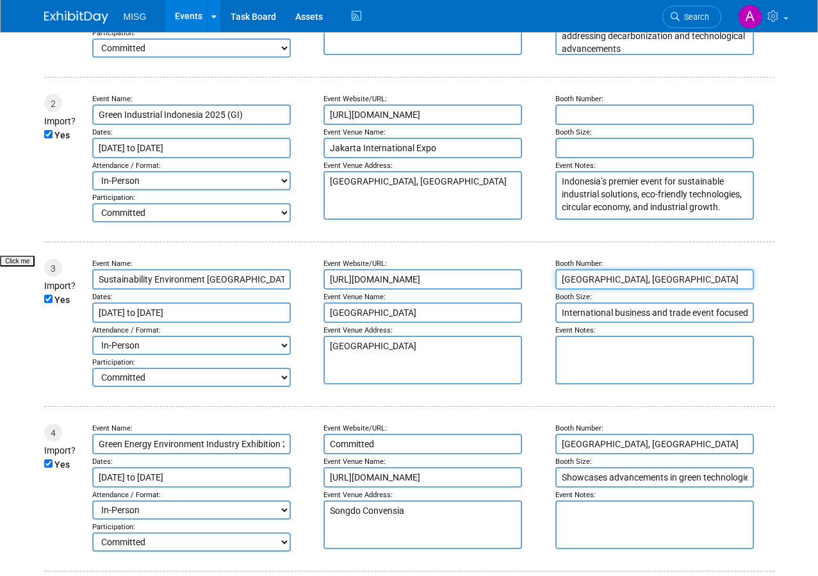
click at [576, 274] on input "[GEOGRAPHIC_DATA], [GEOGRAPHIC_DATA]" at bounding box center [654, 279] width 199 height 20
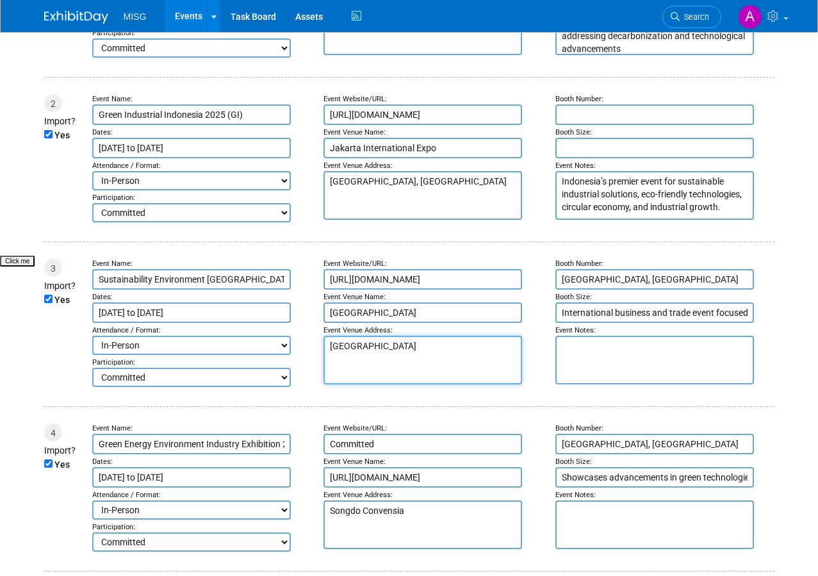
click at [445, 350] on textarea "Kuala Lumpur Convention Centre" at bounding box center [423, 360] width 199 height 49
paste textarea ", Malaysia"
type textarea "[GEOGRAPHIC_DATA], [GEOGRAPHIC_DATA]"
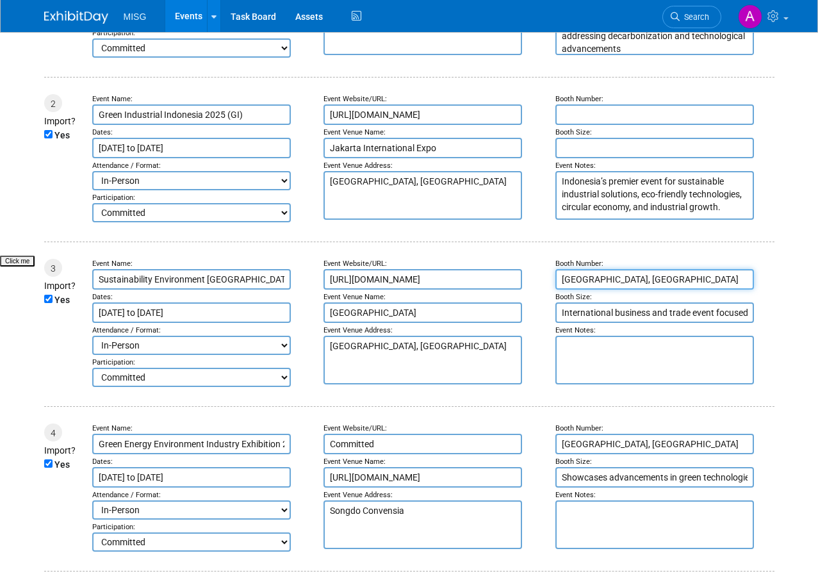
click at [599, 290] on input "[GEOGRAPHIC_DATA], [GEOGRAPHIC_DATA]" at bounding box center [654, 279] width 199 height 20
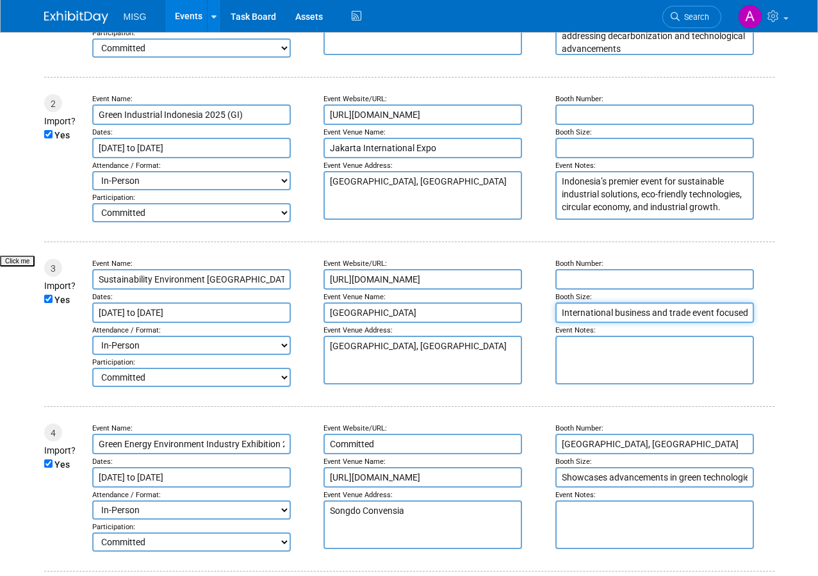
click at [589, 320] on input "International business and trade event focused on sustainability, waste managem…" at bounding box center [654, 312] width 199 height 20
type input "="
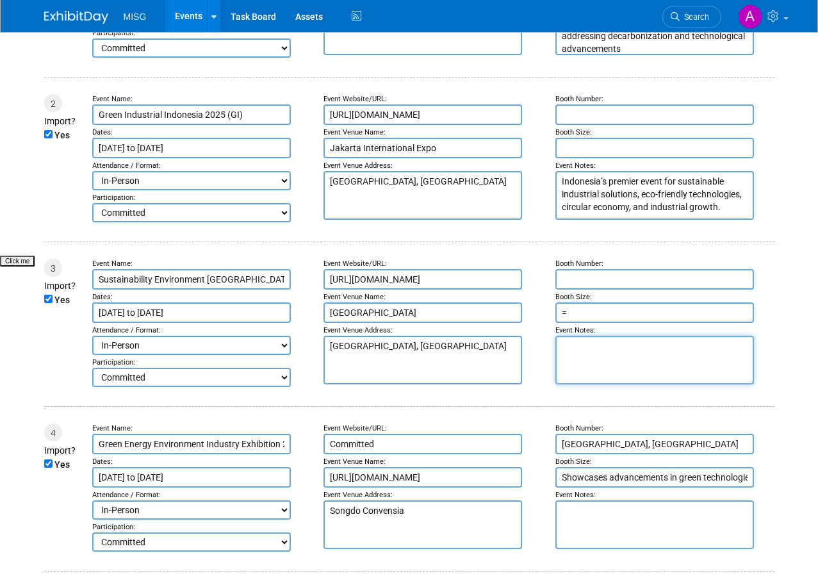
click at [600, 380] on textarea at bounding box center [654, 360] width 199 height 49
paste textarea "International business and trade event focused on sustainability, waste managem…"
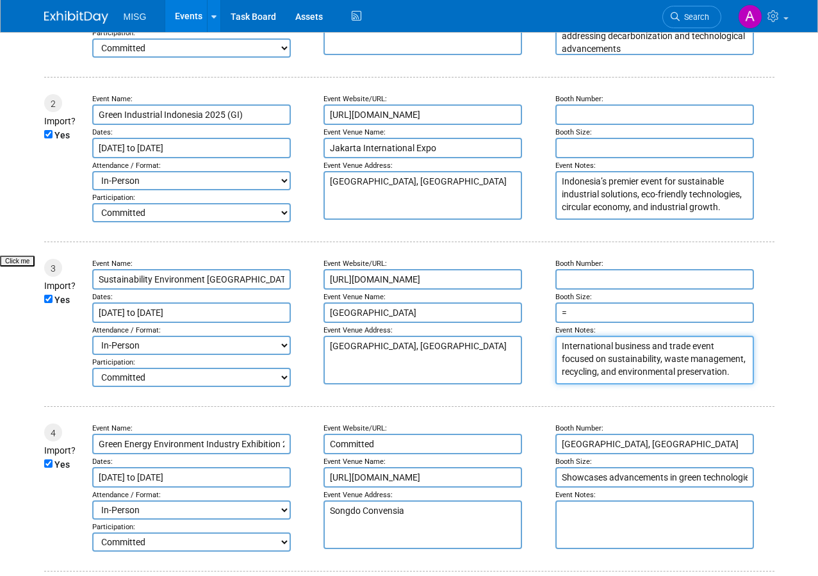
type textarea "International business and trade event focused on sustainability, waste managem…"
click at [596, 323] on input "=" at bounding box center [654, 312] width 199 height 20
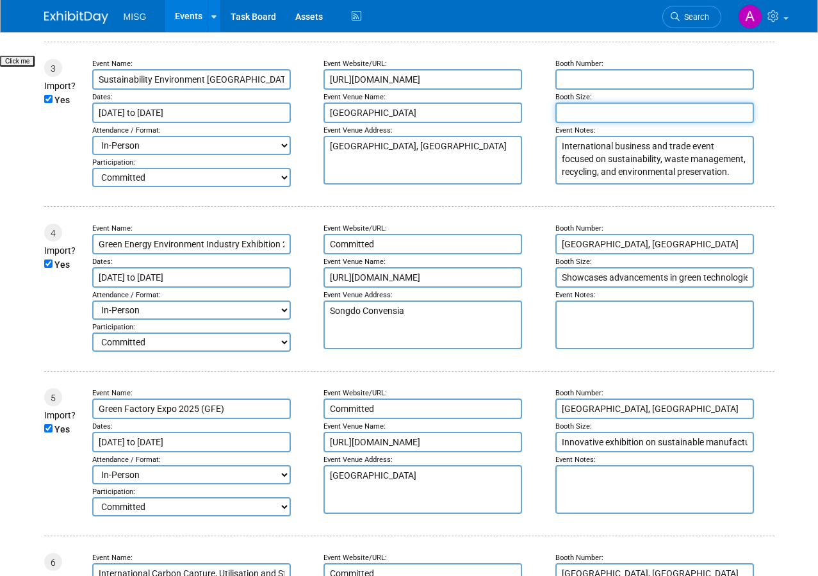
scroll to position [577, 0]
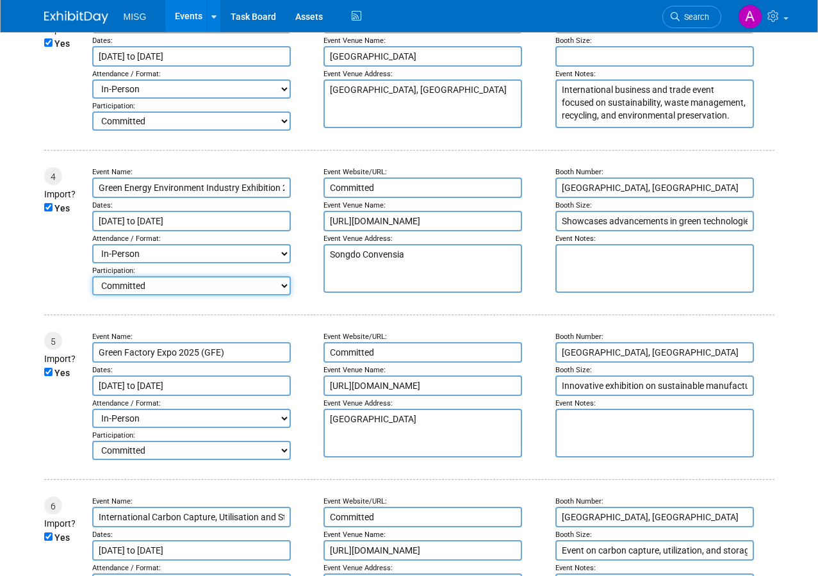
click at [177, 295] on select "Committed Considering Not Going" at bounding box center [191, 285] width 199 height 19
click at [92, 281] on select "Committed Considering Not Going" at bounding box center [191, 285] width 199 height 19
click at [199, 283] on select "Committed Considering Not Going" at bounding box center [191, 285] width 199 height 19
select select "1"
click at [92, 281] on select "Committed Considering Not Going" at bounding box center [191, 285] width 199 height 19
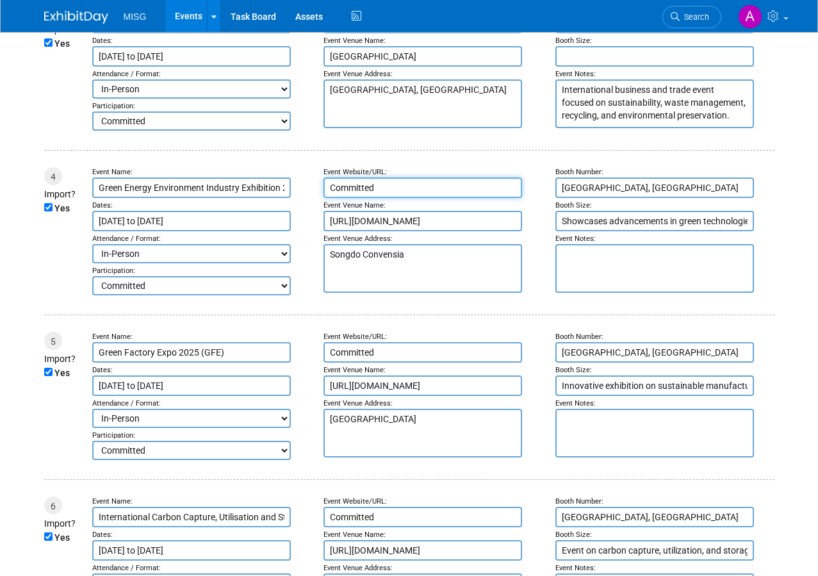
click at [375, 192] on input "Committed" at bounding box center [423, 187] width 199 height 20
click at [364, 227] on input "http://www.incheoncvb.co.kr" at bounding box center [423, 221] width 199 height 20
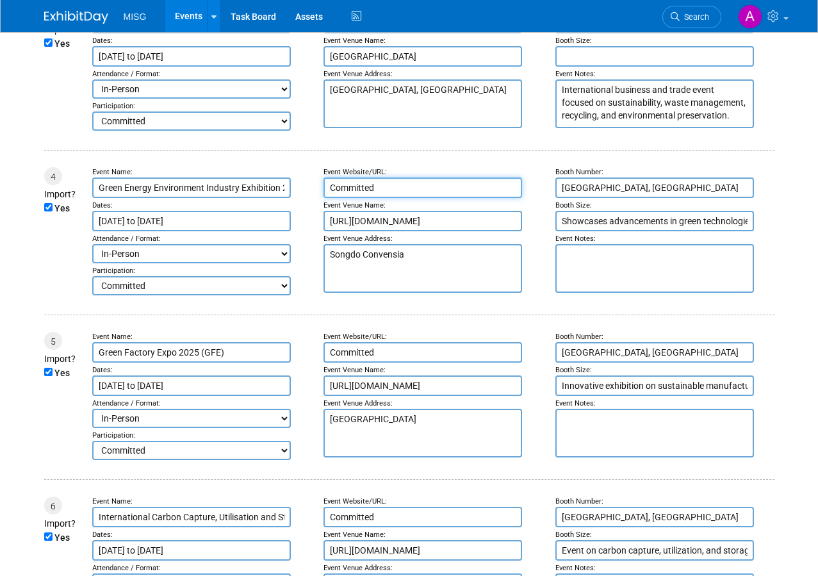
click at [359, 185] on input "Committed" at bounding box center [423, 187] width 199 height 20
paste input "http://www.incheoncvb.co.kr"
type input "http://www.incheoncvb.co.kr"
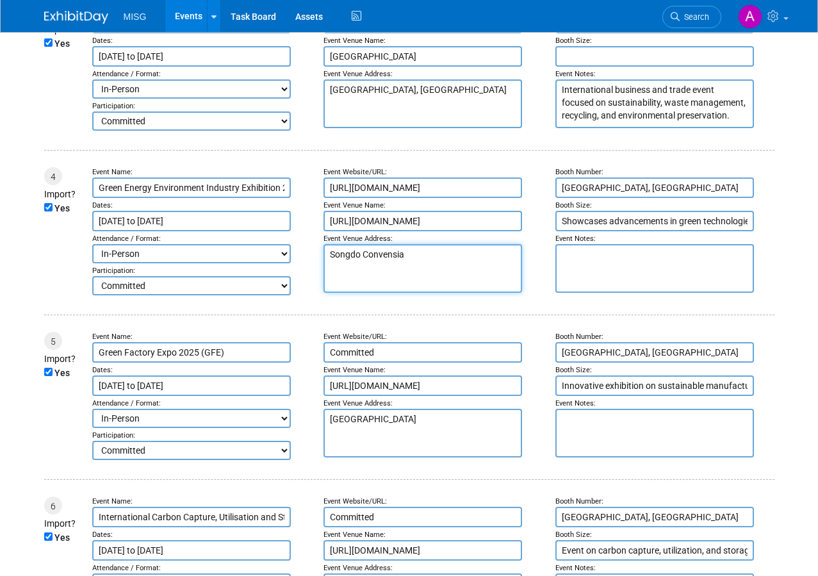
click at [360, 249] on textarea "Songdo Convensia" at bounding box center [423, 268] width 199 height 49
click at [354, 257] on textarea "Songdo Convensia" at bounding box center [423, 268] width 199 height 49
click at [363, 221] on input "http://www.incheoncvb.co.kr" at bounding box center [423, 221] width 199 height 20
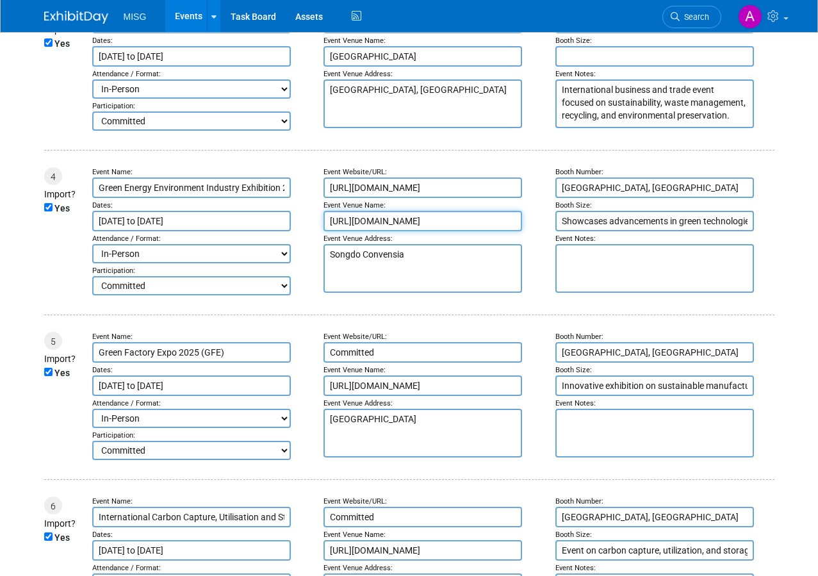
click at [363, 221] on input "http://www.incheoncvb.co.kr" at bounding box center [423, 221] width 199 height 20
paste input "Songdo Convensia"
type input "Songdo Convensia"
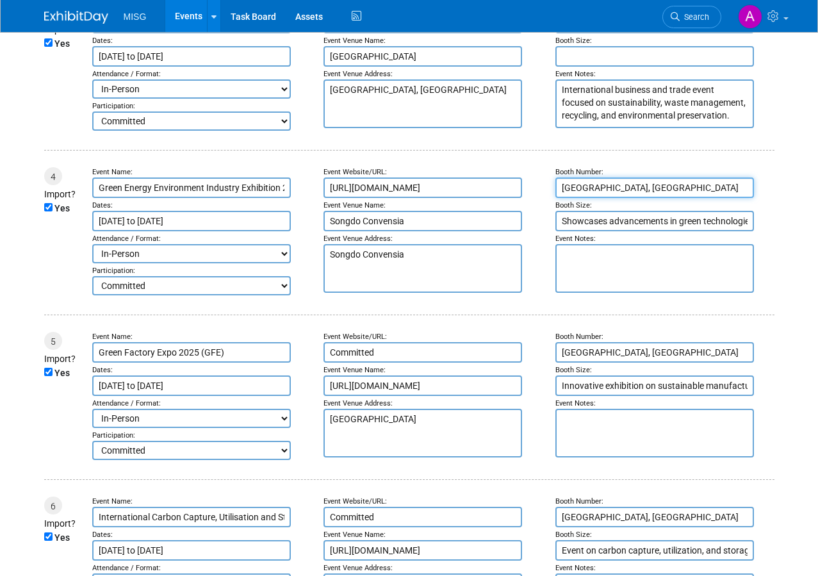
click at [583, 195] on input "[GEOGRAPHIC_DATA], [GEOGRAPHIC_DATA]" at bounding box center [654, 187] width 199 height 20
click at [388, 250] on textarea "Songdo Convensia" at bounding box center [423, 268] width 199 height 49
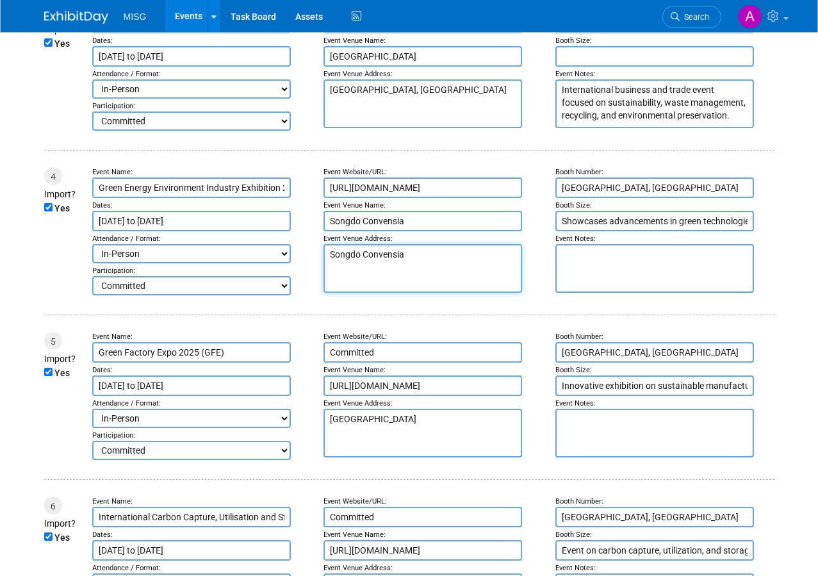
click at [388, 250] on textarea "Songdo Convensia" at bounding box center [423, 268] width 199 height 49
paste textarea "Incheon, South Kore"
type textarea "[GEOGRAPHIC_DATA], [GEOGRAPHIC_DATA]"
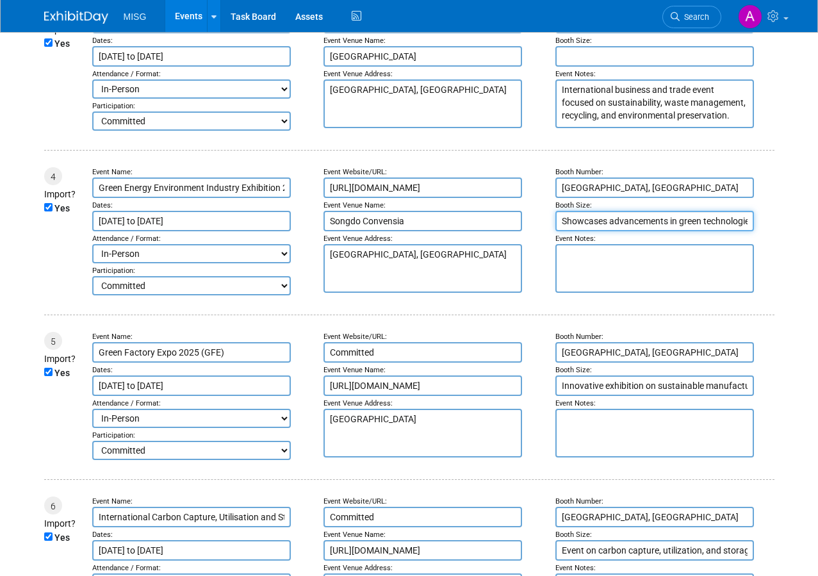
click at [577, 221] on input "Showcases advancements in green technologies and sustainable practices, with wo…" at bounding box center [654, 221] width 199 height 20
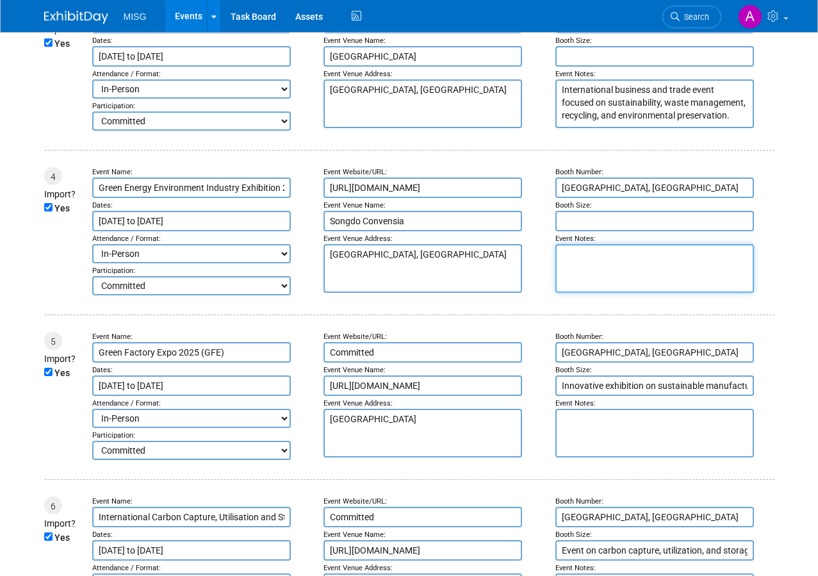
click at [577, 265] on textarea at bounding box center [654, 268] width 199 height 49
paste textarea "Showcases advancements in green technologies and sustainable practices, with wo…"
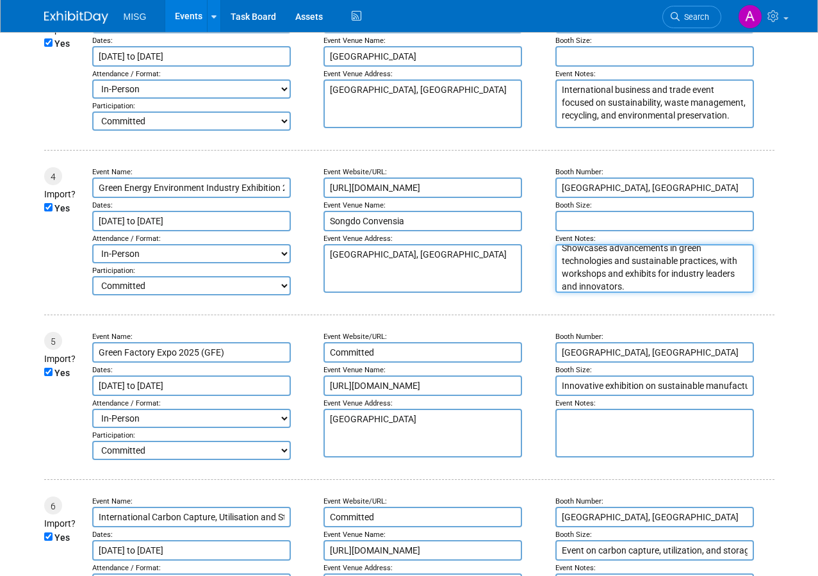
type textarea "Showcases advancements in green technologies and sustainable practices, with wo…"
click at [593, 198] on input "[GEOGRAPHIC_DATA], [GEOGRAPHIC_DATA]" at bounding box center [654, 187] width 199 height 20
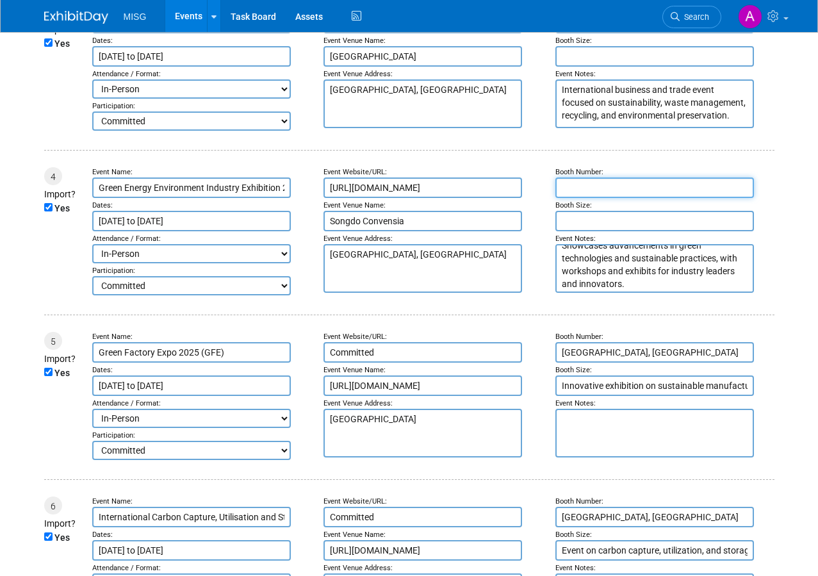
scroll to position [10, 0]
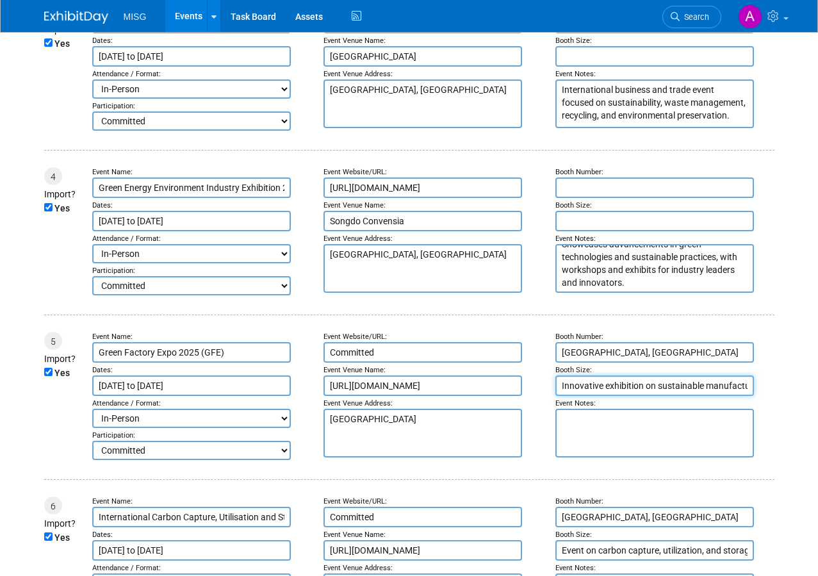
click at [598, 388] on input "Innovative exhibition on sustainable manufacturing technologies including renew…" at bounding box center [654, 385] width 199 height 20
click at [588, 423] on textarea at bounding box center [654, 433] width 199 height 49
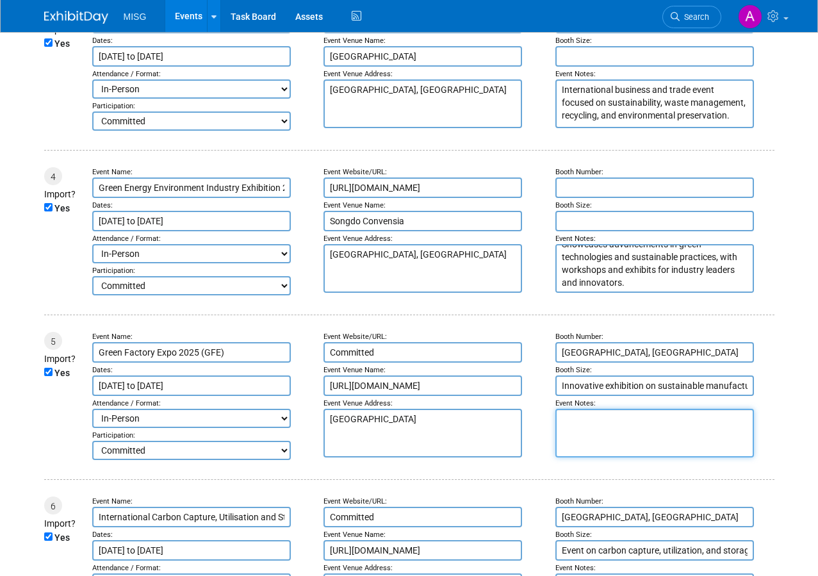
paste textarea "Innovative exhibition on sustainable manufacturing technologies including renew…"
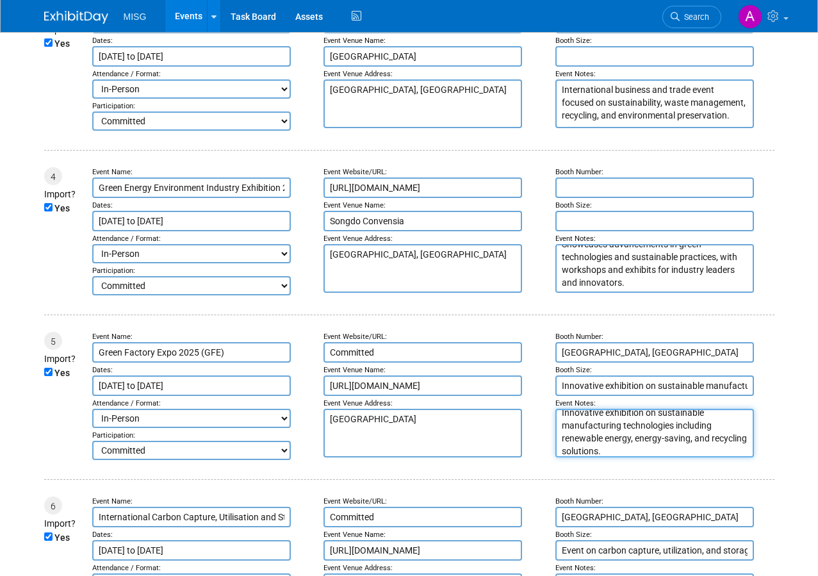
type textarea "Innovative exhibition on sustainable manufacturing technologies including renew…"
click at [596, 394] on input "Innovative exhibition on sustainable manufacturing technologies including renew…" at bounding box center [654, 385] width 199 height 20
click at [603, 355] on input "[GEOGRAPHIC_DATA], [GEOGRAPHIC_DATA]" at bounding box center [654, 352] width 199 height 20
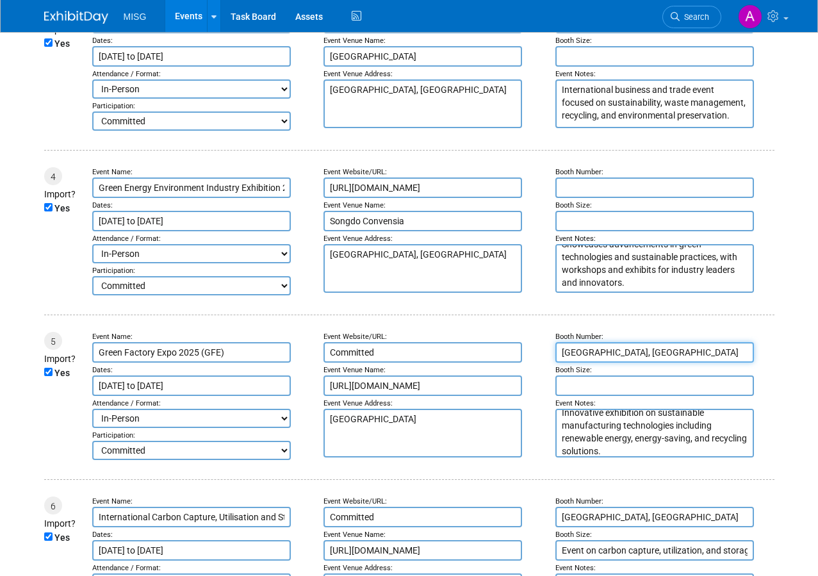
click at [603, 355] on input "[GEOGRAPHIC_DATA], [GEOGRAPHIC_DATA]" at bounding box center [654, 352] width 199 height 20
click at [441, 432] on textarea "Port Messe Nagoya" at bounding box center [423, 433] width 199 height 49
click at [441, 431] on textarea "Port Messe Nagoya" at bounding box center [423, 433] width 199 height 49
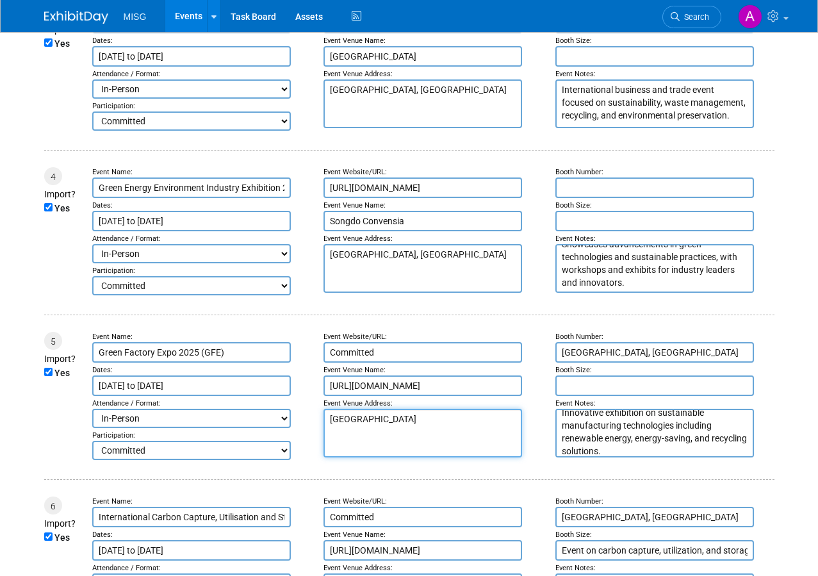
click at [451, 421] on textarea "Port Messe Nagoya" at bounding box center [423, 433] width 199 height 49
drag, startPoint x: 422, startPoint y: 425, endPoint x: 315, endPoint y: 416, distance: 106.7
click at [308, 426] on tr "5 Import? Yes Event Name: Green Factory Expo 2025 (GFE) Dates: Oct 29, 2025 to …" at bounding box center [409, 396] width 730 height 128
click at [364, 396] on input "https://www.greenfactory-expo.jp/en-gb.html" at bounding box center [423, 385] width 199 height 20
click at [366, 394] on input "https://www.greenfactory-expo.jp/en-gb.html" at bounding box center [423, 385] width 199 height 20
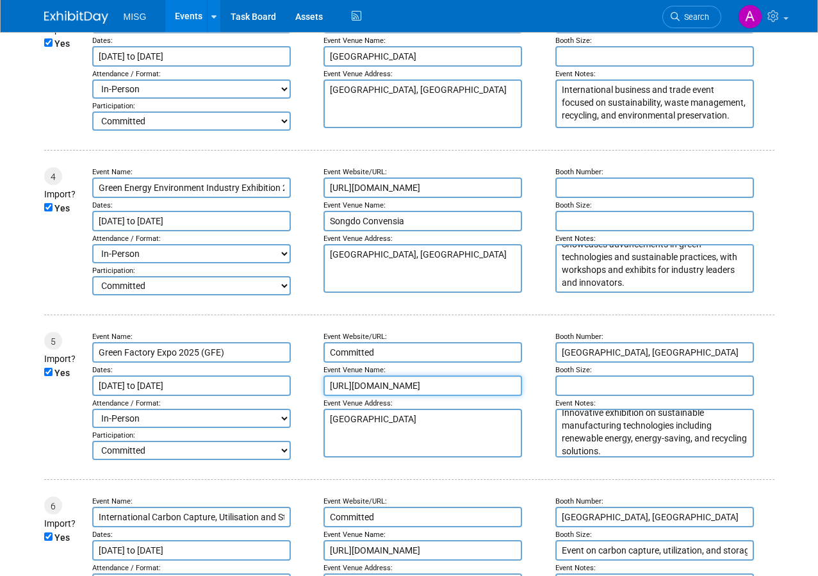
click at [367, 393] on input "https://www.greenfactory-expo.jp/en-gb.html" at bounding box center [423, 385] width 199 height 20
click at [367, 355] on input "Committed" at bounding box center [423, 352] width 199 height 20
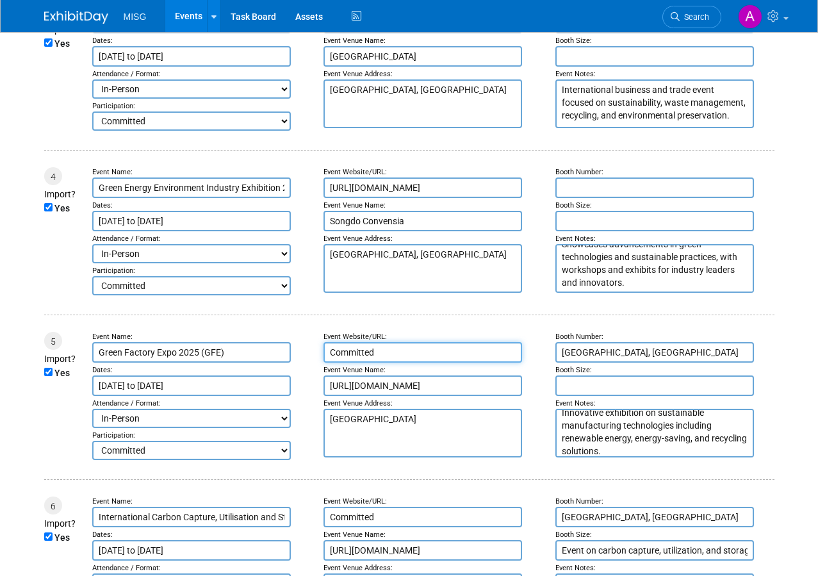
paste input "https://www.greenfactory-expo.jp/en-gb.html"
type input "https://www.greenfactory-expo.jp/en-gb.html"
click at [356, 416] on textarea "Port Messe Nagoya" at bounding box center [423, 433] width 199 height 49
click at [355, 418] on textarea "Port Messe Nagoya" at bounding box center [423, 433] width 199 height 49
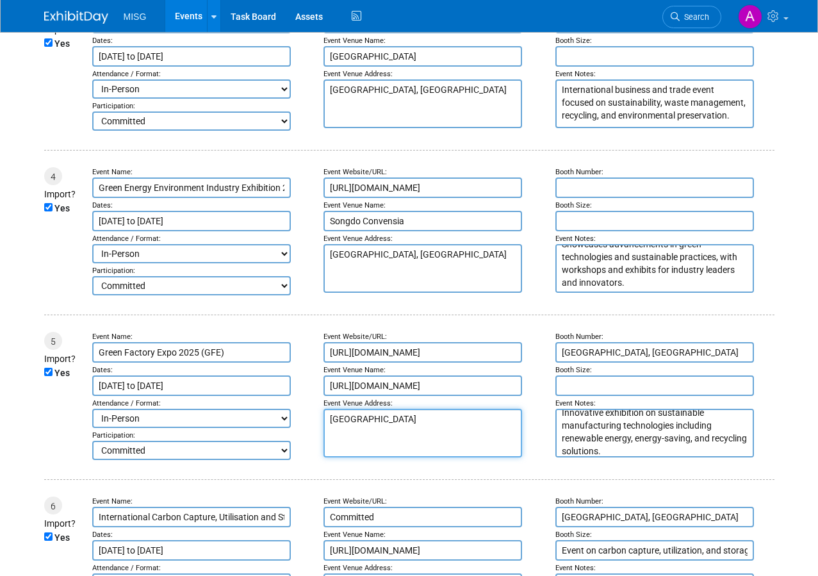
click at [355, 418] on textarea "Port Messe Nagoya" at bounding box center [423, 433] width 199 height 49
click at [385, 389] on input "https://www.greenfactory-expo.jp/en-gb.html" at bounding box center [423, 385] width 199 height 20
click at [385, 388] on input "https://www.greenfactory-expo.jp/en-gb.html" at bounding box center [423, 385] width 199 height 20
paste input "Port Messe Nagoya"
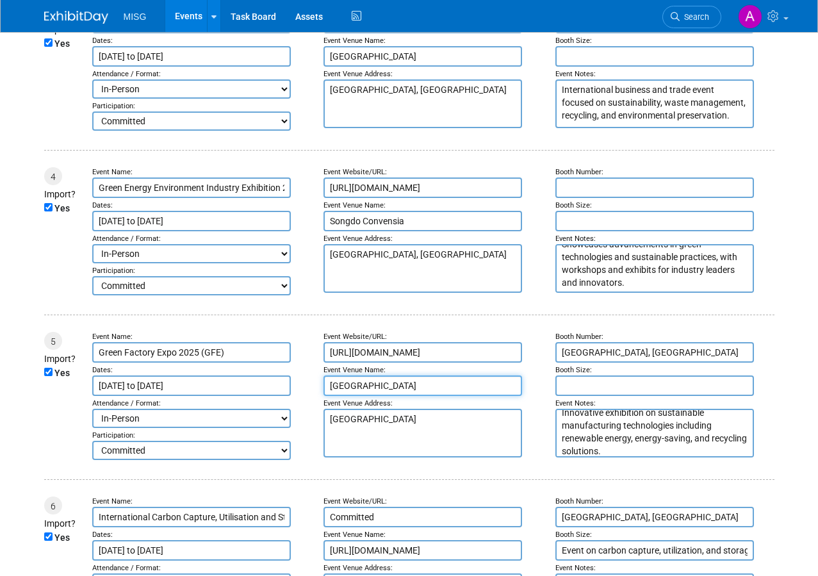
type input "Port Messe Nagoya"
click at [567, 361] on input "[GEOGRAPHIC_DATA], [GEOGRAPHIC_DATA]" at bounding box center [654, 352] width 199 height 20
click at [406, 426] on textarea "Port Messe Nagoya" at bounding box center [423, 433] width 199 height 49
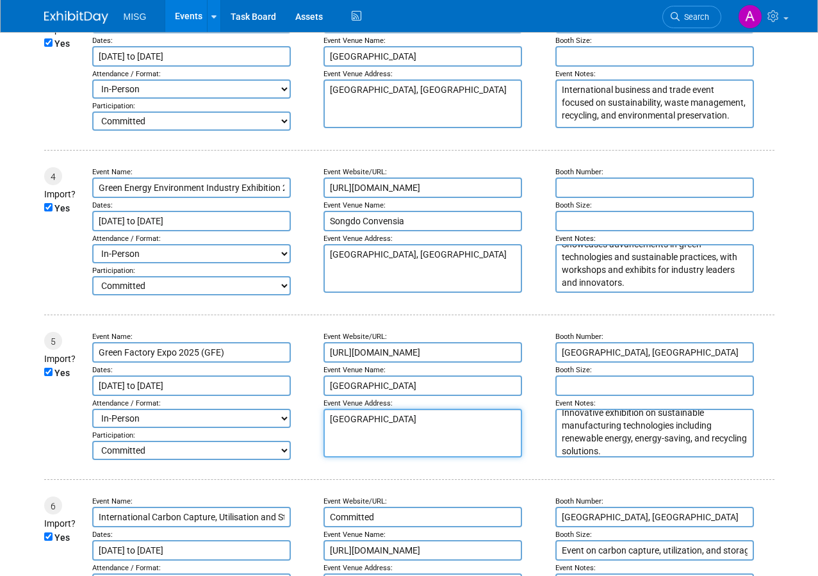
click at [406, 426] on textarea "Port Messe Nagoya" at bounding box center [423, 433] width 199 height 49
paste textarea "[GEOGRAPHIC_DATA], [GEOGRAPHIC_DATA]"
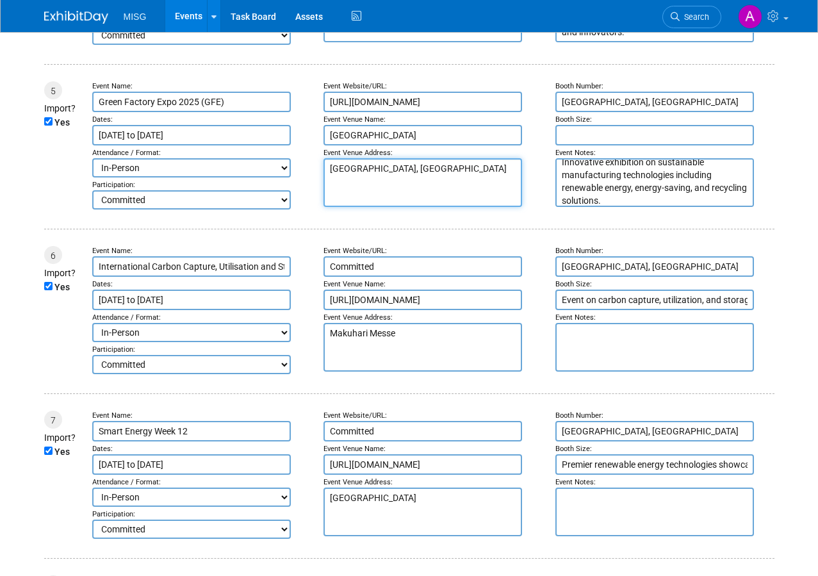
scroll to position [833, 0]
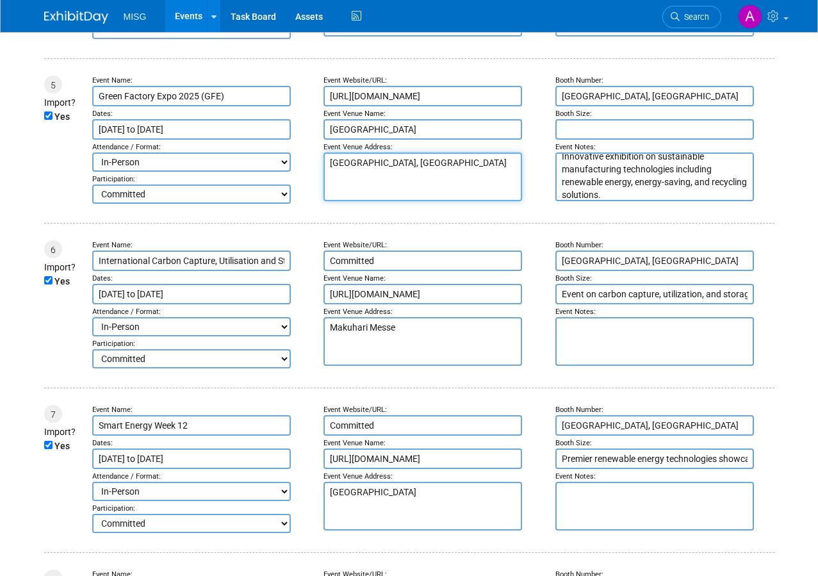
type textarea "[GEOGRAPHIC_DATA], [GEOGRAPHIC_DATA]"
click at [605, 301] on input "Event on carbon capture, utilization, and storage, providing insights into sust…" at bounding box center [654, 294] width 199 height 20
click at [605, 302] on input "Event on carbon capture, utilization, and storage, providing insights into sust…" at bounding box center [654, 294] width 199 height 20
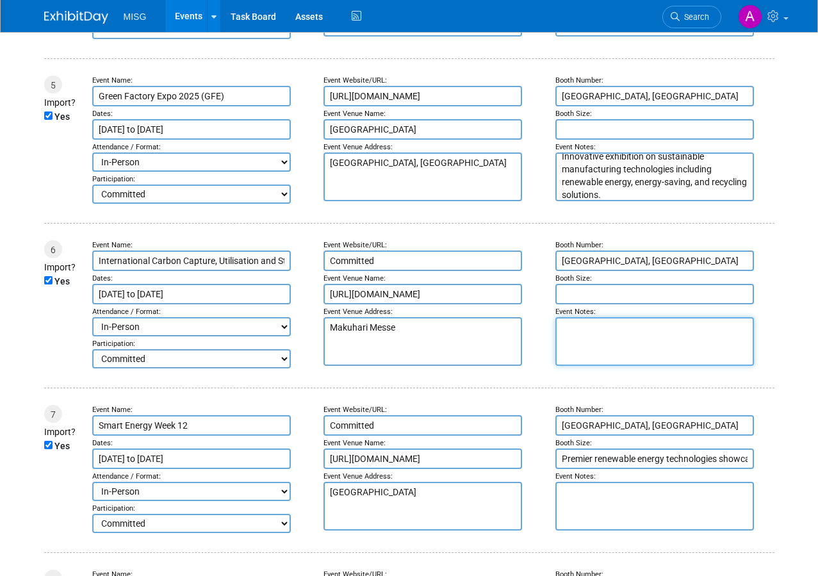
click at [595, 341] on textarea at bounding box center [654, 341] width 199 height 49
paste textarea "Event on carbon capture, utilization, and storage, providing insights into sust…"
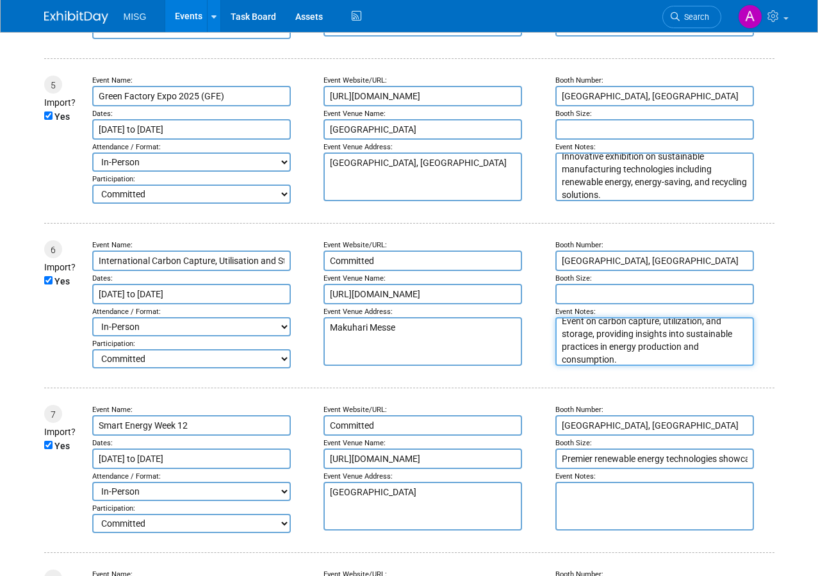
type textarea "Event on carbon capture, utilization, and storage, providing insights into sust…"
click at [354, 300] on input "https://www.decarboniseworld.com/en/ccus.html" at bounding box center [423, 294] width 199 height 20
click at [361, 269] on input "Committed" at bounding box center [423, 260] width 199 height 20
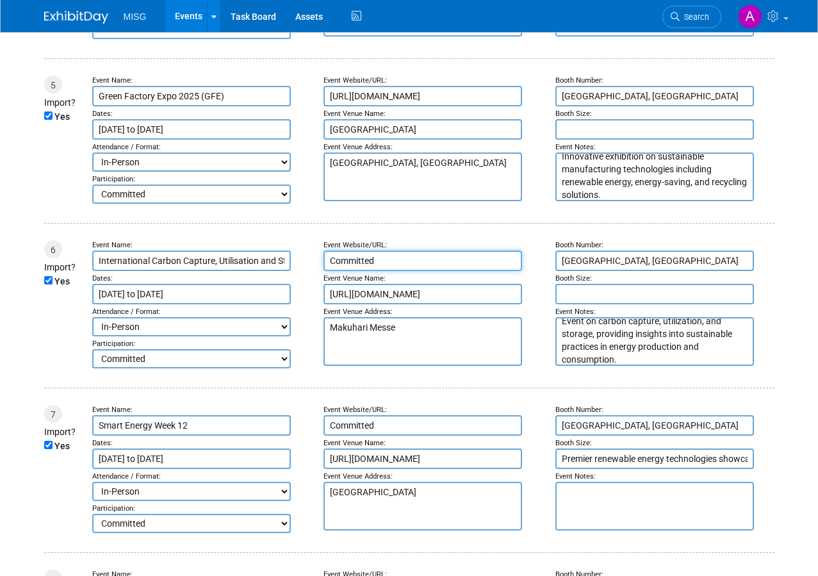
click at [361, 269] on input "Committed" at bounding box center [423, 260] width 199 height 20
paste input "https://www.decarboniseworld.com/en/ccus.html"
type input "https://www.decarboniseworld.com/en/ccus.html"
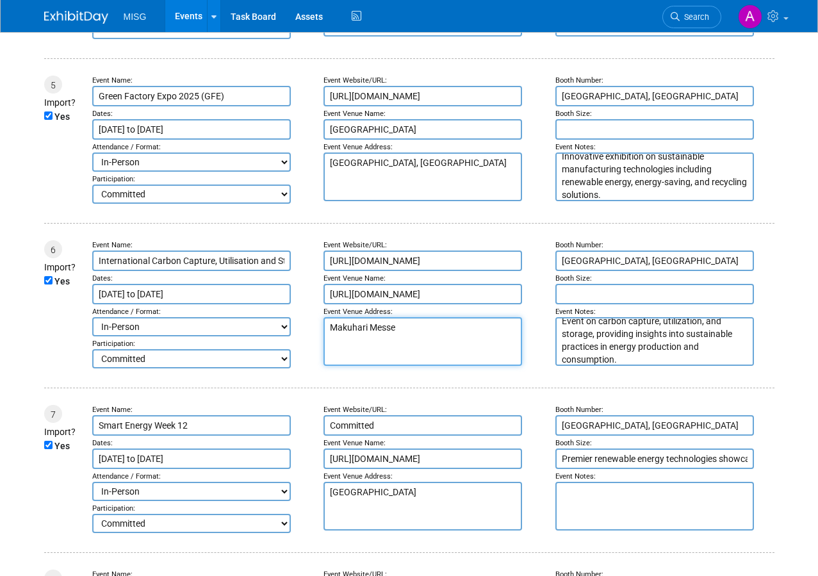
click at [359, 328] on textarea "Makuhari Messe" at bounding box center [423, 341] width 199 height 49
click at [379, 296] on input "https://www.decarboniseworld.com/en/ccus.html" at bounding box center [423, 294] width 199 height 20
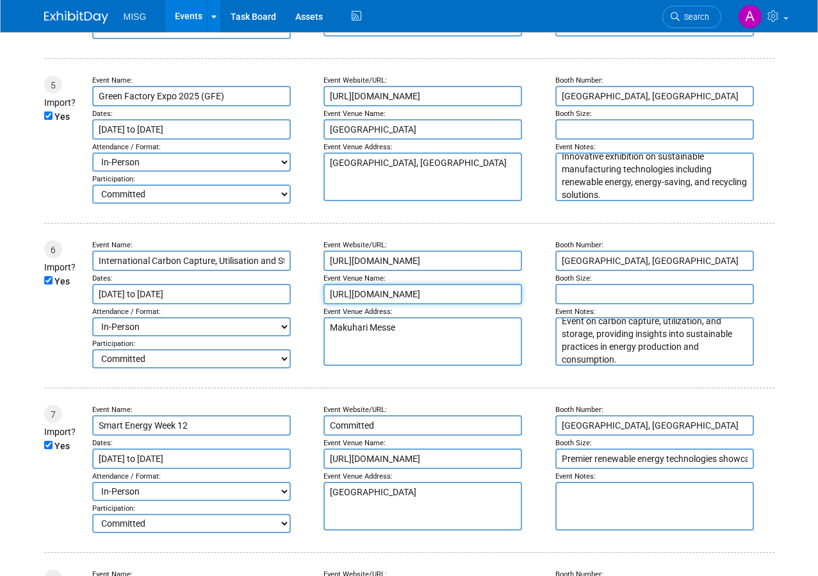
click at [380, 296] on input "https://www.decarboniseworld.com/en/ccus.html" at bounding box center [423, 294] width 199 height 20
paste input "Makuhari Messe"
type input "Makuhari Messe"
click at [567, 270] on input "[GEOGRAPHIC_DATA], [GEOGRAPHIC_DATA]" at bounding box center [654, 260] width 199 height 20
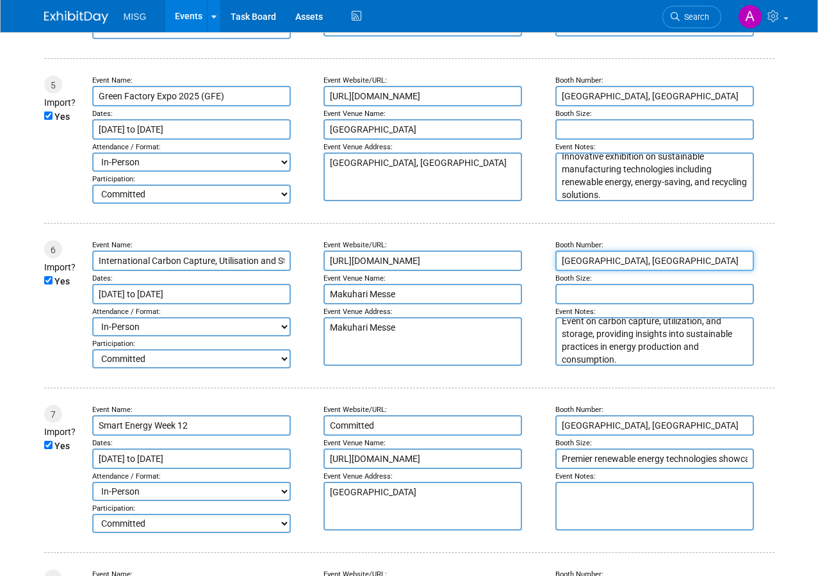
click at [567, 270] on input "[GEOGRAPHIC_DATA], [GEOGRAPHIC_DATA]" at bounding box center [654, 260] width 199 height 20
click at [372, 330] on textarea "Makuhari Messe" at bounding box center [423, 341] width 199 height 49
click at [374, 330] on textarea "Makuhari Messe" at bounding box center [423, 341] width 199 height 49
click at [375, 330] on textarea "Makuhari Messe" at bounding box center [423, 341] width 199 height 49
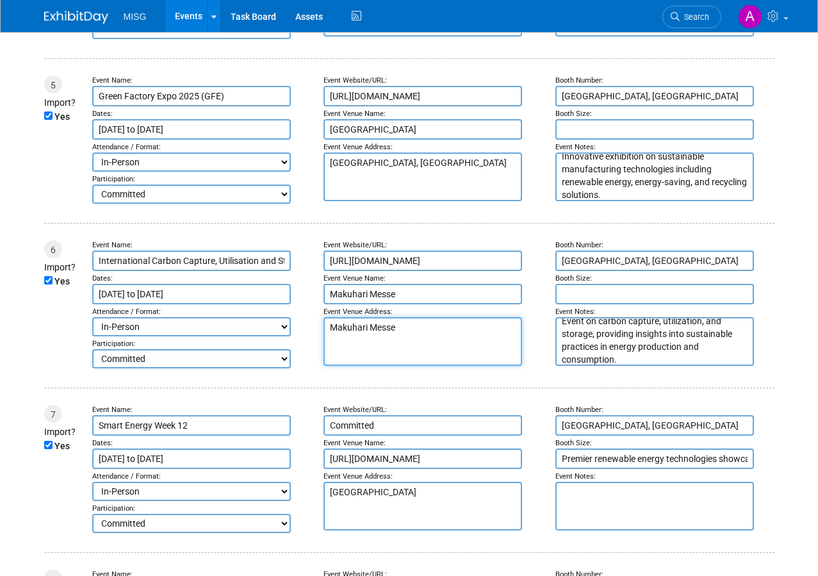
paste textarea "[GEOGRAPHIC_DATA], [GEOGRAPHIC_DATA]"
click at [377, 329] on textarea "Makuhari Messe" at bounding box center [423, 341] width 199 height 49
type textarea "v"
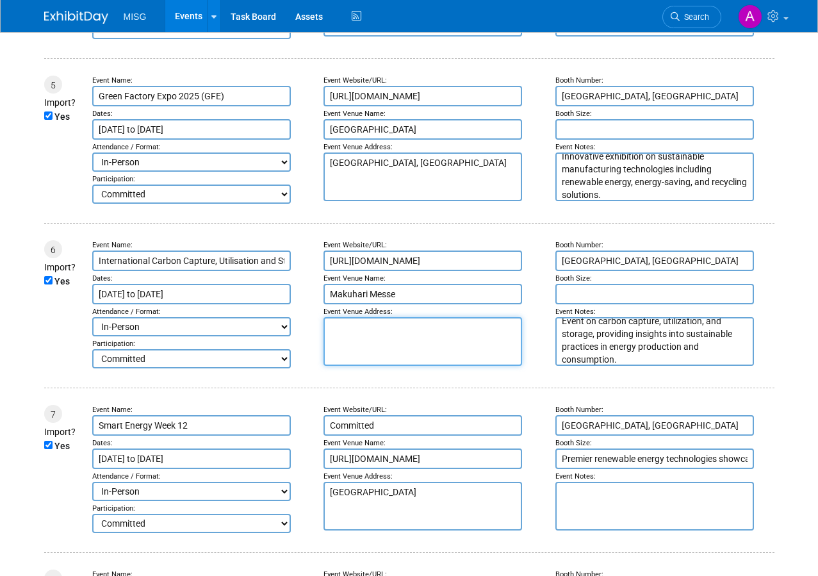
paste textarea "[GEOGRAPHIC_DATA], [GEOGRAPHIC_DATA]"
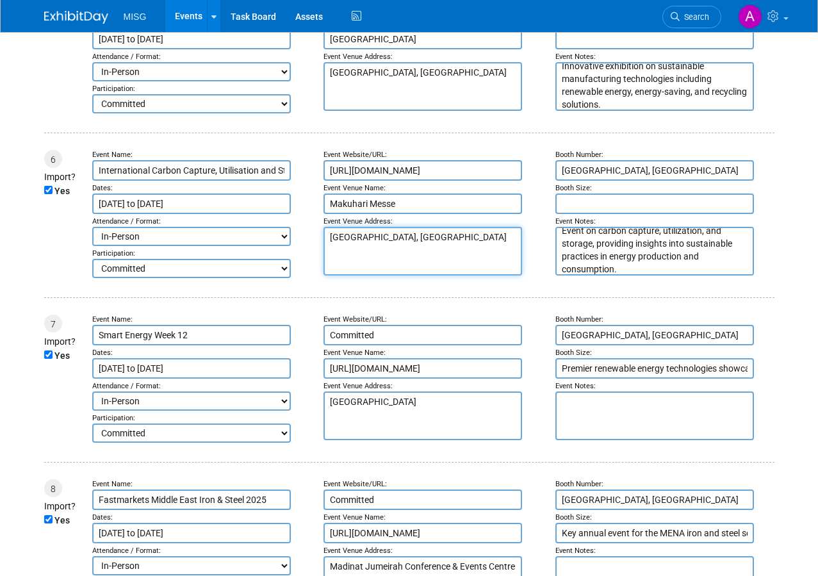
scroll to position [961, 0]
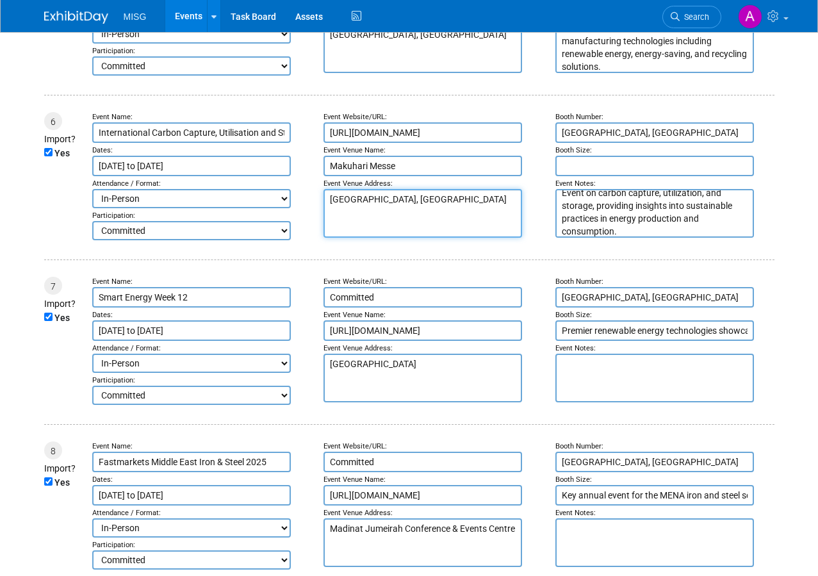
type textarea "[GEOGRAPHIC_DATA], [GEOGRAPHIC_DATA]"
click at [371, 328] on input "https://www.wsew.jp/hub/en-gb.html" at bounding box center [423, 330] width 199 height 20
click at [374, 299] on input "Committed" at bounding box center [423, 297] width 199 height 20
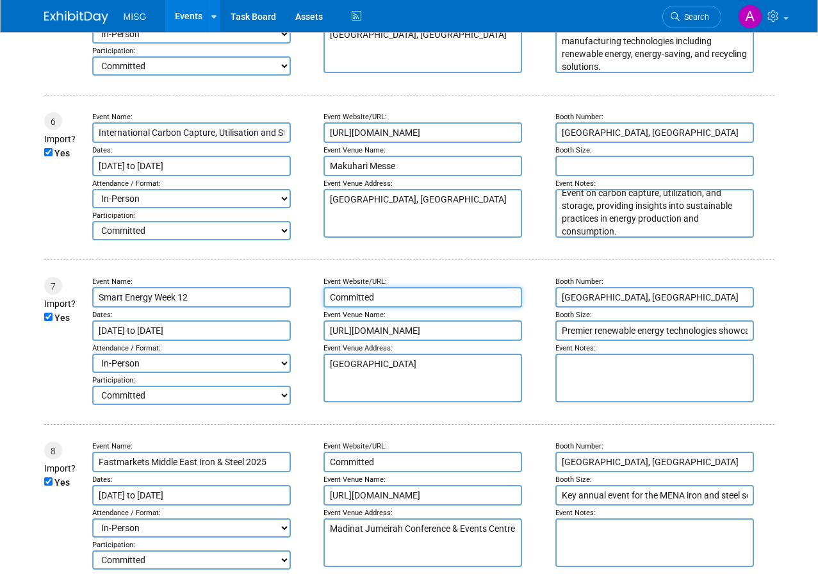
click at [374, 299] on input "Committed" at bounding box center [423, 297] width 199 height 20
paste input "https://www.wsew.jp/hub/en-gb.html"
type input "https://www.wsew.jp/hub/en-gb.html"
click at [391, 354] on div "Event Venue Address:" at bounding box center [433, 348] width 219 height 10
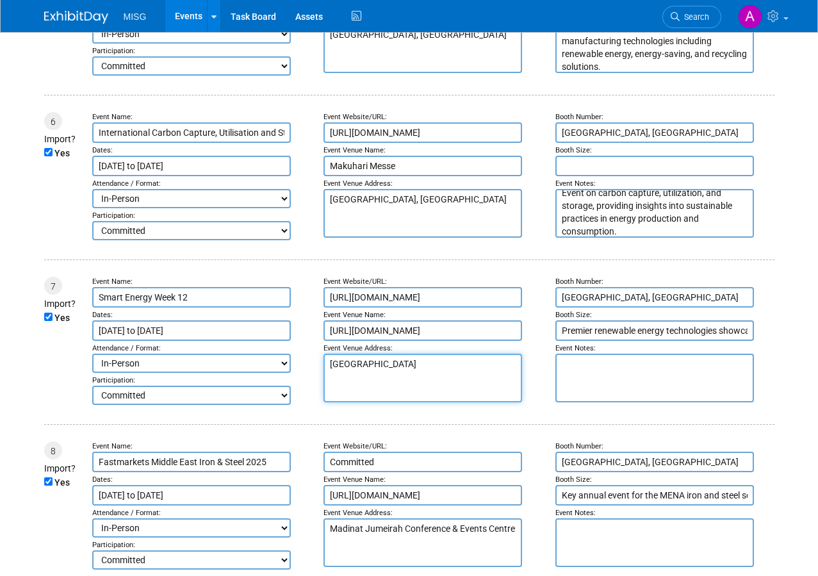
click at [383, 363] on textarea "Makuhari Event Hall" at bounding box center [423, 378] width 199 height 49
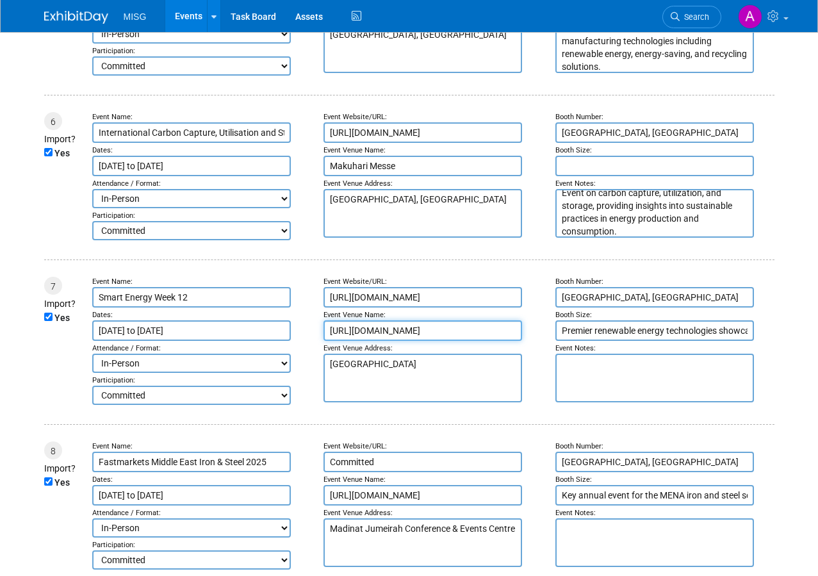
click at [398, 341] on input "https://www.wsew.jp/hub/en-gb.html" at bounding box center [423, 330] width 199 height 20
paste input "Makuhari Event Hall"
click at [400, 340] on input "https://www.Makuhari Event Hall.jp/hub/en-gb.html" at bounding box center [423, 330] width 199 height 20
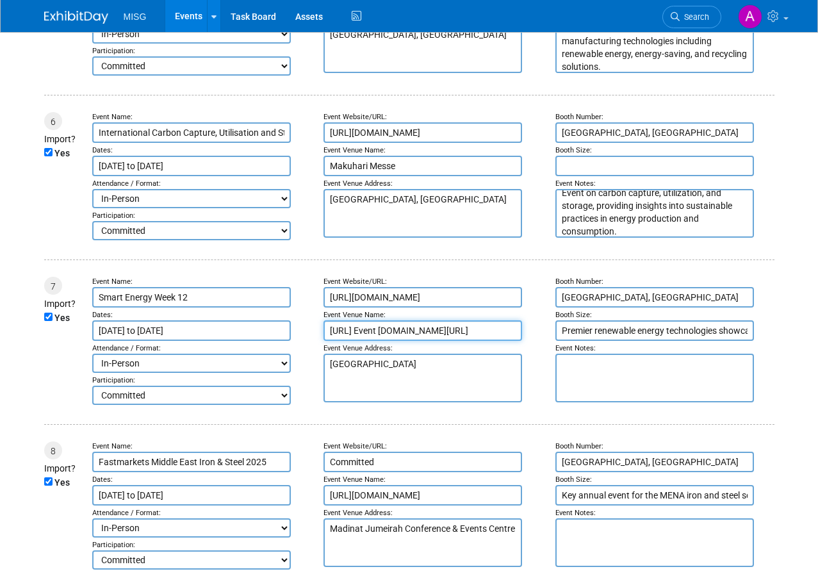
click at [400, 340] on input "https://www.Makuhari Event Hall.jp/hub/en-gb.html" at bounding box center [423, 330] width 199 height 20
paste input "Makuhari Event Hal"
type input "Makuhari Event Hall"
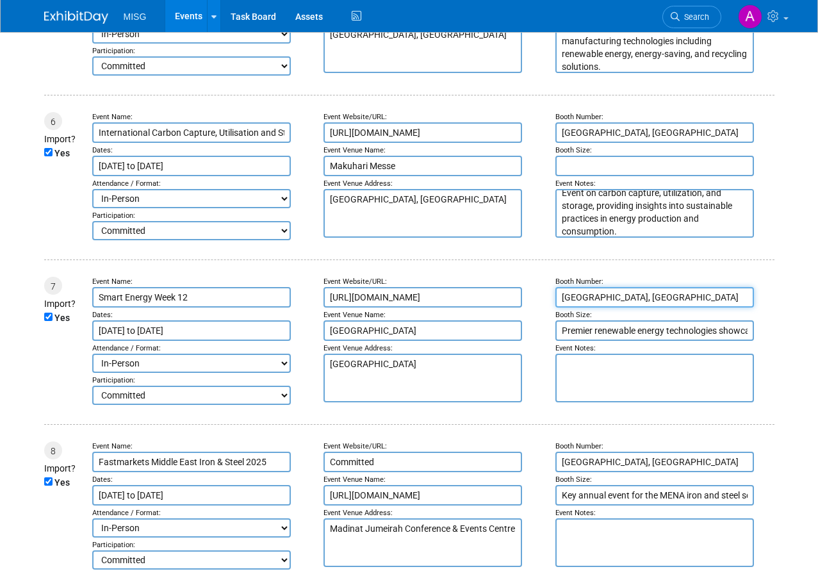
click at [563, 304] on input "[GEOGRAPHIC_DATA], [GEOGRAPHIC_DATA]" at bounding box center [654, 297] width 199 height 20
click at [379, 366] on textarea "Makuhari Event Hall" at bounding box center [423, 378] width 199 height 49
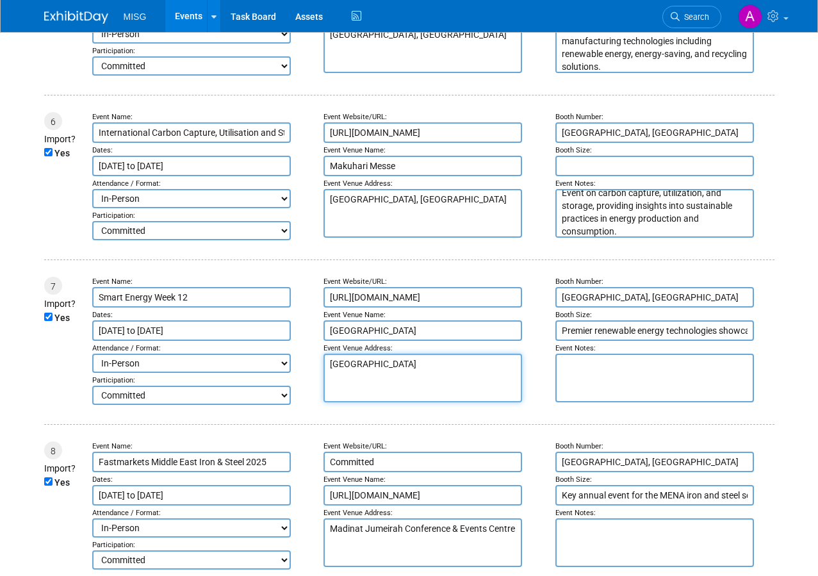
click at [379, 366] on textarea "Makuhari Event Hall" at bounding box center [423, 378] width 199 height 49
paste textarea "[GEOGRAPHIC_DATA], [GEOGRAPHIC_DATA]"
type textarea "[GEOGRAPHIC_DATA], [GEOGRAPHIC_DATA]"
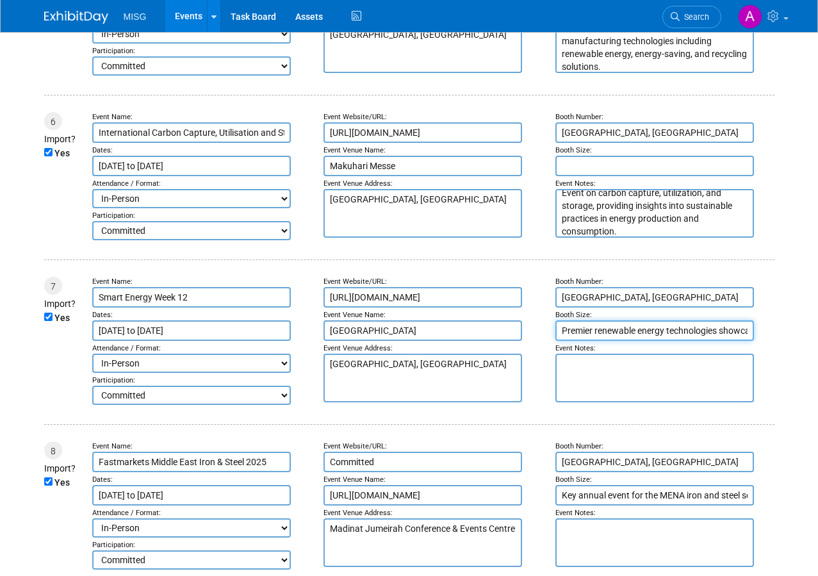
click at [594, 340] on input "Premier renewable energy technologies showcase organized by RX UK, connecting g…" at bounding box center [654, 330] width 199 height 20
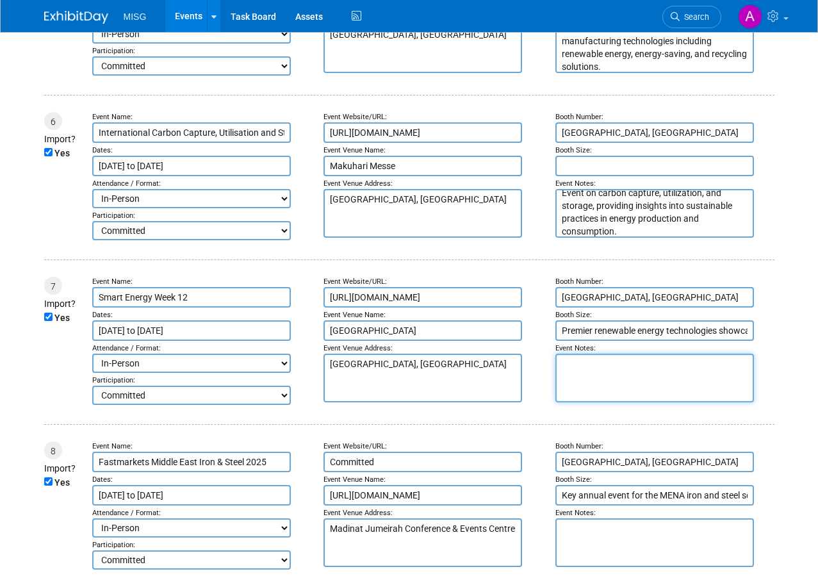
click at [587, 401] on textarea at bounding box center [654, 378] width 199 height 49
paste textarea "Premier renewable energy technologies showcase organized by RX UK, connecting g…"
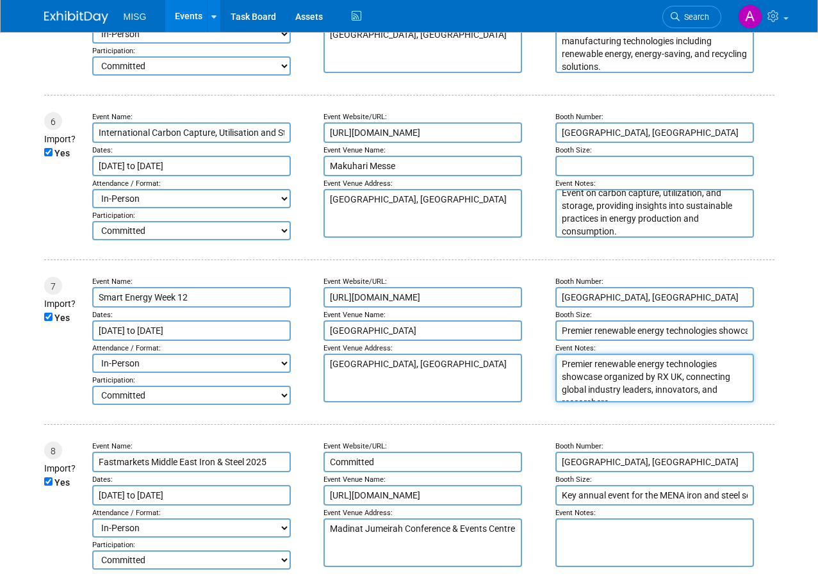
scroll to position [6, 0]
type textarea "Premier renewable energy technologies showcase organized by RX UK, connecting g…"
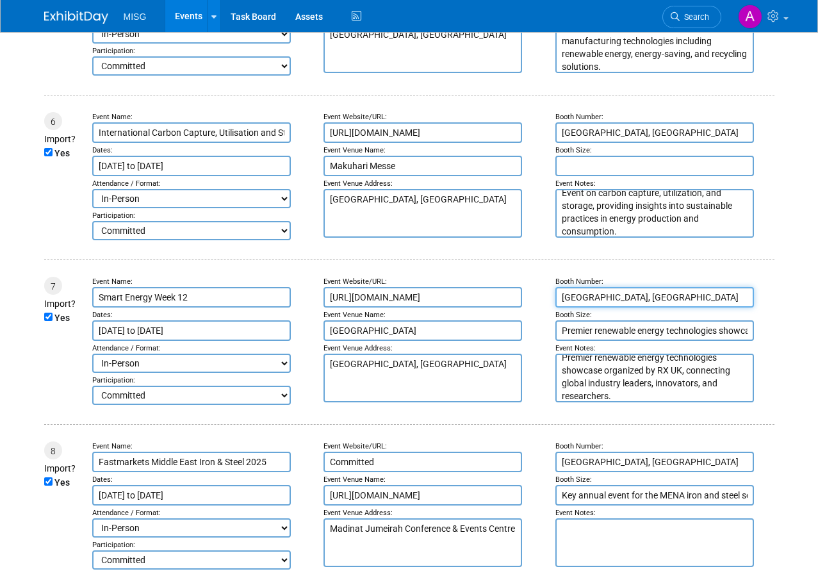
click at [574, 307] on input "[GEOGRAPHIC_DATA], [GEOGRAPHIC_DATA]" at bounding box center [654, 297] width 199 height 20
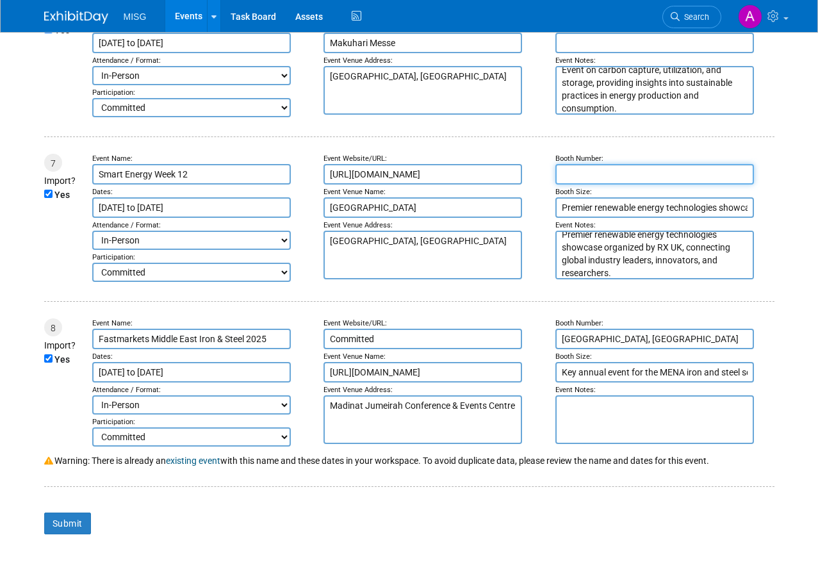
scroll to position [1089, 0]
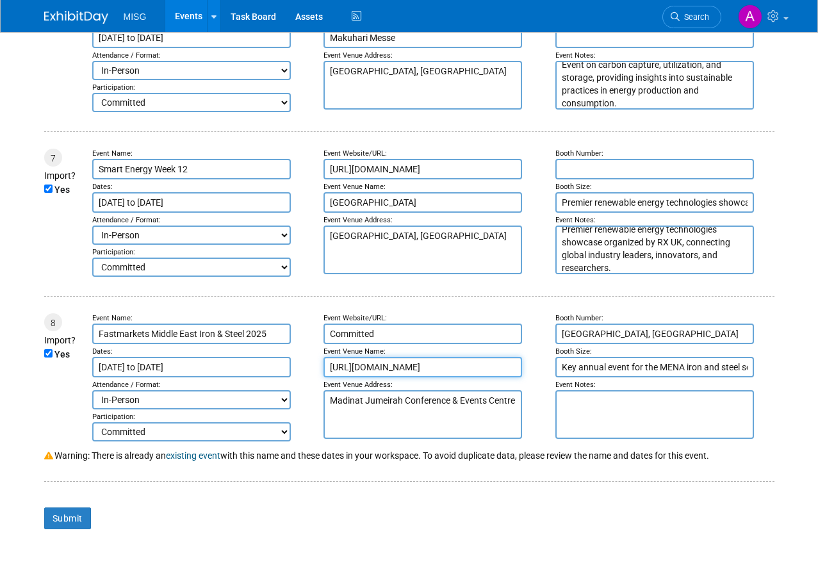
click at [356, 377] on input "https://www.fastmarkets.com/events/iron-and-steel-middle-east" at bounding box center [423, 367] width 199 height 20
click at [357, 377] on input "https://www.fastmarkets.com/events/iron-and-steel-middle-east" at bounding box center [423, 367] width 199 height 20
click at [364, 338] on input "Committed" at bounding box center [423, 334] width 199 height 20
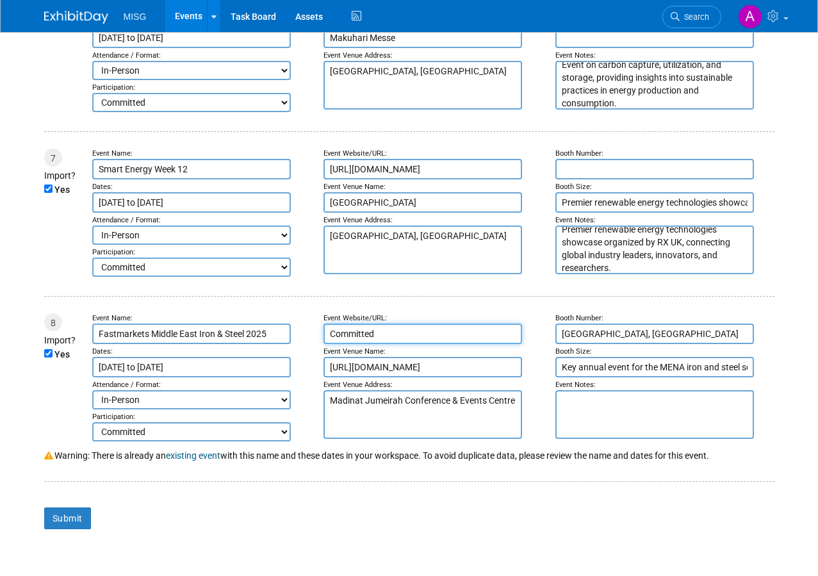
click at [364, 338] on input "Committed" at bounding box center [423, 334] width 199 height 20
paste input "https://www.fastmarkets.com/events/iron-and-steel-middle-east"
type input "https://www.fastmarkets.com/events/iron-and-steel-middle-east"
click at [357, 411] on textarea "Madinat Jumeirah Conference & Events Centre" at bounding box center [423, 414] width 199 height 49
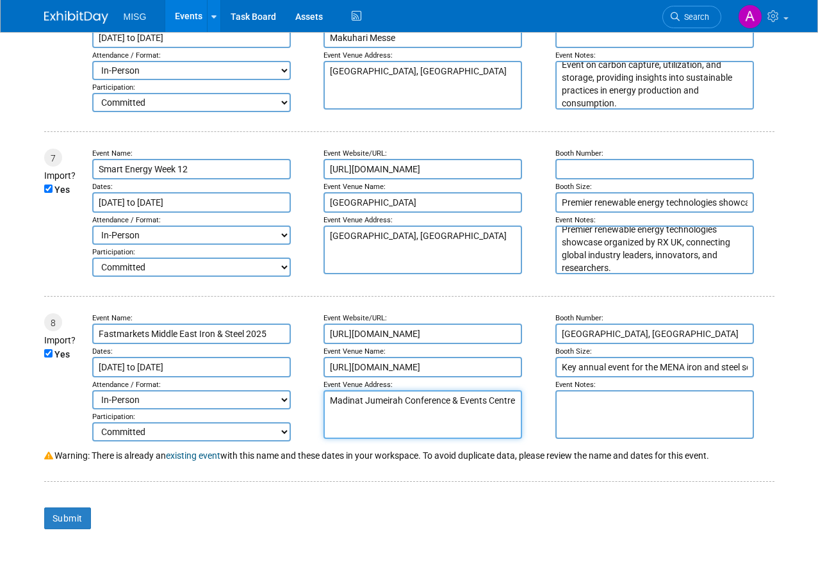
scroll to position [0, 0]
click at [357, 411] on textarea "Madinat Jumeirah Conference & Events Centre" at bounding box center [423, 414] width 199 height 49
click at [368, 386] on td "Event Website/URL: https://www.fastmarkets.com/events/iron-and-steel-middle-eas…" at bounding box center [427, 377] width 232 height 128
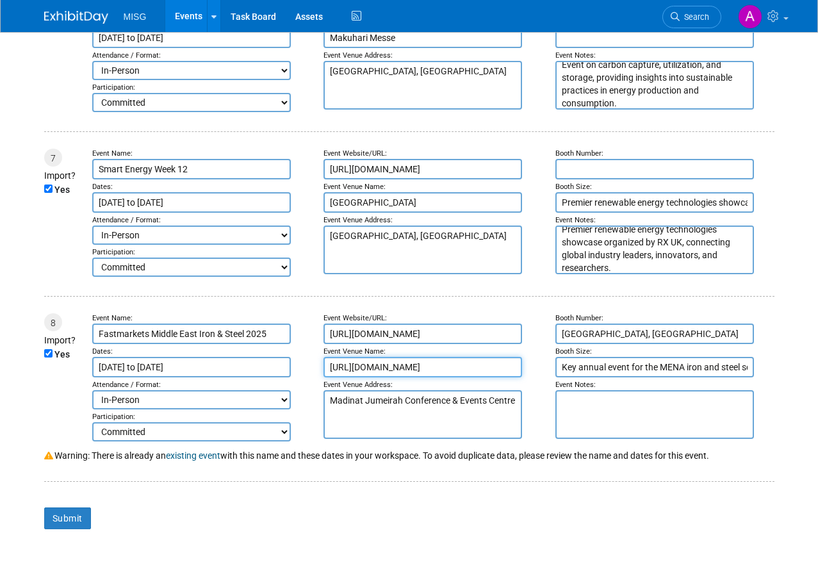
click at [380, 377] on input "https://www.fastmarkets.com/events/iron-and-steel-middle-east" at bounding box center [423, 367] width 199 height 20
paste input "Madinat Jumeirah Conference & Events Centre"
type input "Madinat Jumeirah Conference & Events Centre"
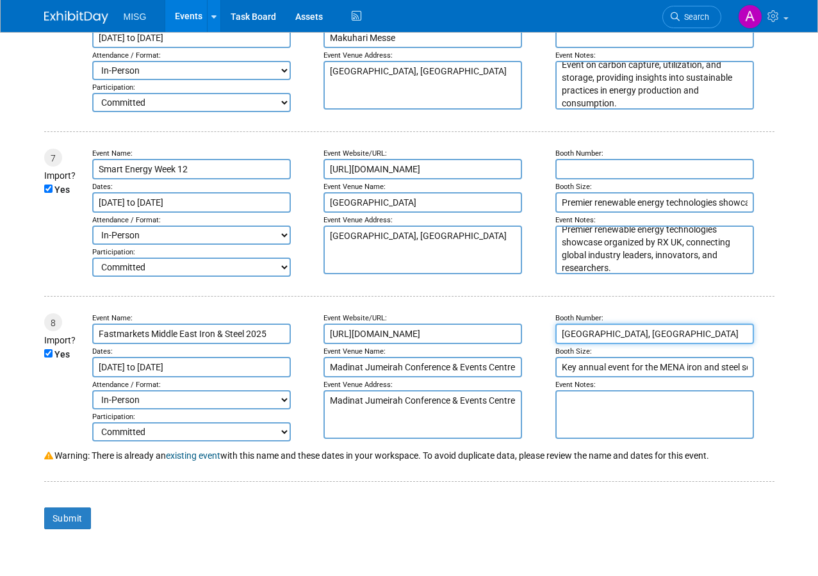
click at [577, 344] on input "Dubai, UAE" at bounding box center [654, 334] width 199 height 20
click at [578, 344] on input "Dubai, UAE" at bounding box center [654, 334] width 199 height 20
click at [443, 407] on textarea "Madinat Jumeirah Conference & Events Centre" at bounding box center [423, 414] width 199 height 49
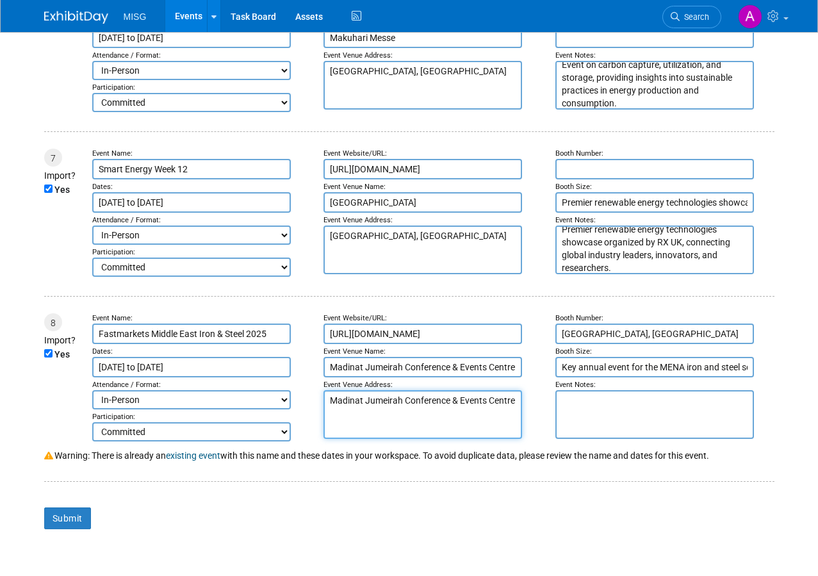
click at [443, 407] on textarea "Madinat Jumeirah Conference & Events Centre" at bounding box center [423, 414] width 199 height 49
paste textarea "Dubai, UAE"
type textarea "Dubai, UAE"
click at [585, 373] on input "Key annual event for the MENA iron and steel sector, featuring insights on mate…" at bounding box center [654, 367] width 199 height 20
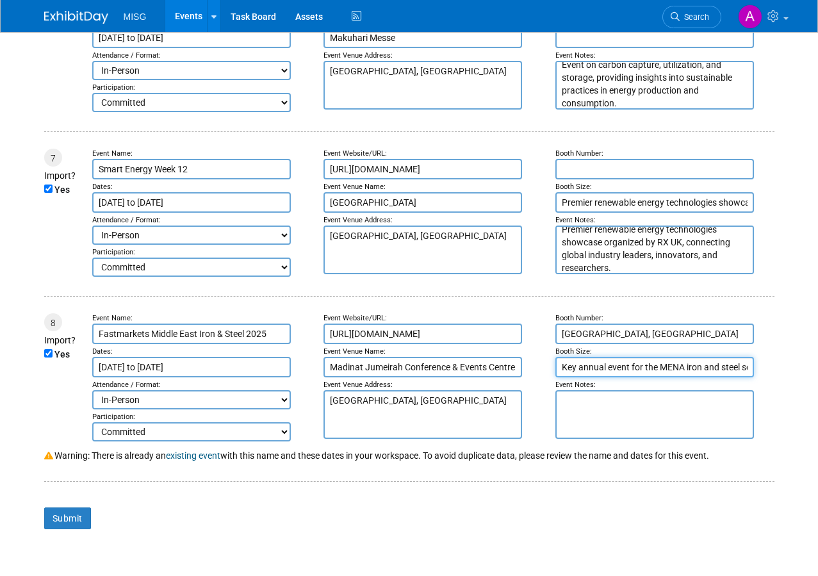
click at [585, 373] on input "Key annual event for the MENA iron and steel sector, featuring insights on mate…" at bounding box center [654, 367] width 199 height 20
click at [594, 439] on textarea at bounding box center [654, 414] width 199 height 49
paste textarea "Key annual event for the MENA iron and steel sector, featuring insights on mate…"
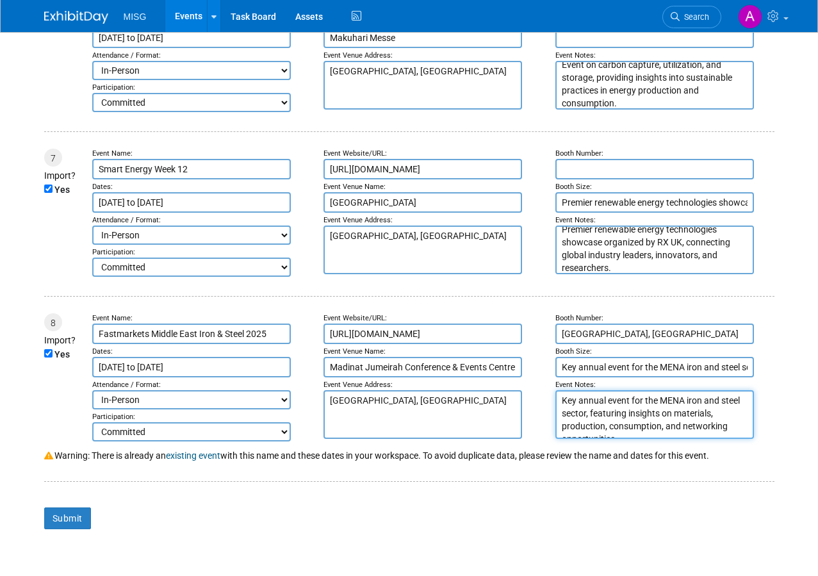
scroll to position [6, 0]
type textarea "Key annual event for the MENA iron and steel sector, featuring insights on mate…"
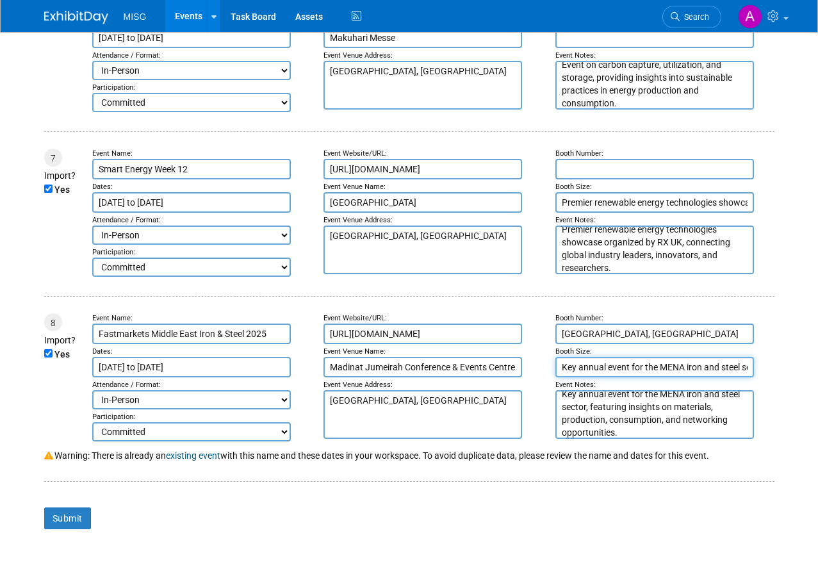
click at [588, 377] on input "Key annual event for the MENA iron and steel sector, featuring insights on mate…" at bounding box center [654, 367] width 199 height 20
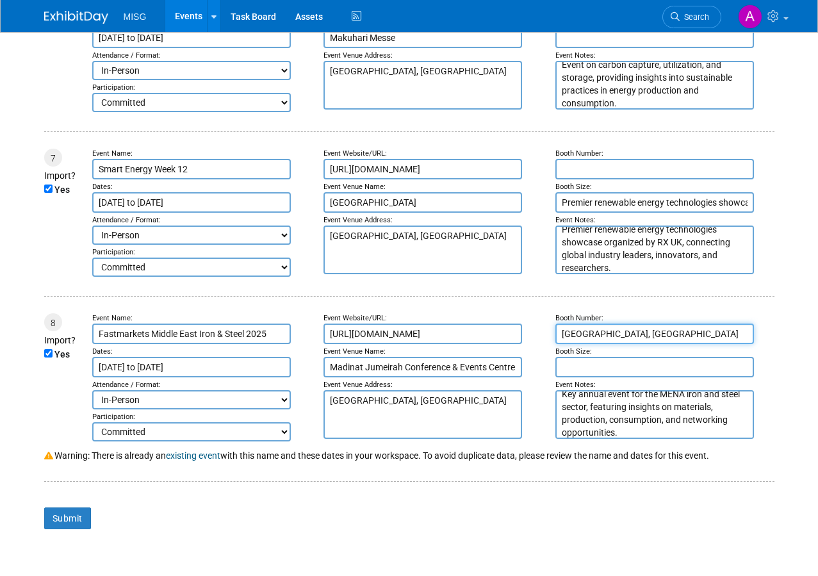
click at [594, 343] on input "Dubai, UAE" at bounding box center [654, 334] width 199 height 20
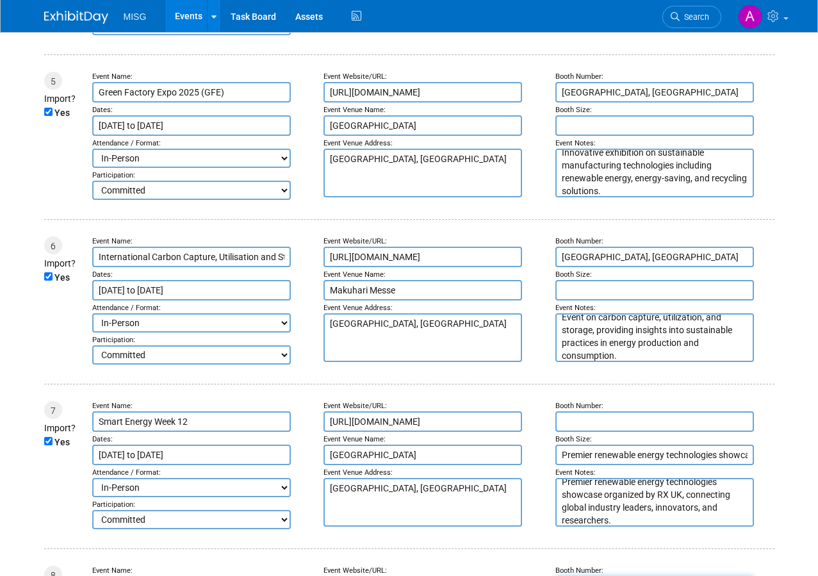
scroll to position [833, 0]
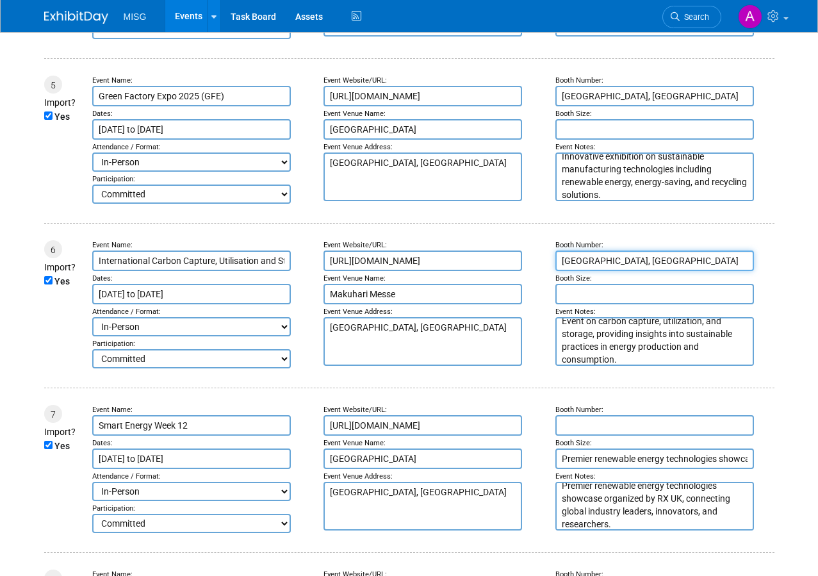
click at [598, 271] on input "[GEOGRAPHIC_DATA], [GEOGRAPHIC_DATA]" at bounding box center [654, 260] width 199 height 20
click at [605, 106] on input "[GEOGRAPHIC_DATA], [GEOGRAPHIC_DATA]" at bounding box center [654, 96] width 199 height 20
click at [606, 106] on input "[GEOGRAPHIC_DATA], [GEOGRAPHIC_DATA]" at bounding box center [654, 96] width 199 height 20
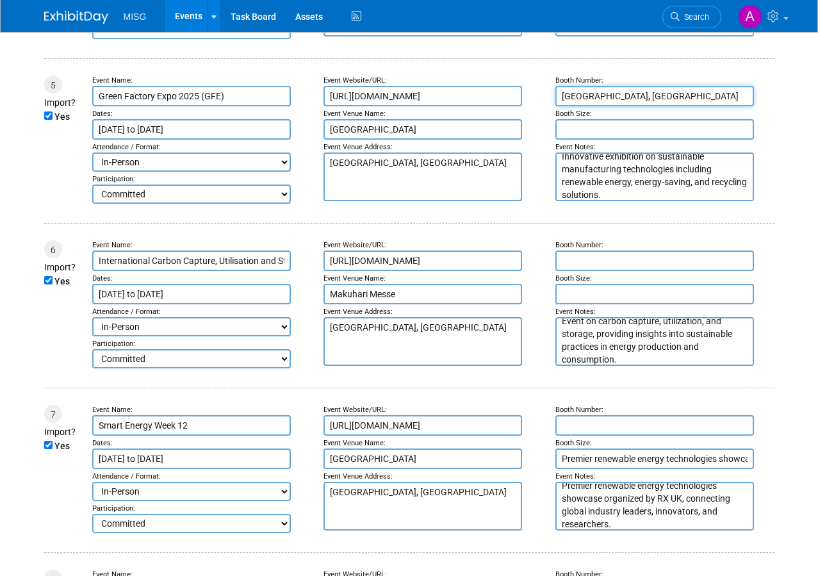
click at [606, 106] on input "[GEOGRAPHIC_DATA], [GEOGRAPHIC_DATA]" at bounding box center [654, 96] width 199 height 20
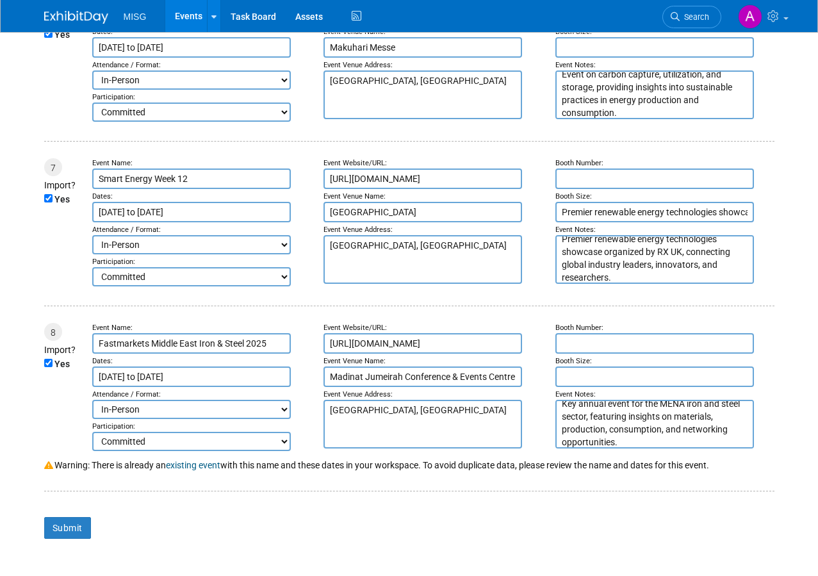
scroll to position [1089, 0]
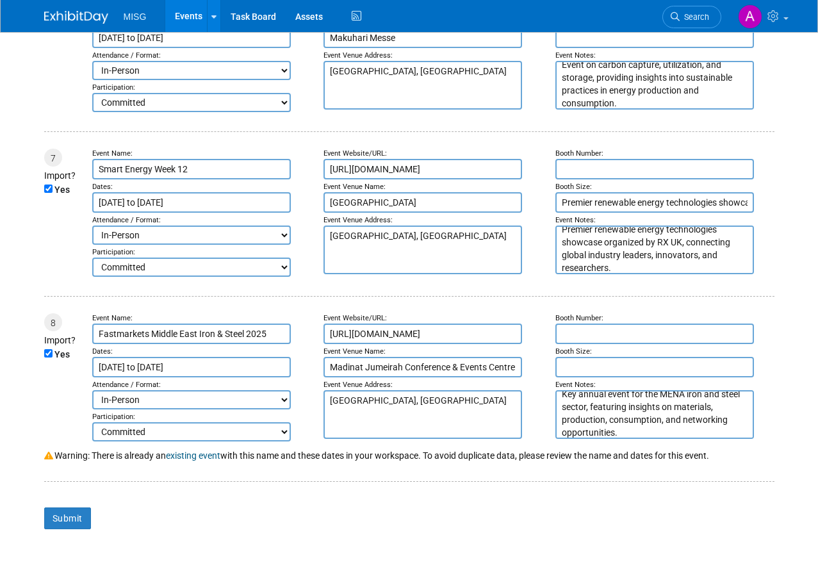
click at [190, 461] on link "existing event" at bounding box center [193, 455] width 54 height 10
click at [54, 357] on label "Yes" at bounding box center [61, 354] width 15 height 13
click at [53, 357] on input "Yes" at bounding box center [48, 353] width 8 height 8
checkbox input "false"
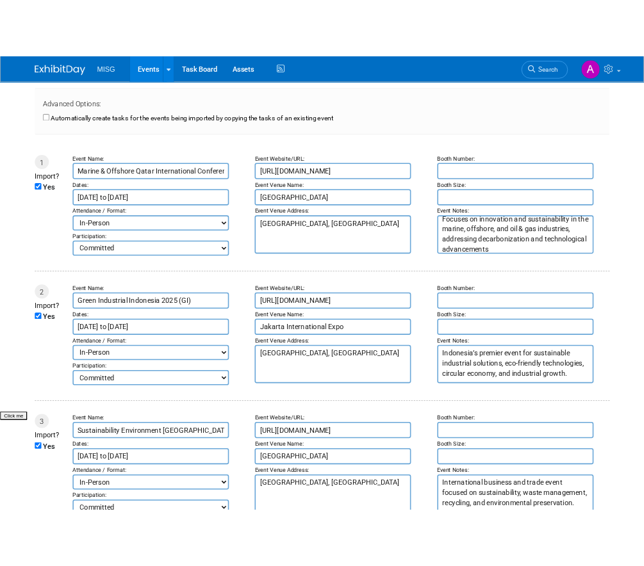
scroll to position [128, 0]
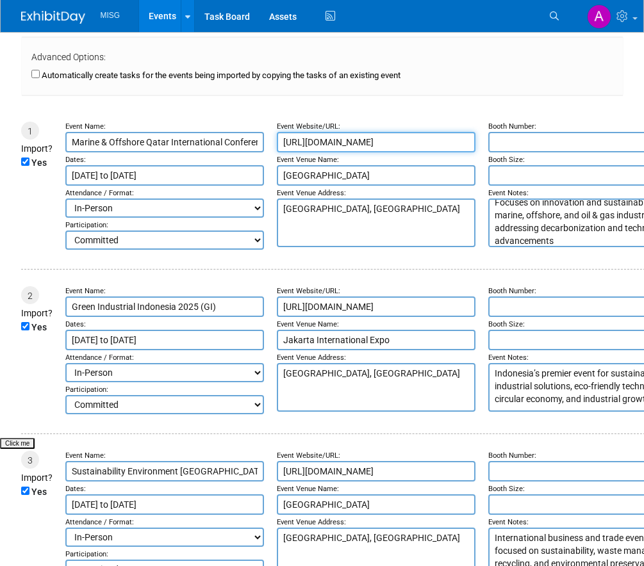
click at [354, 141] on input "https://www.moqevent.com" at bounding box center [376, 142] width 199 height 20
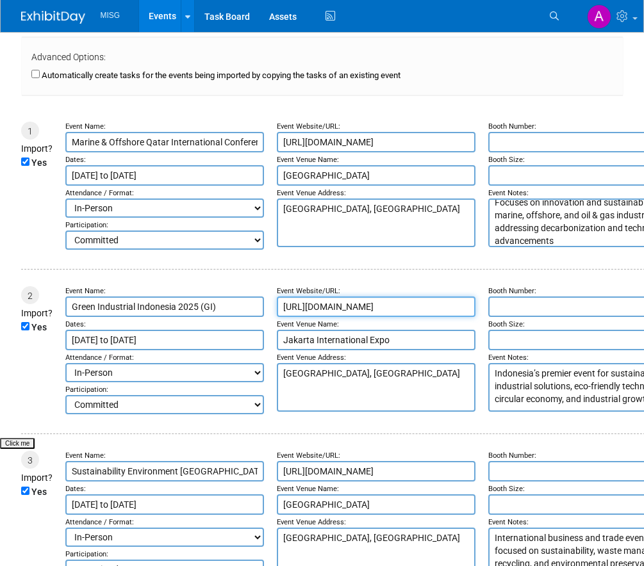
click at [311, 308] on input "https://www.greenindustrialindonesia.com" at bounding box center [376, 307] width 199 height 20
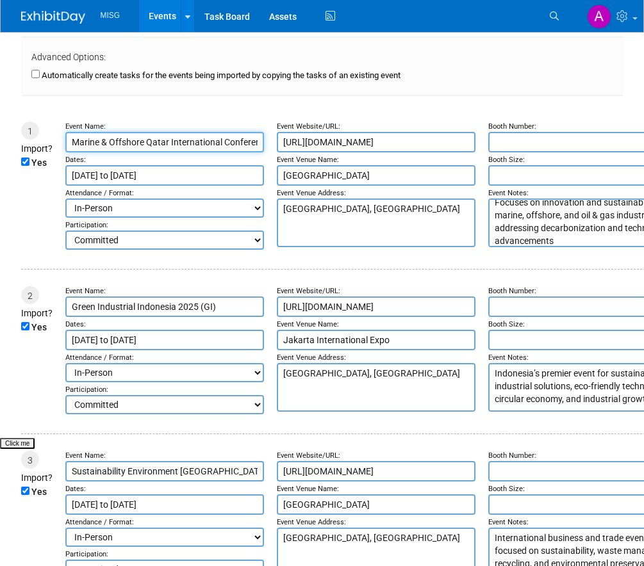
click at [159, 142] on input "Marine & Offshore Qatar International Conference & Expo 2025 (MOQ)" at bounding box center [164, 142] width 199 height 20
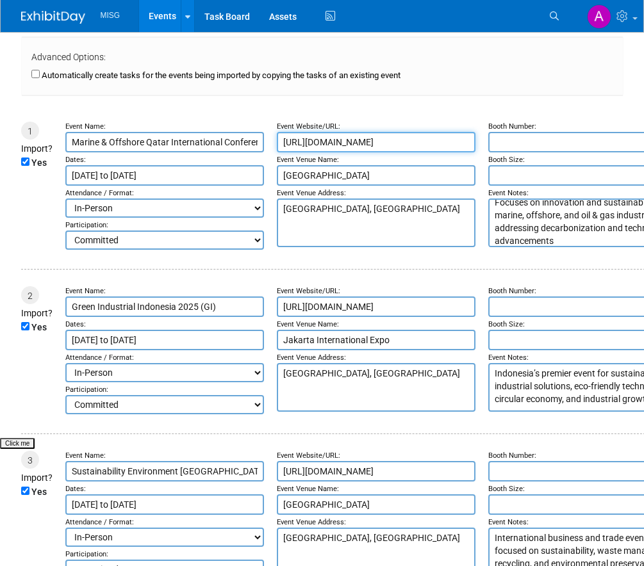
click at [373, 139] on input "https://www.moqevent.com" at bounding box center [376, 142] width 199 height 20
paste input "doha.com/"
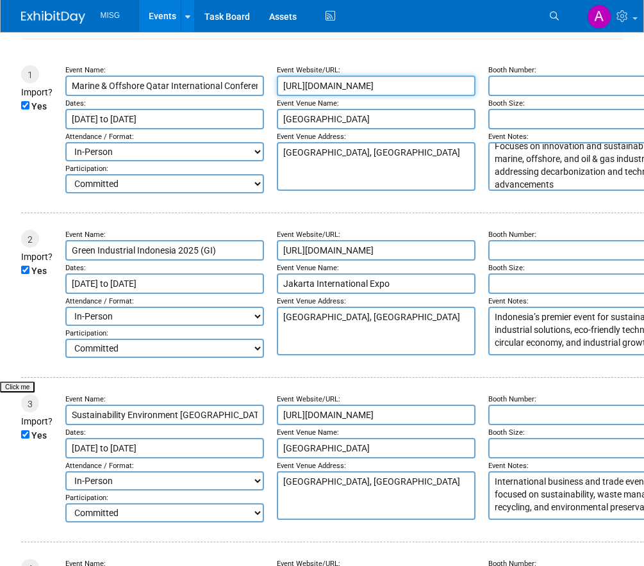
scroll to position [192, 0]
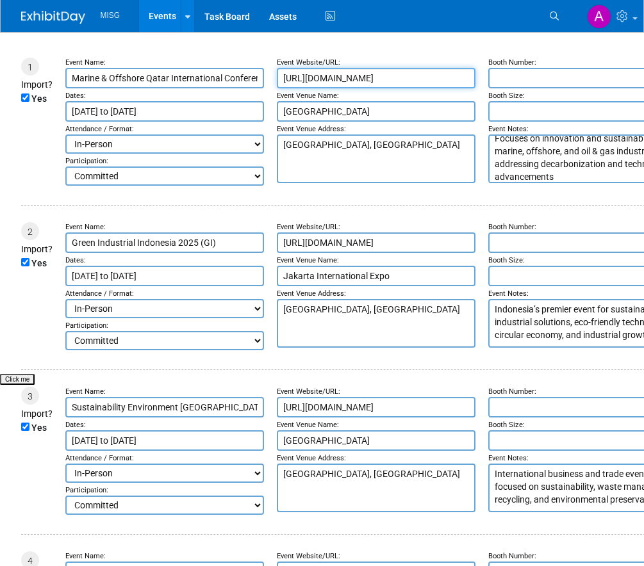
type input "https://www.moqdoha.com/"
click at [188, 233] on div "Event Name:" at bounding box center [164, 227] width 199 height 10
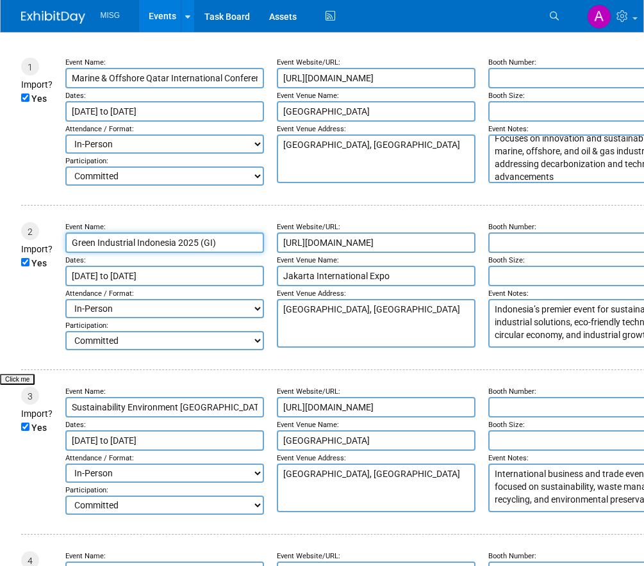
click at [182, 243] on input "Green Industrial Indonesia 2025 (GI)" at bounding box center [164, 243] width 199 height 20
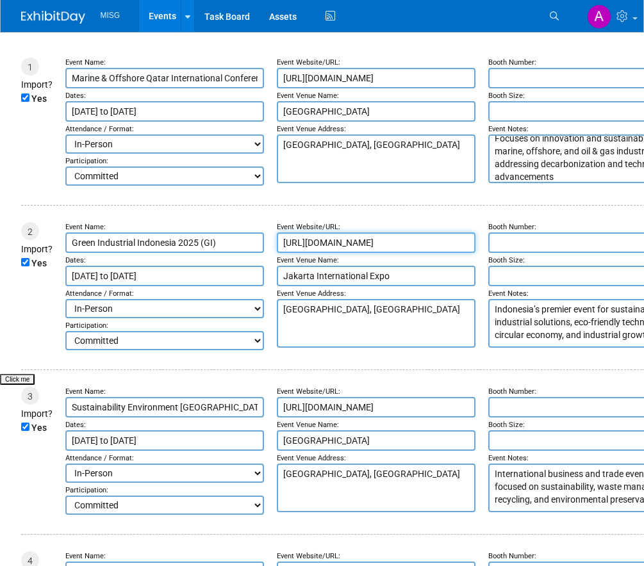
click at [335, 243] on input "https://www.greenindustrialindonesia.com" at bounding box center [376, 243] width 199 height 20
paste input "greenindustrial.id/"
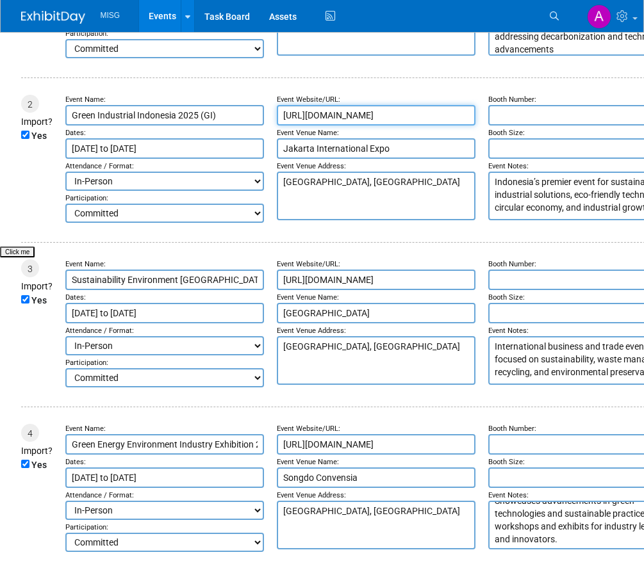
scroll to position [320, 0]
type input "https://greenindustrial.id/"
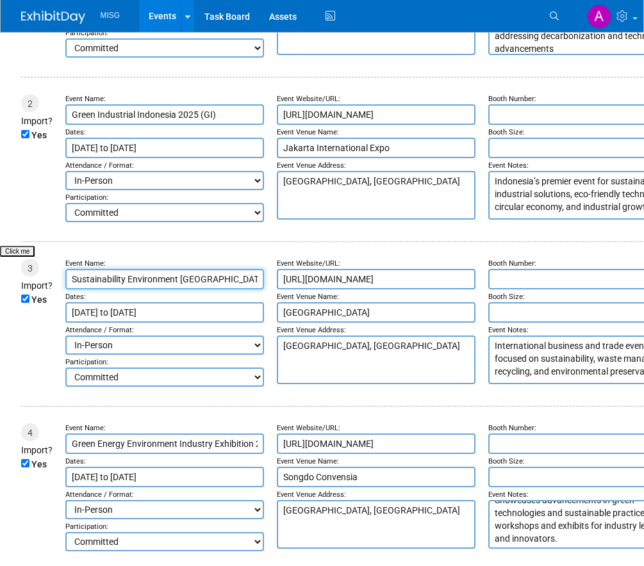
click at [138, 278] on input "Sustainability Environment [GEOGRAPHIC_DATA] 2025" at bounding box center [164, 279] width 199 height 20
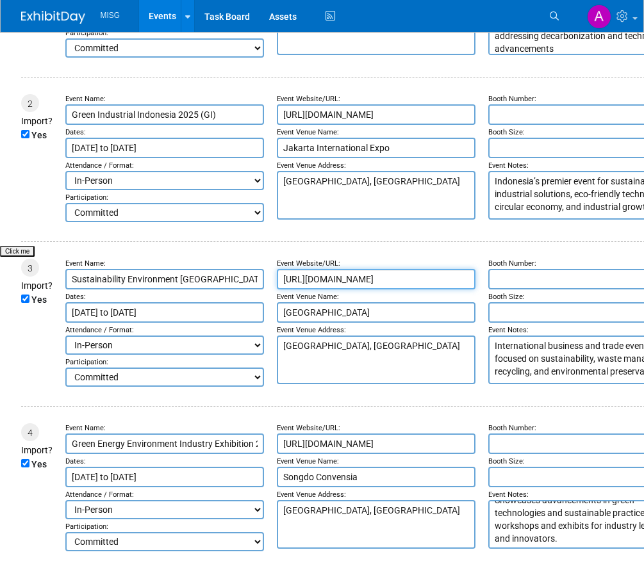
click at [366, 283] on input "https://www.seaexpo.com.my" at bounding box center [376, 279] width 199 height 20
paste input "sustainabilityenvironmentasia.com/"
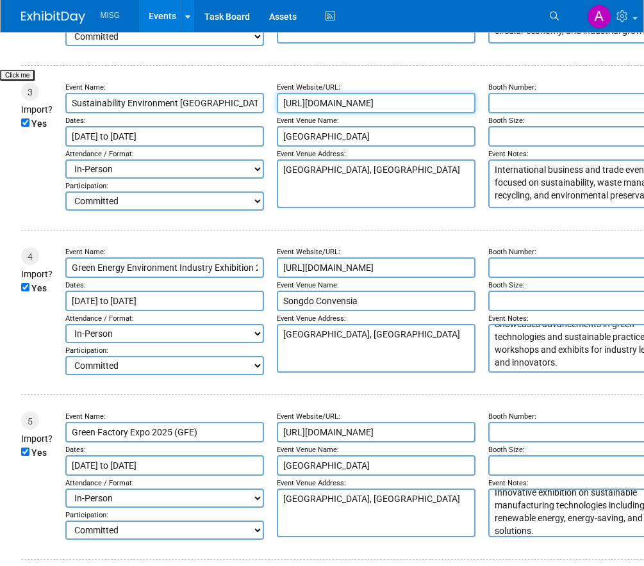
scroll to position [512, 0]
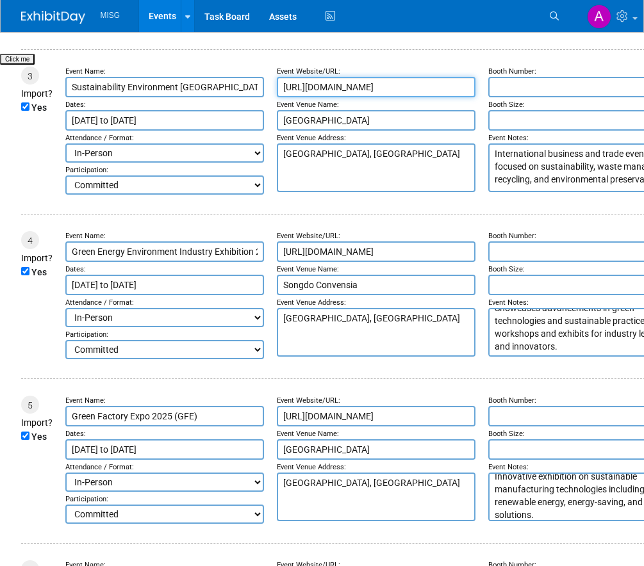
type input "https://sustainabilityenvironmentasia.com/"
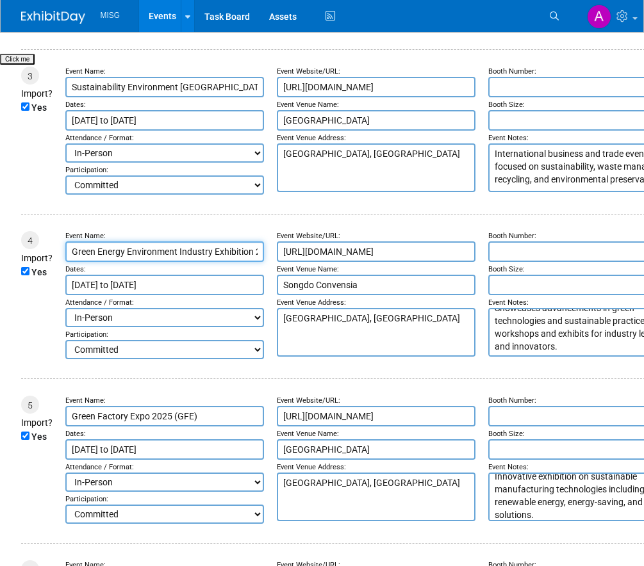
click at [224, 259] on input "Green Energy Environment Industry Exhibition 2025" at bounding box center [164, 252] width 199 height 20
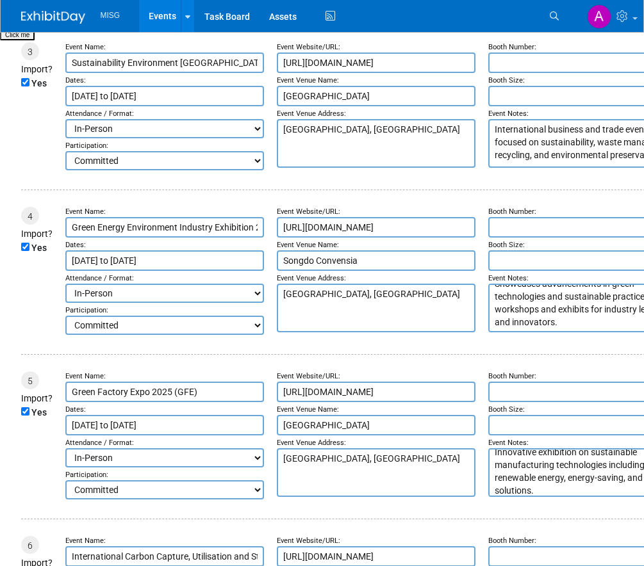
scroll to position [577, 0]
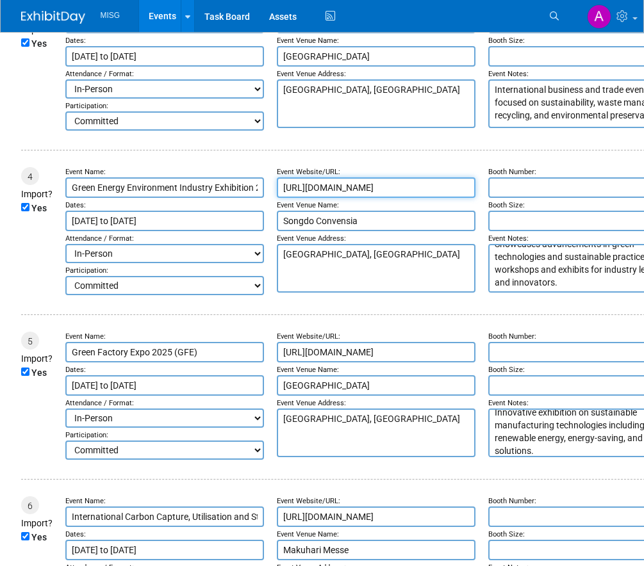
click at [385, 192] on input "http://www.incheoncvb.co.kr" at bounding box center [376, 187] width 199 height 20
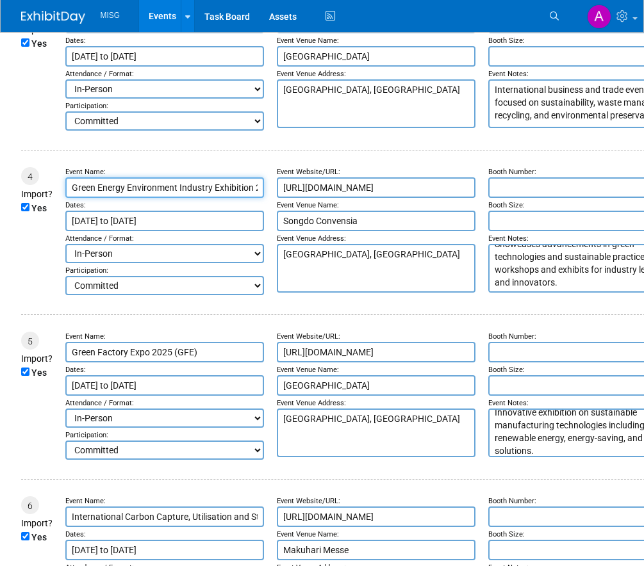
click at [126, 193] on input "Green Energy Environment Industry Exhibition 2025" at bounding box center [164, 187] width 199 height 20
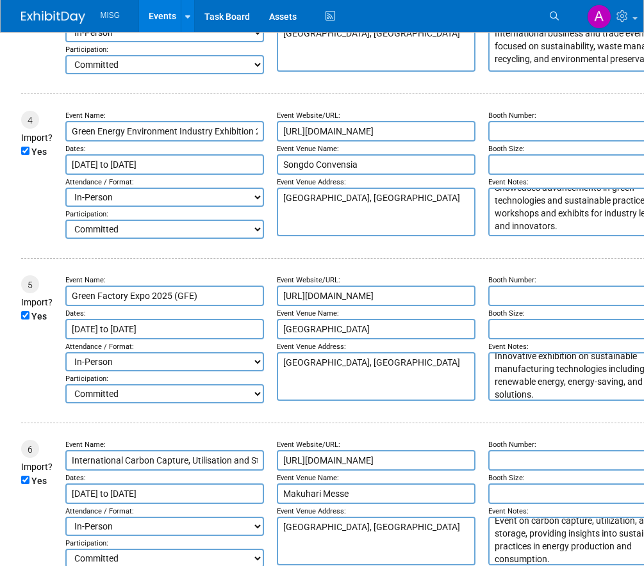
scroll to position [641, 0]
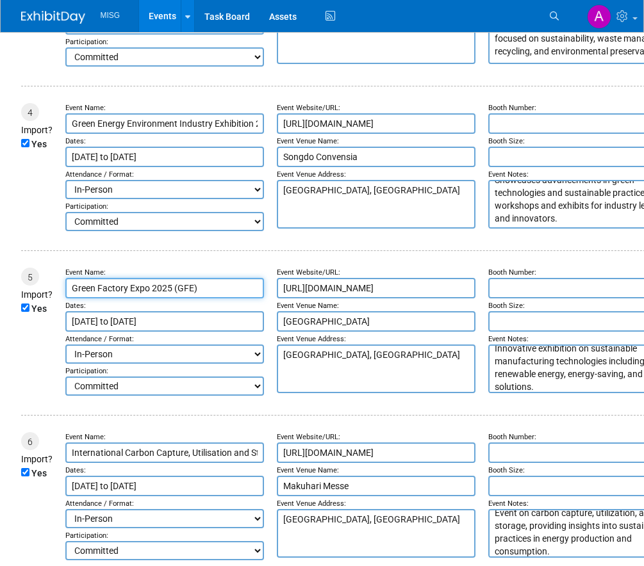
click at [172, 291] on input "Green Factory Expo 2025 (GFE)" at bounding box center [164, 288] width 199 height 20
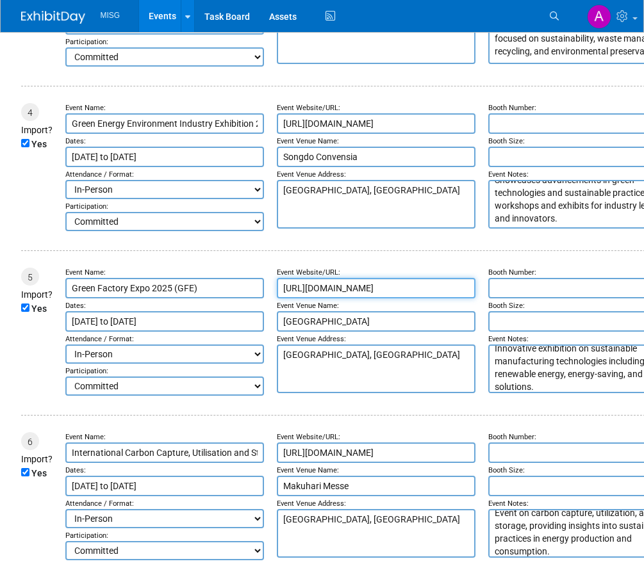
click at [345, 296] on input "https://www.greenfactory-expo.jp/en-gb.html" at bounding box center [376, 288] width 199 height 20
paste input "fiweek.jp/hub/en-gb/about/gfe"
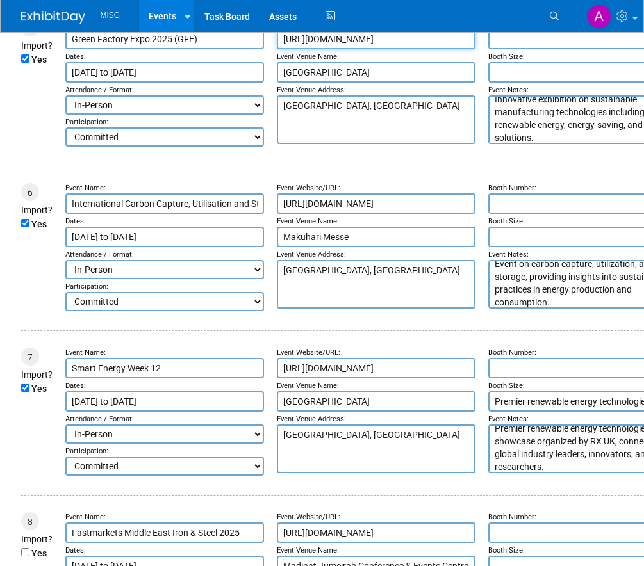
scroll to position [897, 0]
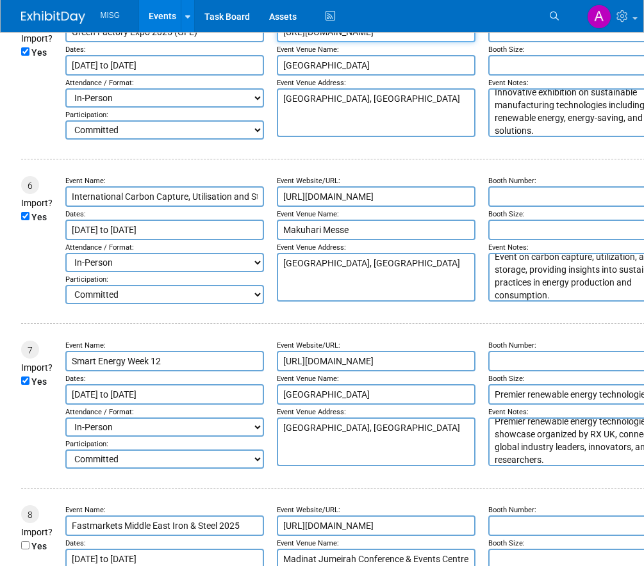
type input "https://www.fiweek.jp/hub/en-gb/about/gfe.html"
click at [171, 204] on input "International Carbon Capture, Utilisation and Storage Expo 2025 (CCUS)" at bounding box center [164, 196] width 199 height 20
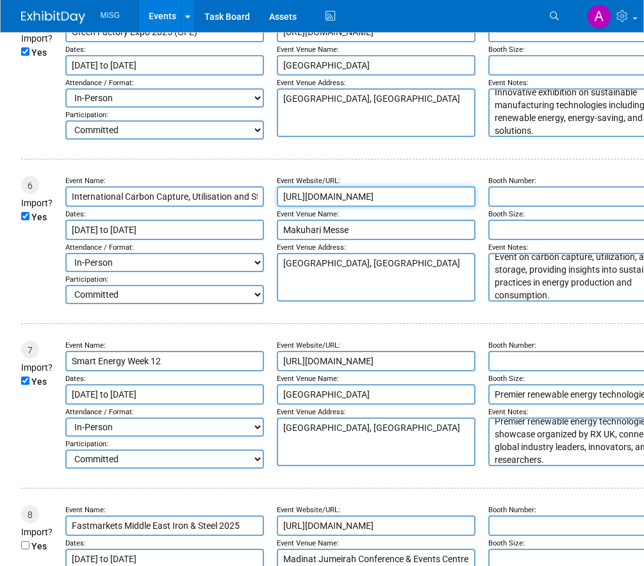
click at [387, 206] on input "https://www.decarboniseworld.com/en/ccus.html" at bounding box center [376, 196] width 199 height 20
paste input "ccusevent.org/2025"
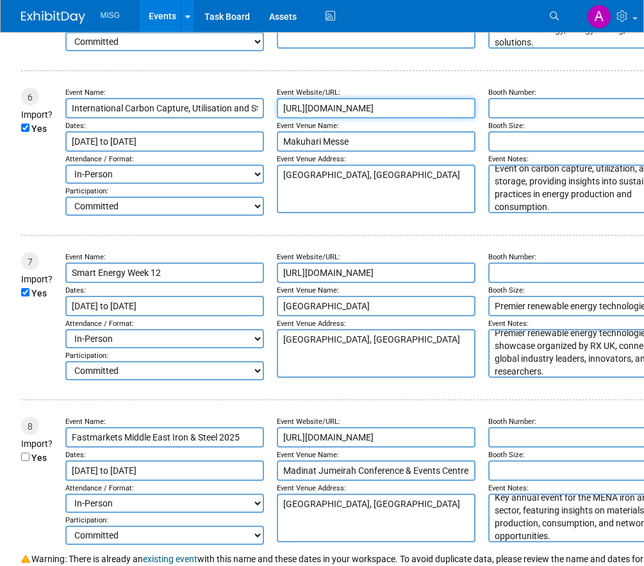
scroll to position [1025, 0]
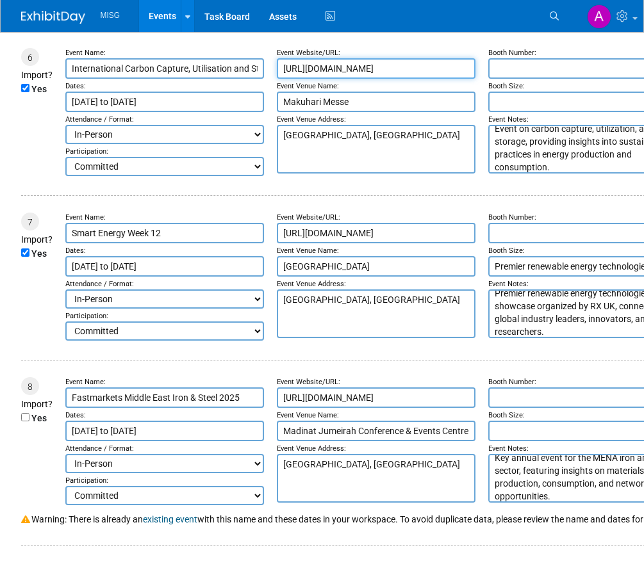
type input "https://ccusevent.org/2025"
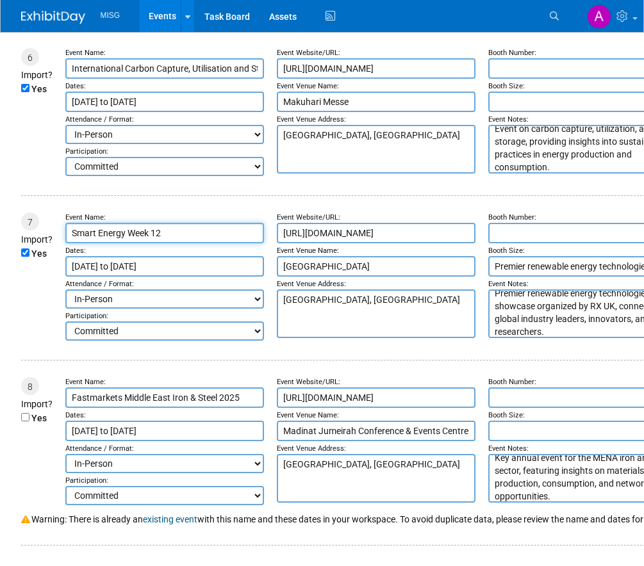
click at [126, 234] on input "Smart Energy Week 12" at bounding box center [164, 233] width 199 height 20
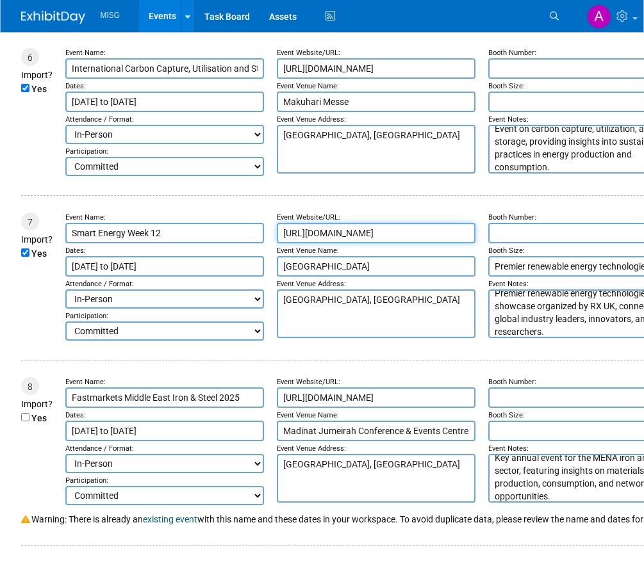
click at [361, 242] on input "https://www.wsew.jp/hub/en-gb.html" at bounding box center [376, 233] width 199 height 20
click at [361, 241] on input "https://www.wsew.jp/hub/en-gb.html" at bounding box center [376, 233] width 199 height 20
paste input "autumn/en-gb.html#/"
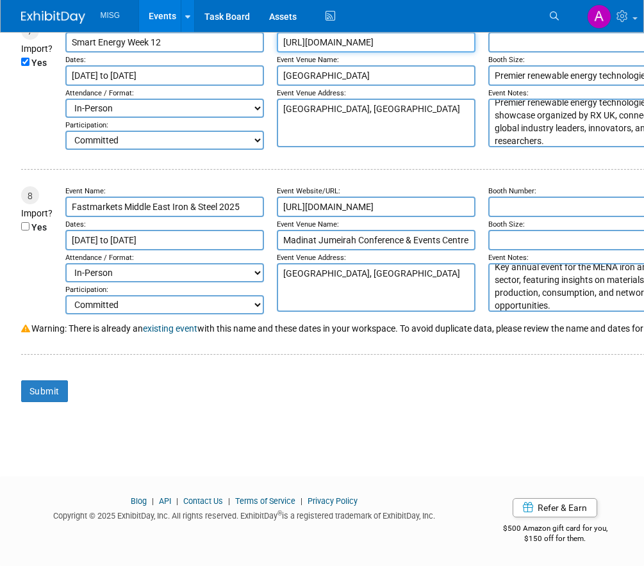
scroll to position [1239, 0]
type input "https://www.wsew.jp/autumn/en-gb.html#/"
click at [47, 391] on input "Submit" at bounding box center [44, 392] width 47 height 22
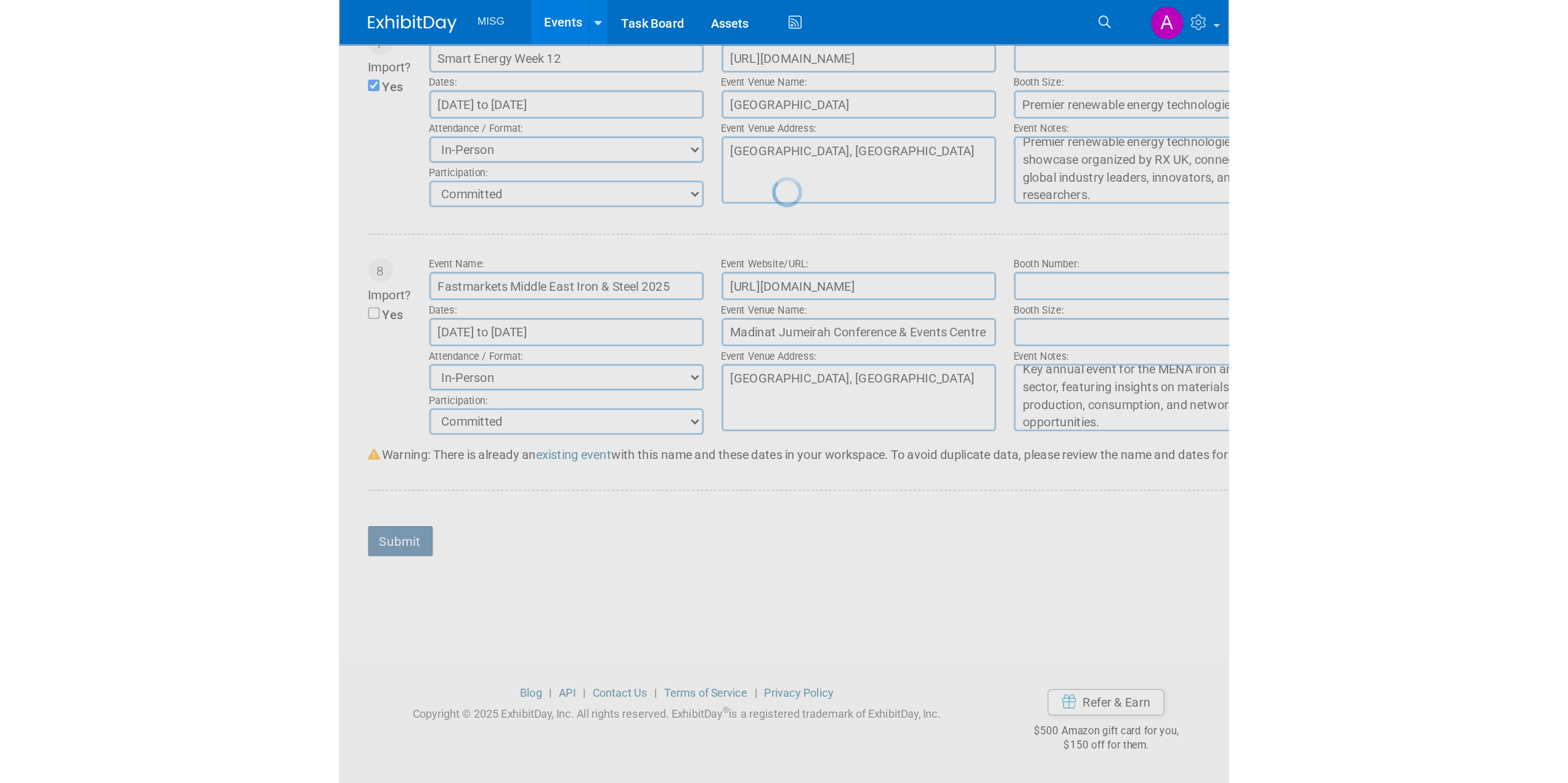
scroll to position [941, 0]
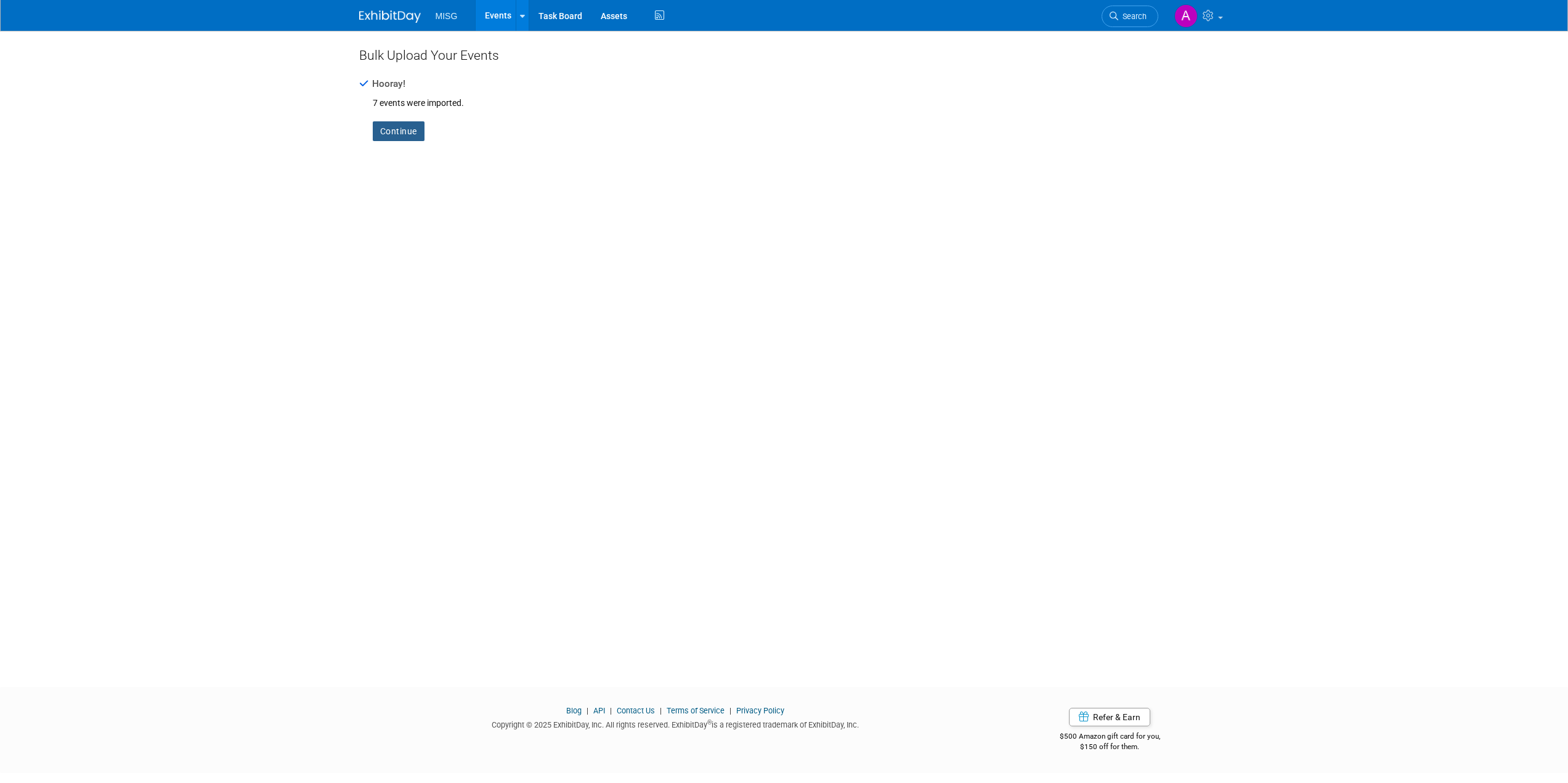
click at [405, 133] on link "Continue" at bounding box center [399, 131] width 52 height 19
